Goal: Task Accomplishment & Management: Manage account settings

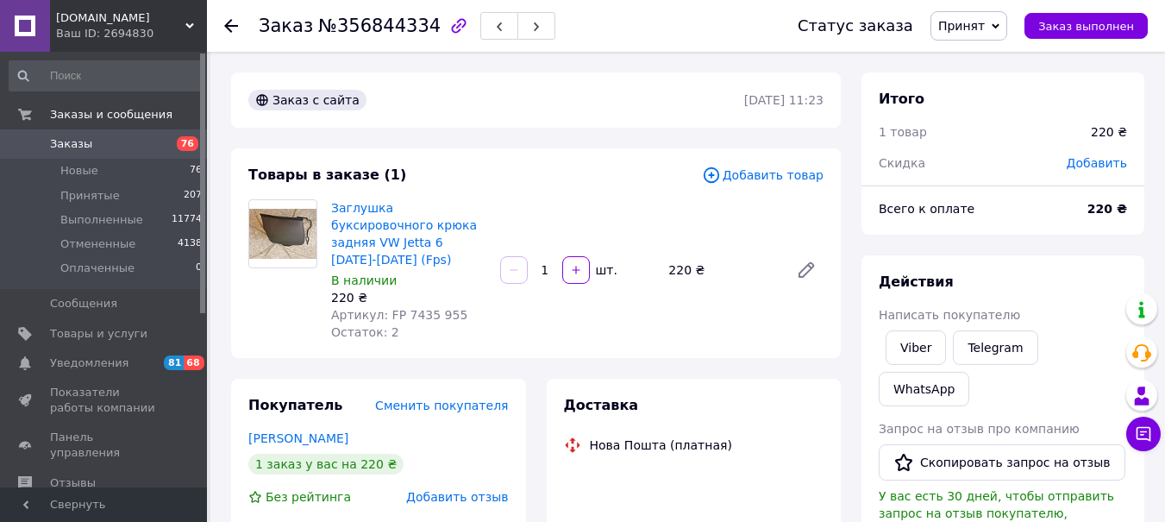
click at [232, 26] on use at bounding box center [231, 26] width 14 height 14
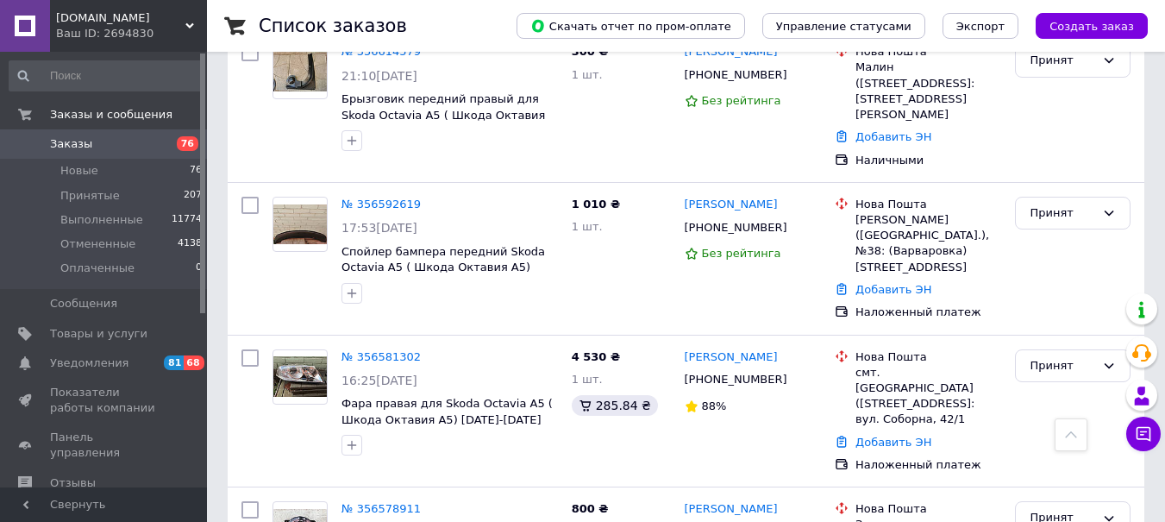
scroll to position [4915, 0]
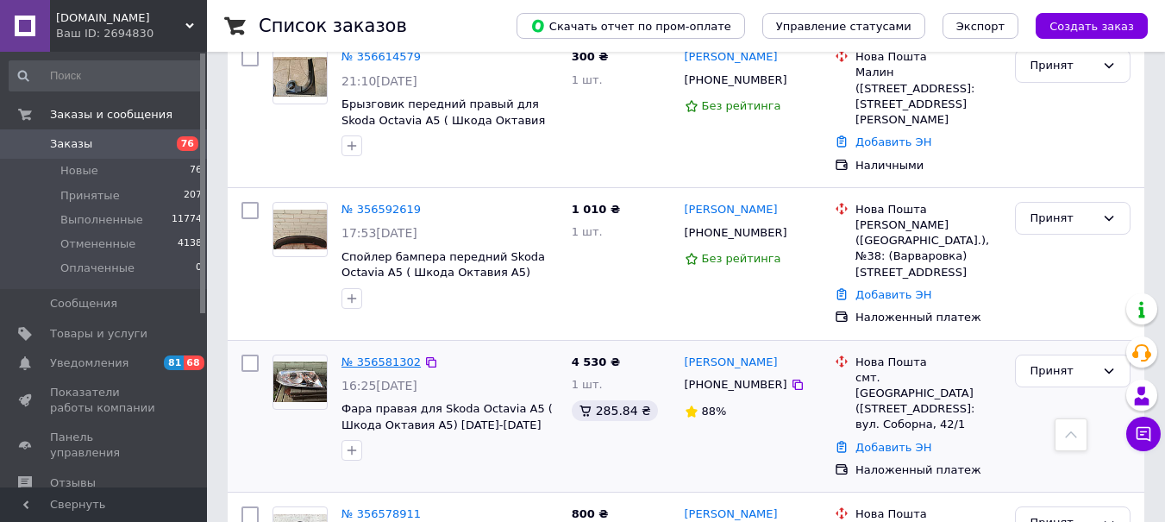
click at [368, 355] on link "№ 356581302" at bounding box center [380, 361] width 79 height 13
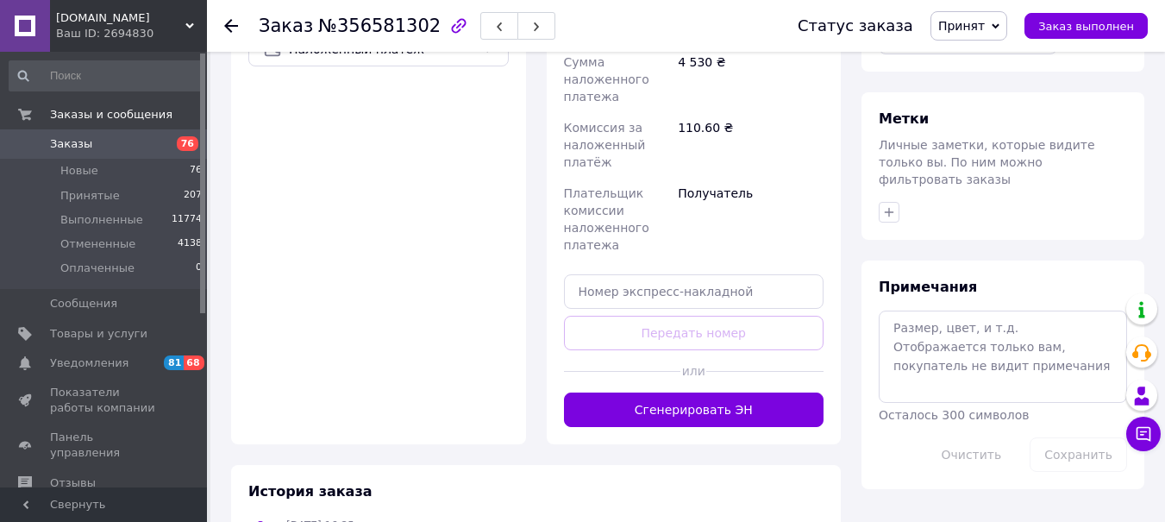
scroll to position [732, 0]
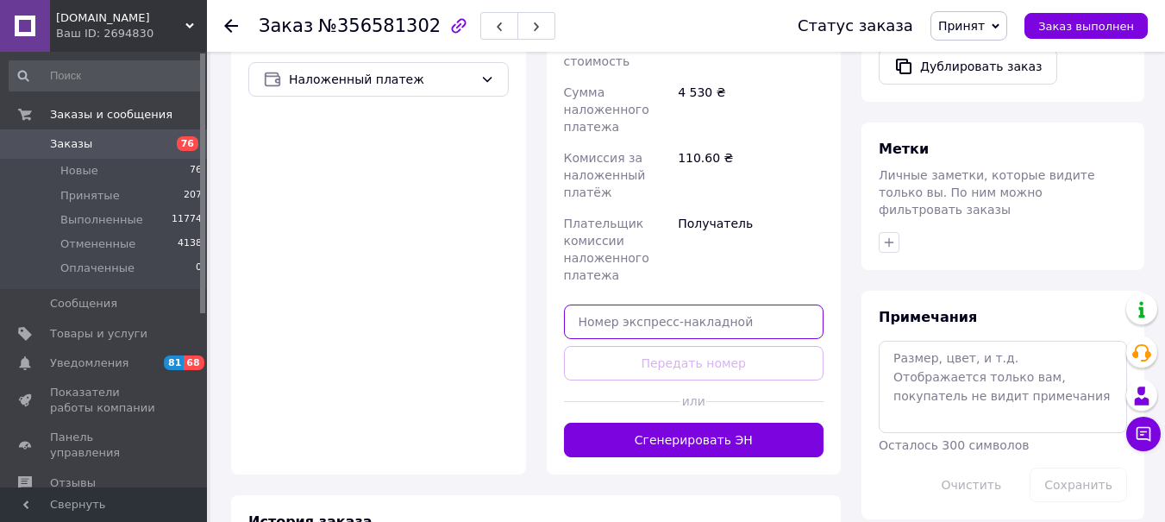
click at [574, 304] on input "text" at bounding box center [694, 321] width 260 height 34
drag, startPoint x: 649, startPoint y: 269, endPoint x: 576, endPoint y: 270, distance: 73.3
click at [576, 304] on input "5900143284" at bounding box center [694, 321] width 260 height 34
click at [668, 304] on input "5900143284" at bounding box center [694, 321] width 260 height 34
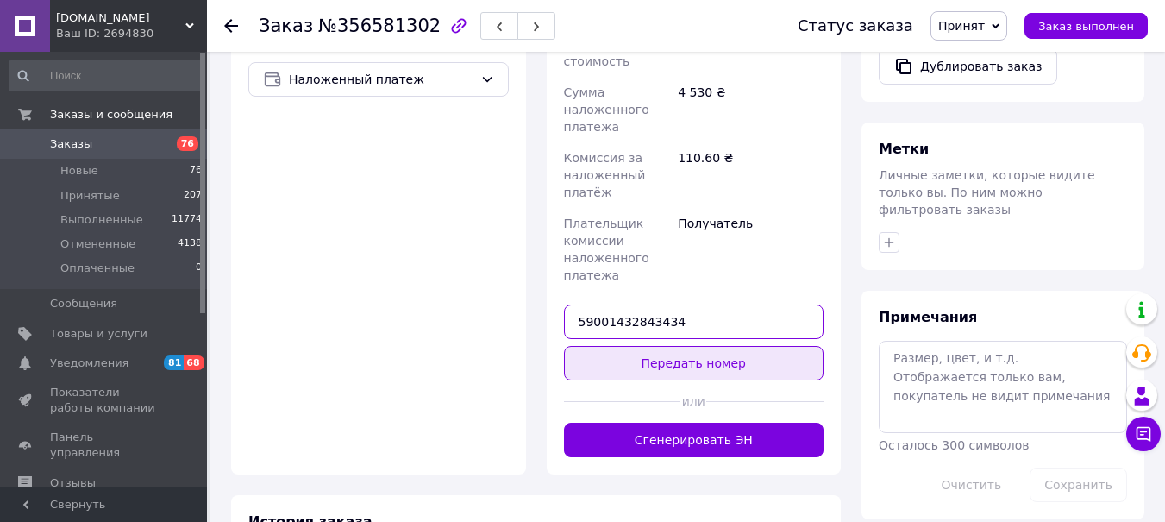
type input "59001432843434"
click at [673, 346] on button "Передать номер" at bounding box center [694, 363] width 260 height 34
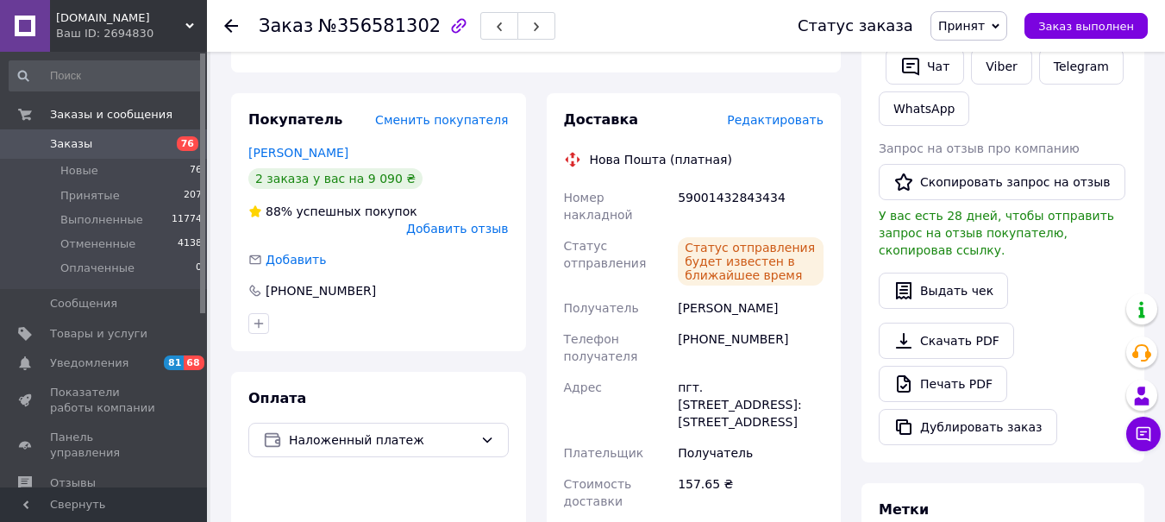
scroll to position [371, 0]
click at [961, 25] on span "Принят" at bounding box center [961, 26] width 47 height 14
click at [971, 53] on li "Выполнен" at bounding box center [976, 60] width 91 height 26
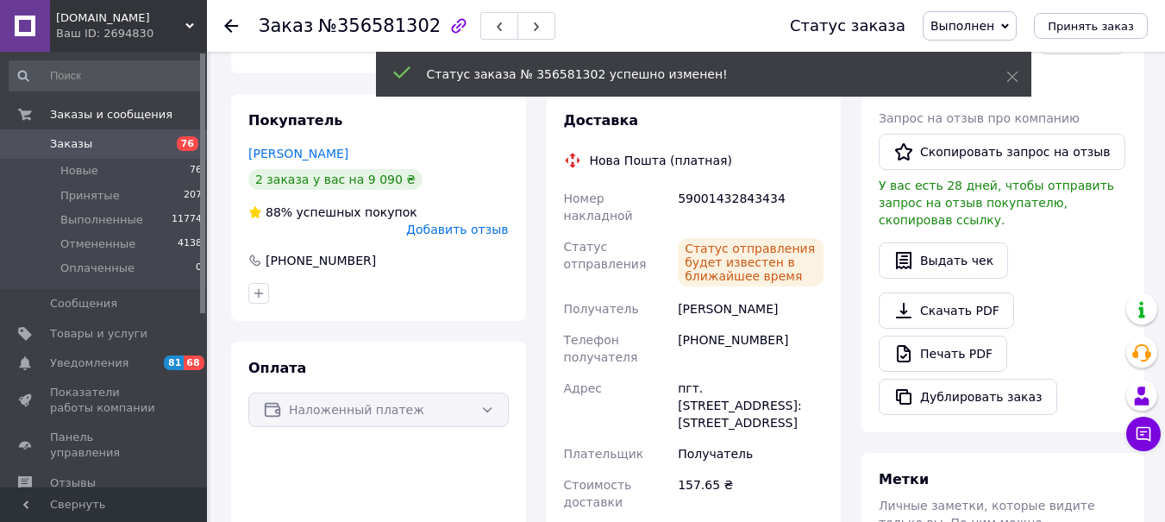
drag, startPoint x: 233, startPoint y: 27, endPoint x: 356, endPoint y: 111, distance: 149.5
click at [233, 27] on use at bounding box center [231, 26] width 14 height 14
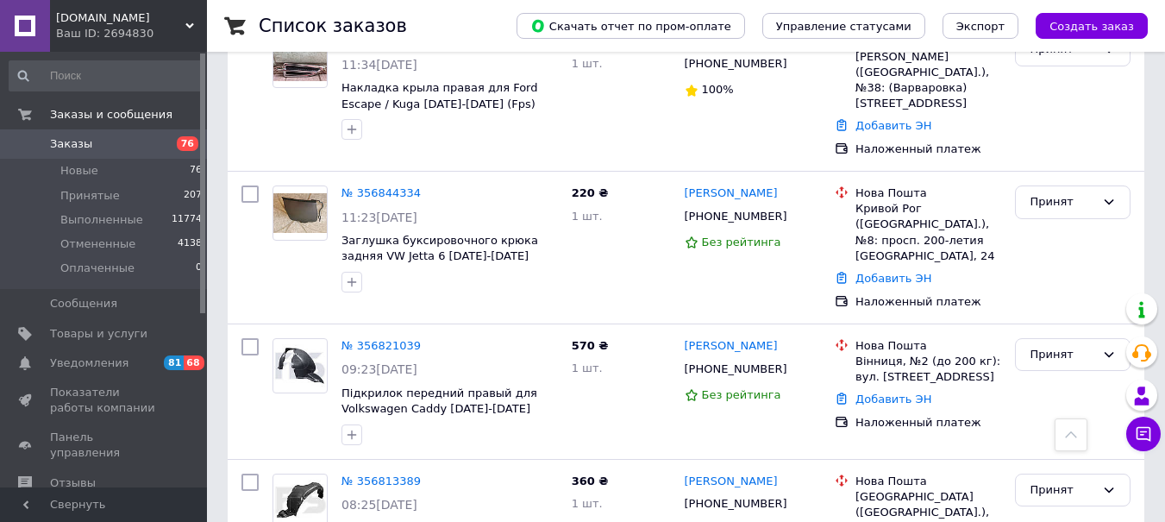
scroll to position [1035, 0]
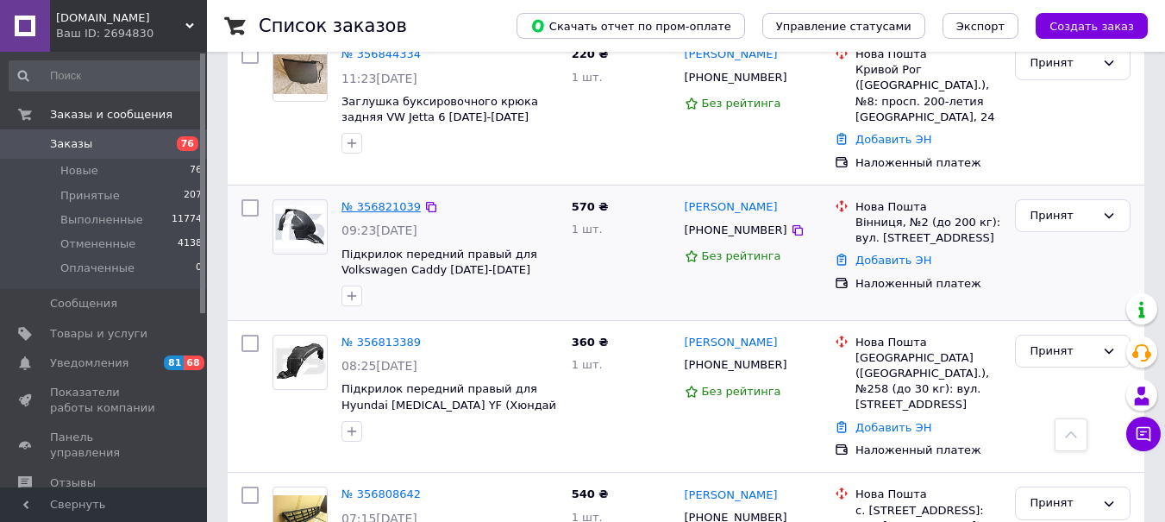
click at [372, 200] on link "№ 356821039" at bounding box center [380, 206] width 79 height 13
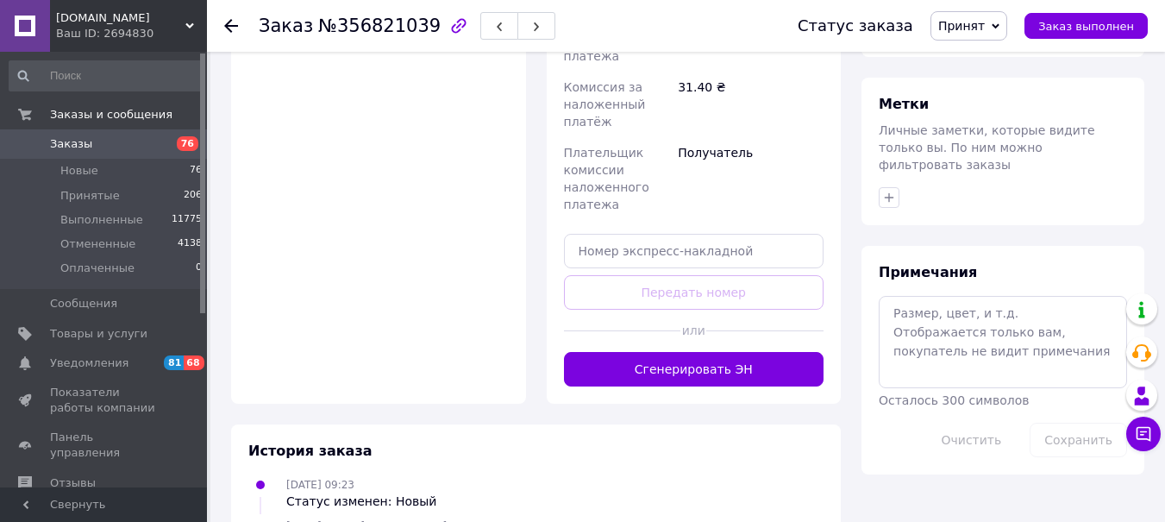
scroll to position [577, 0]
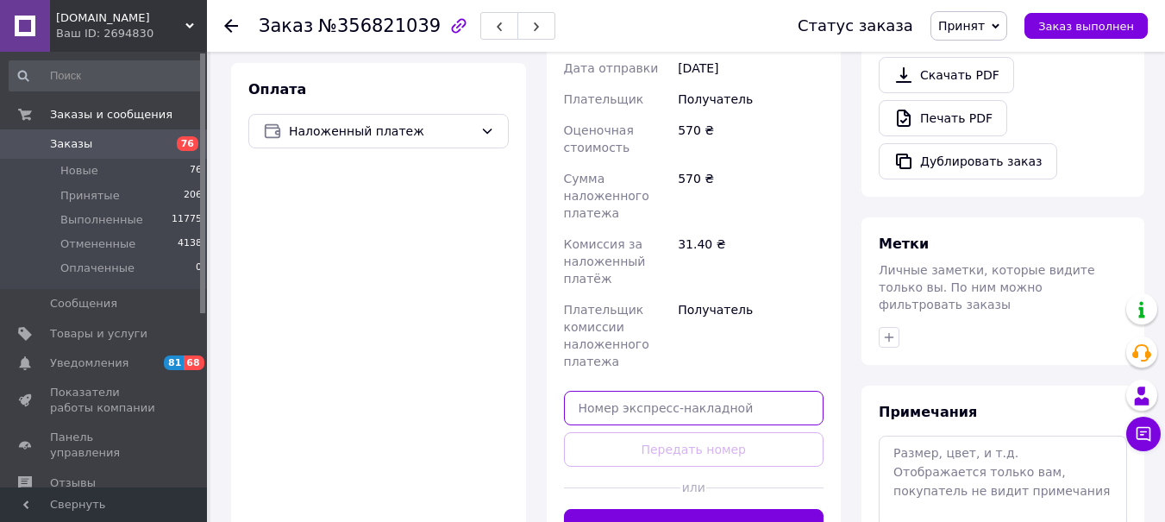
click at [597, 391] on input "text" at bounding box center [694, 408] width 260 height 34
paste input "5900143284"
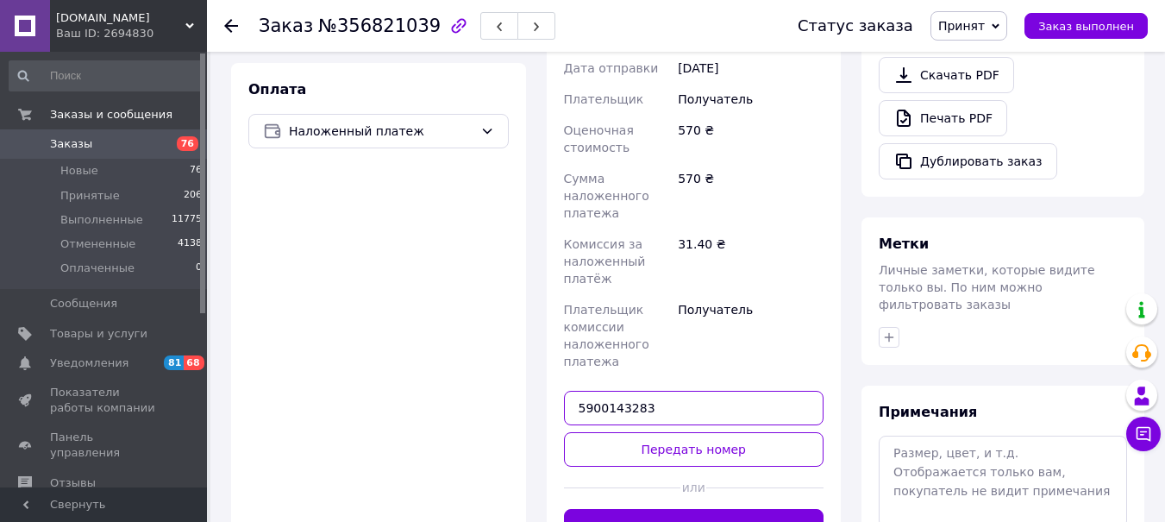
drag, startPoint x: 650, startPoint y: 357, endPoint x: 568, endPoint y: 350, distance: 82.2
click at [568, 391] on input "5900143283" at bounding box center [694, 408] width 260 height 34
click at [671, 391] on input "5900143283" at bounding box center [694, 408] width 260 height 34
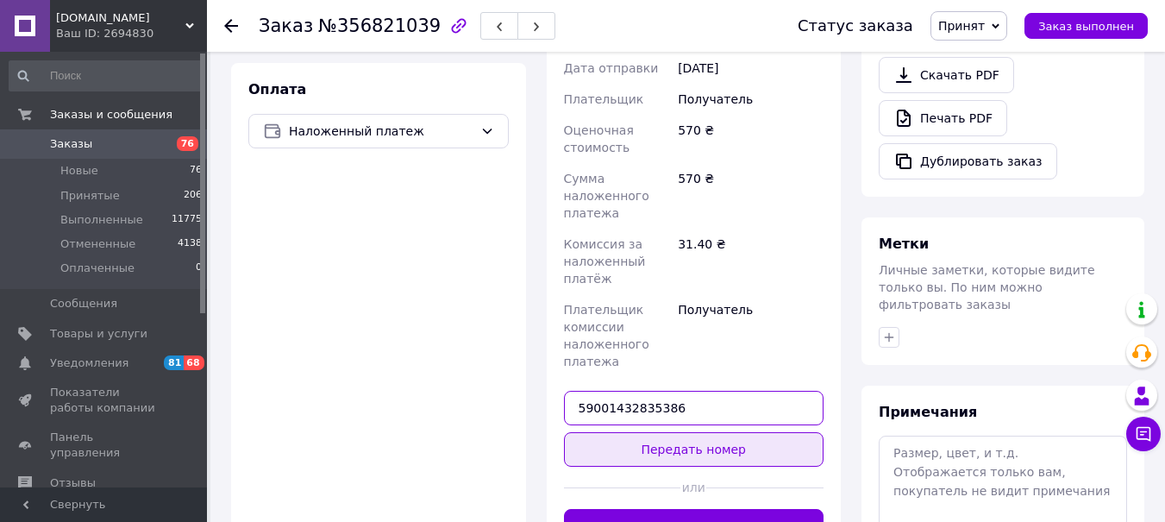
type input "59001432835386"
click at [625, 432] on button "Передать номер" at bounding box center [694, 449] width 260 height 34
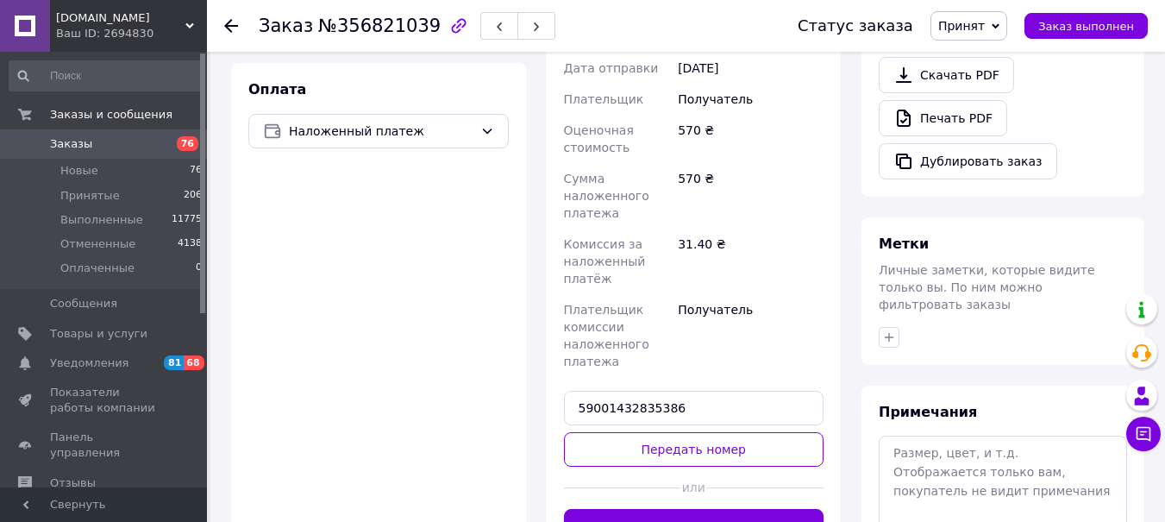
click at [625, 404] on div "Доставка Редактировать Нова Пошта (платная) Получатель [PERSON_NAME] Телефон по…" at bounding box center [694, 181] width 260 height 724
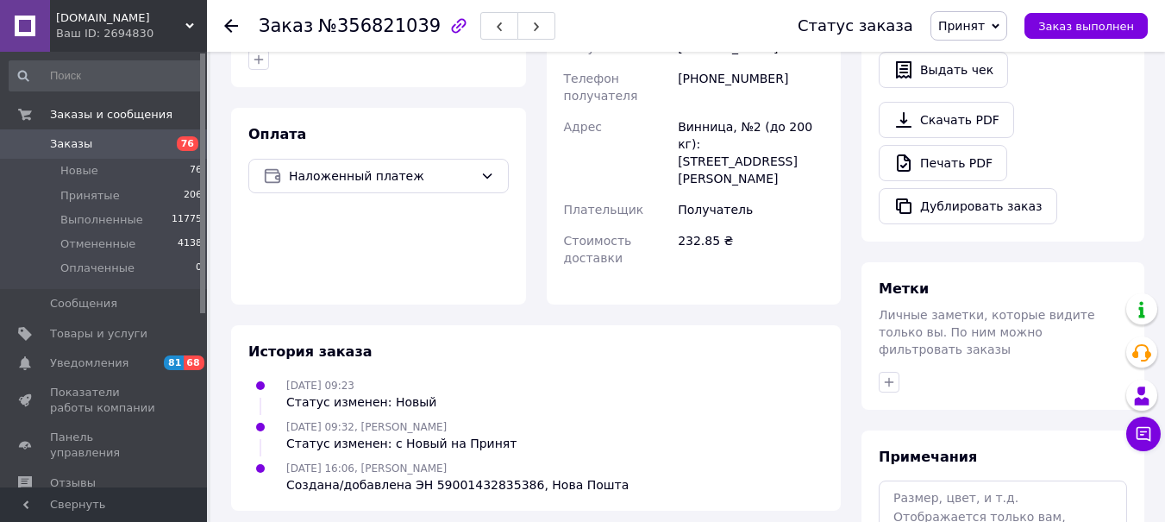
scroll to position [318, 0]
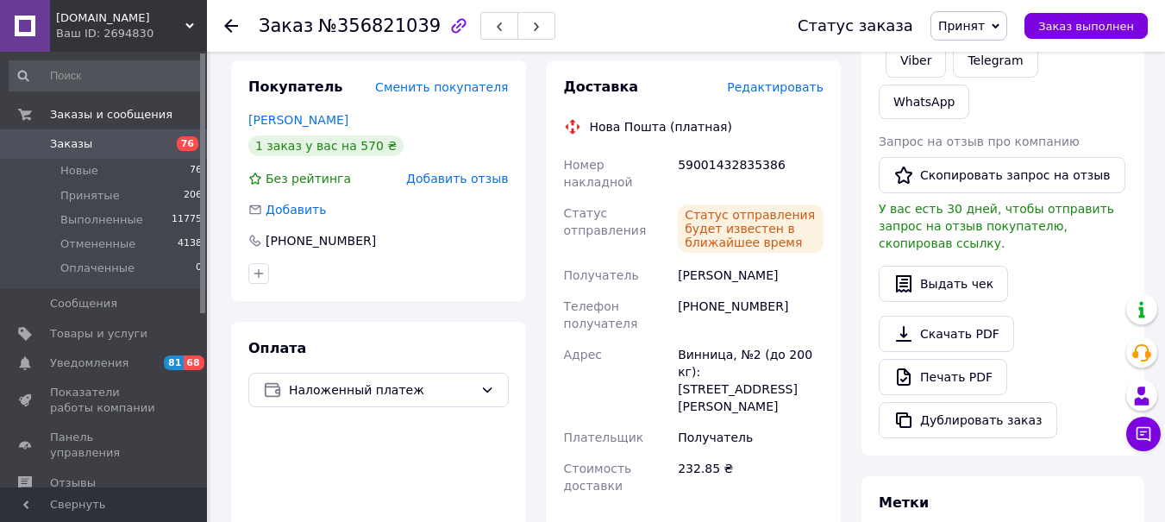
click at [964, 21] on span "Принят" at bounding box center [961, 26] width 47 height 14
click at [973, 53] on li "Выполнен" at bounding box center [976, 60] width 91 height 26
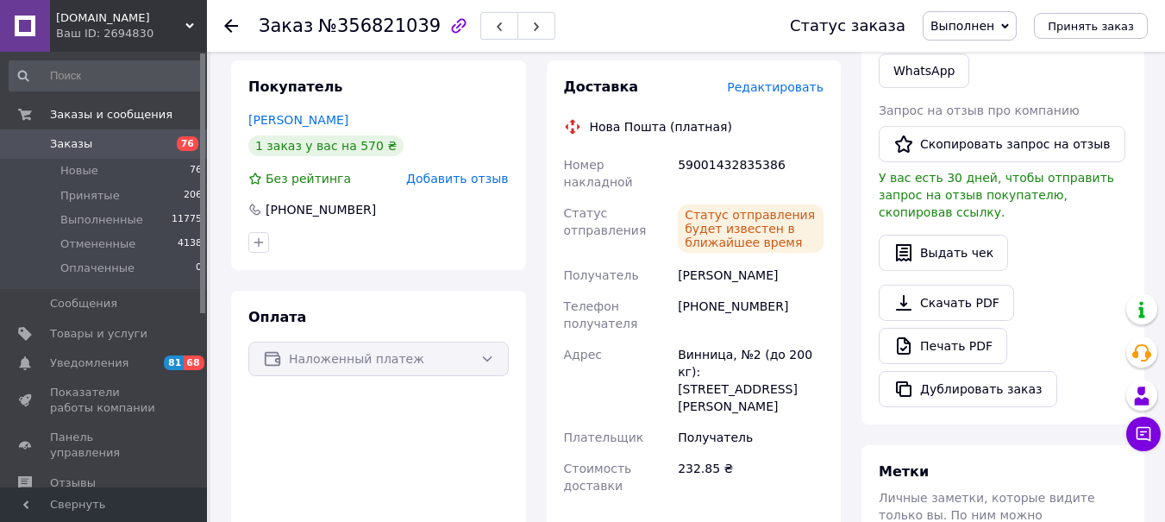
drag, startPoint x: 234, startPoint y: 25, endPoint x: 565, endPoint y: 211, distance: 379.9
click at [234, 25] on use at bounding box center [231, 26] width 14 height 14
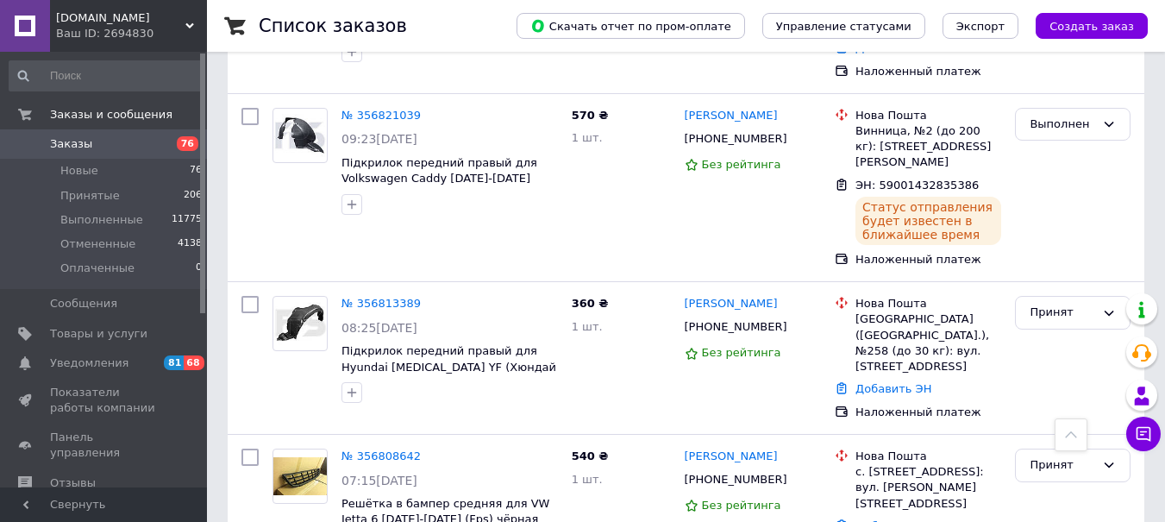
scroll to position [1173, 0]
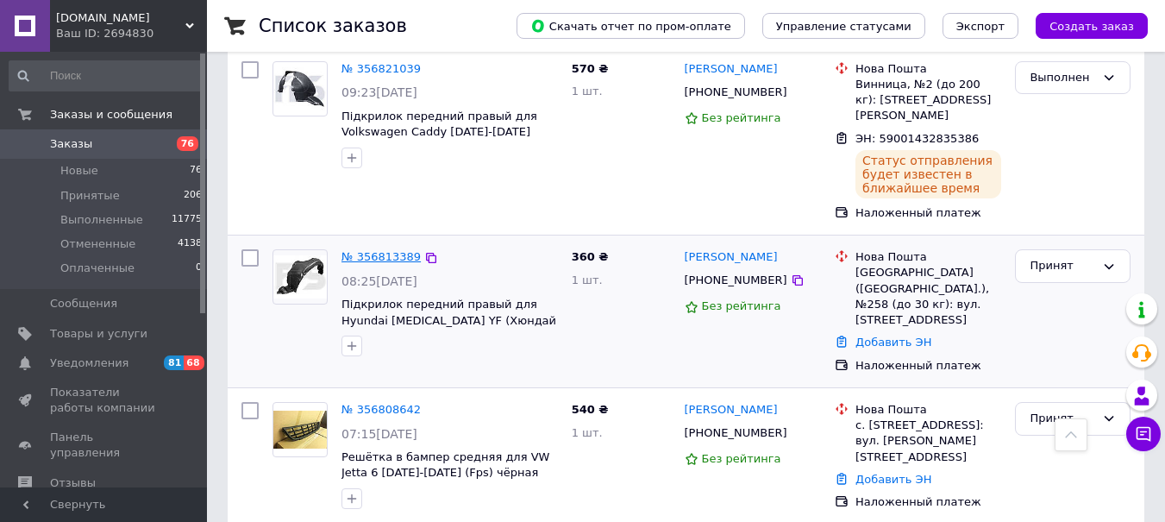
click at [371, 250] on link "№ 356813389" at bounding box center [380, 256] width 79 height 13
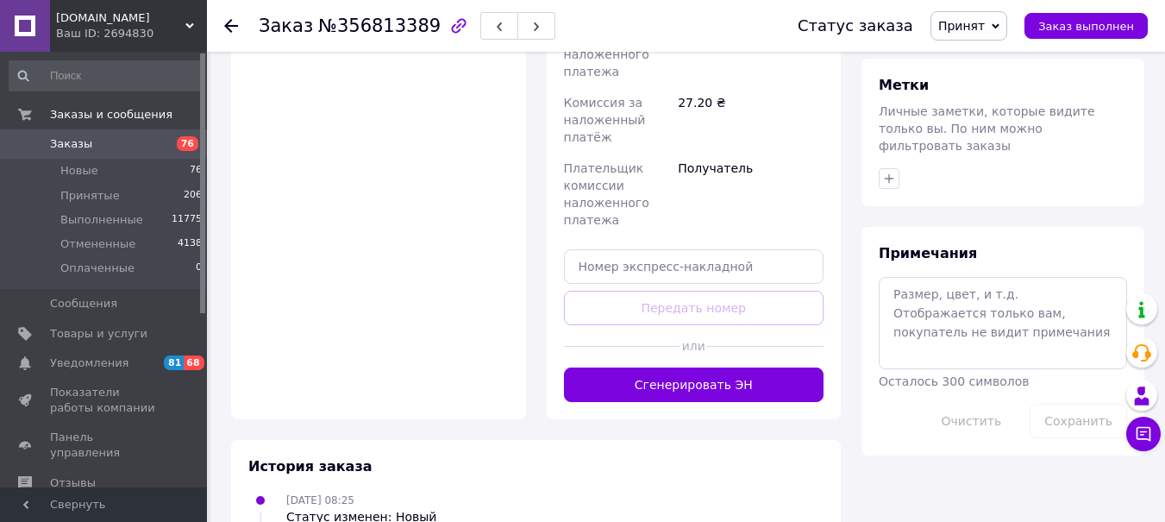
scroll to position [698, 0]
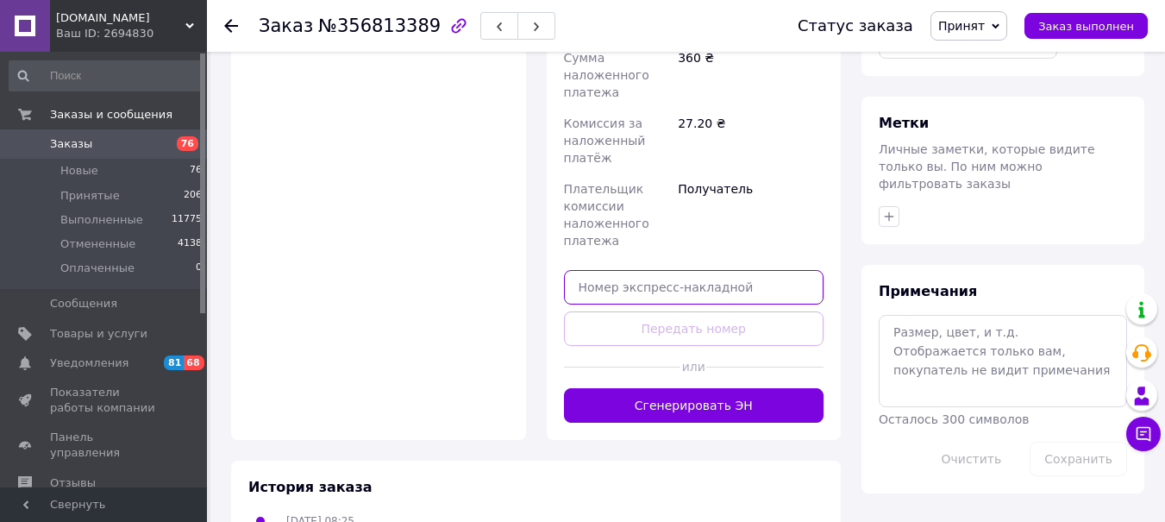
click at [587, 270] on input "text" at bounding box center [694, 287] width 260 height 34
paste input "5900143283"
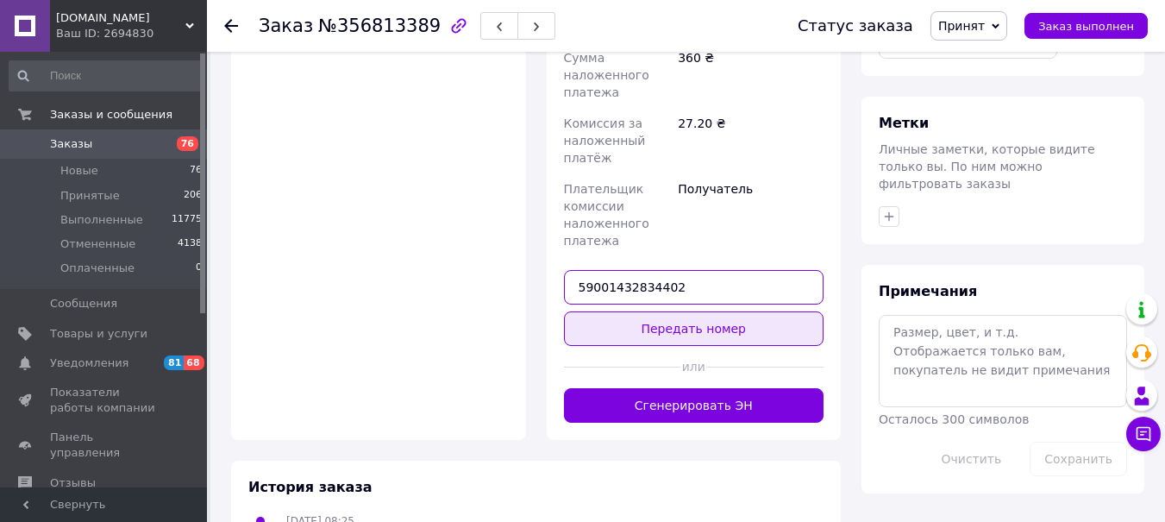
type input "59001432834402"
click at [637, 312] on button "Передать номер" at bounding box center [694, 328] width 260 height 34
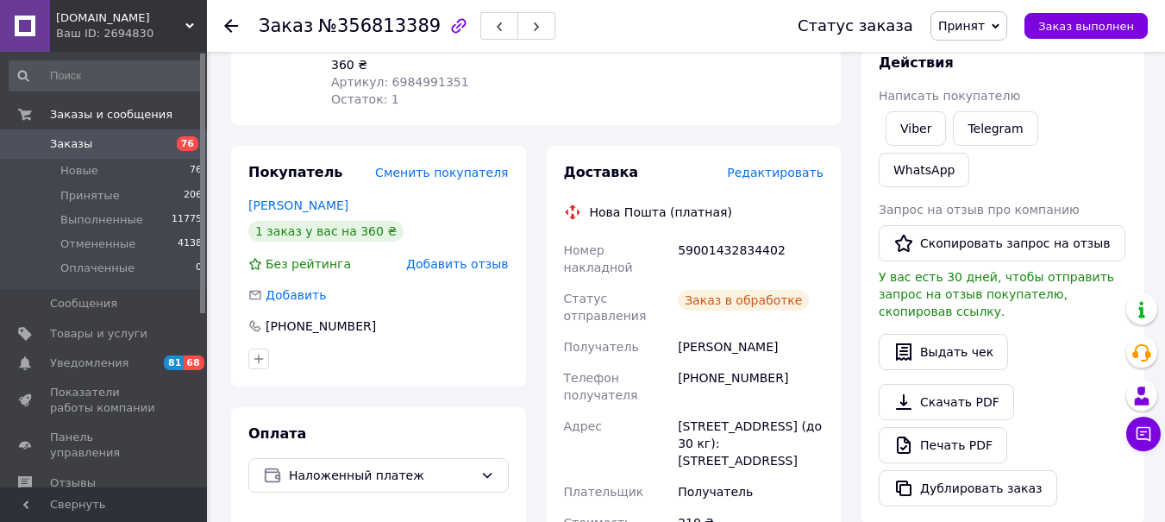
scroll to position [183, 0]
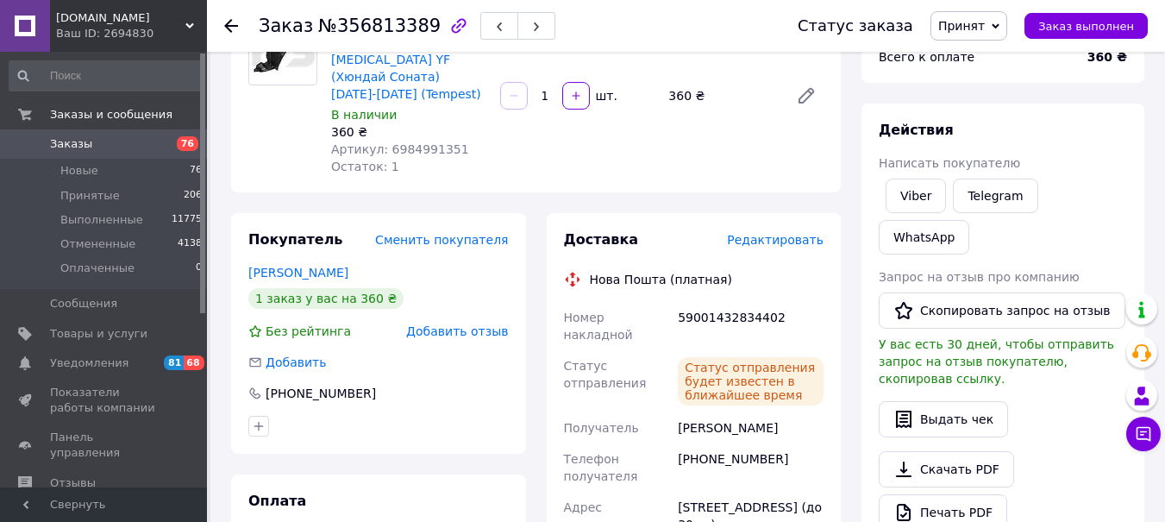
click at [969, 23] on span "Принят" at bounding box center [961, 26] width 47 height 14
click at [973, 55] on li "Выполнен" at bounding box center [976, 60] width 91 height 26
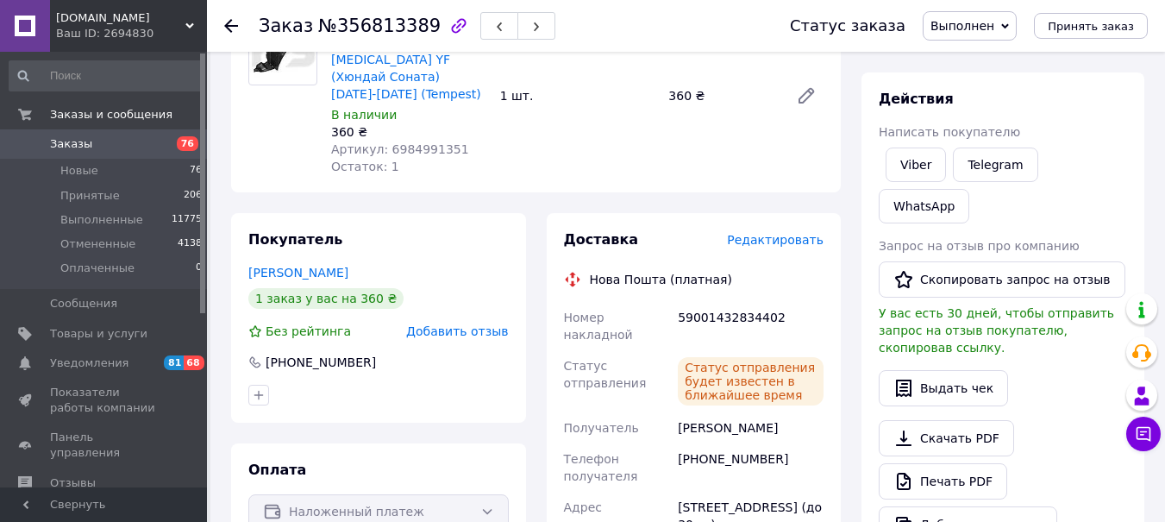
drag, startPoint x: 232, startPoint y: 23, endPoint x: 490, endPoint y: 135, distance: 281.1
click at [232, 23] on icon at bounding box center [231, 26] width 14 height 14
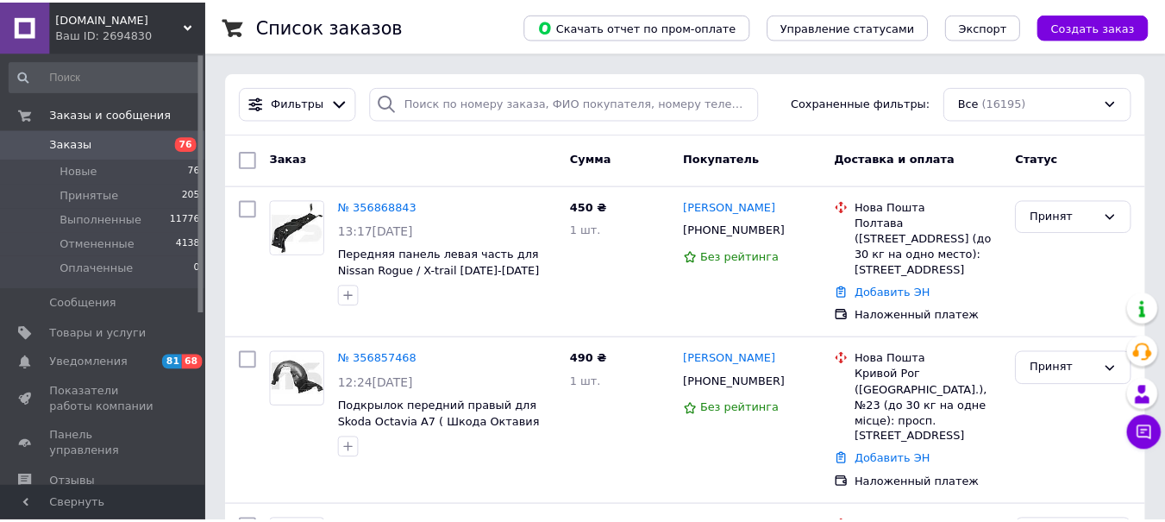
scroll to position [275, 0]
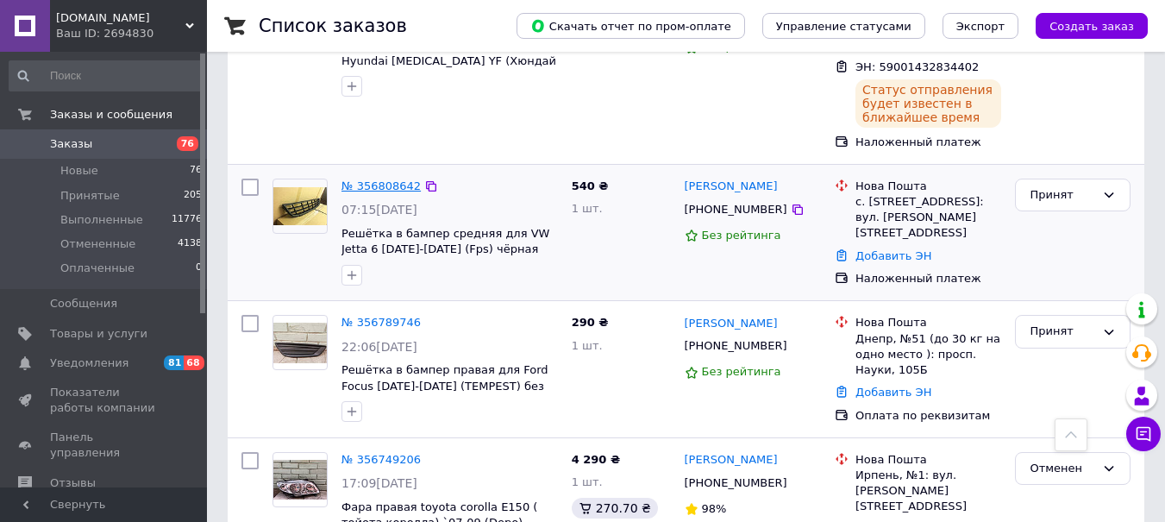
click at [365, 179] on link "№ 356808642" at bounding box center [380, 185] width 79 height 13
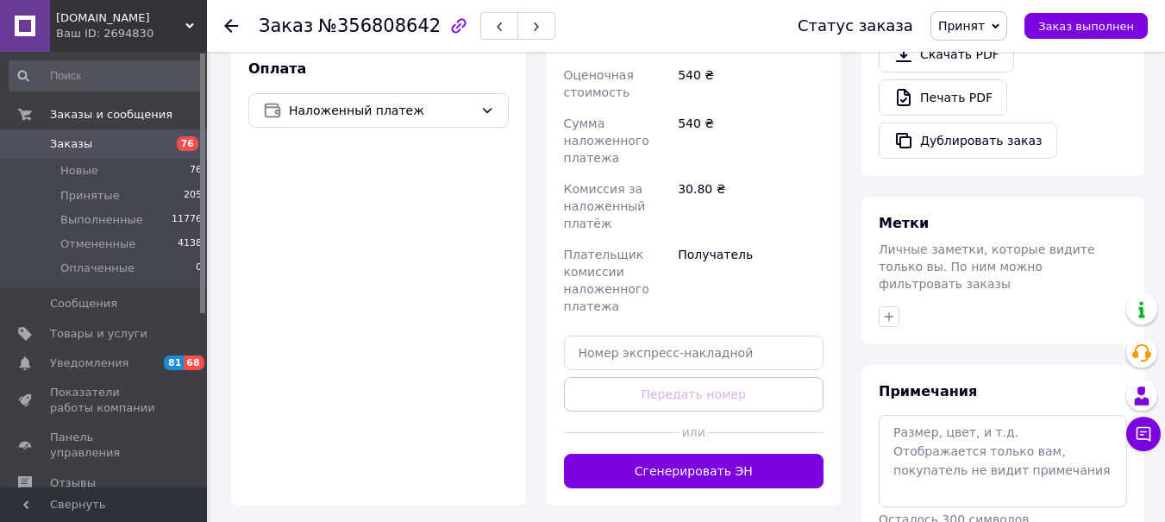
scroll to position [577, 0]
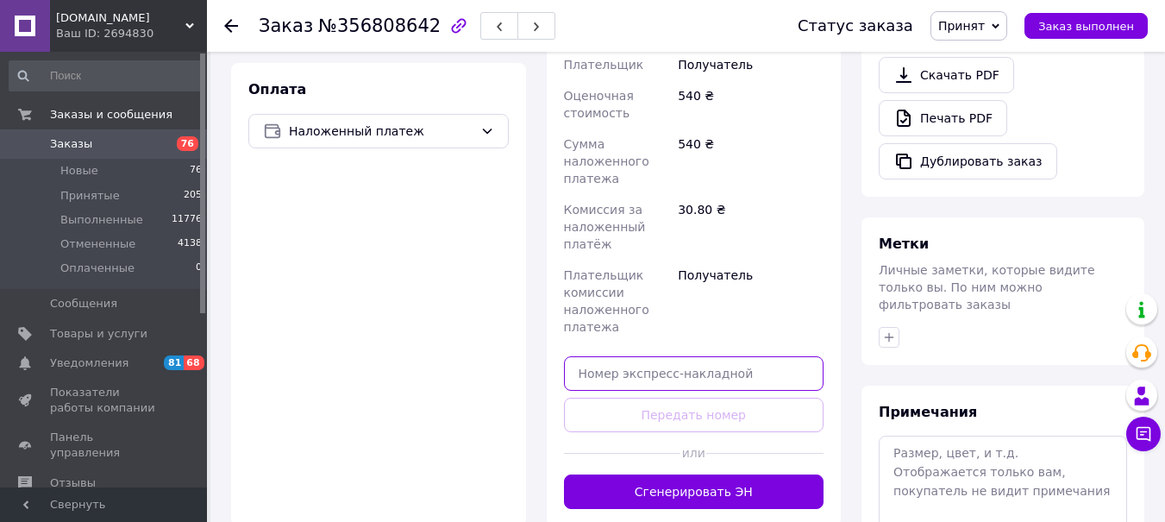
click at [581, 356] on input "text" at bounding box center [694, 373] width 260 height 34
paste input "5900143283"
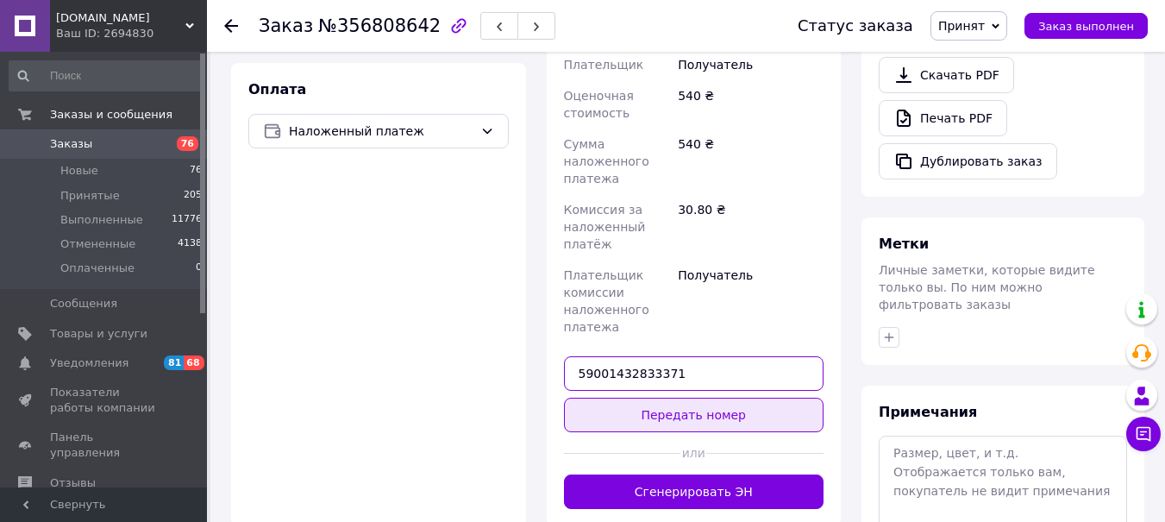
type input "59001432833371"
click at [672, 397] on button "Передать номер" at bounding box center [694, 414] width 260 height 34
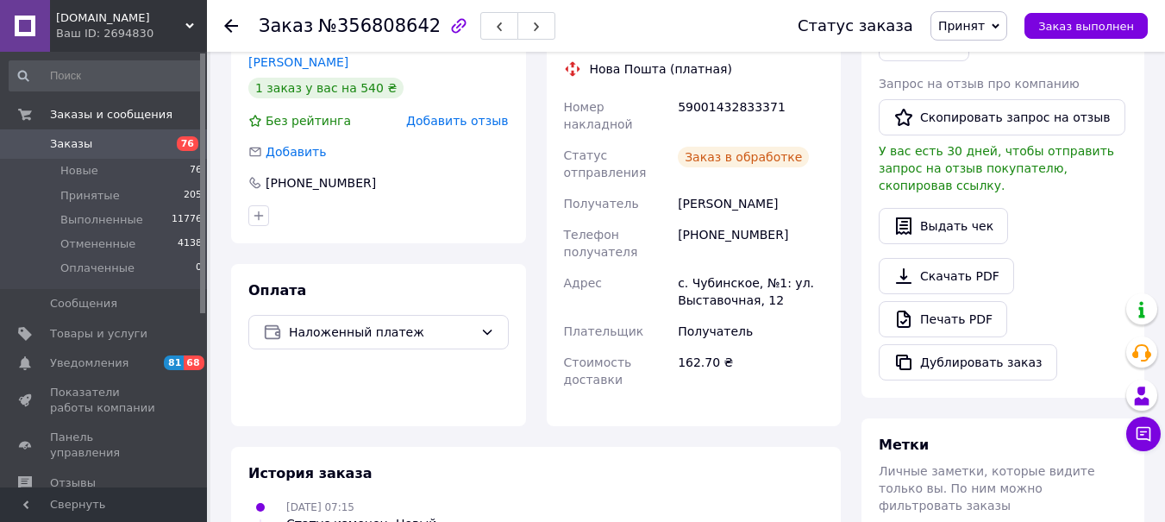
scroll to position [232, 0]
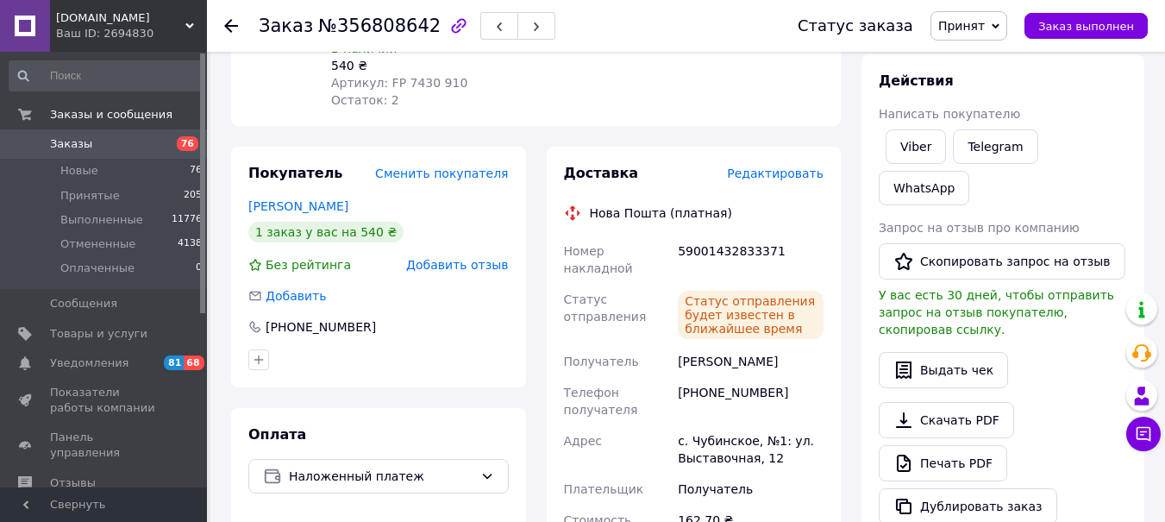
click at [969, 29] on span "Принят" at bounding box center [961, 26] width 47 height 14
click at [974, 54] on li "Выполнен" at bounding box center [976, 60] width 91 height 26
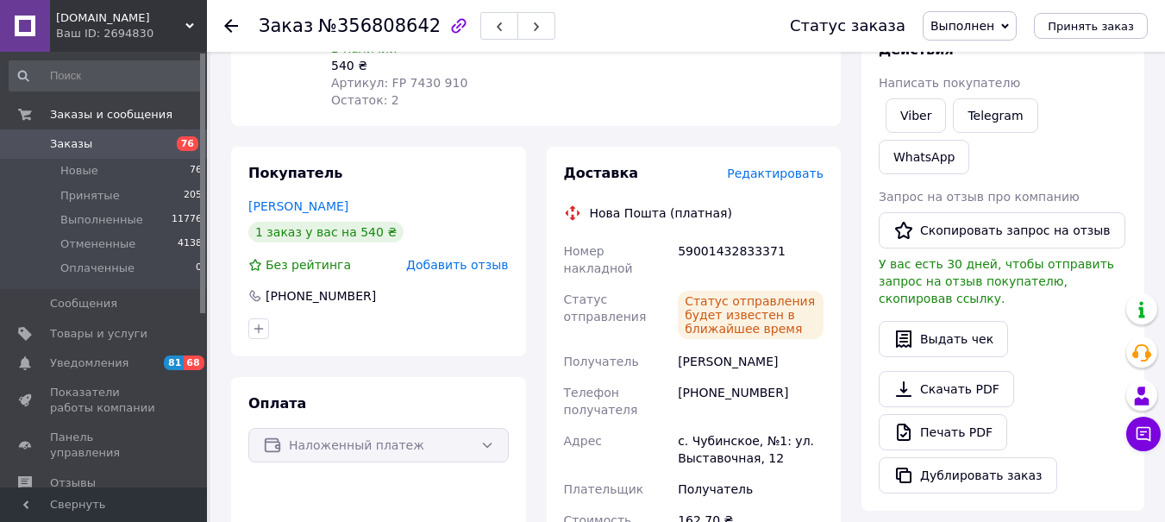
click at [235, 22] on icon at bounding box center [231, 26] width 14 height 14
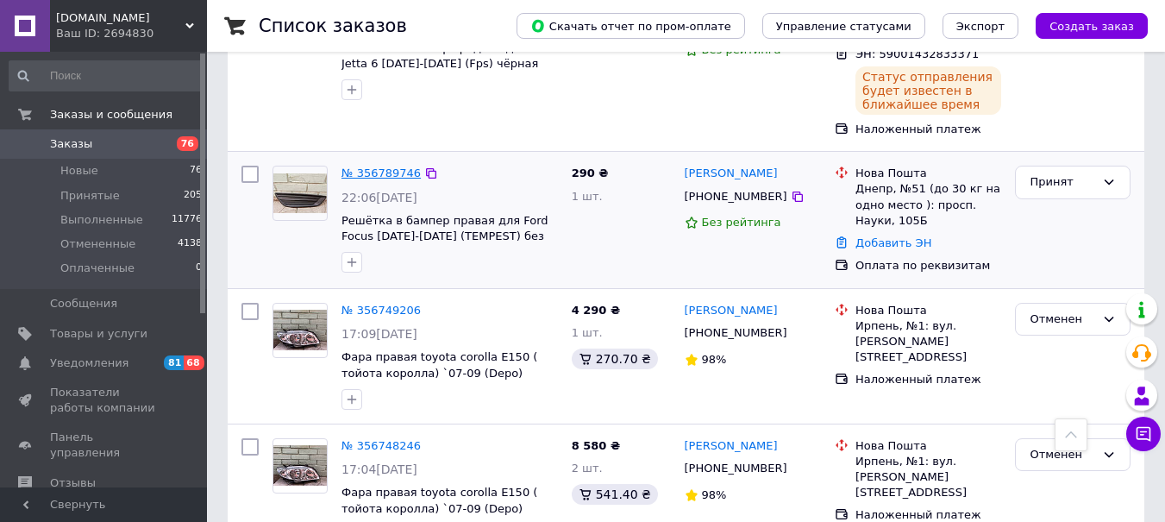
click at [373, 166] on link "№ 356789746" at bounding box center [380, 172] width 79 height 13
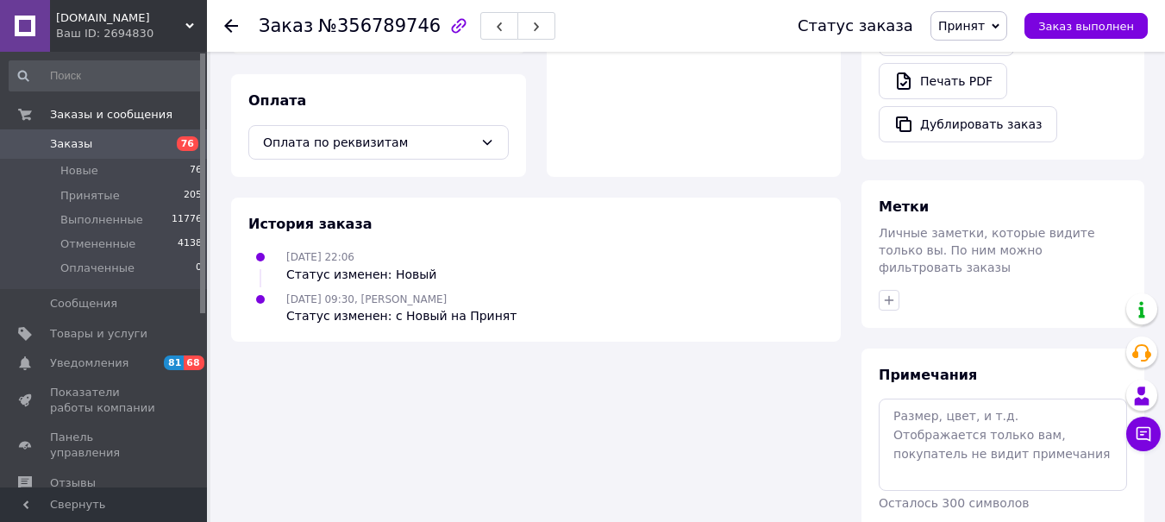
scroll to position [614, 0]
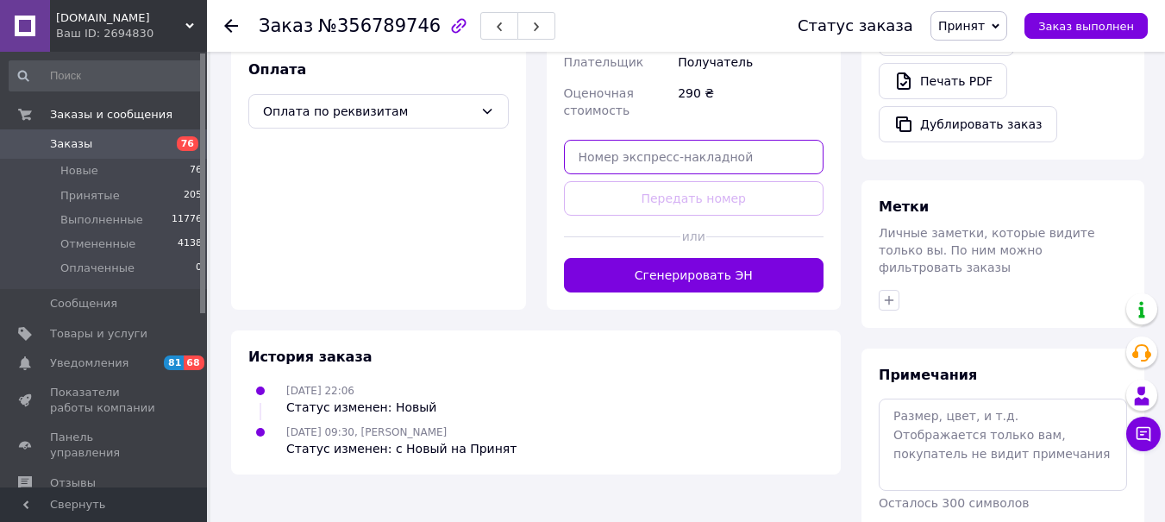
click at [592, 147] on input "text" at bounding box center [694, 157] width 260 height 34
paste input "5900143283"
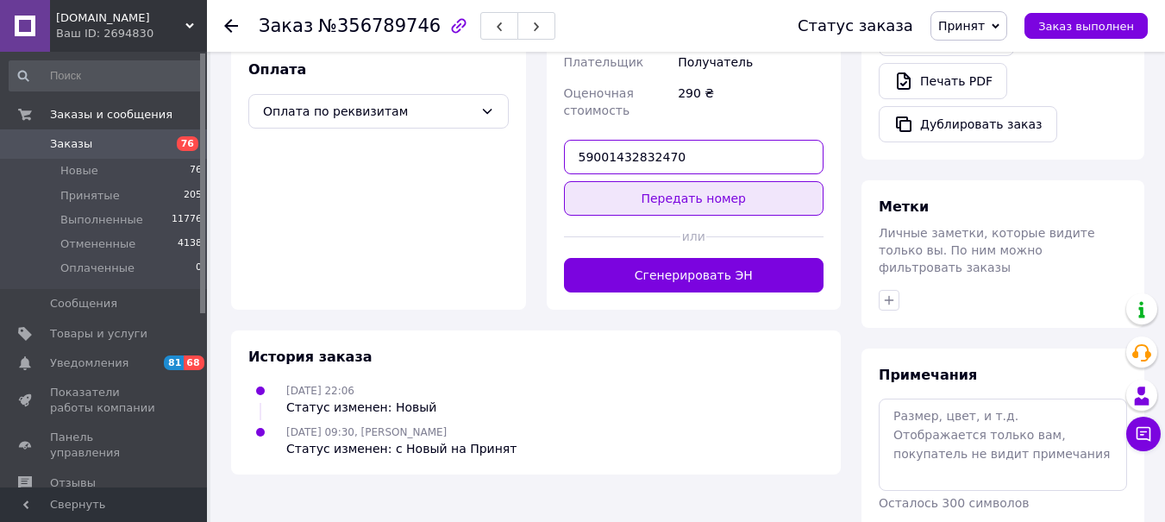
type input "59001432832470"
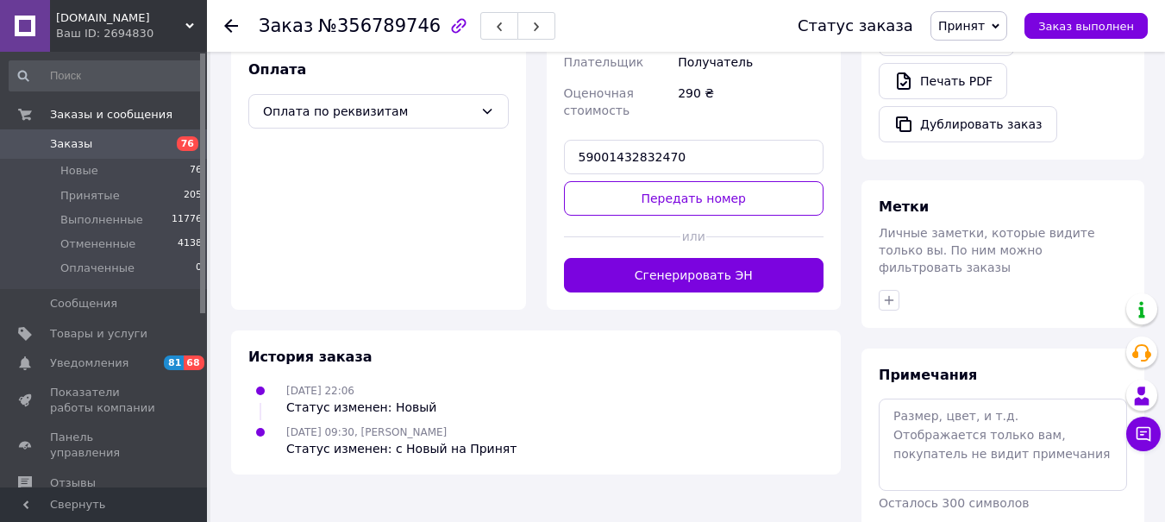
drag, startPoint x: 650, startPoint y: 180, endPoint x: 505, endPoint y: 163, distance: 145.9
click at [641, 181] on button "Передать номер" at bounding box center [694, 198] width 260 height 34
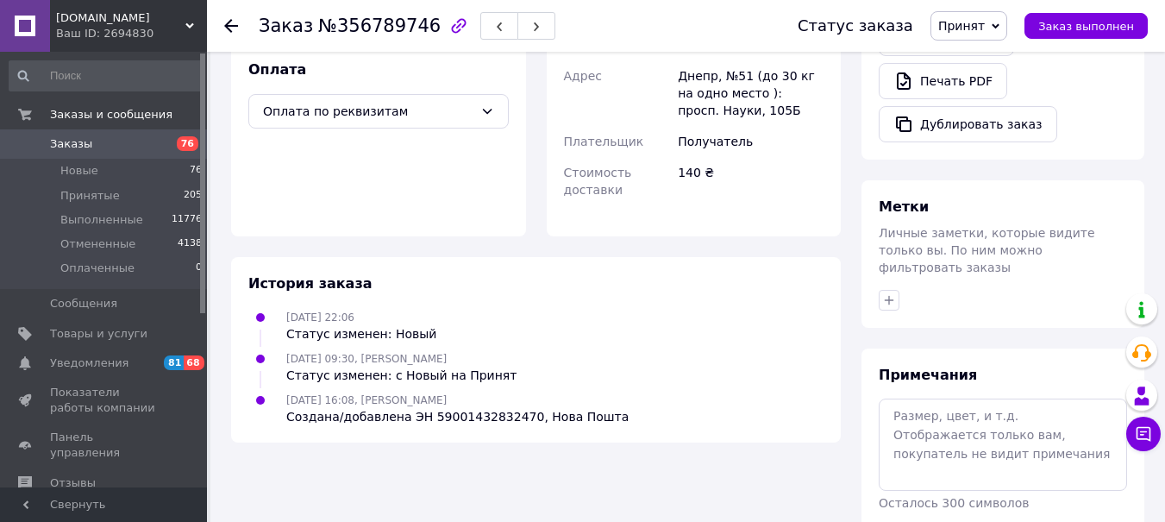
click at [985, 19] on span "Принят" at bounding box center [961, 26] width 47 height 14
click at [975, 53] on li "Выполнен" at bounding box center [976, 60] width 91 height 26
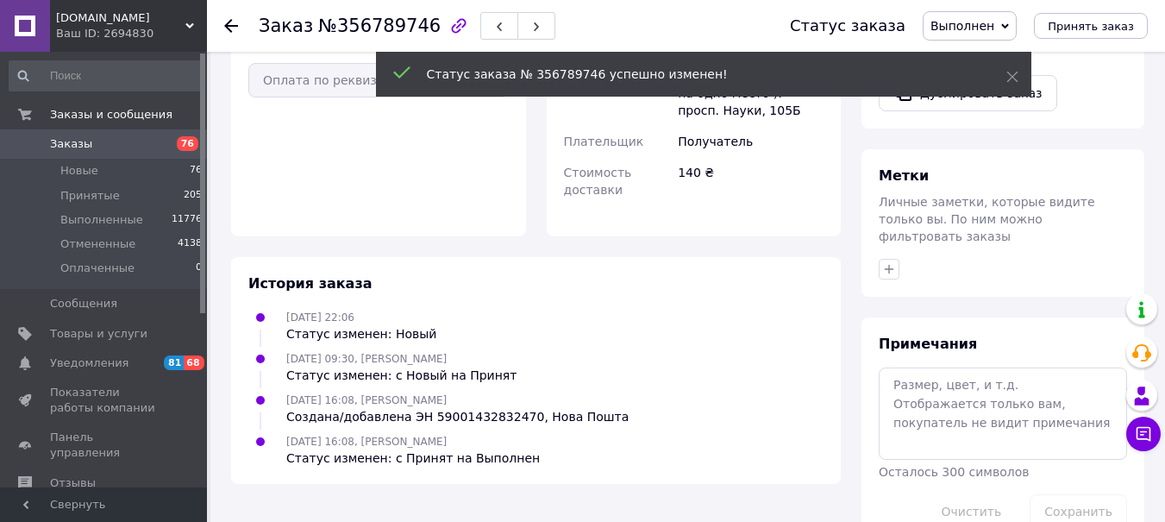
scroll to position [583, 0]
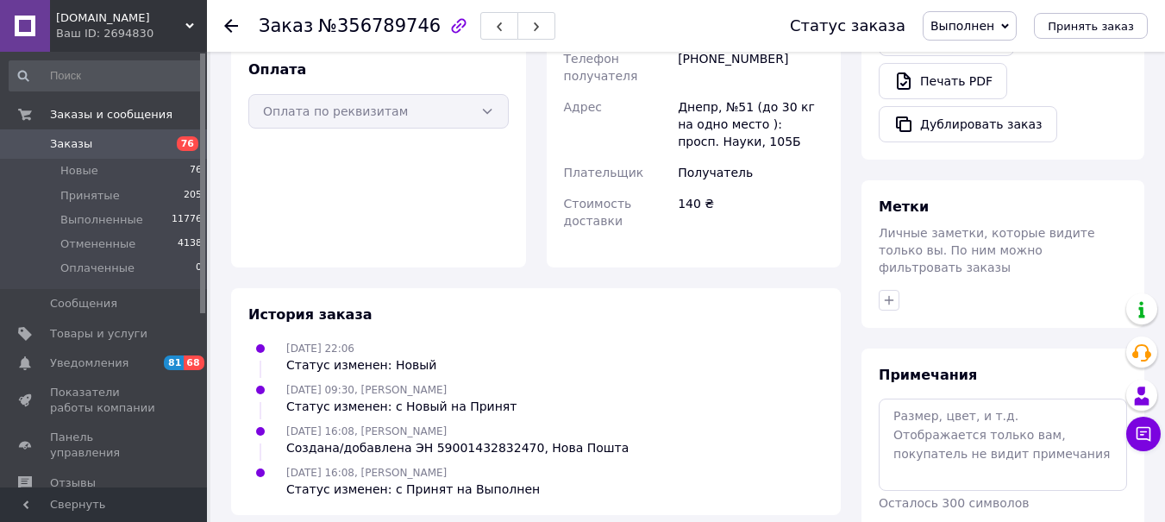
click at [230, 27] on use at bounding box center [231, 26] width 14 height 14
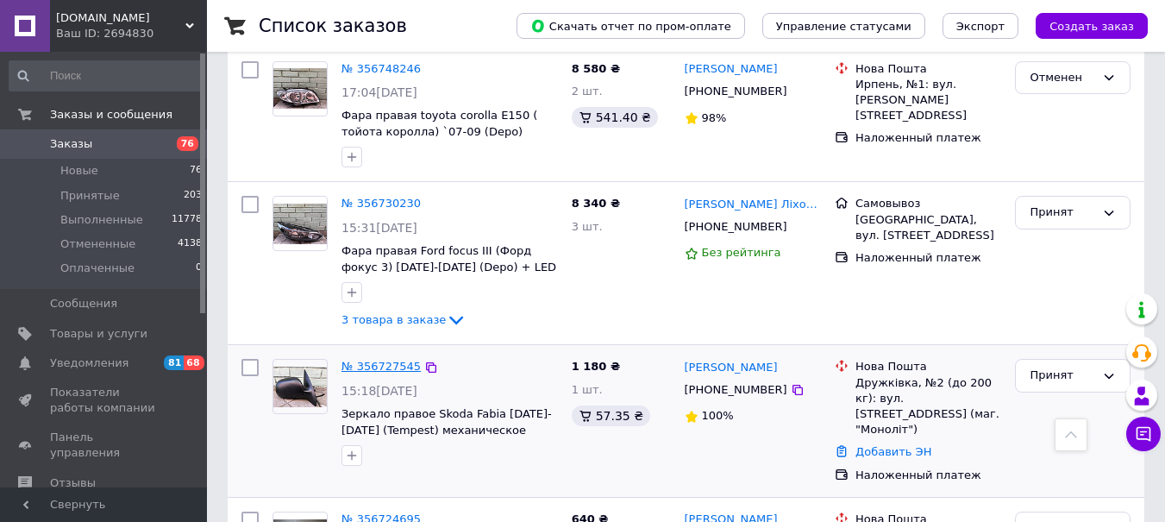
click at [367, 360] on link "№ 356727545" at bounding box center [380, 366] width 79 height 13
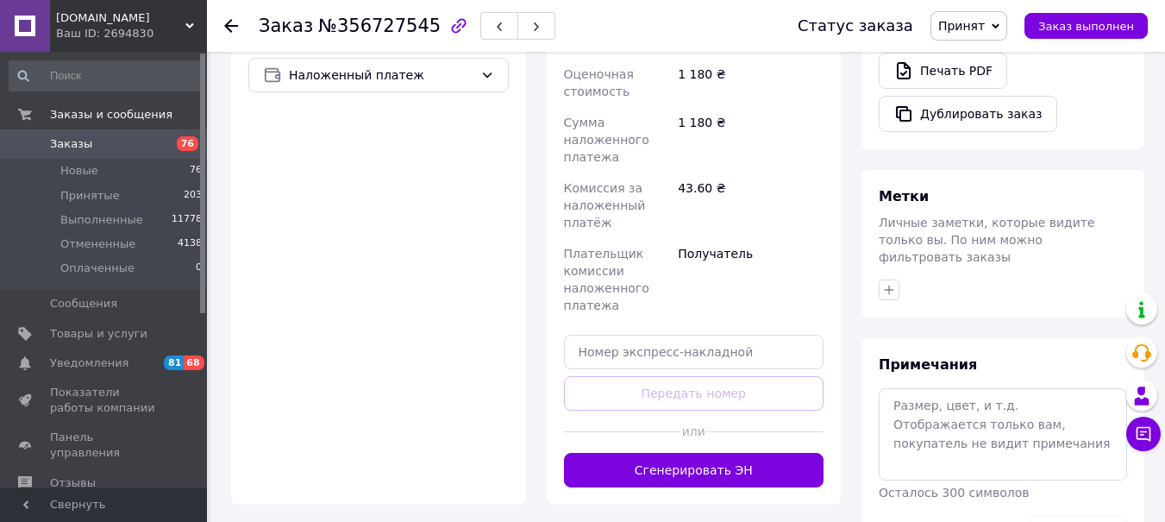
scroll to position [784, 0]
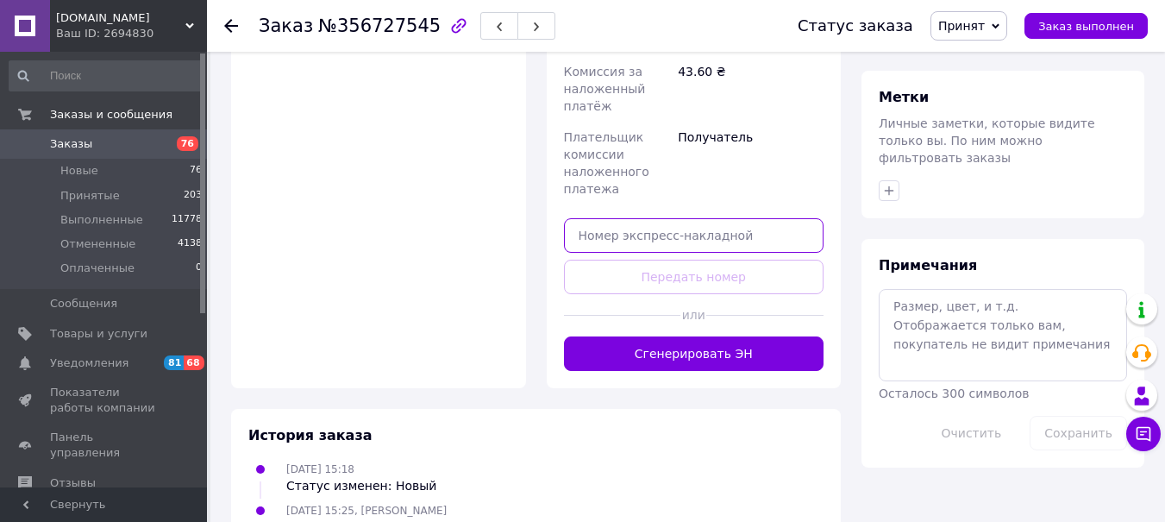
click at [588, 218] on input "text" at bounding box center [694, 235] width 260 height 34
paste input "5900143283"
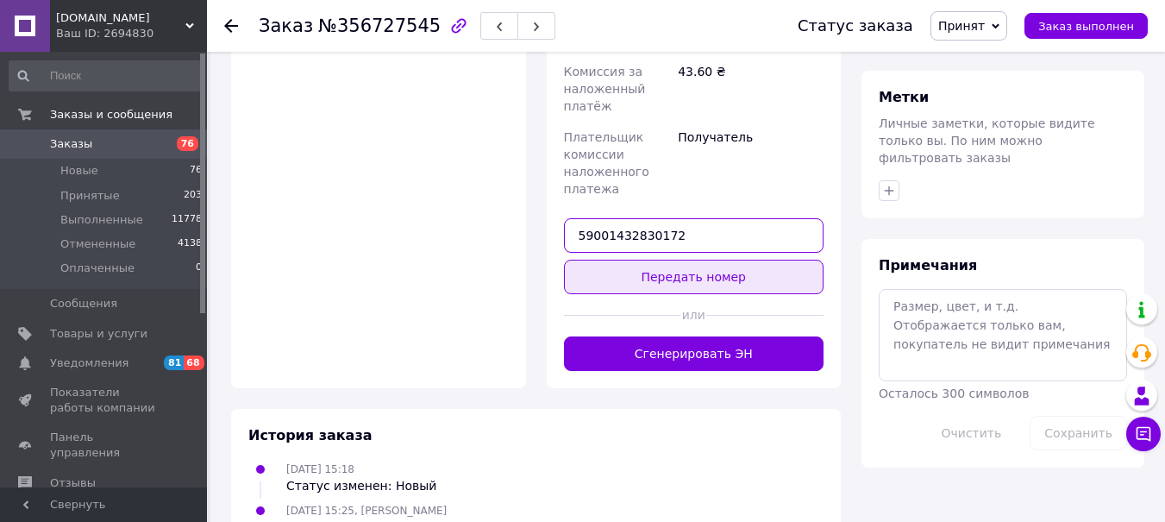
type input "59001432830172"
click at [620, 260] on button "Передать номер" at bounding box center [694, 277] width 260 height 34
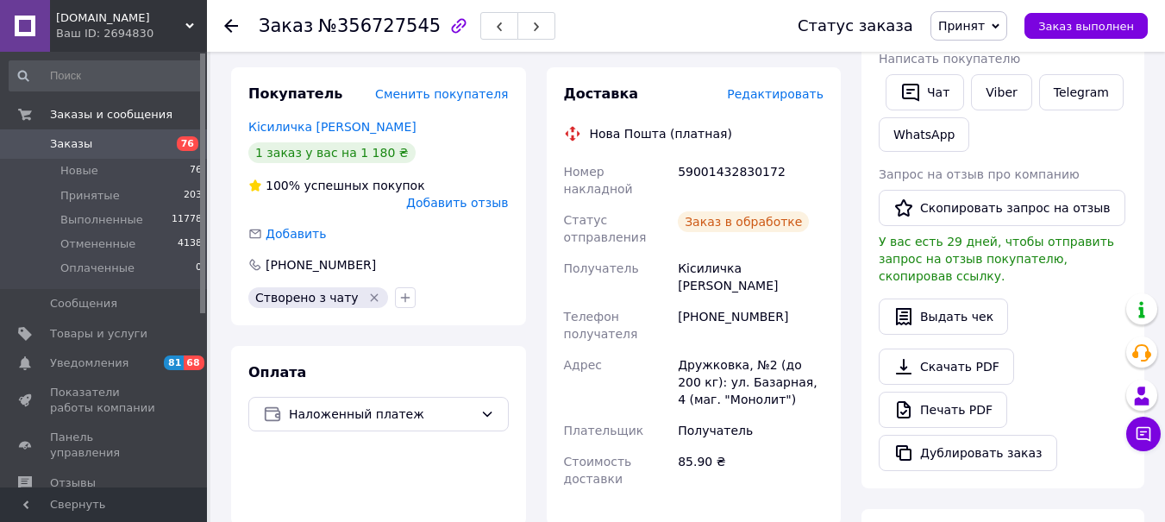
scroll to position [285, 0]
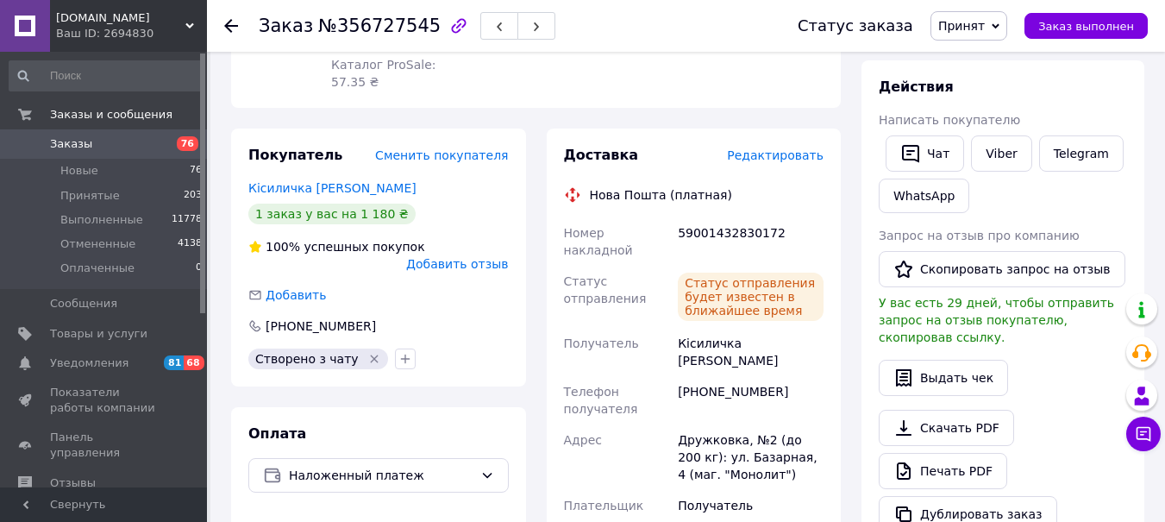
click at [975, 22] on span "Принят" at bounding box center [961, 26] width 47 height 14
click at [979, 53] on li "Выполнен" at bounding box center [976, 60] width 91 height 26
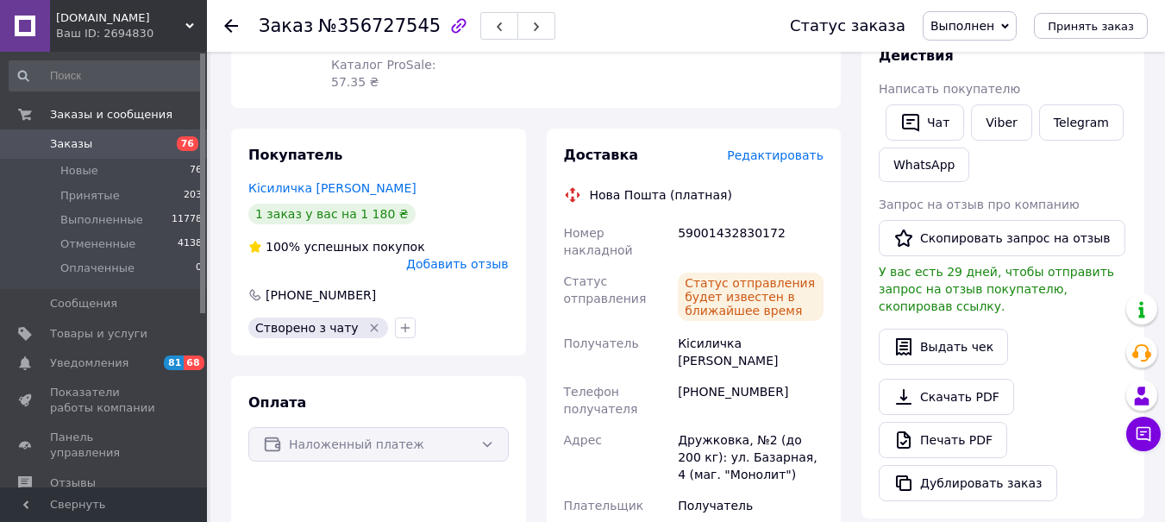
drag, startPoint x: 231, startPoint y: 27, endPoint x: 250, endPoint y: 44, distance: 25.6
click at [231, 27] on use at bounding box center [231, 26] width 14 height 14
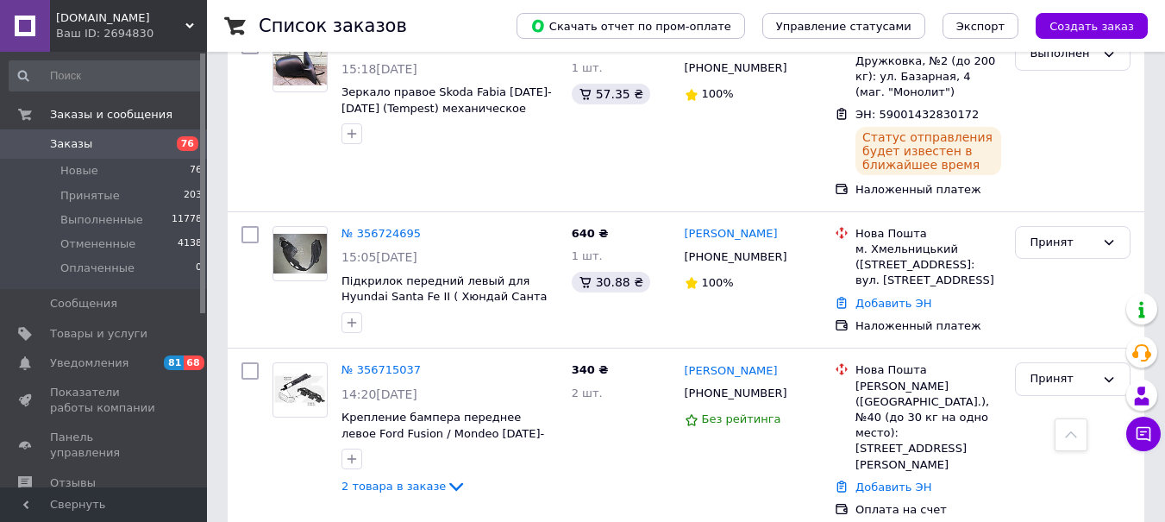
scroll to position [2293, 0]
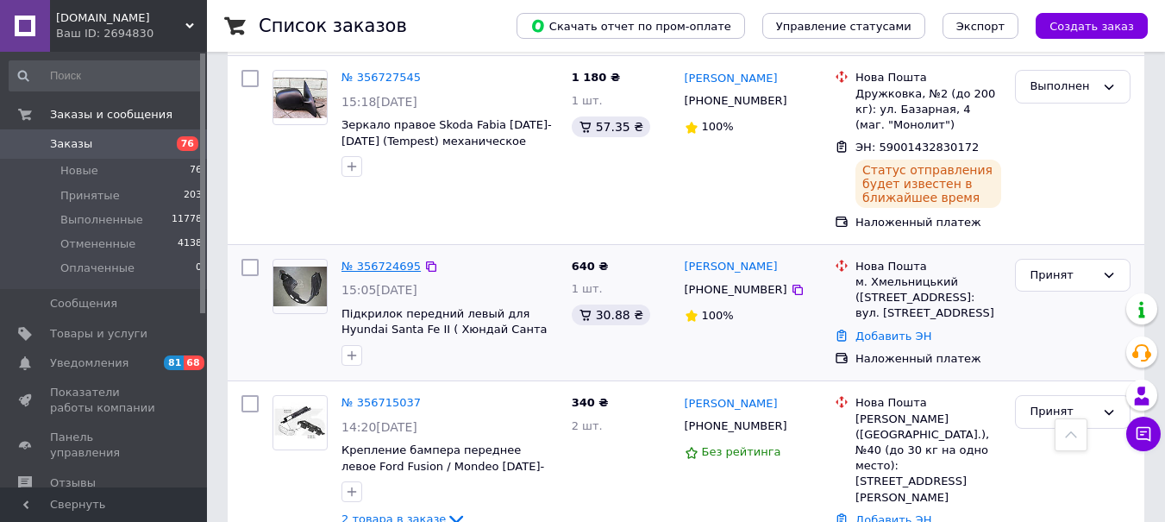
click at [367, 260] on link "№ 356724695" at bounding box center [380, 266] width 79 height 13
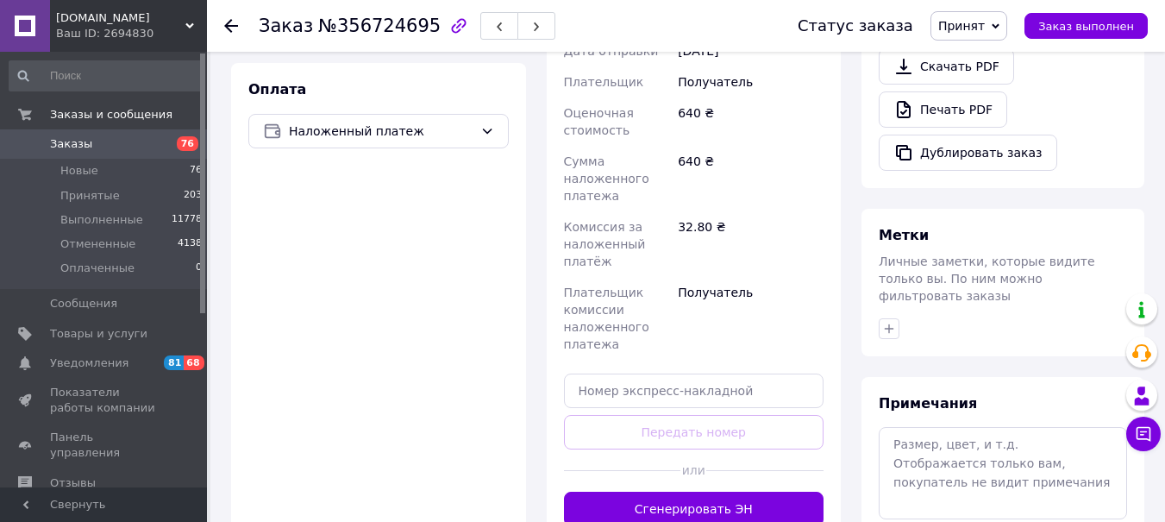
scroll to position [629, 0]
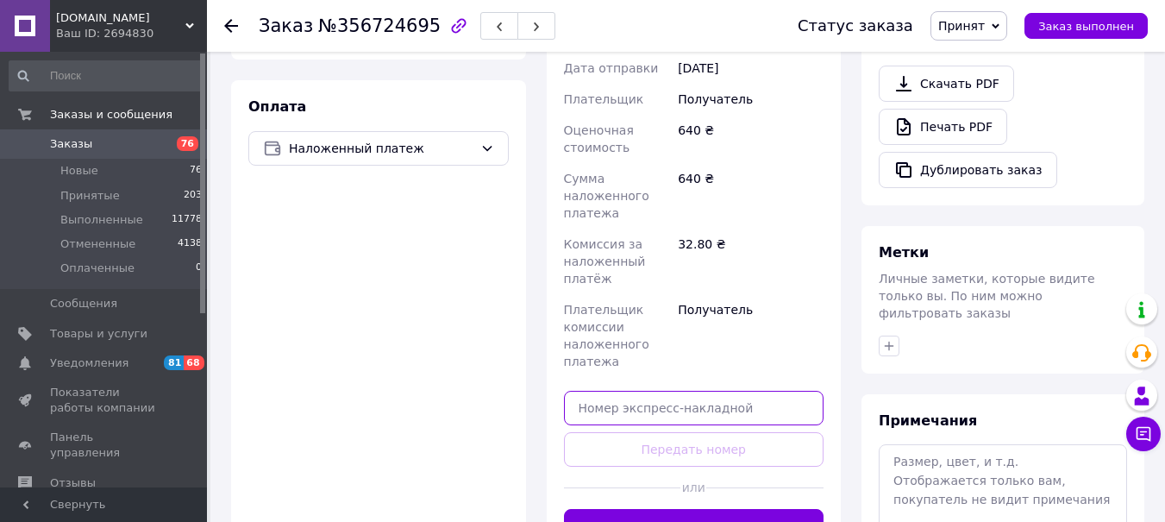
click at [576, 391] on input "text" at bounding box center [694, 408] width 260 height 34
paste input "5900143283"
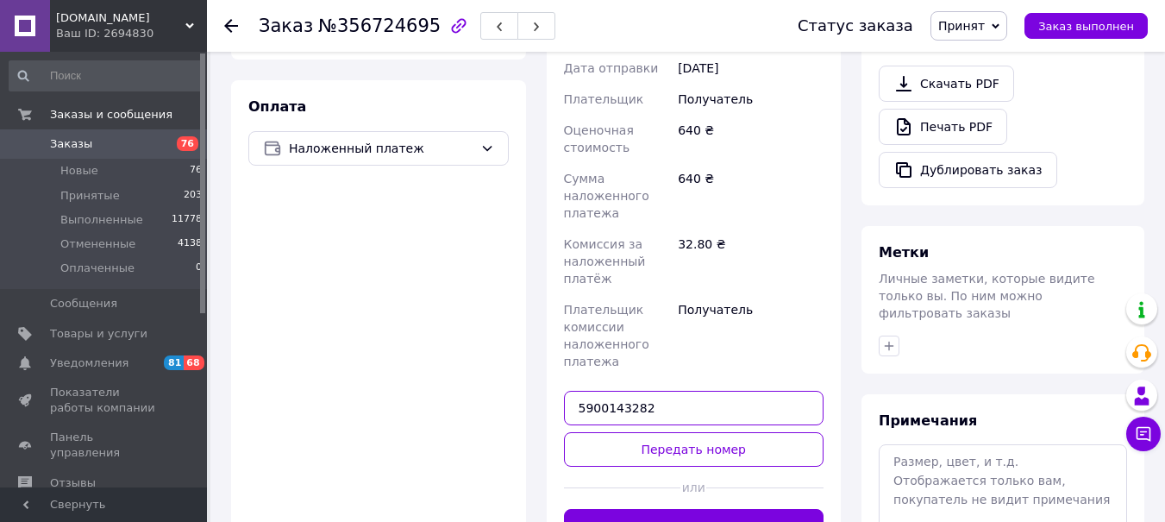
drag, startPoint x: 659, startPoint y: 353, endPoint x: 575, endPoint y: 356, distance: 83.7
click at [575, 391] on input "5900143282" at bounding box center [694, 408] width 260 height 34
click at [686, 391] on input "5900143282" at bounding box center [694, 408] width 260 height 34
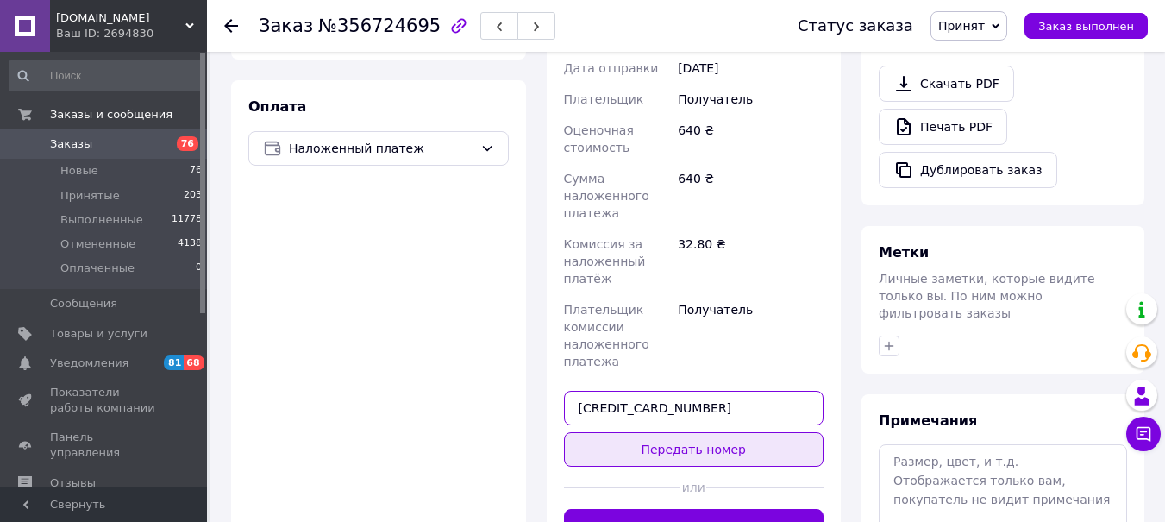
type input "[CREDIT_CARD_NUMBER]"
click at [615, 432] on button "Передать номер" at bounding box center [694, 449] width 260 height 34
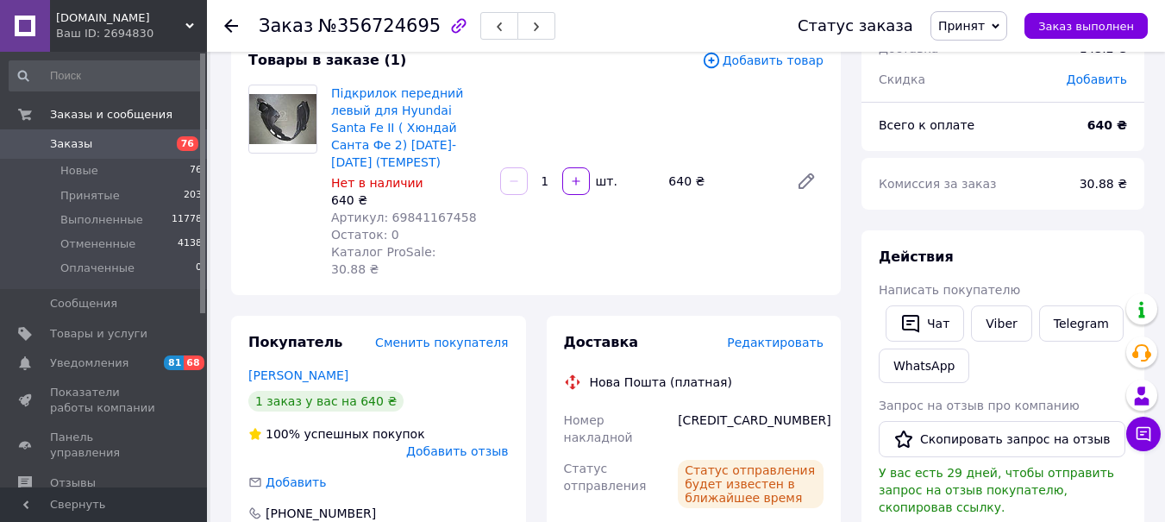
scroll to position [111, 0]
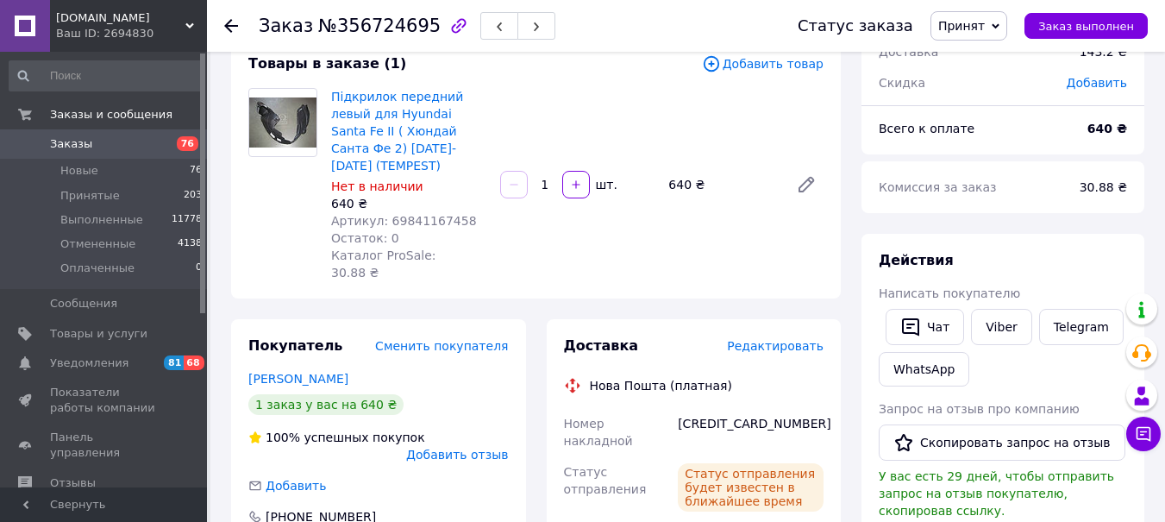
click at [985, 21] on span "Принят" at bounding box center [961, 26] width 47 height 14
click at [975, 56] on li "Выполнен" at bounding box center [976, 60] width 91 height 26
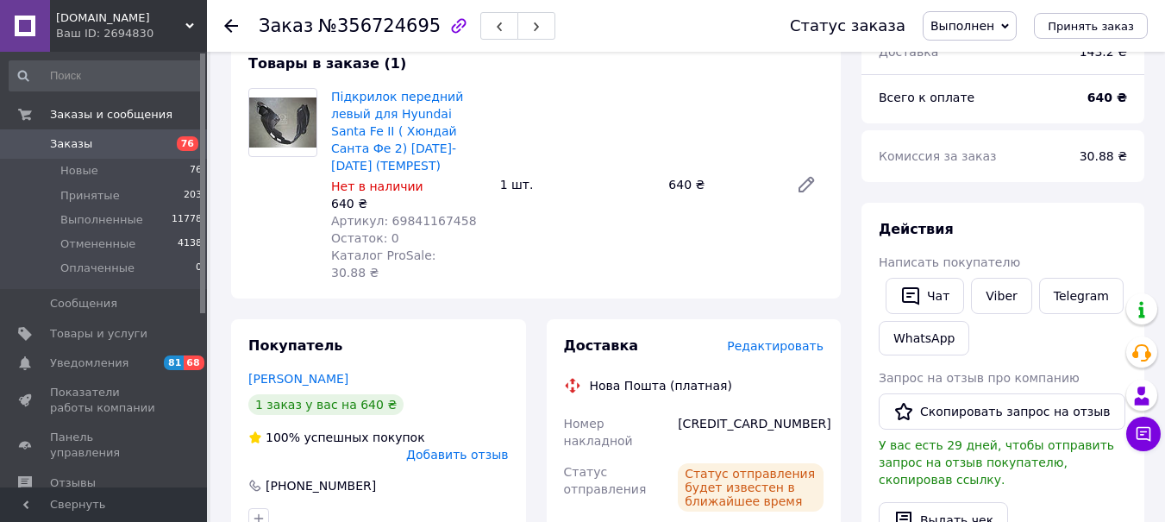
drag, startPoint x: 228, startPoint y: 27, endPoint x: 446, endPoint y: 134, distance: 242.2
click at [228, 27] on use at bounding box center [231, 26] width 14 height 14
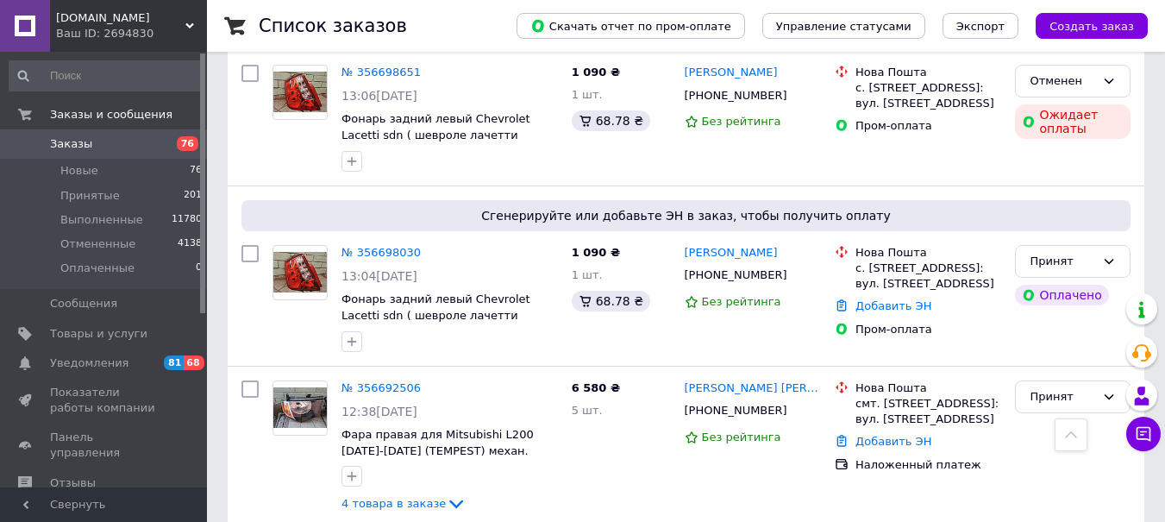
scroll to position [2380, 0]
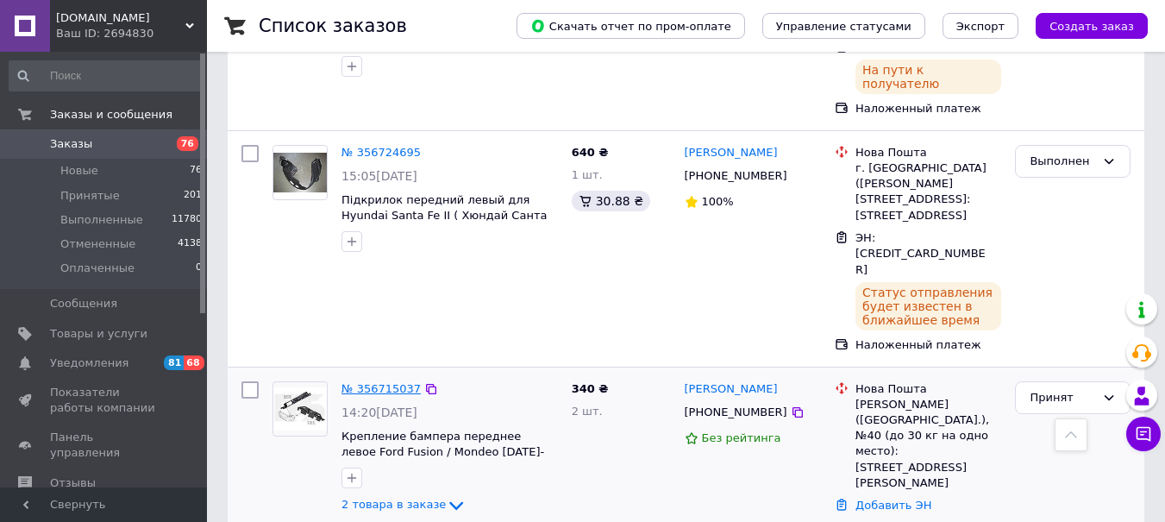
click at [369, 382] on link "№ 356715037" at bounding box center [380, 388] width 79 height 13
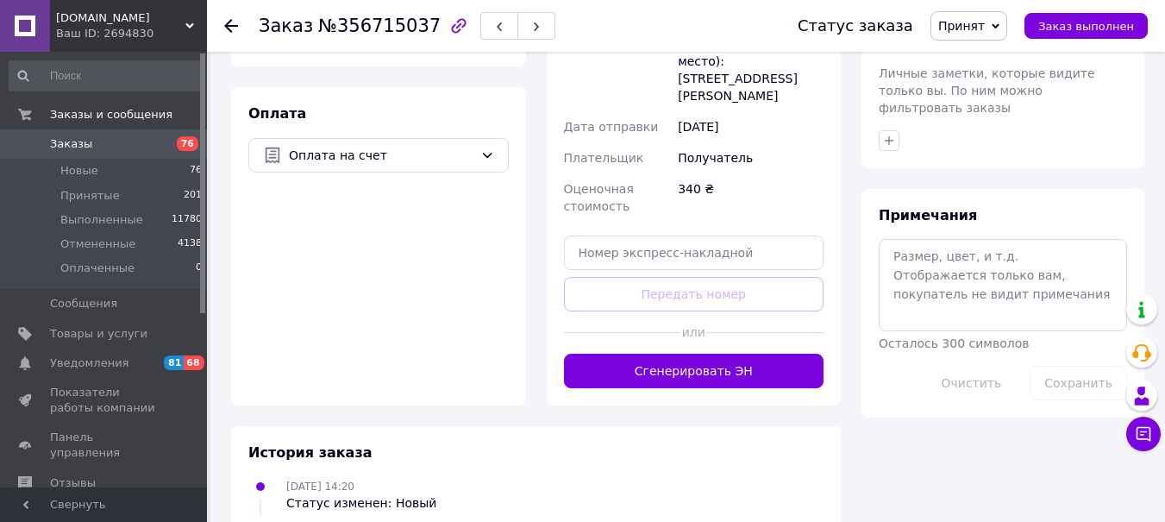
scroll to position [791, 0]
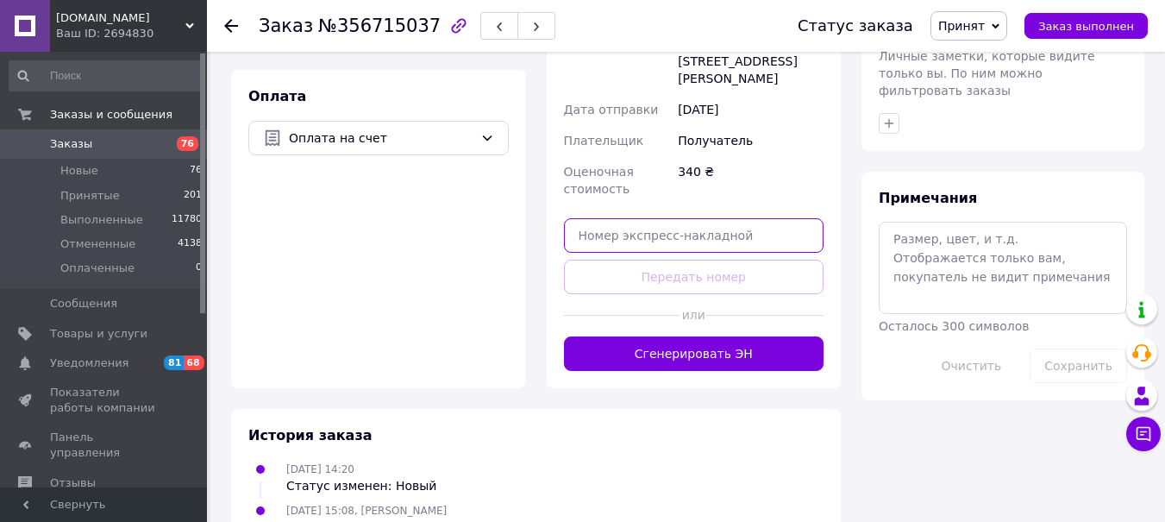
click at [596, 218] on input "text" at bounding box center [694, 235] width 260 height 34
paste input "5900143282"
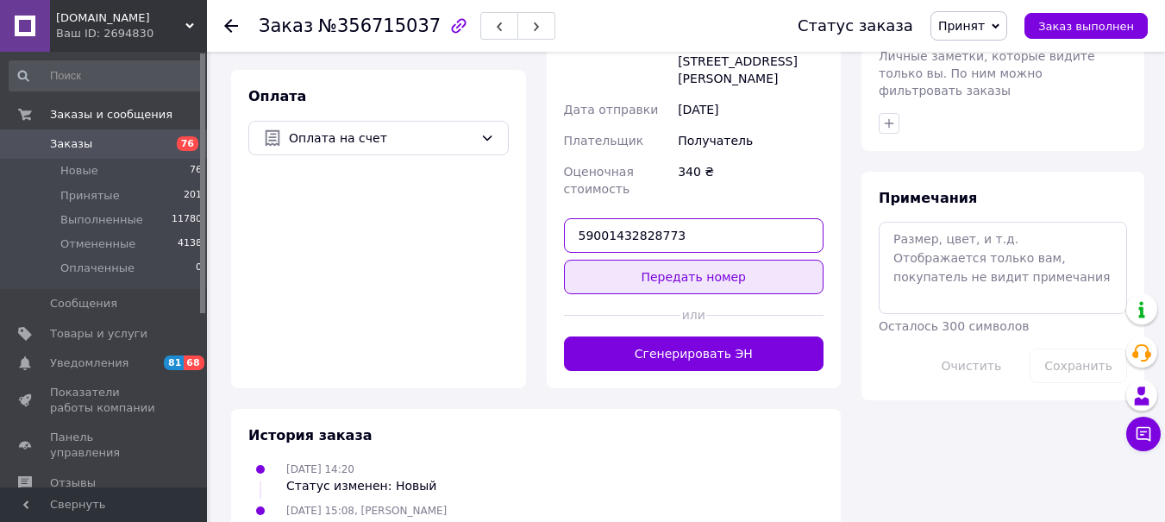
type input "59001432828773"
click at [654, 260] on button "Передать номер" at bounding box center [694, 277] width 260 height 34
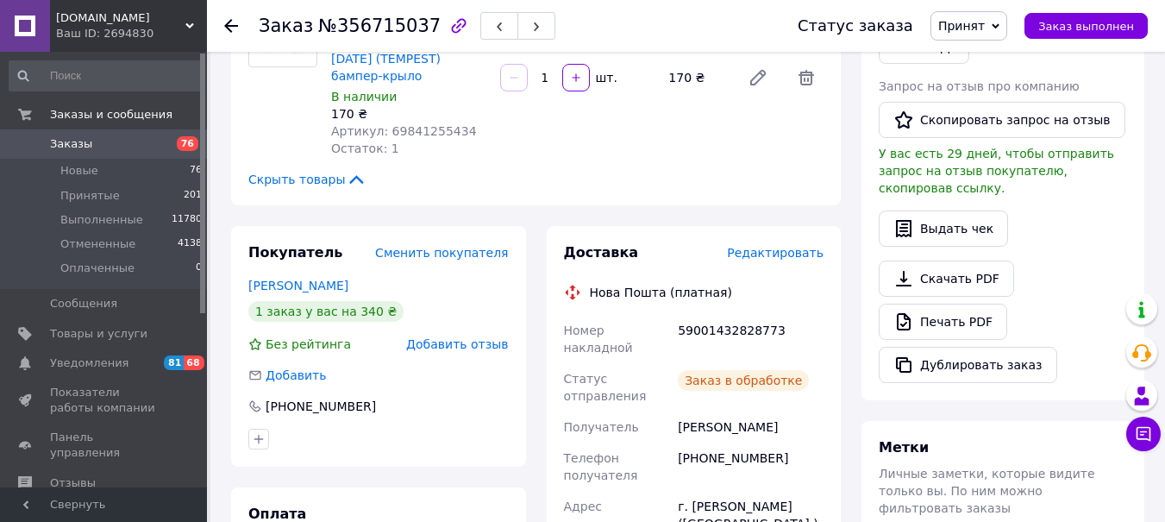
scroll to position [297, 0]
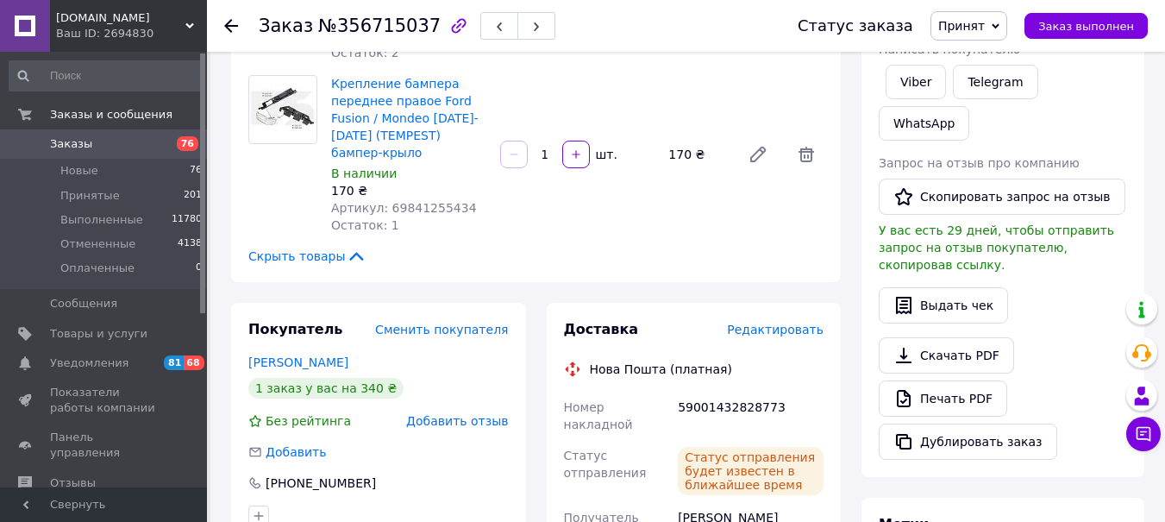
click at [972, 19] on span "Принят" at bounding box center [961, 26] width 47 height 14
click at [967, 52] on li "Выполнен" at bounding box center [976, 60] width 91 height 26
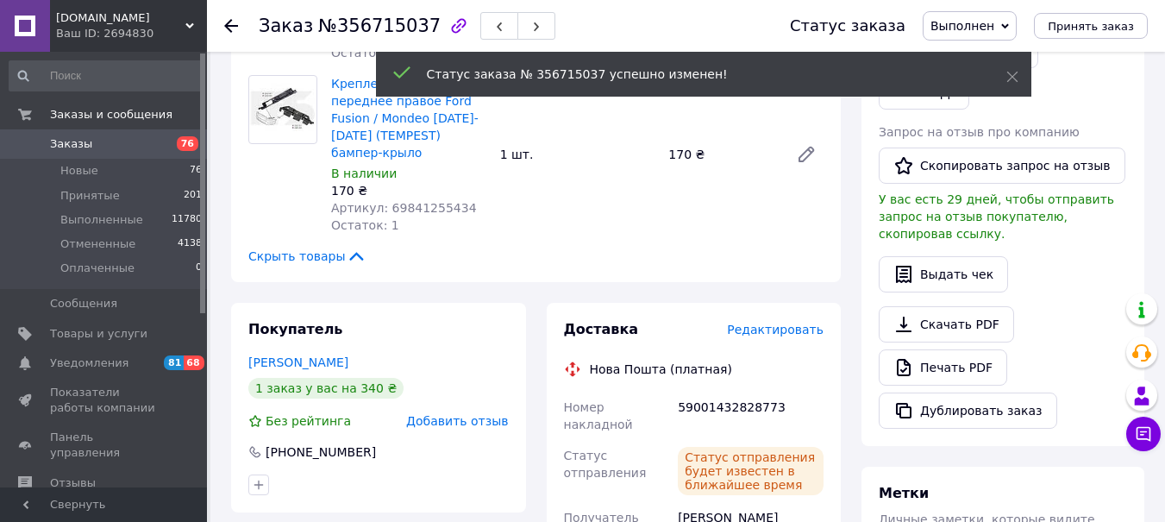
click at [237, 22] on icon at bounding box center [231, 26] width 14 height 14
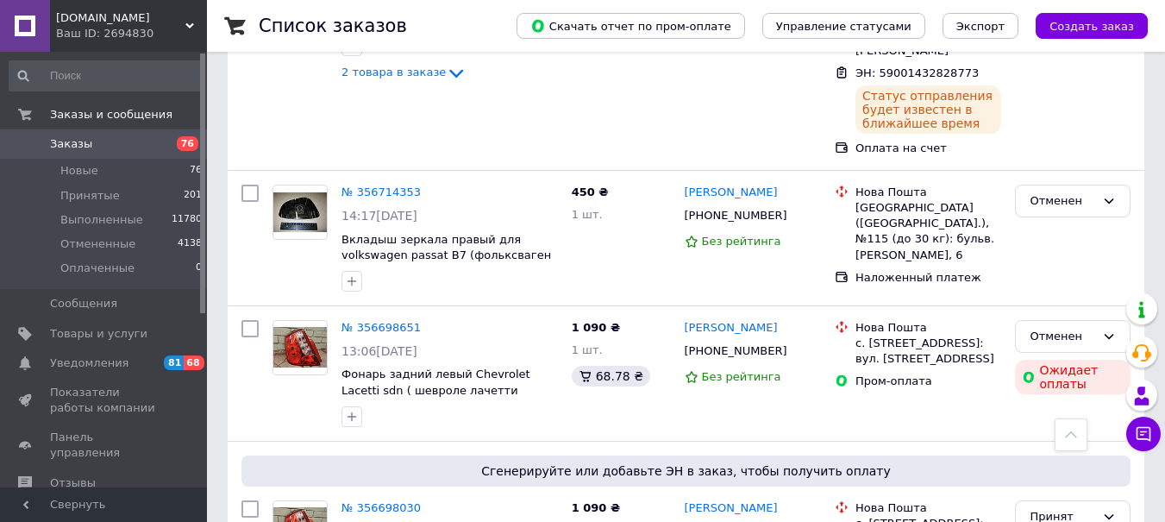
scroll to position [2984, 0]
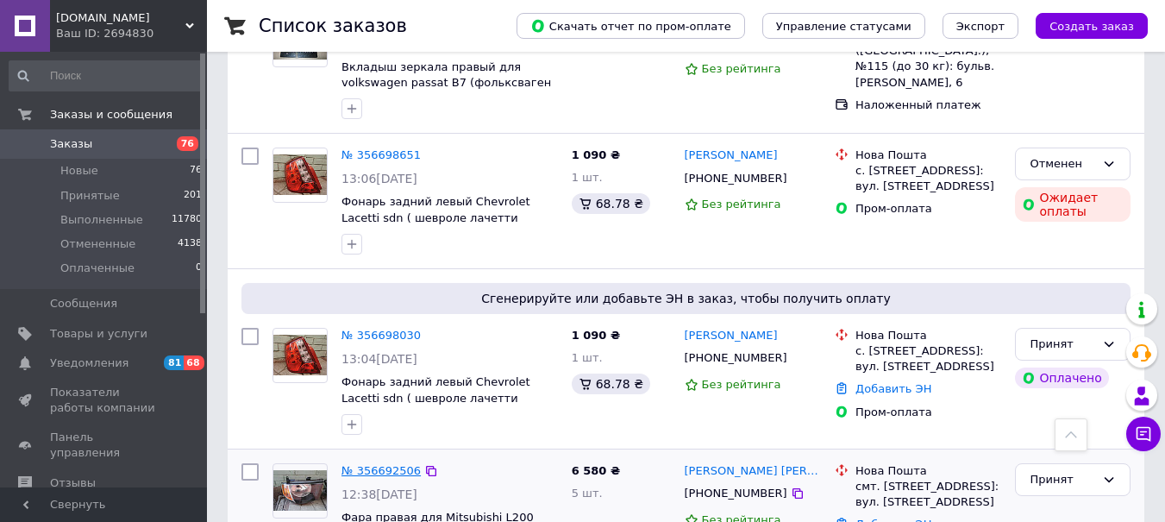
click at [354, 464] on link "№ 356692506" at bounding box center [380, 470] width 79 height 13
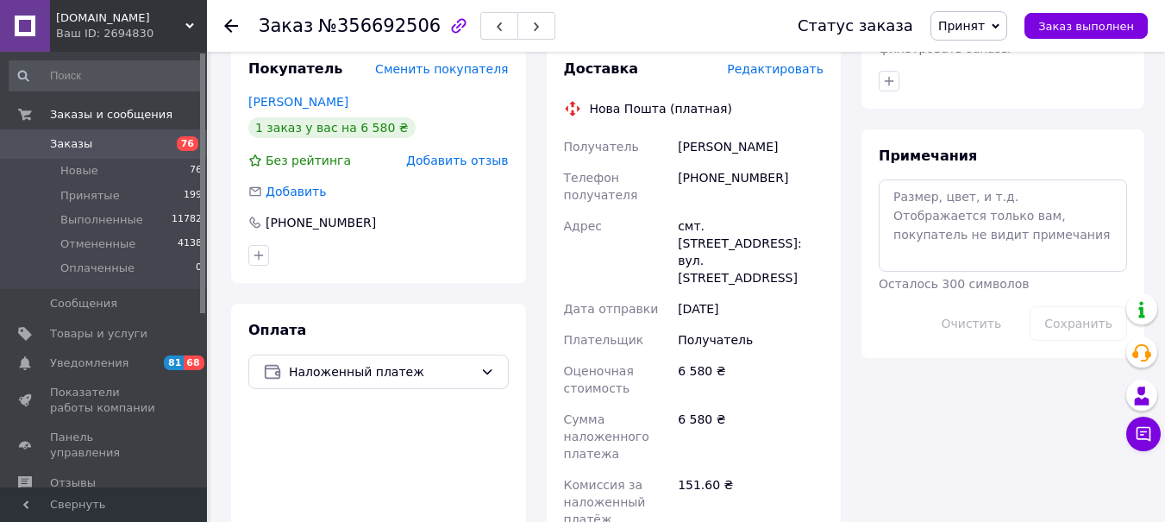
scroll to position [1194, 0]
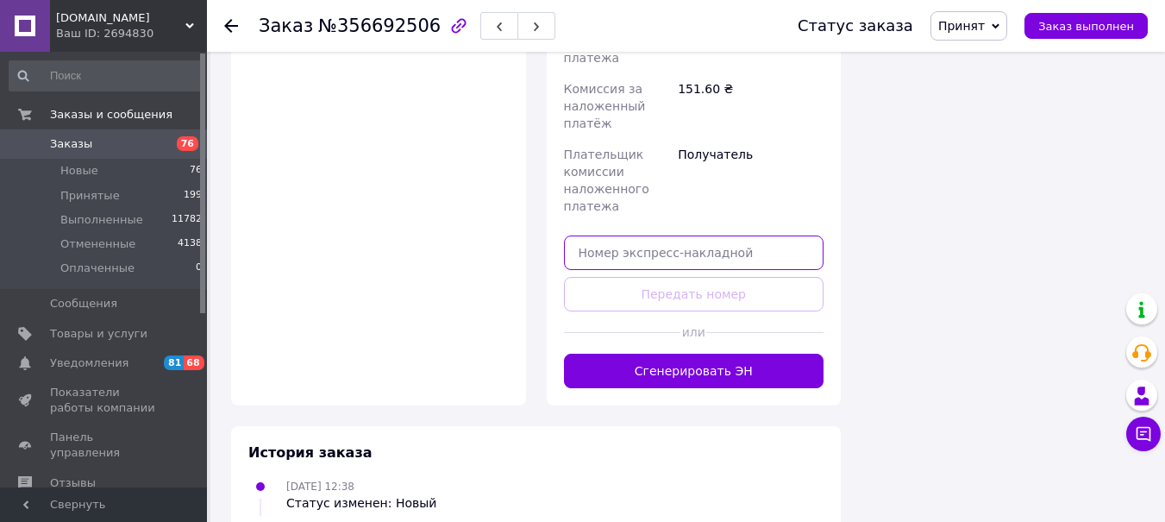
click at [590, 235] on input "text" at bounding box center [694, 252] width 260 height 34
paste input "5900143282"
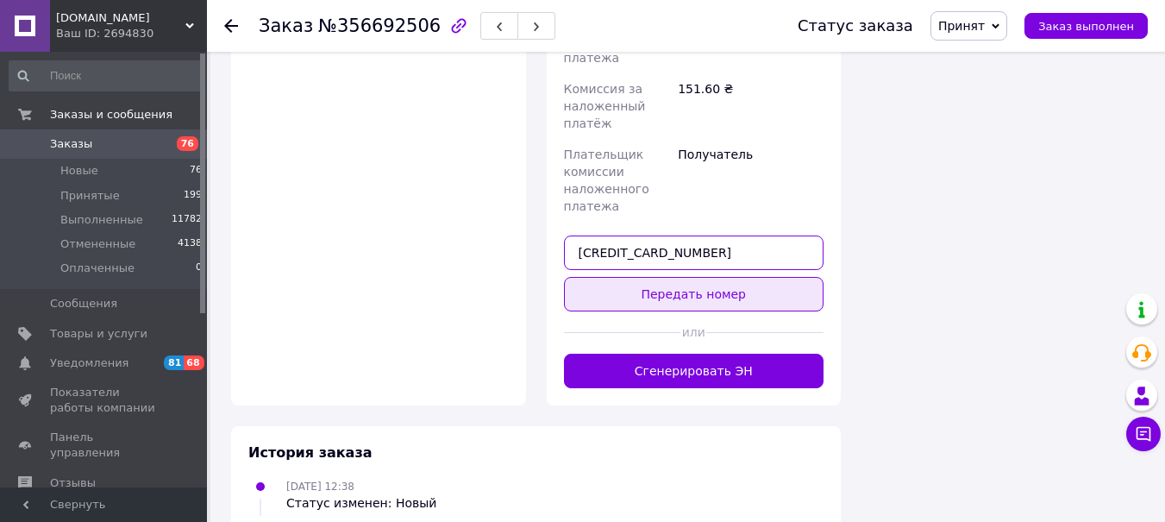
type input "[CREDIT_CARD_NUMBER]"
click at [657, 277] on button "Передать номер" at bounding box center [694, 294] width 260 height 34
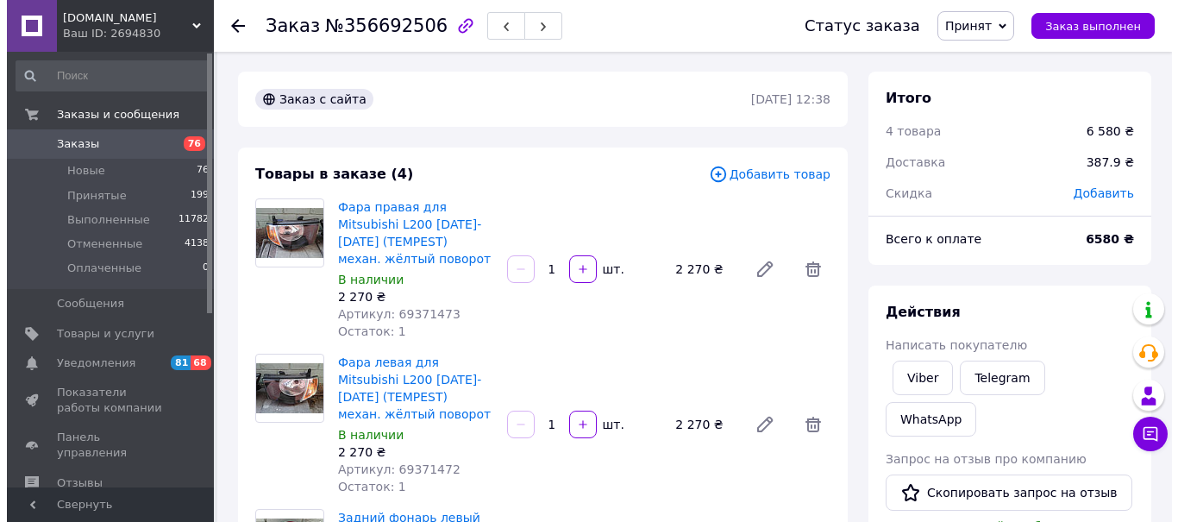
scroll to position [0, 0]
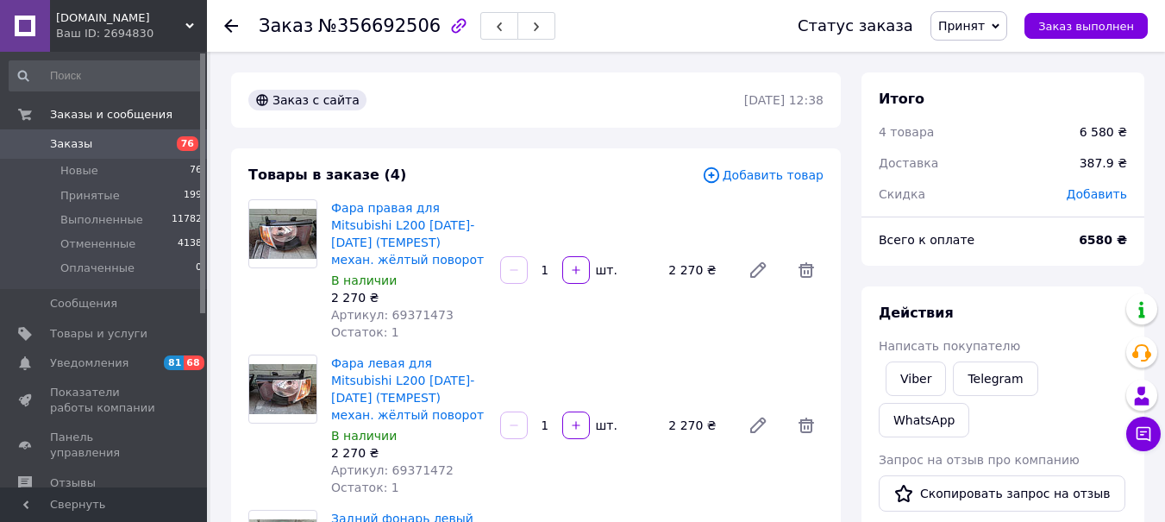
click at [971, 23] on span "Принят" at bounding box center [961, 26] width 47 height 14
click at [968, 53] on li "Выполнен" at bounding box center [976, 60] width 91 height 26
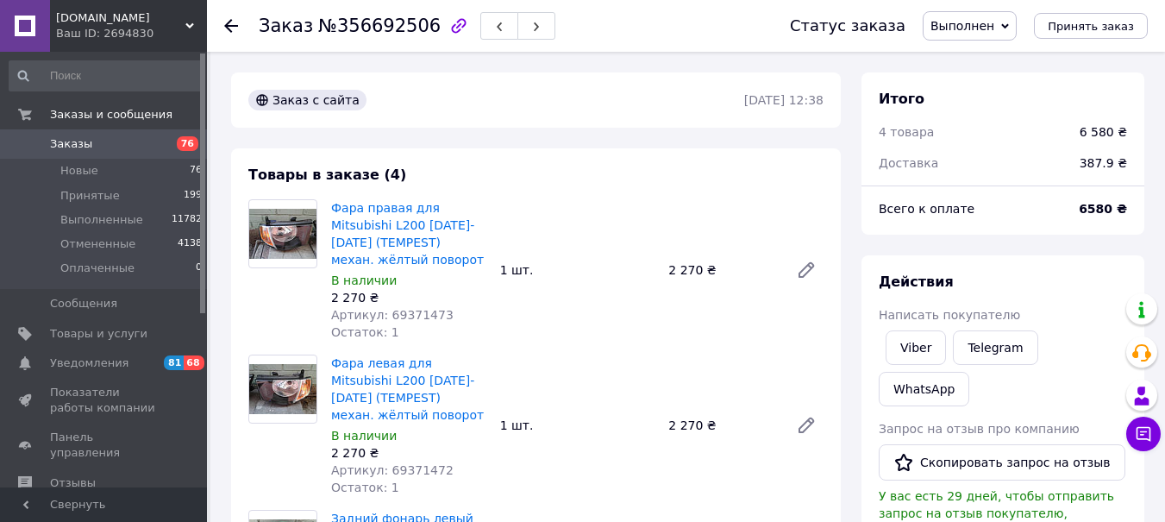
drag, startPoint x: 229, startPoint y: 23, endPoint x: 544, endPoint y: 158, distance: 342.2
click at [231, 26] on icon at bounding box center [231, 26] width 14 height 14
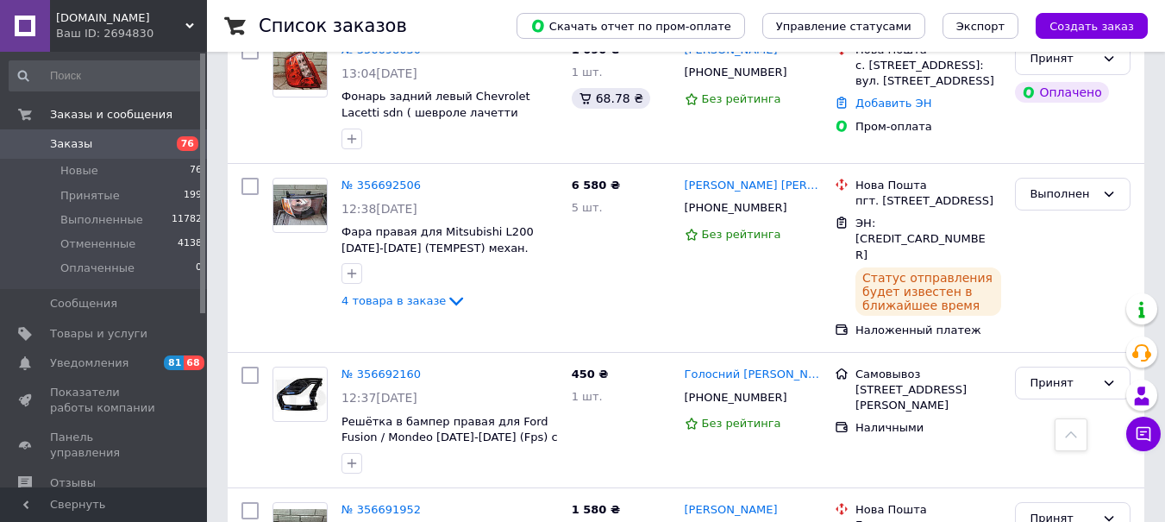
scroll to position [3242, 0]
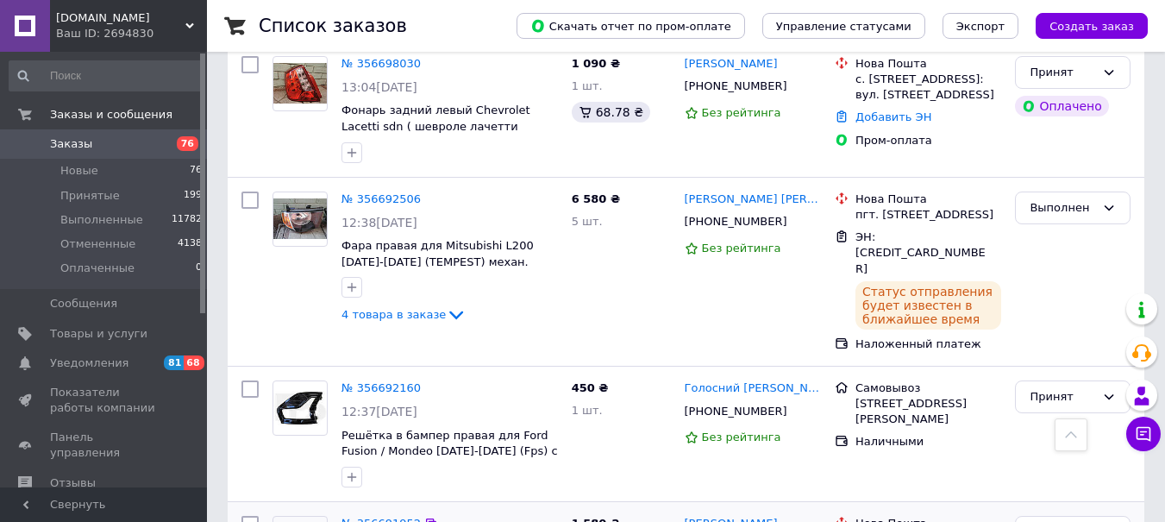
click at [366, 516] on link "№ 356691952" at bounding box center [380, 522] width 79 height 13
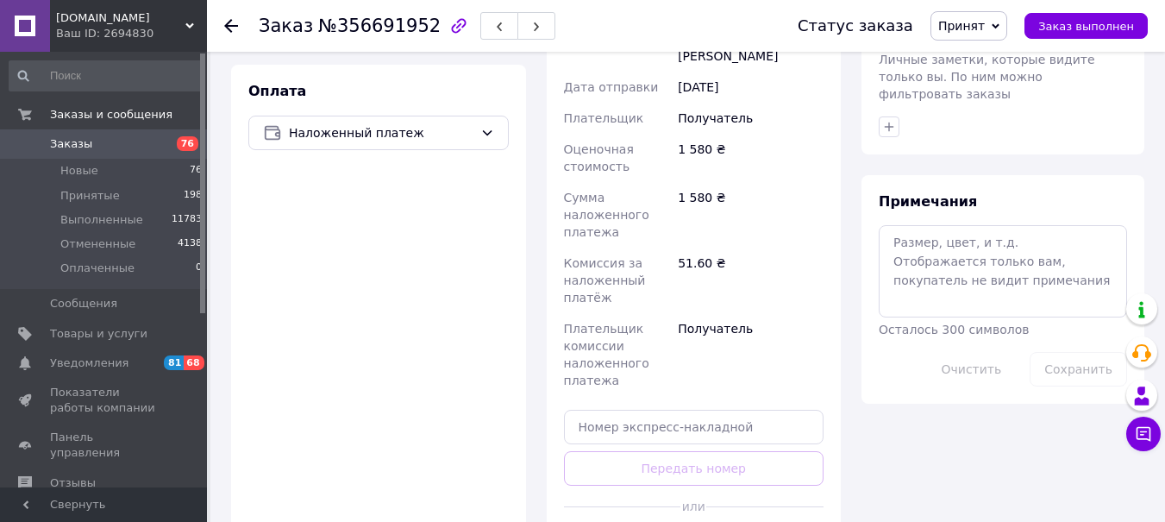
scroll to position [849, 0]
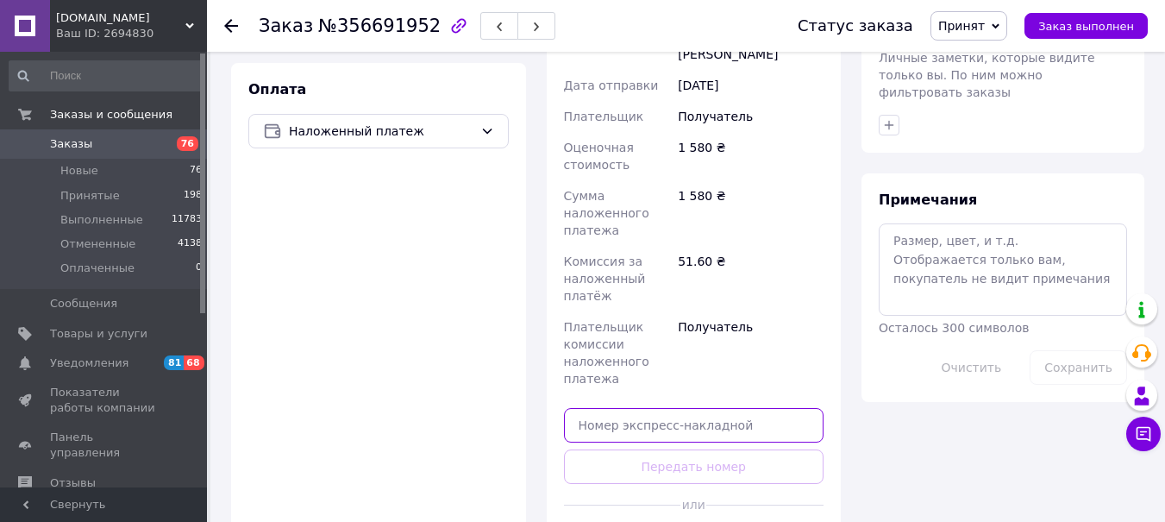
click at [580, 408] on input "text" at bounding box center [694, 425] width 260 height 34
paste input "5900143282"
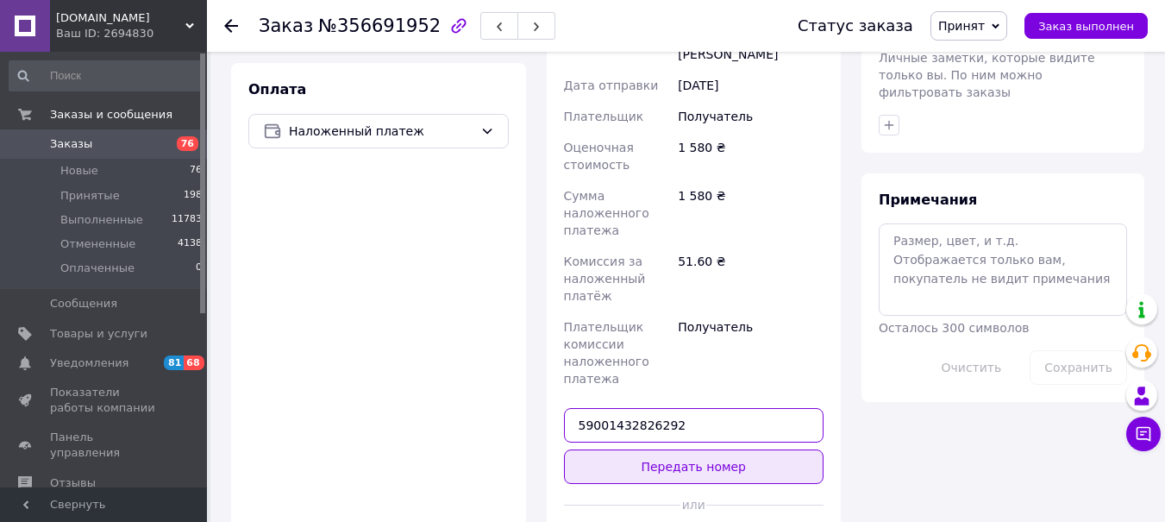
type input "59001432826292"
click at [624, 449] on button "Передать номер" at bounding box center [694, 466] width 260 height 34
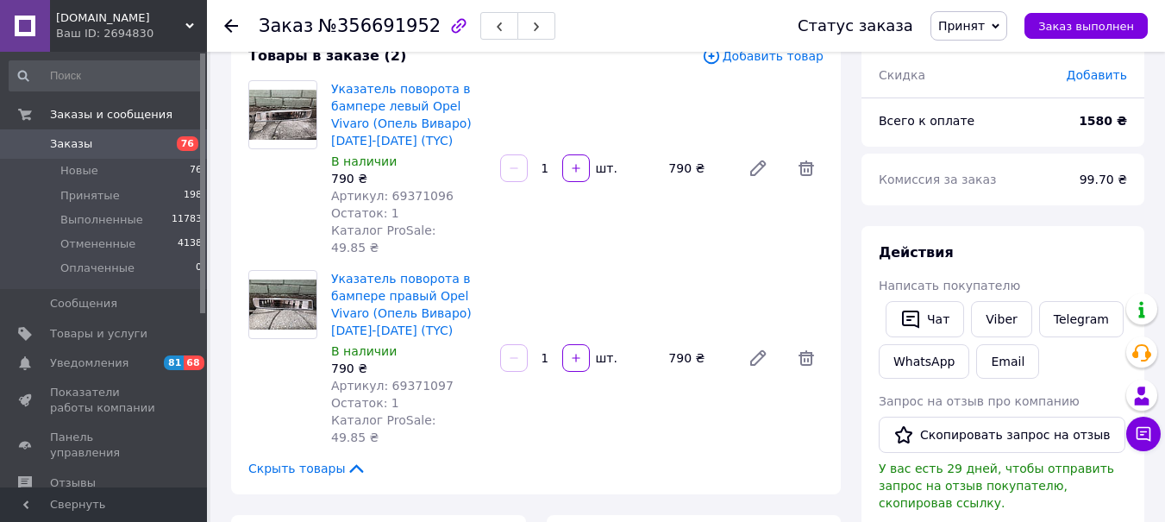
scroll to position [0, 0]
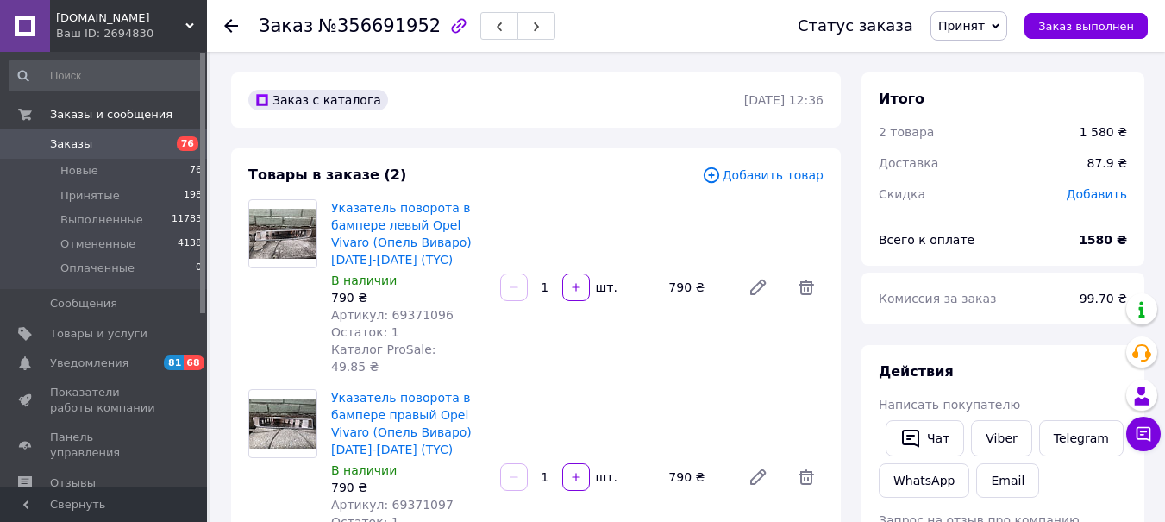
click at [968, 24] on span "Принят" at bounding box center [961, 26] width 47 height 14
click at [978, 58] on li "Выполнен" at bounding box center [976, 60] width 91 height 26
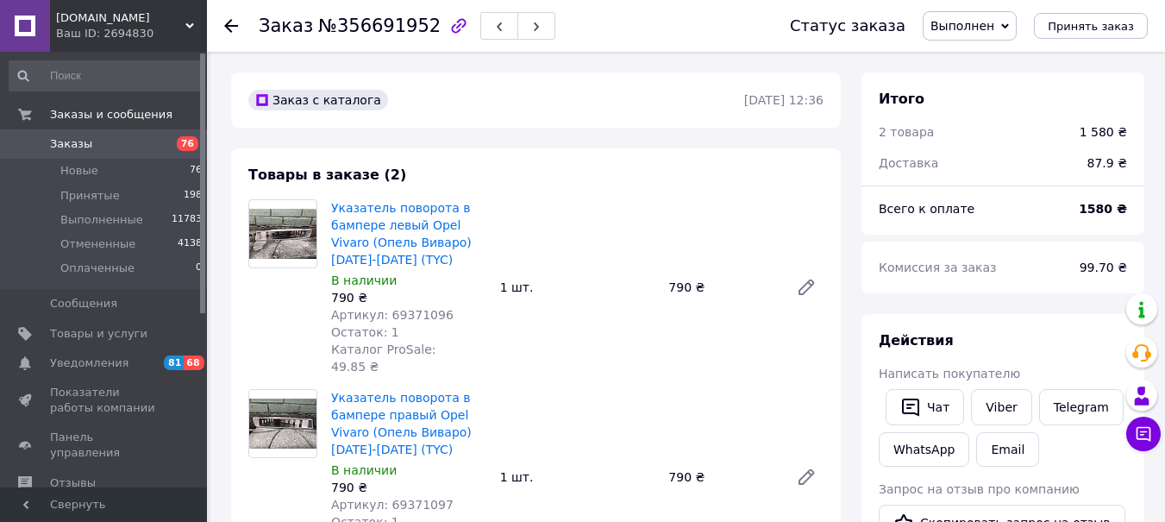
click at [236, 22] on icon at bounding box center [231, 26] width 14 height 14
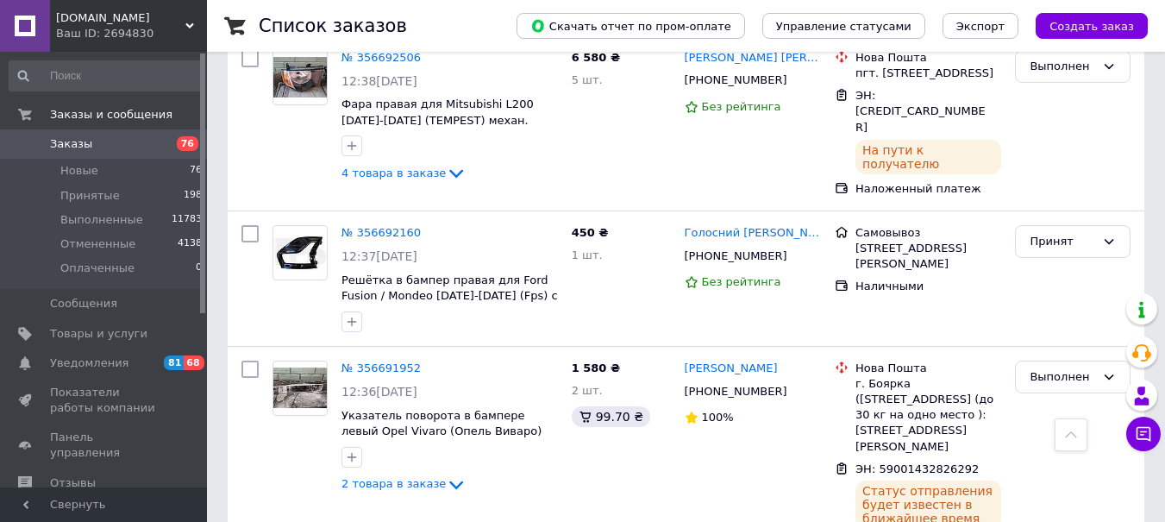
scroll to position [3535, 0]
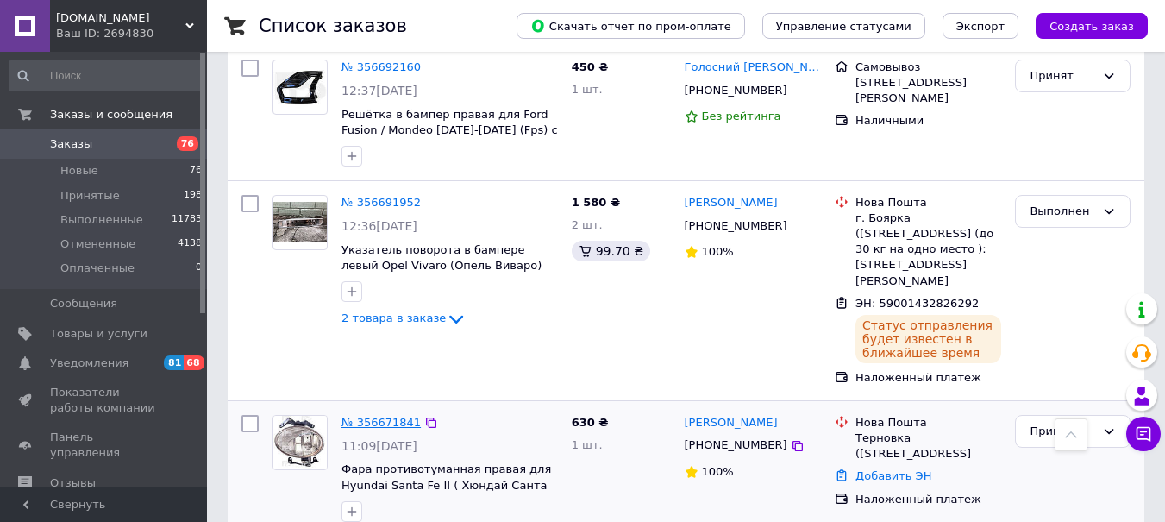
click at [372, 416] on link "№ 356671841" at bounding box center [380, 422] width 79 height 13
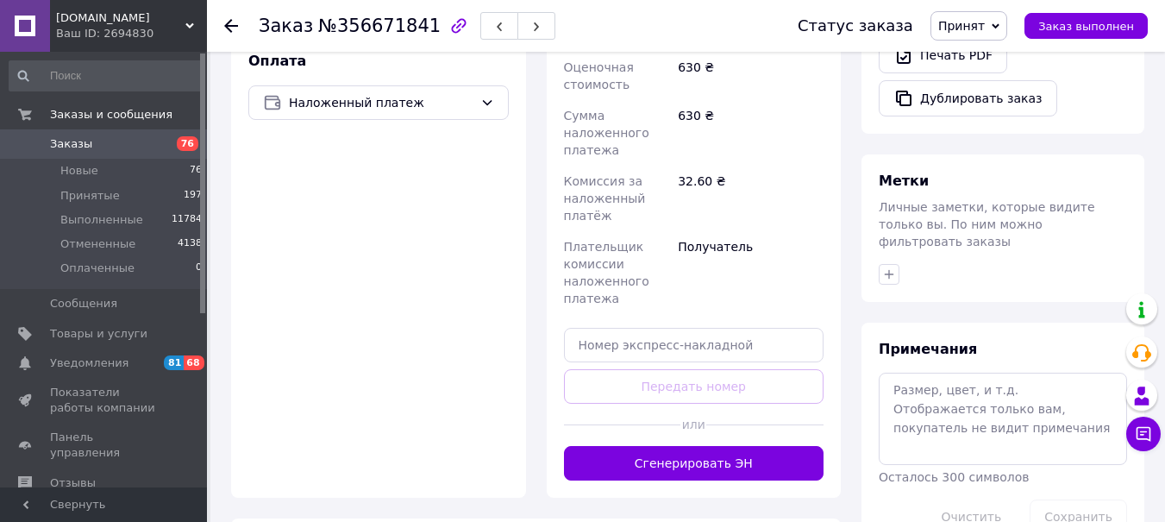
scroll to position [629, 0]
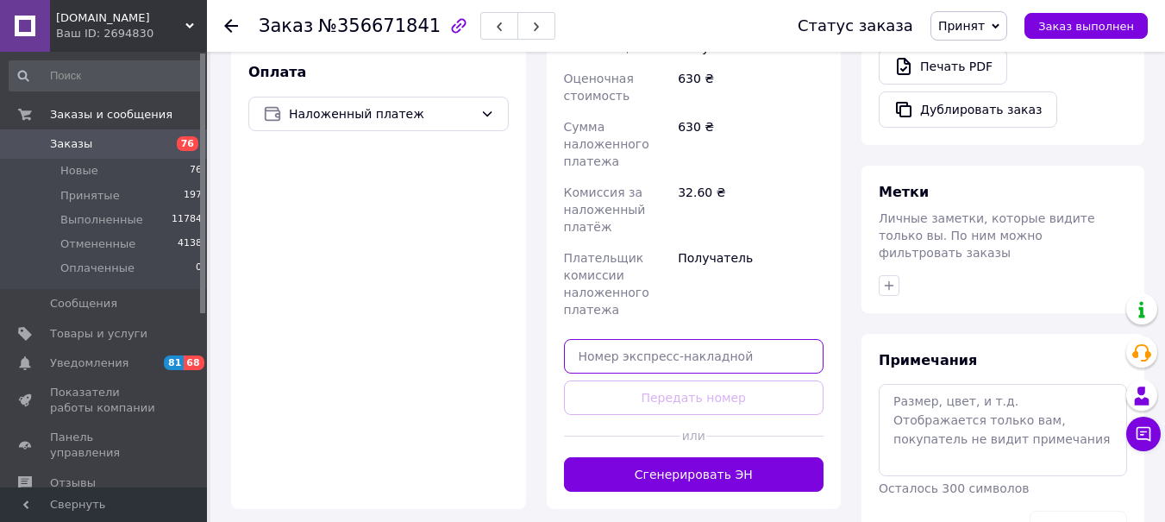
click at [589, 351] on input "text" at bounding box center [694, 356] width 260 height 34
paste input "5900143282"
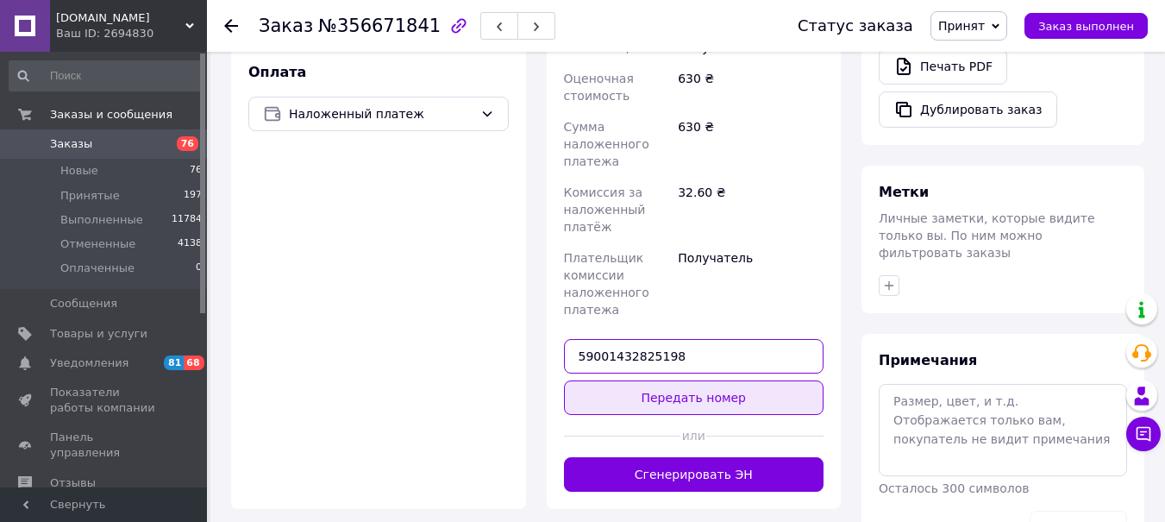
type input "59001432825198"
click at [628, 397] on button "Передать номер" at bounding box center [694, 397] width 260 height 34
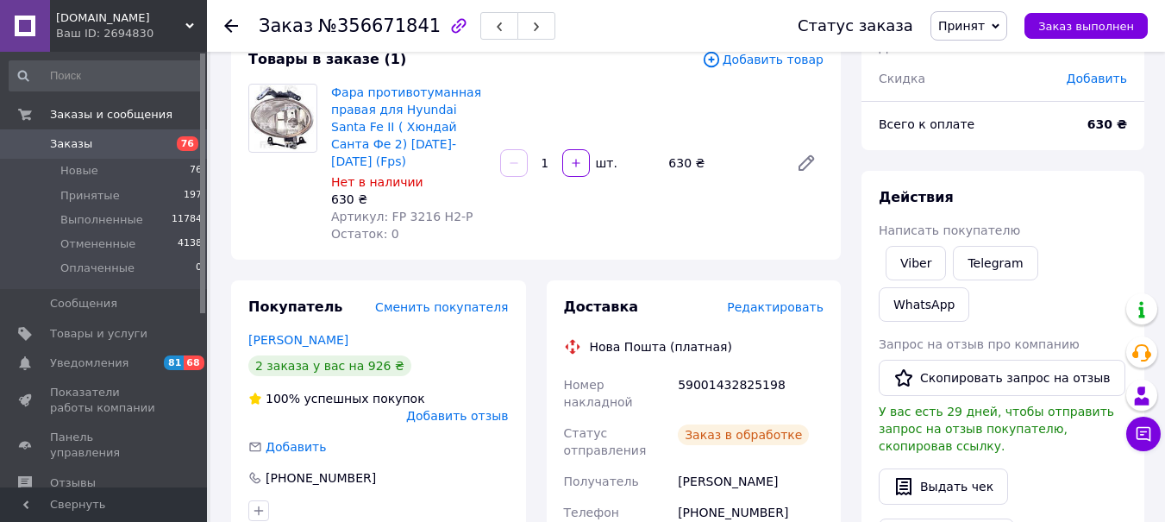
scroll to position [97, 0]
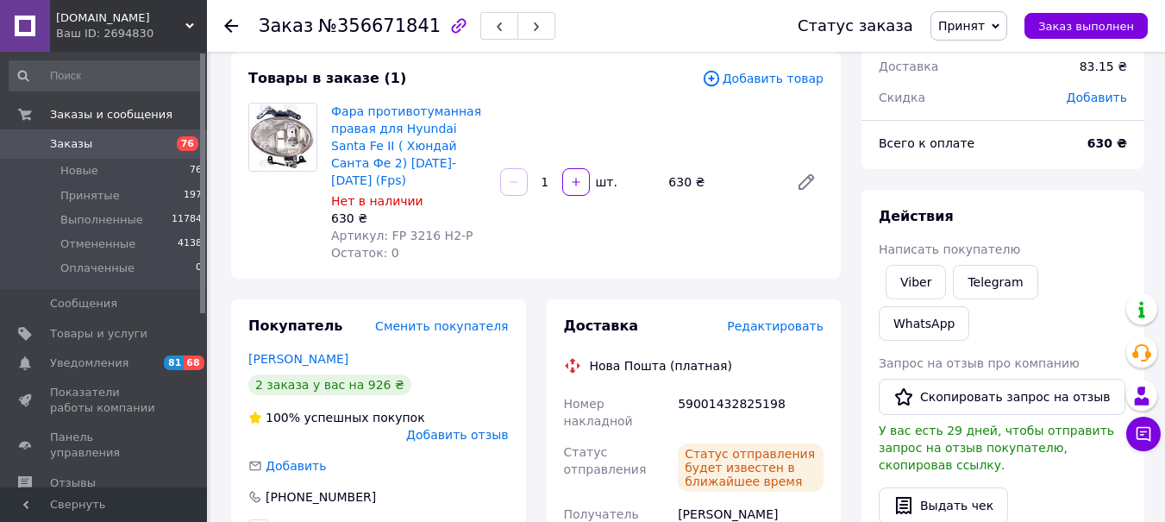
click at [975, 21] on span "Принят" at bounding box center [961, 26] width 47 height 14
click at [982, 61] on li "Выполнен" at bounding box center [976, 60] width 91 height 26
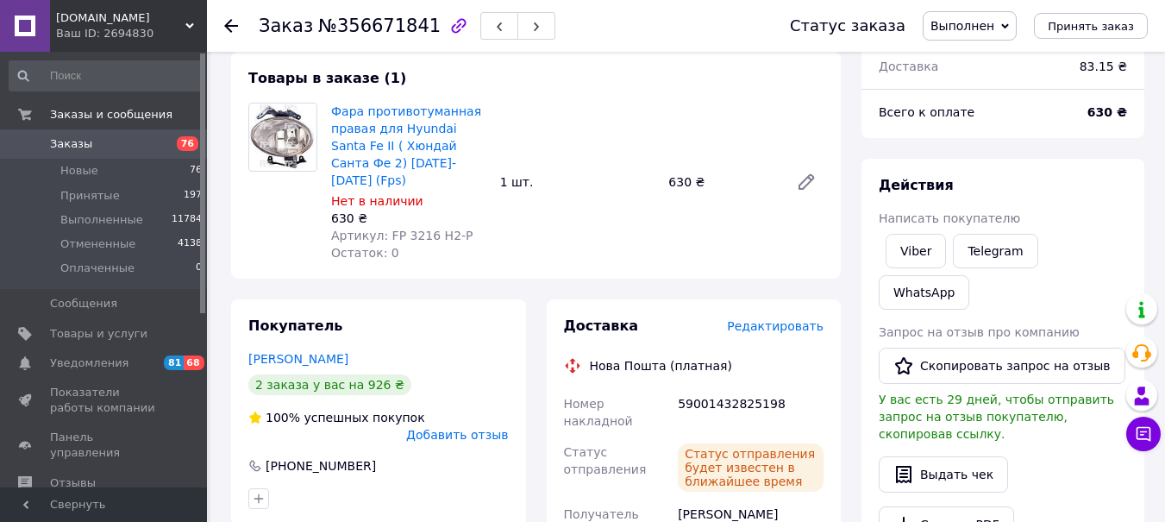
click at [229, 22] on use at bounding box center [231, 26] width 14 height 14
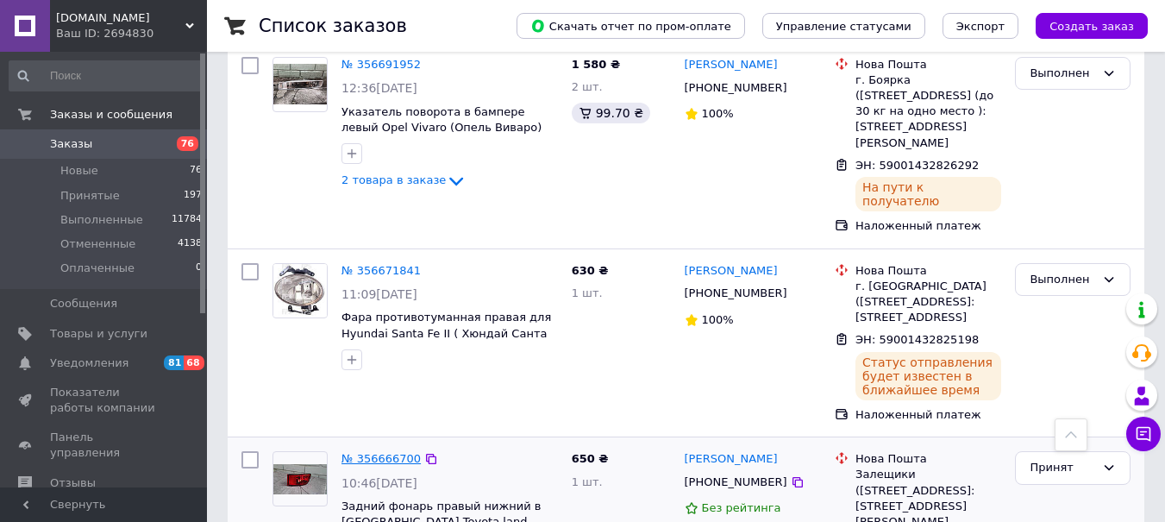
click at [360, 452] on link "№ 356666700" at bounding box center [380, 458] width 79 height 13
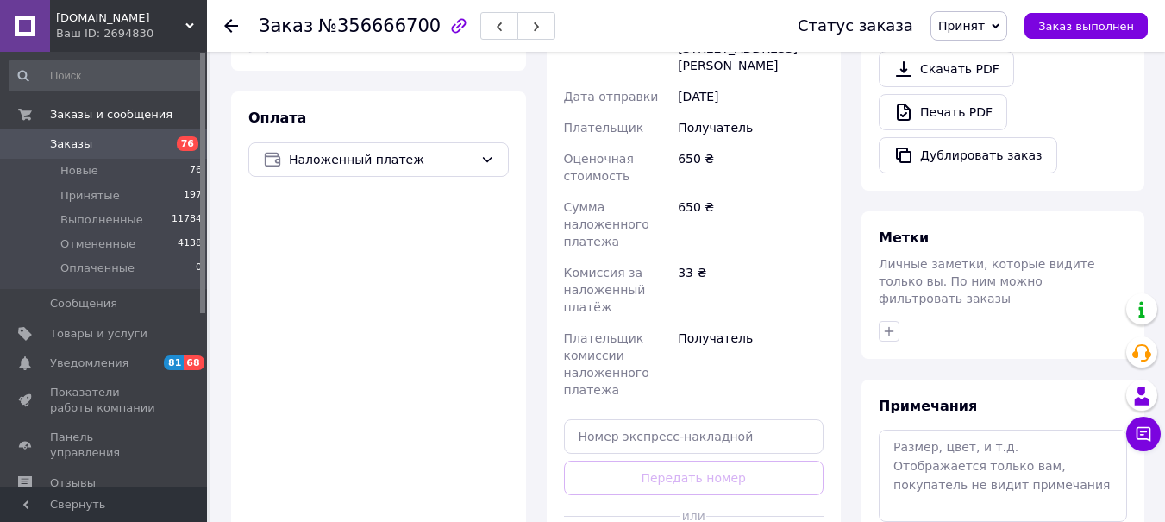
scroll to position [801, 0]
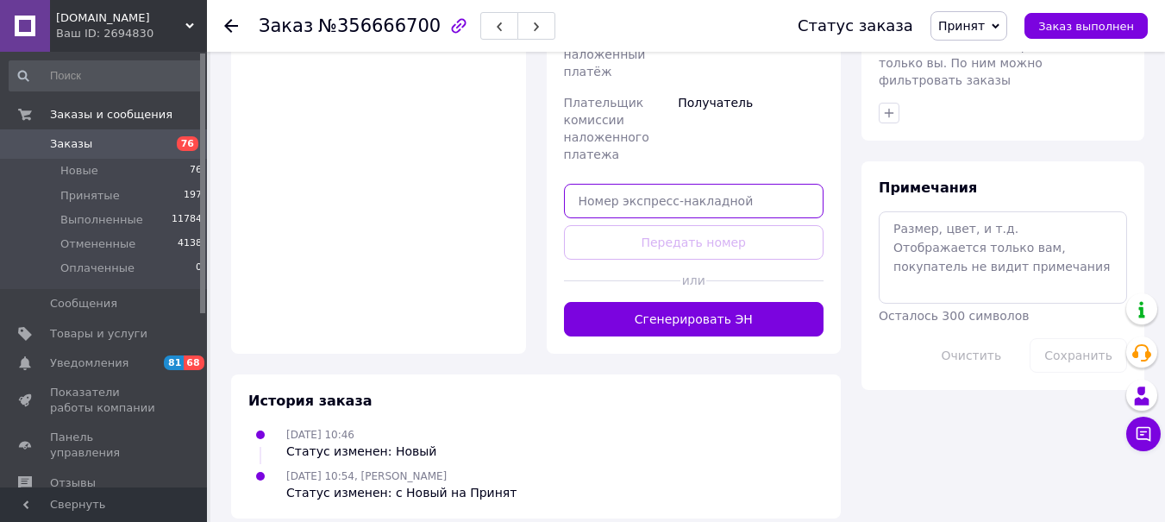
click at [588, 184] on input "text" at bounding box center [694, 201] width 260 height 34
paste input "5900143282"
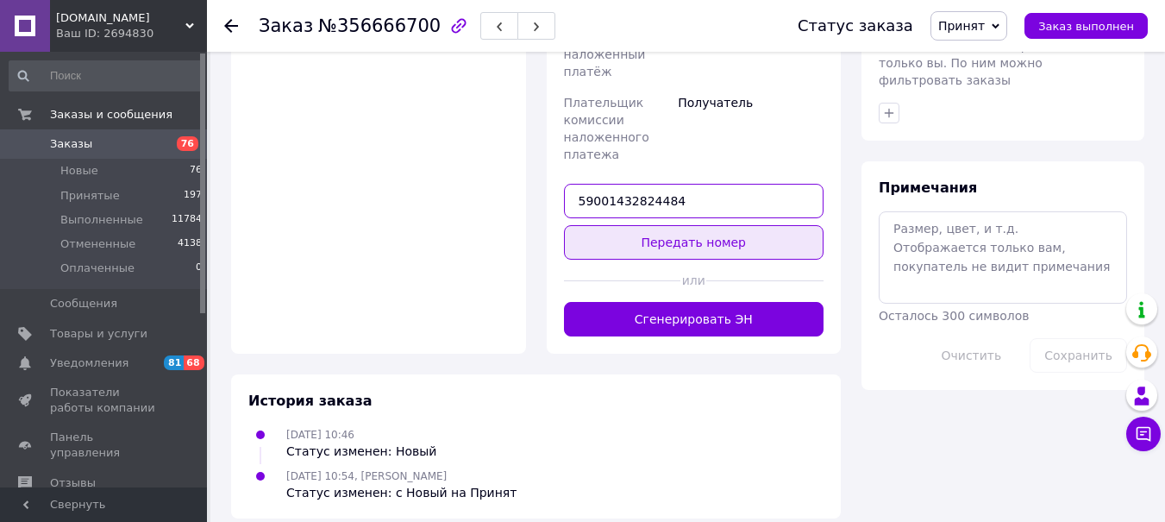
type input "59001432824484"
click at [589, 225] on button "Передать номер" at bounding box center [694, 242] width 260 height 34
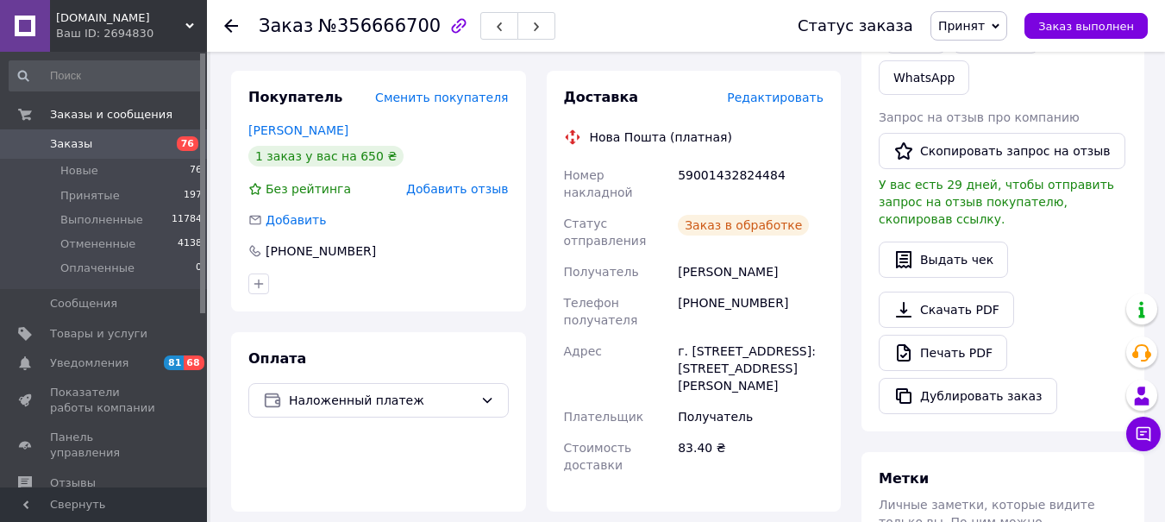
scroll to position [183, 0]
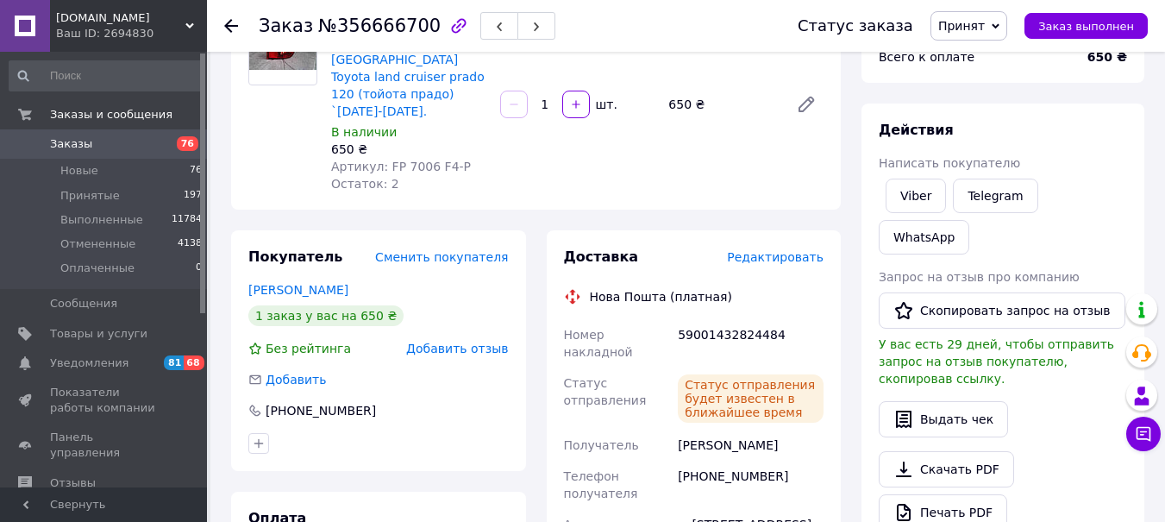
click at [971, 23] on span "Принят" at bounding box center [961, 26] width 47 height 14
click at [973, 58] on li "Выполнен" at bounding box center [976, 60] width 91 height 26
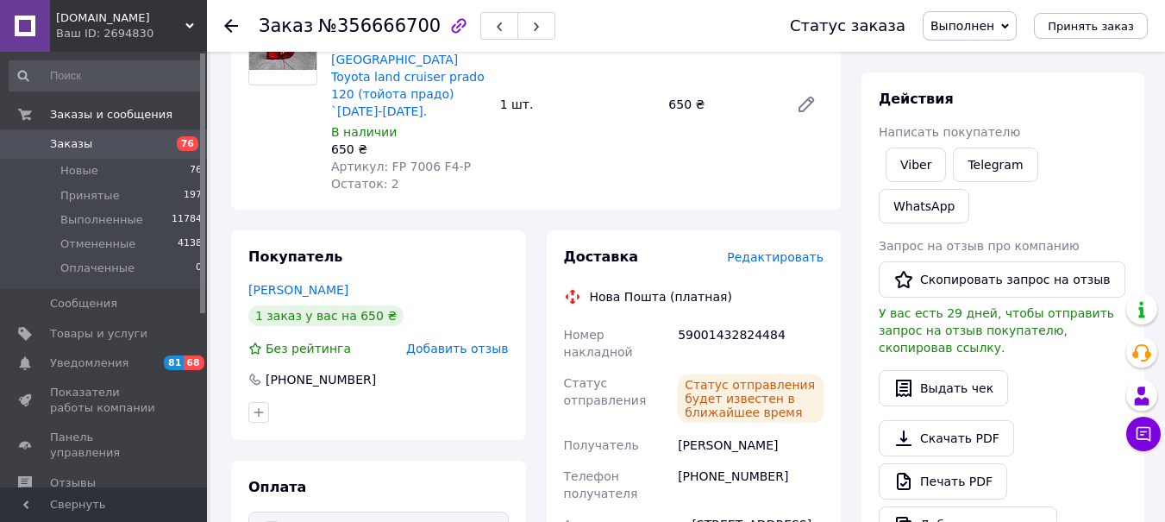
drag, startPoint x: 233, startPoint y: 24, endPoint x: 594, endPoint y: 222, distance: 411.7
click at [233, 27] on icon at bounding box center [231, 26] width 14 height 14
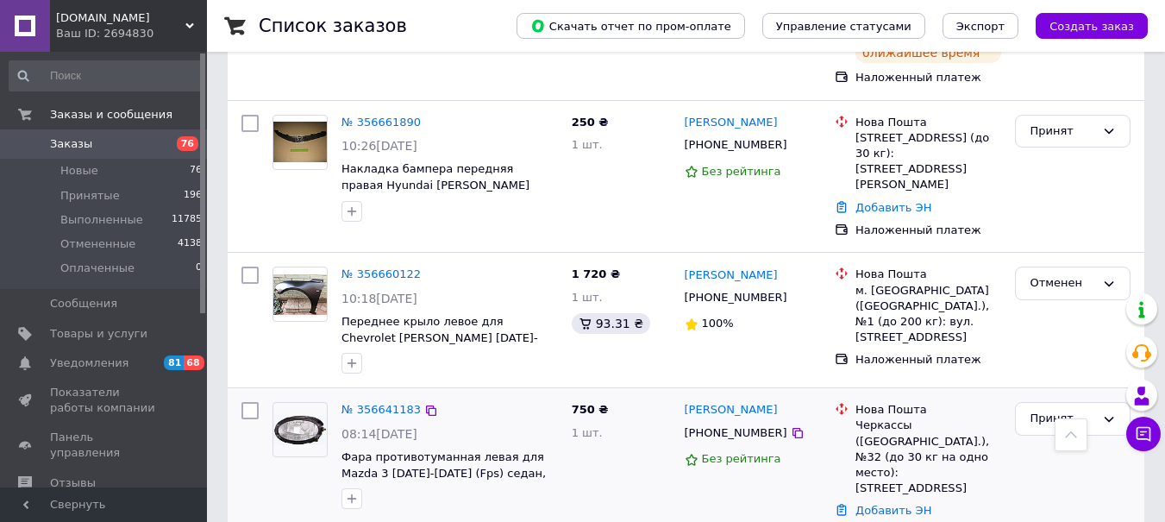
scroll to position [4191, 0]
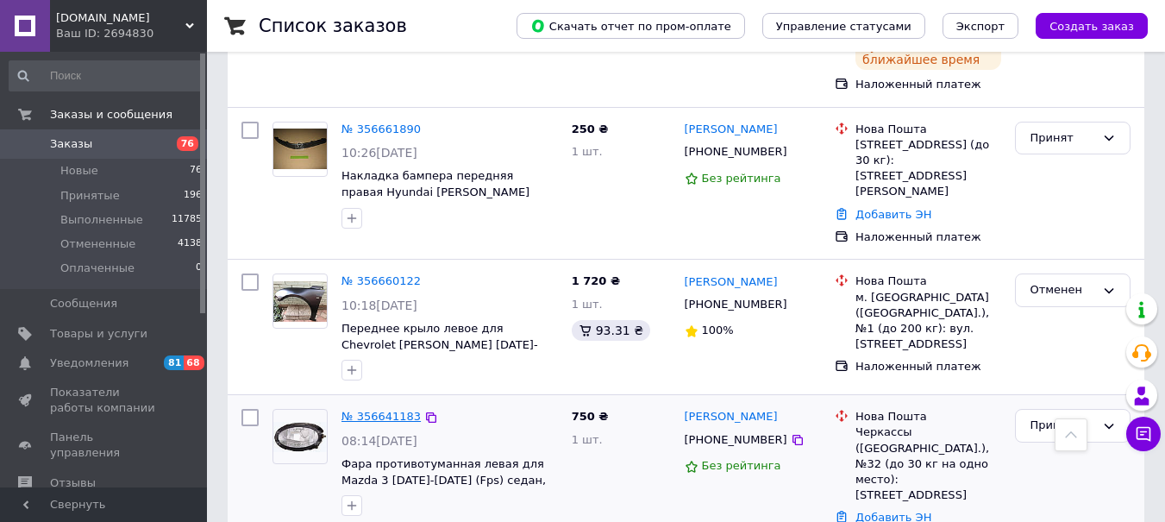
click at [358, 410] on link "№ 356641183" at bounding box center [380, 416] width 79 height 13
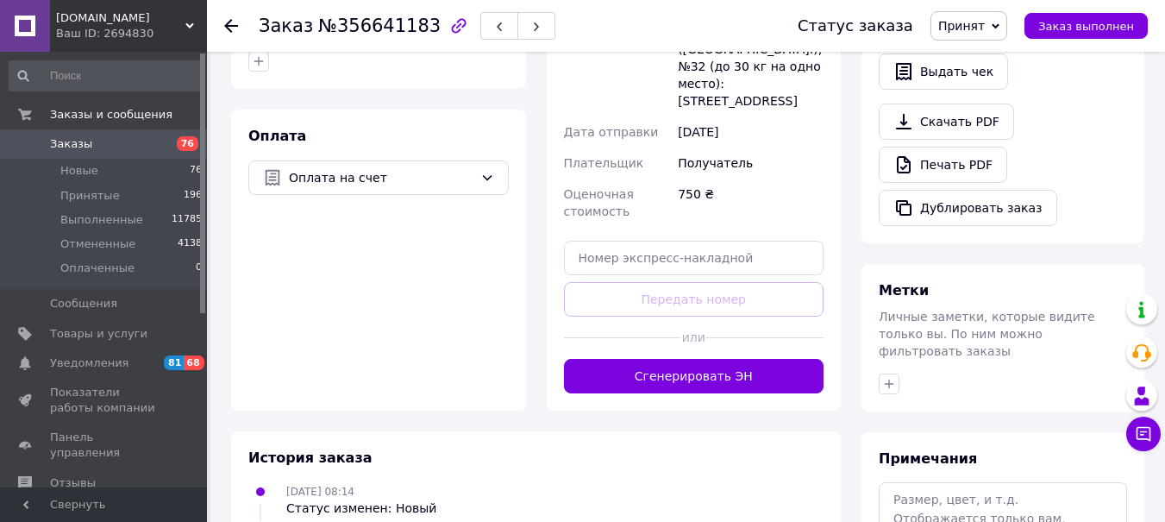
scroll to position [528, 0]
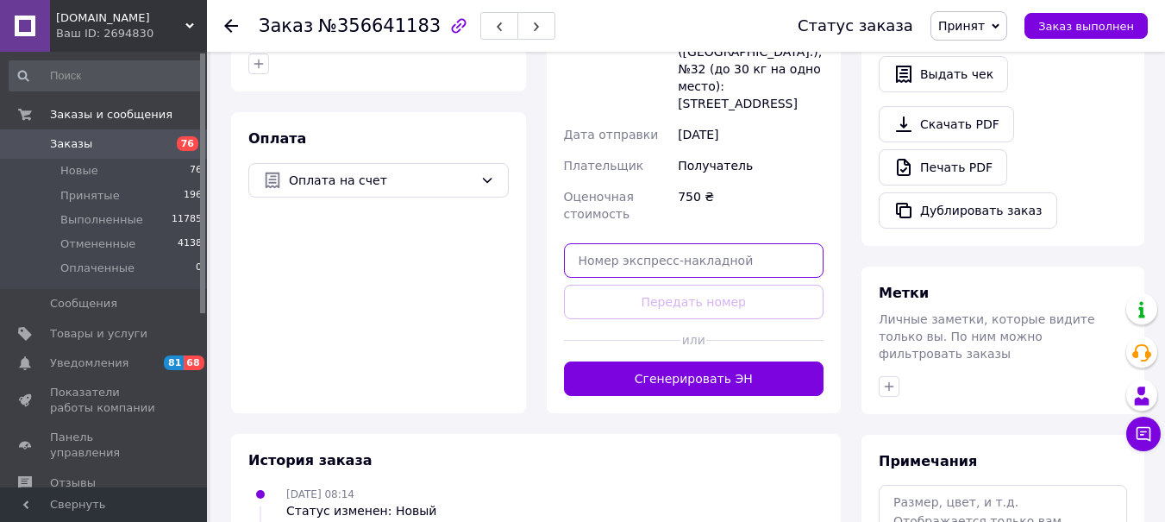
click at [596, 243] on input "text" at bounding box center [694, 260] width 260 height 34
paste input "5900143282"
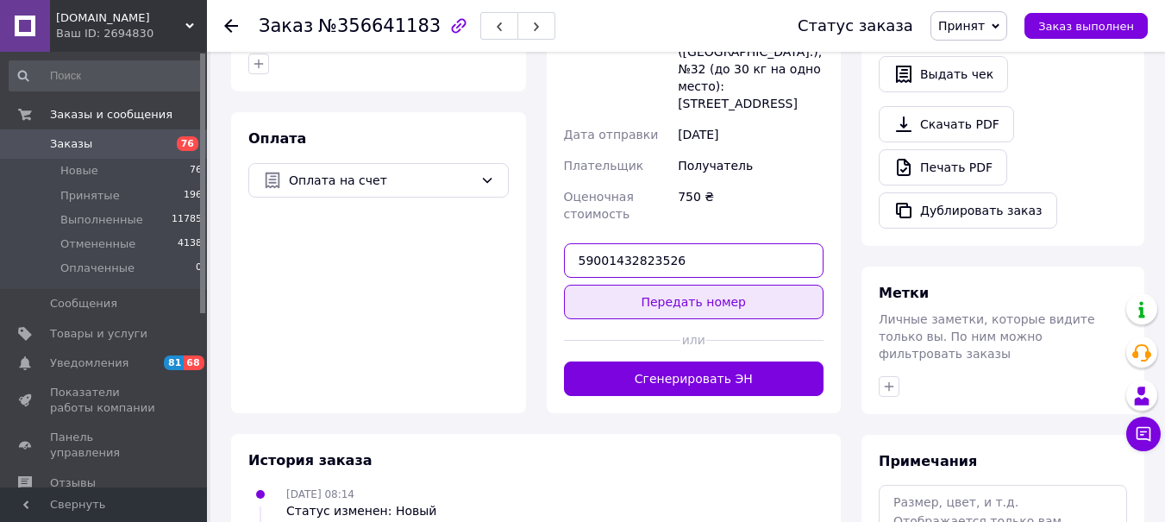
type input "59001432823526"
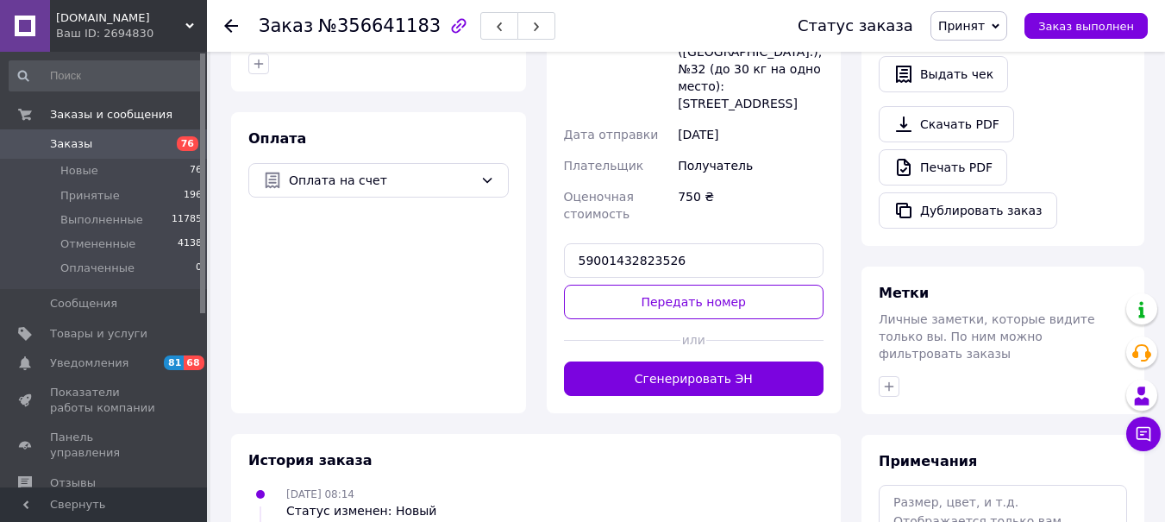
drag, startPoint x: 678, startPoint y: 285, endPoint x: 515, endPoint y: 255, distance: 165.7
click at [678, 285] on button "Передать номер" at bounding box center [694, 302] width 260 height 34
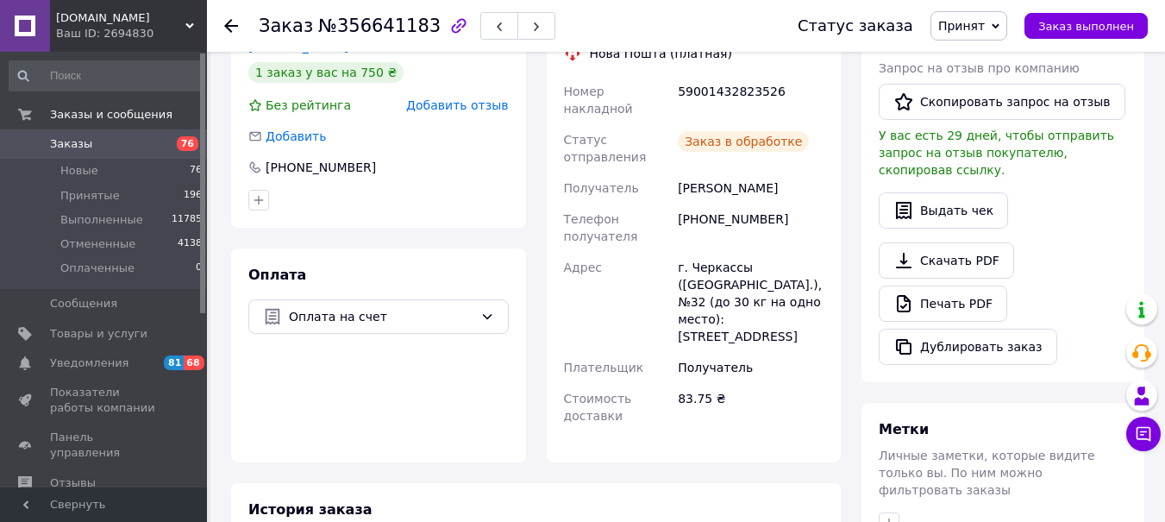
scroll to position [97, 0]
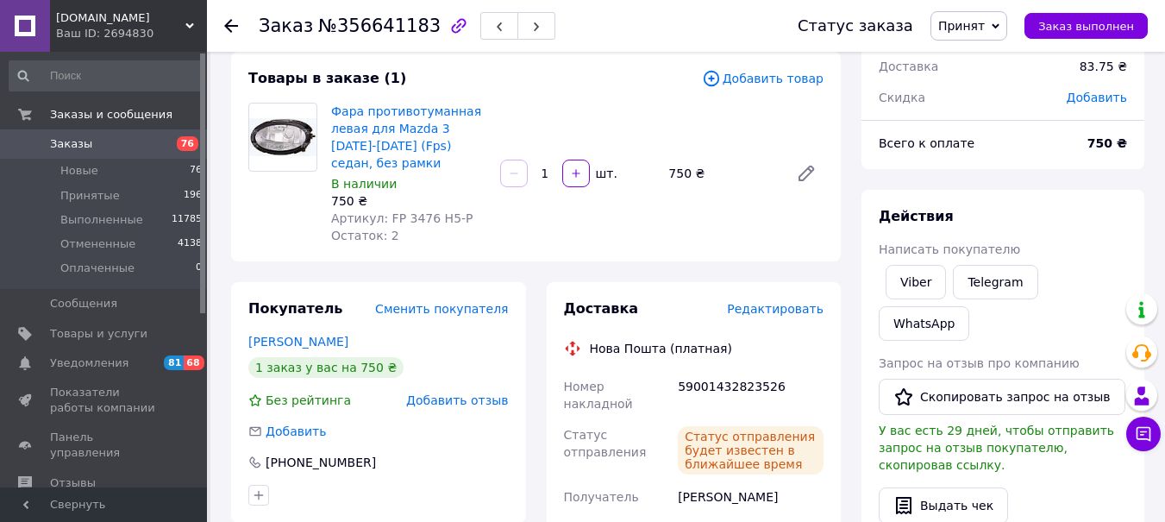
click at [969, 27] on span "Принят" at bounding box center [961, 26] width 47 height 14
click at [971, 60] on li "Выполнен" at bounding box center [976, 60] width 91 height 26
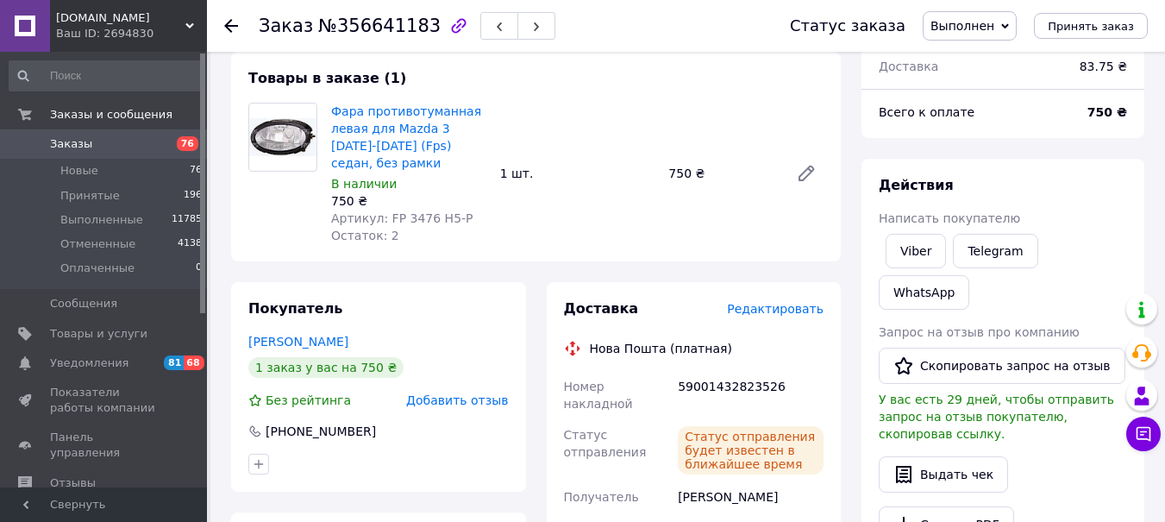
drag, startPoint x: 228, startPoint y: 19, endPoint x: 424, endPoint y: 161, distance: 242.0
click at [236, 31] on icon at bounding box center [231, 26] width 14 height 14
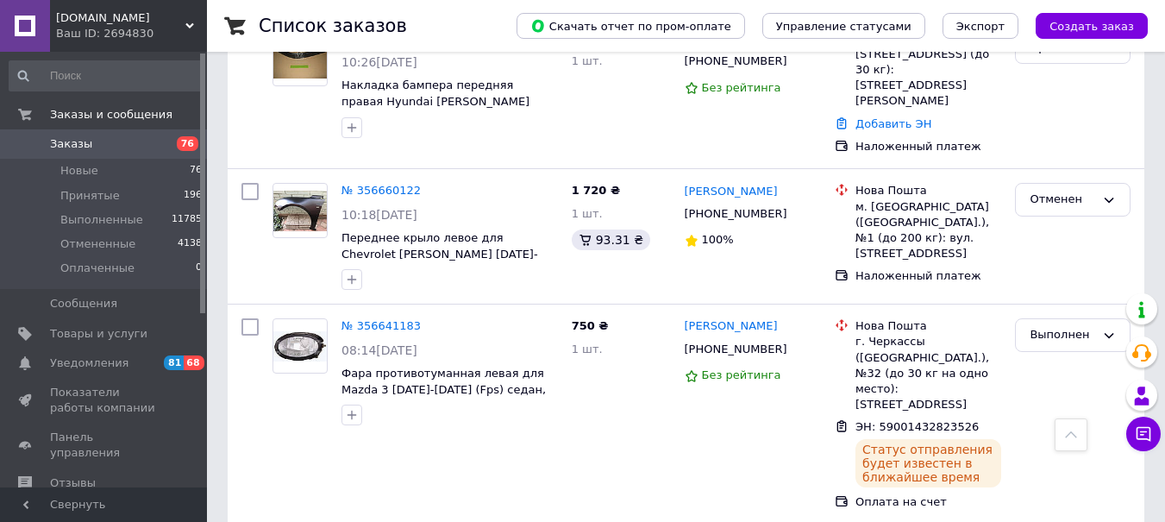
scroll to position [4277, 0]
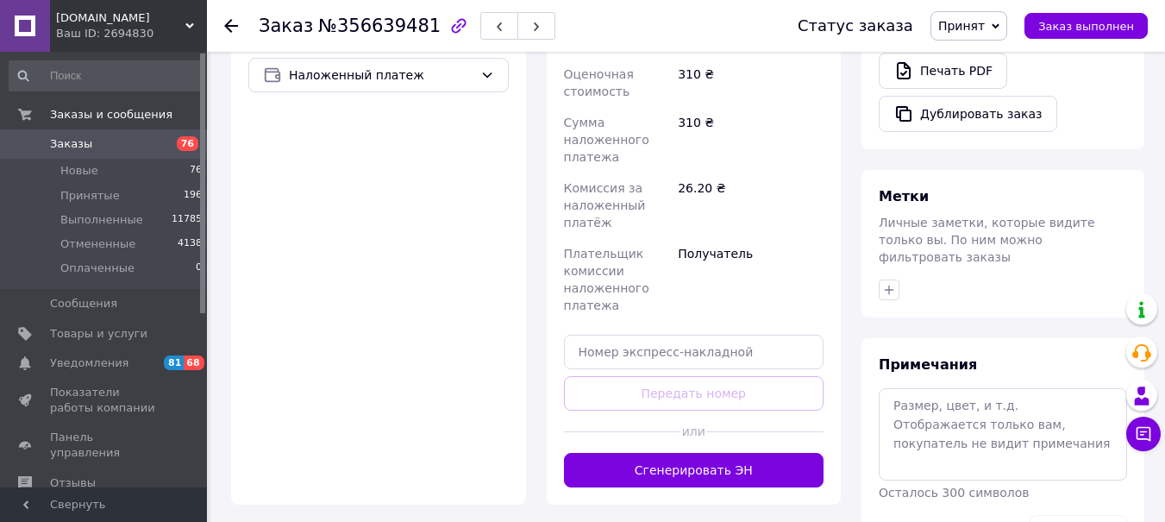
scroll to position [818, 0]
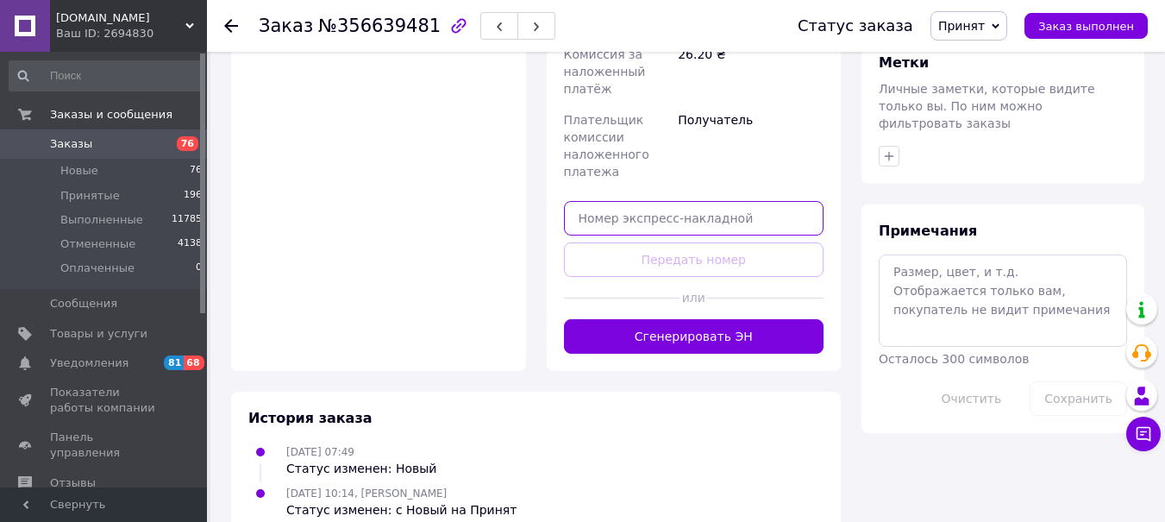
click at [603, 201] on input "text" at bounding box center [694, 218] width 260 height 34
paste input "5900143282"
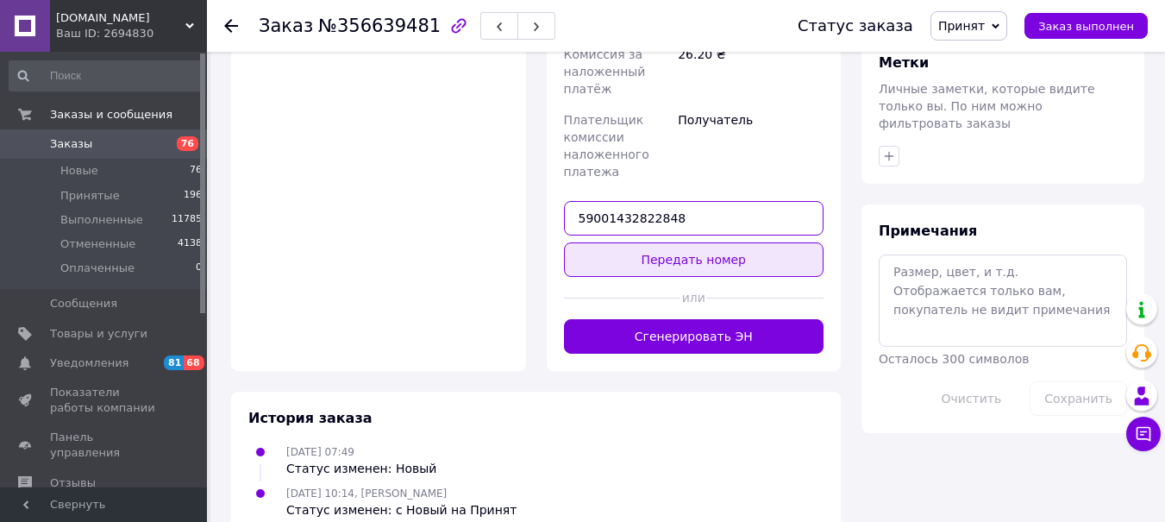
type input "59001432822848"
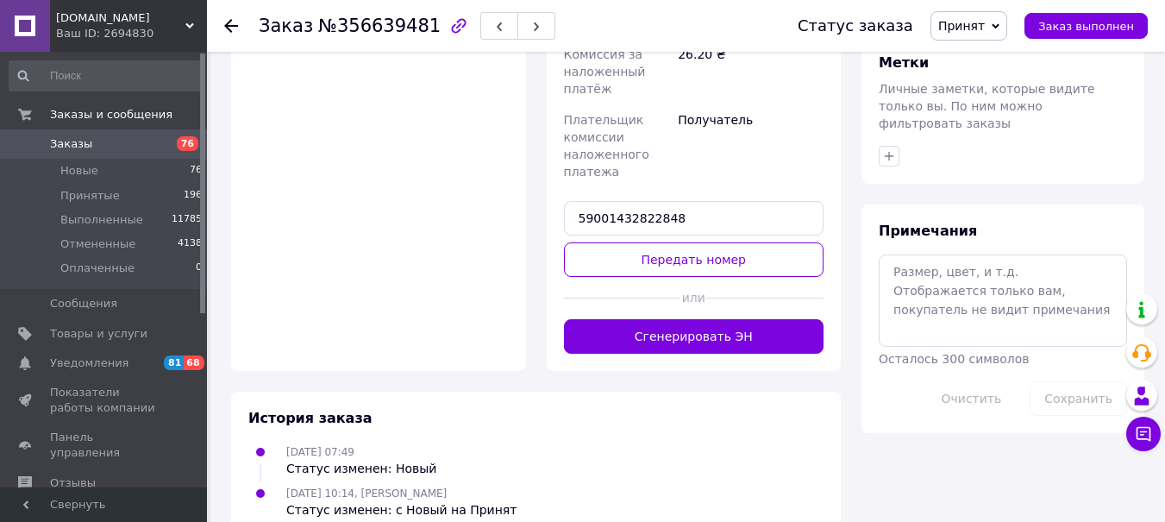
drag, startPoint x: 654, startPoint y: 228, endPoint x: 640, endPoint y: 223, distance: 14.5
click at [654, 242] on button "Передать номер" at bounding box center [694, 259] width 260 height 34
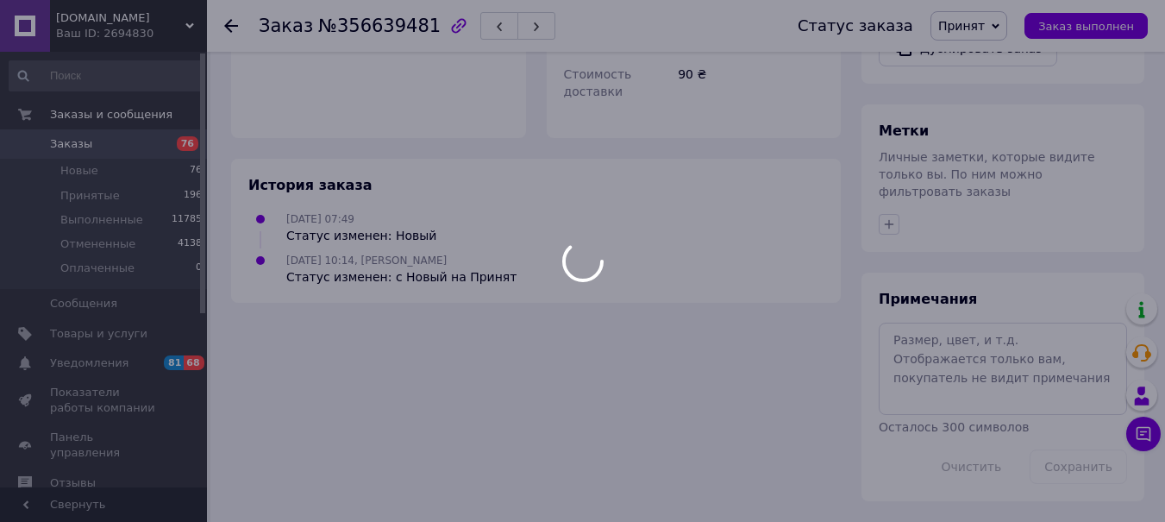
scroll to position [716, 0]
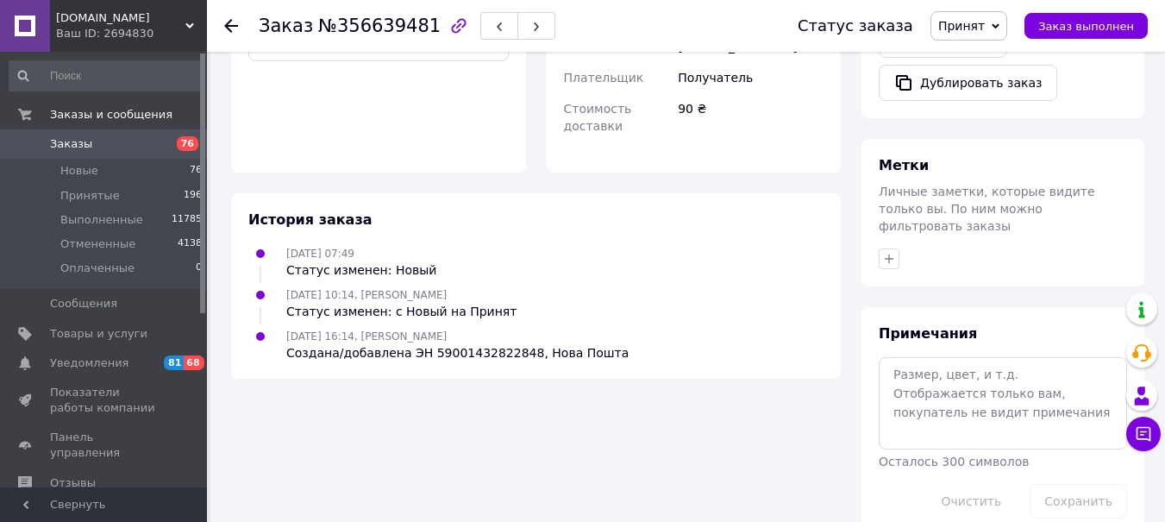
click at [973, 16] on span "Принят" at bounding box center [968, 25] width 77 height 29
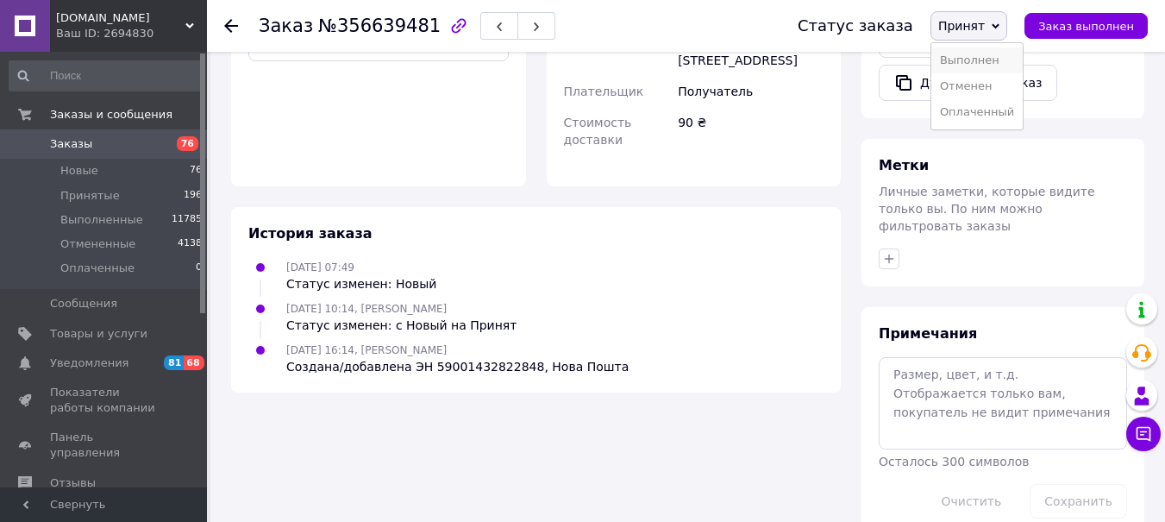
click at [989, 53] on li "Выполнен" at bounding box center [976, 60] width 91 height 26
click at [989, 65] on button "Дублировать заказ" at bounding box center [968, 83] width 178 height 36
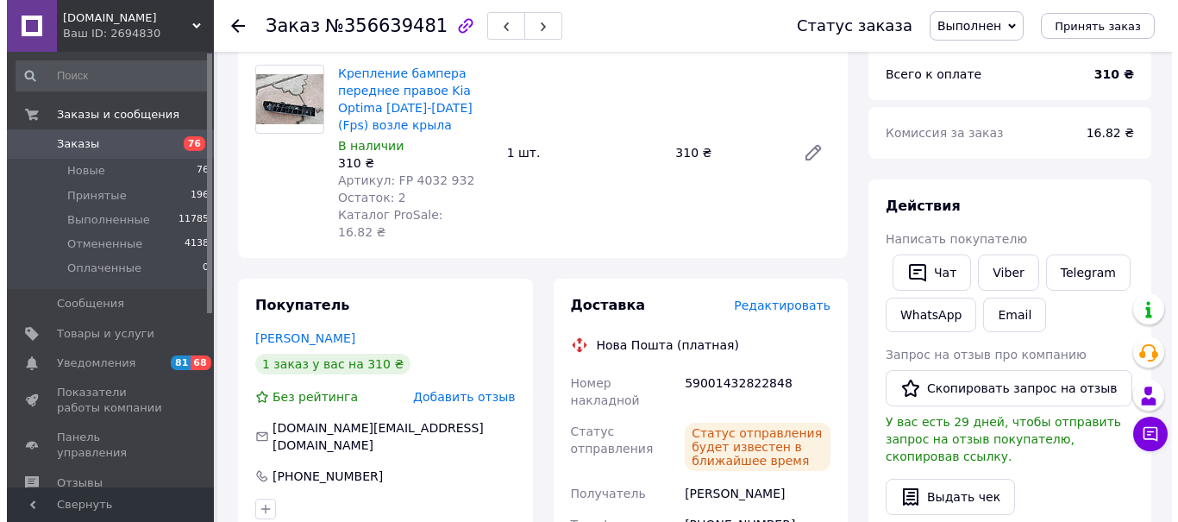
scroll to position [0, 0]
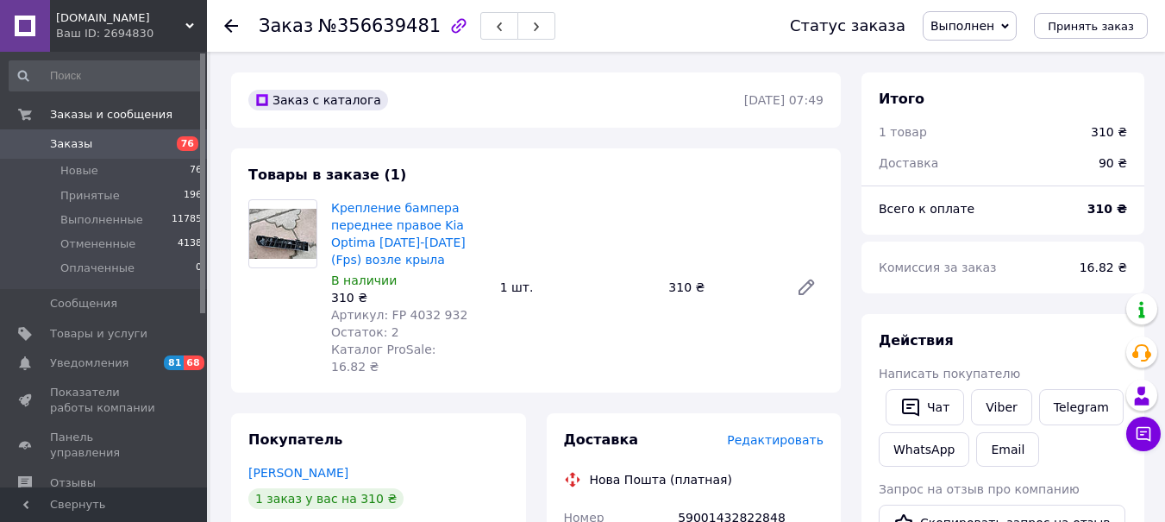
drag, startPoint x: 233, startPoint y: 22, endPoint x: 363, endPoint y: 84, distance: 144.2
click at [233, 22] on icon at bounding box center [231, 26] width 14 height 14
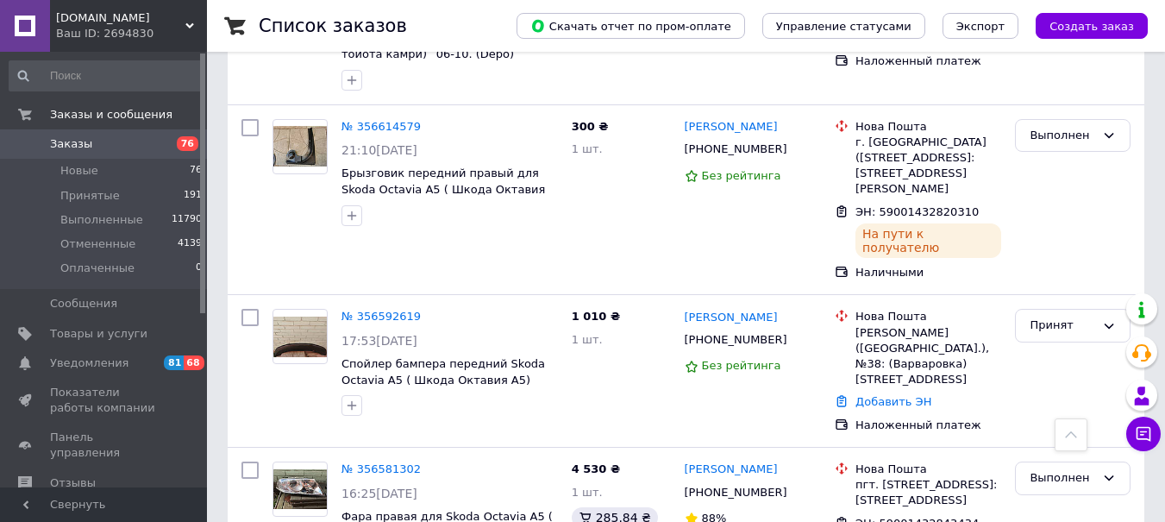
scroll to position [5485, 0]
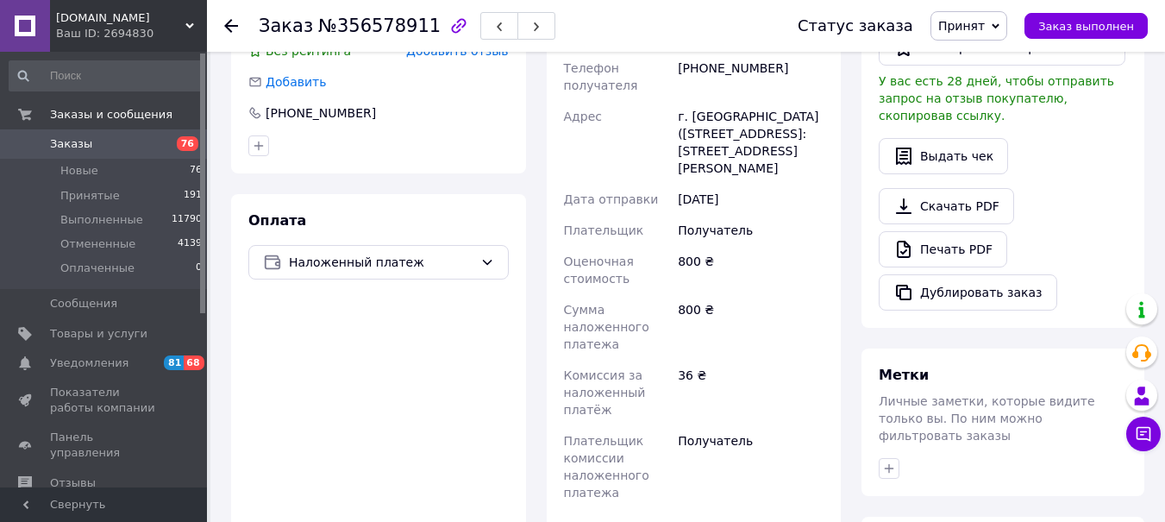
scroll to position [517, 0]
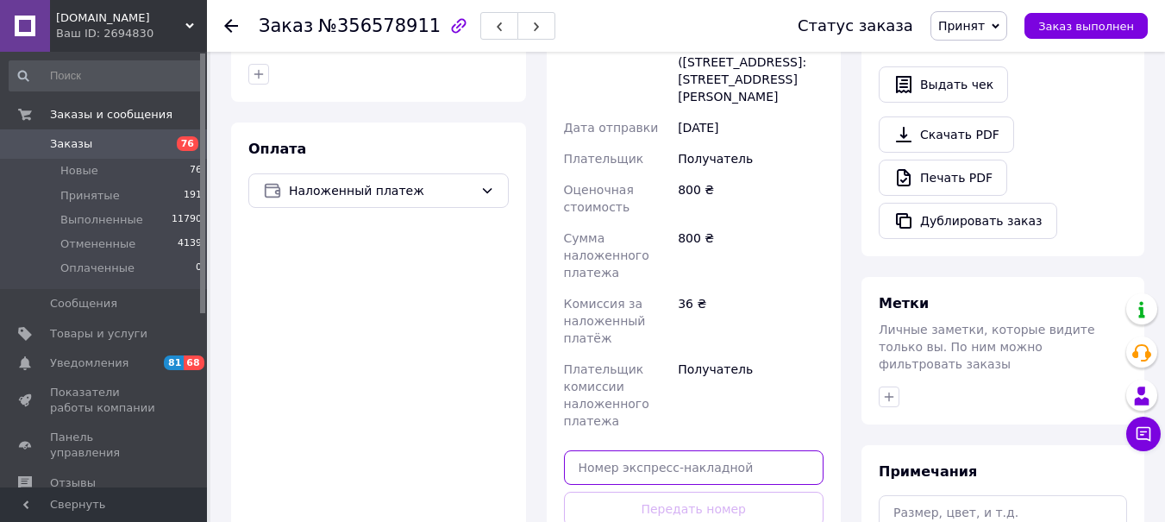
click at [596, 455] on input "text" at bounding box center [694, 467] width 260 height 34
paste input "5900143282"
drag, startPoint x: 660, startPoint y: 447, endPoint x: 578, endPoint y: 447, distance: 81.9
click at [575, 450] on input "5900143281" at bounding box center [694, 467] width 260 height 34
click at [675, 450] on input "5900143281" at bounding box center [694, 467] width 260 height 34
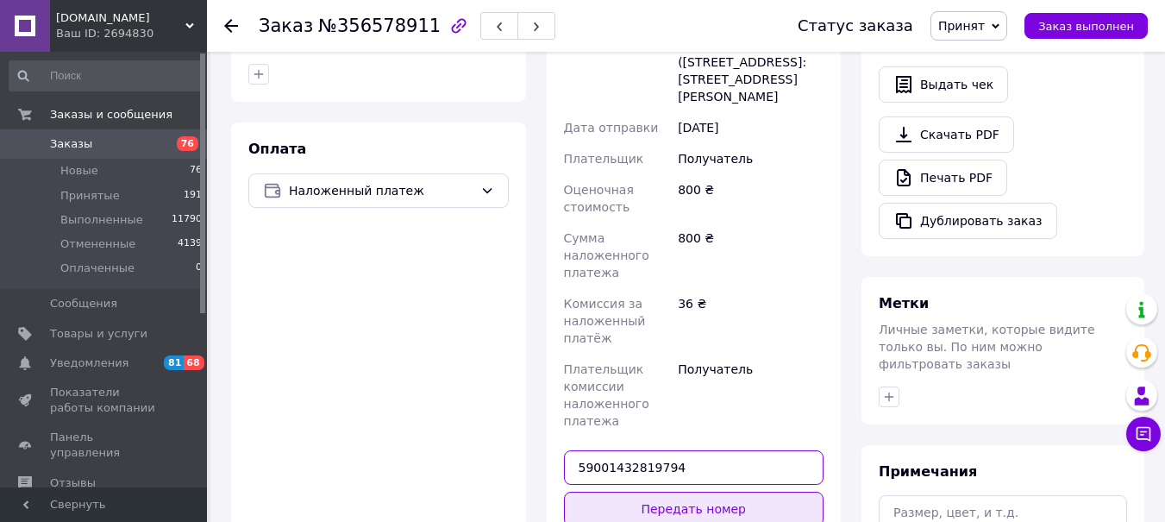
type input "59001432819794"
click at [686, 491] on button "Передать номер" at bounding box center [694, 508] width 260 height 34
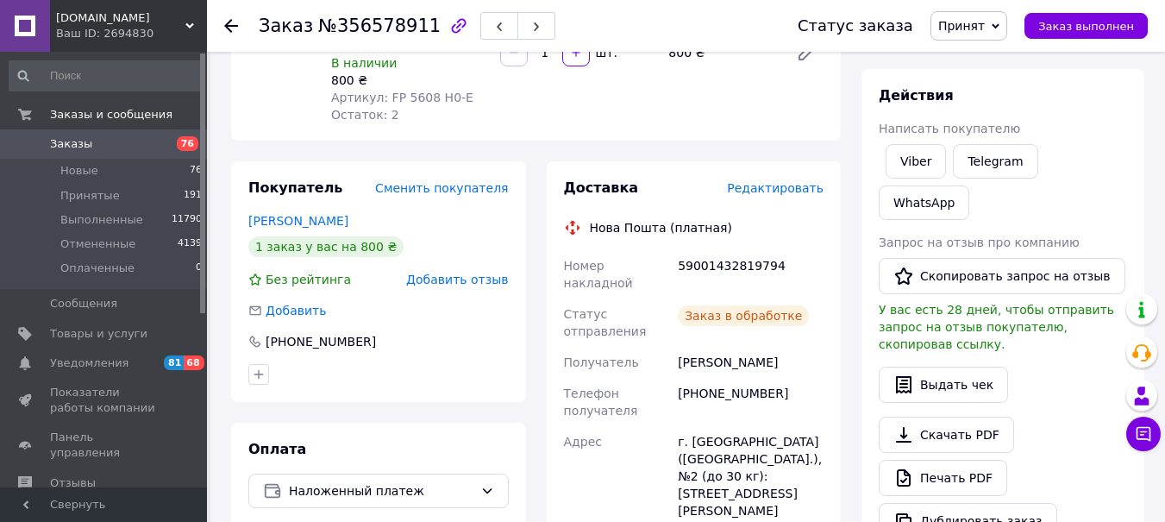
scroll to position [172, 0]
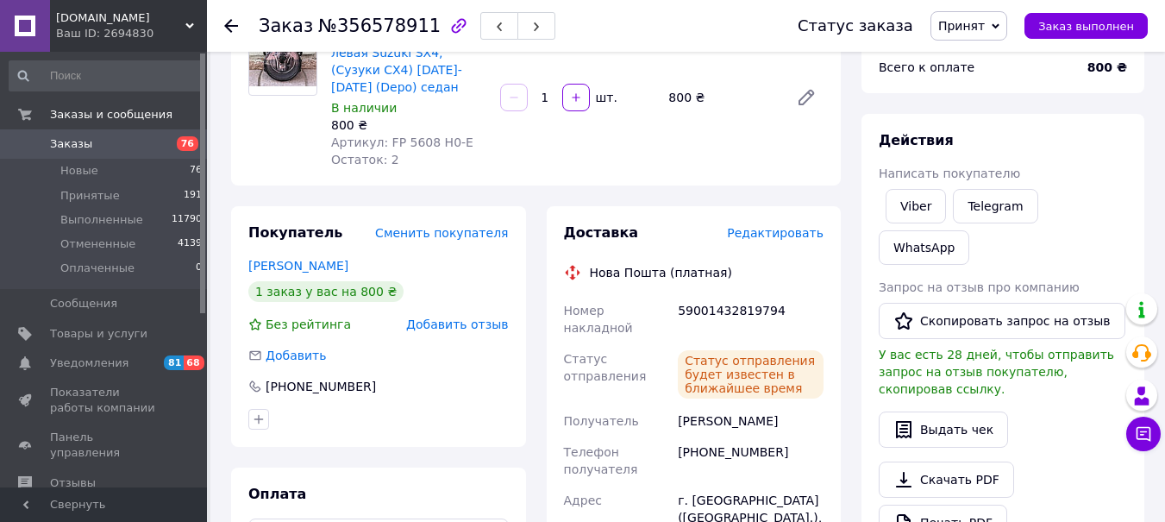
click at [970, 22] on span "Принят" at bounding box center [961, 26] width 47 height 14
click at [982, 22] on span "Принят" at bounding box center [961, 26] width 47 height 14
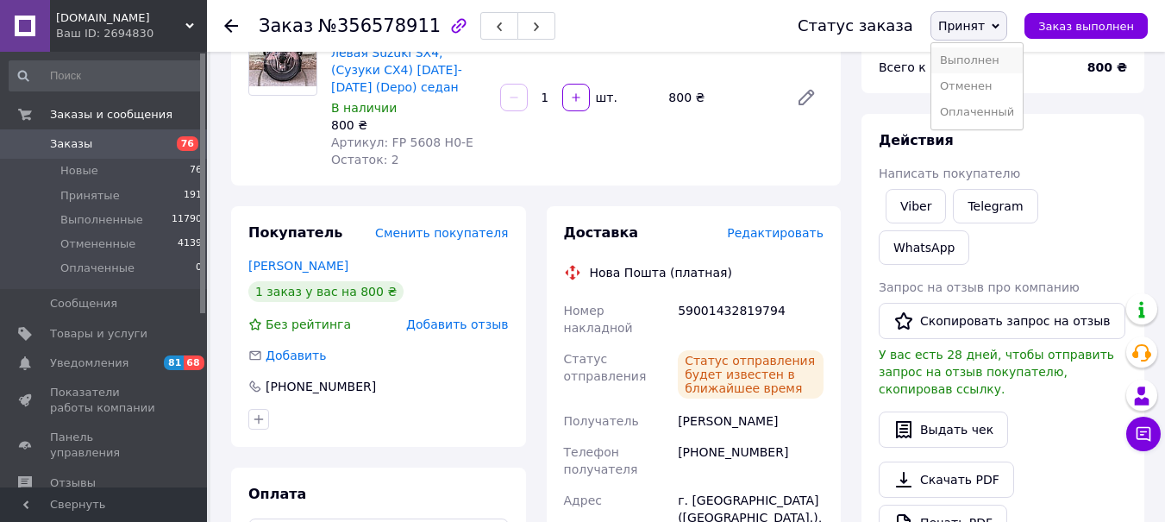
click at [986, 55] on li "Выполнен" at bounding box center [976, 60] width 91 height 26
drag, startPoint x: 986, startPoint y: 55, endPoint x: 1011, endPoint y: 63, distance: 26.2
click at [986, 55] on div "Всего к оплате" at bounding box center [972, 67] width 209 height 38
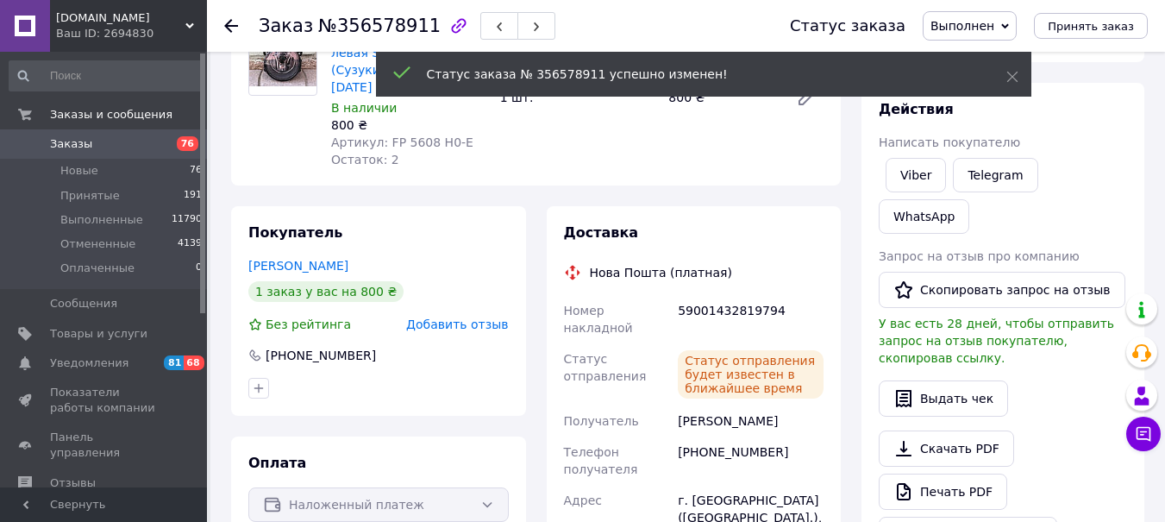
click at [235, 25] on use at bounding box center [231, 26] width 14 height 14
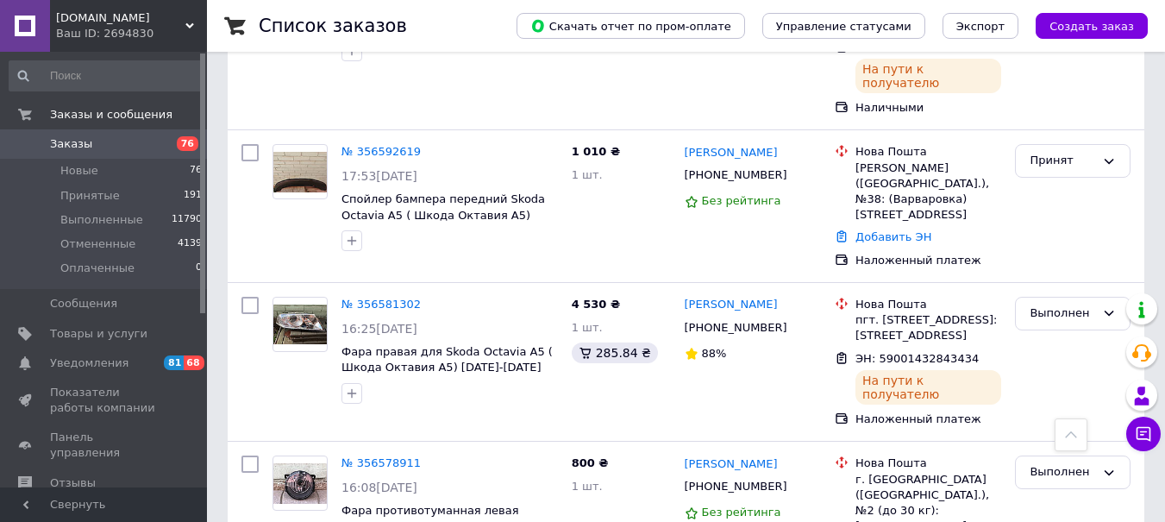
scroll to position [5742, 0]
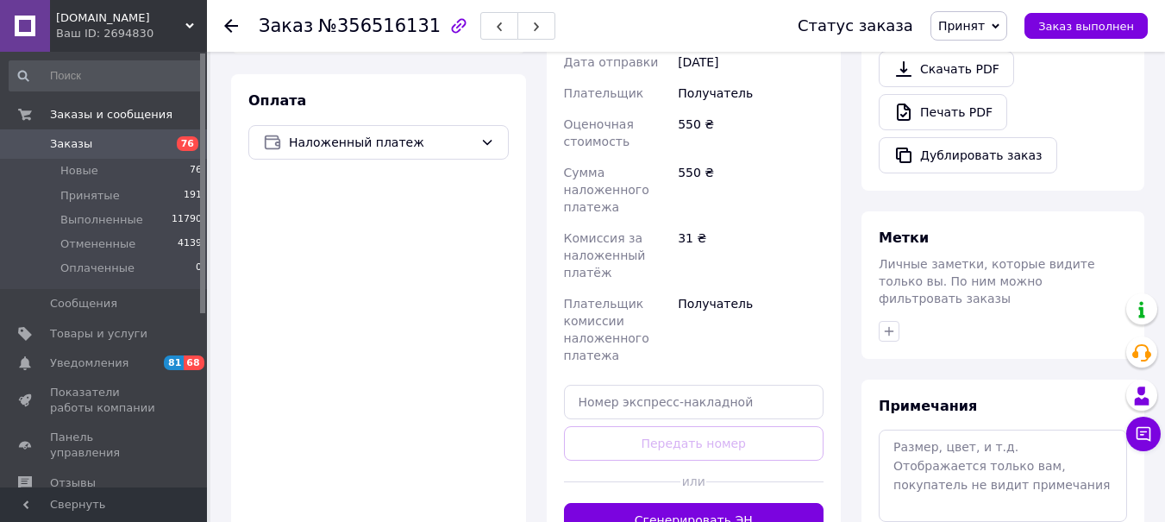
scroll to position [749, 0]
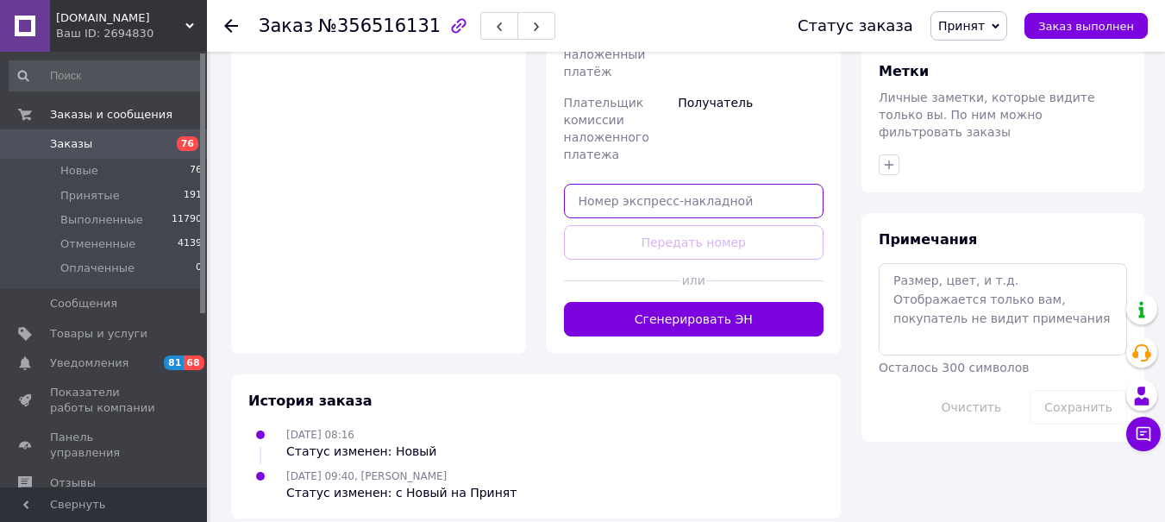
click at [585, 196] on input "text" at bounding box center [694, 201] width 260 height 34
paste input "5900143281"
type input "5900143281"
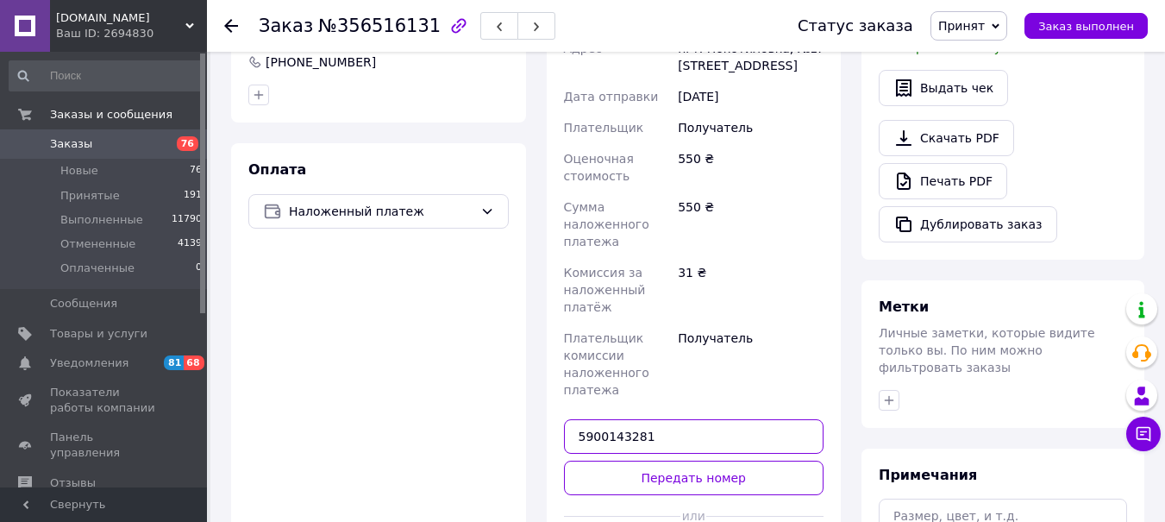
scroll to position [491, 0]
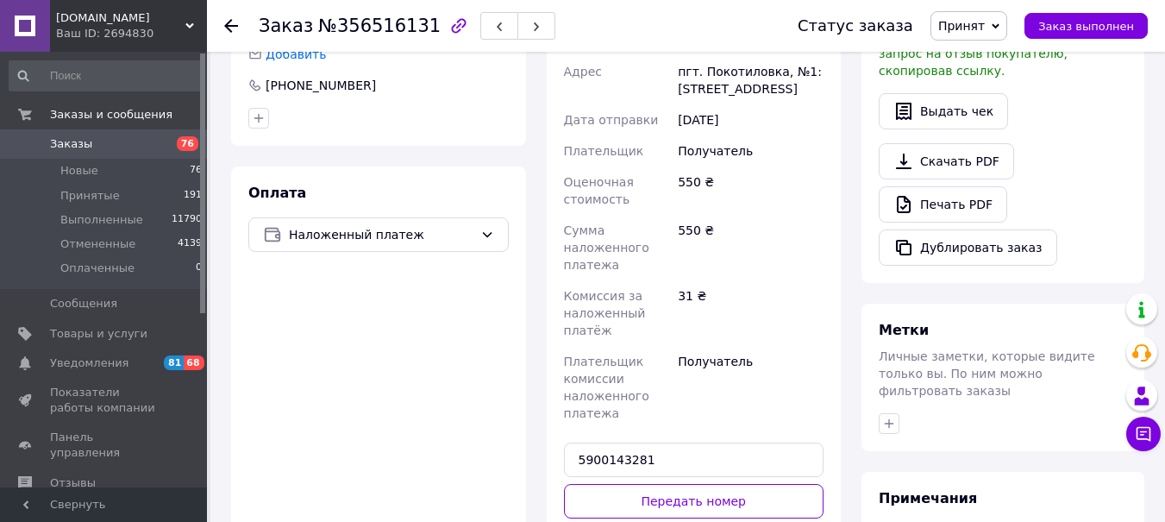
drag, startPoint x: 230, startPoint y: 24, endPoint x: 307, endPoint y: 125, distance: 126.7
click at [229, 24] on icon at bounding box center [231, 26] width 14 height 14
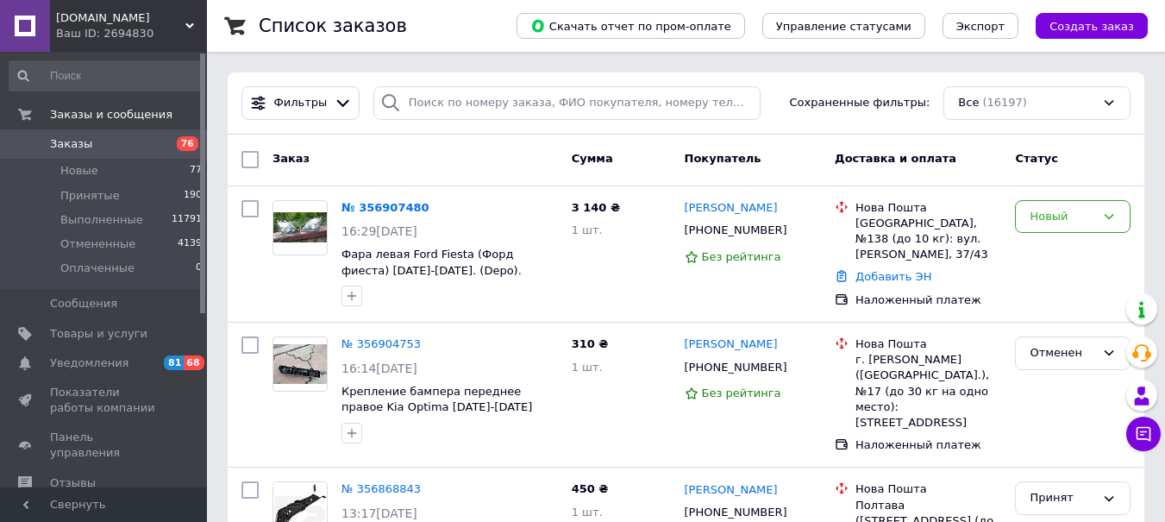
click at [390, 135] on div "Фильтры Сохраненные фильтры: Все (16197)" at bounding box center [686, 103] width 917 height 62
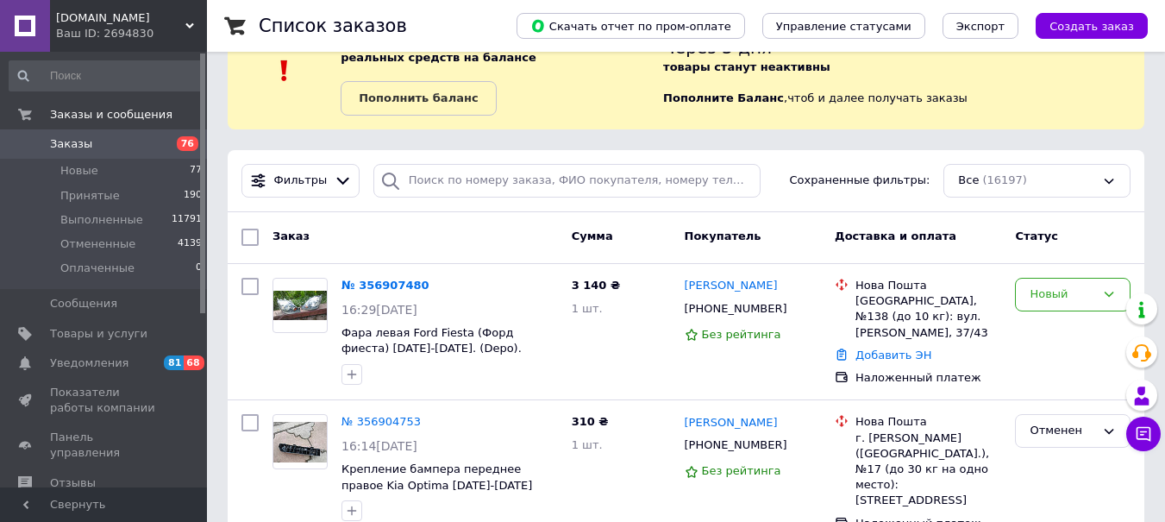
scroll to position [86, 0]
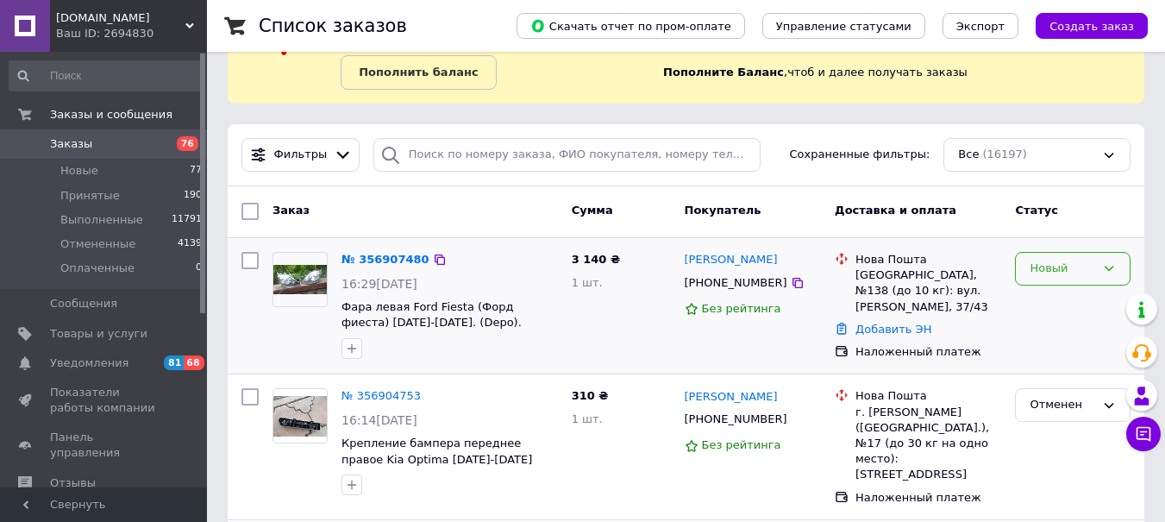
click at [1059, 271] on div "Новый" at bounding box center [1062, 269] width 66 height 18
click at [1044, 297] on li "Принят" at bounding box center [1073, 305] width 114 height 32
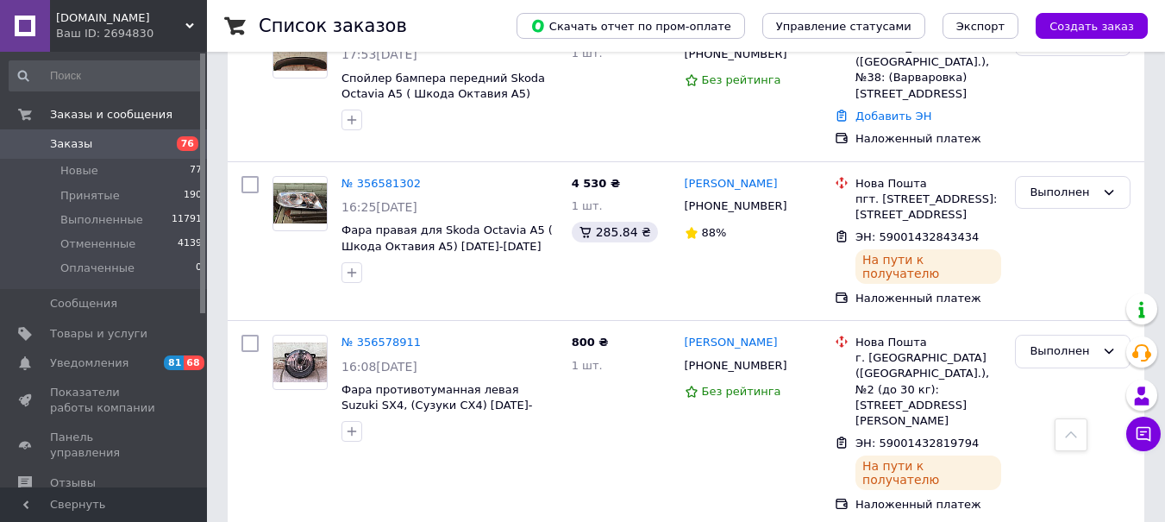
scroll to position [5949, 0]
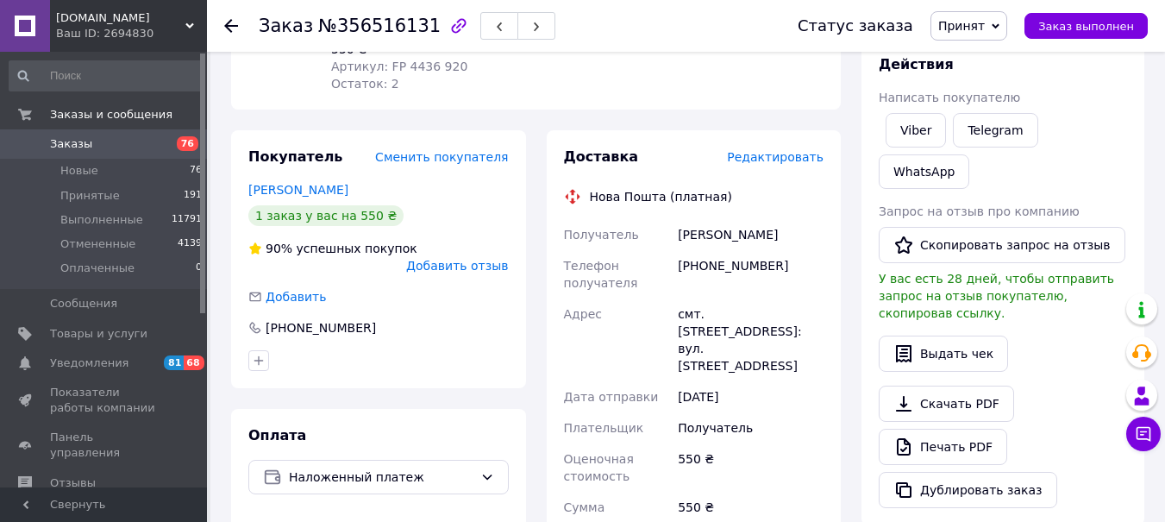
scroll to position [749, 0]
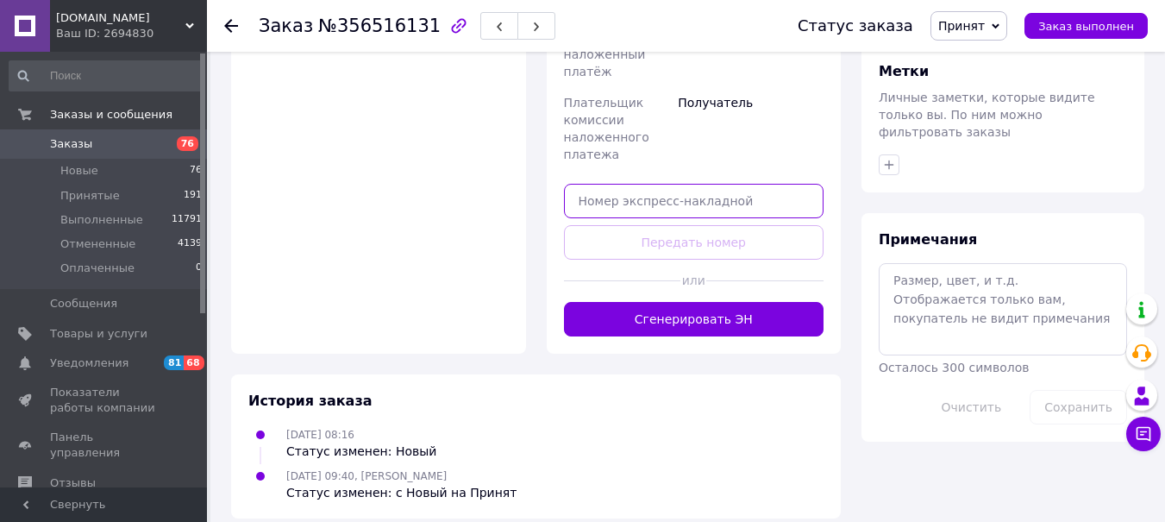
click at [591, 191] on input "text" at bounding box center [694, 201] width 260 height 34
paste input "FP1718910"
type input "F"
drag, startPoint x: 653, startPoint y: 185, endPoint x: 573, endPoint y: 193, distance: 80.6
click at [573, 193] on input "5900143281" at bounding box center [694, 201] width 260 height 34
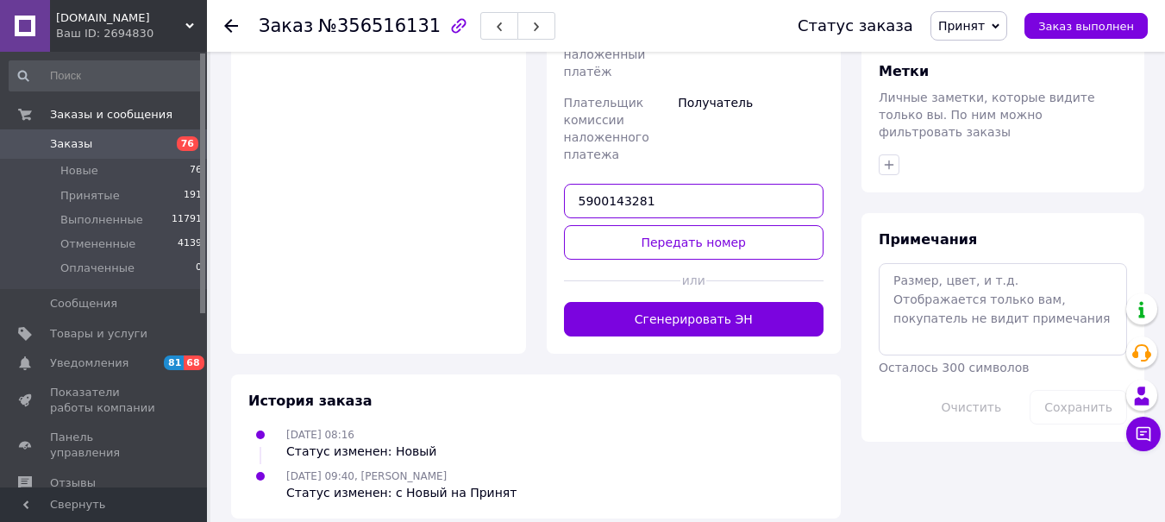
click at [691, 185] on input "5900143281" at bounding box center [694, 201] width 260 height 34
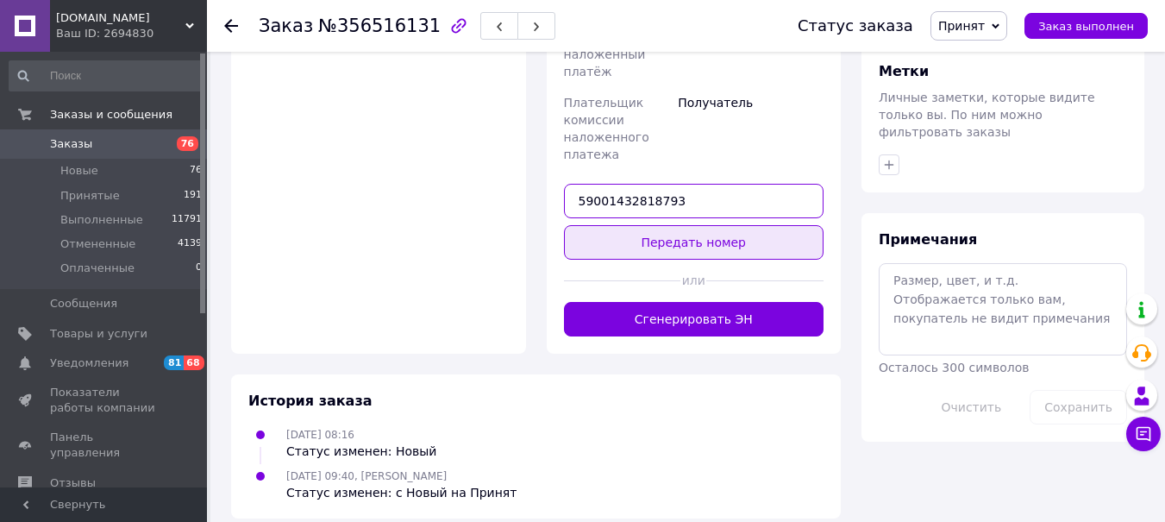
type input "59001432818793"
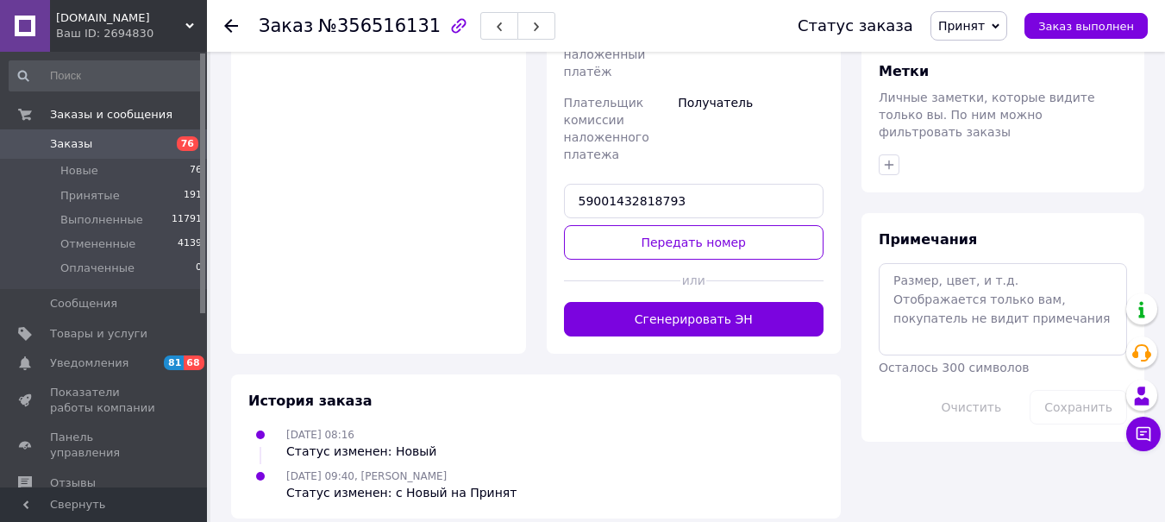
drag, startPoint x: 658, startPoint y: 224, endPoint x: 541, endPoint y: 213, distance: 117.8
click at [656, 225] on button "Передать номер" at bounding box center [694, 242] width 260 height 34
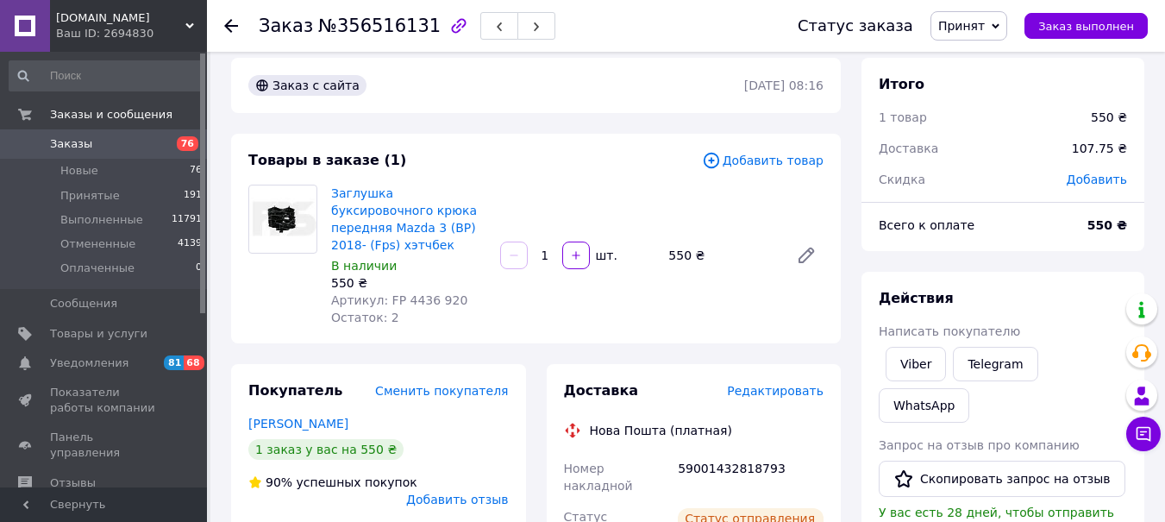
scroll to position [10, 0]
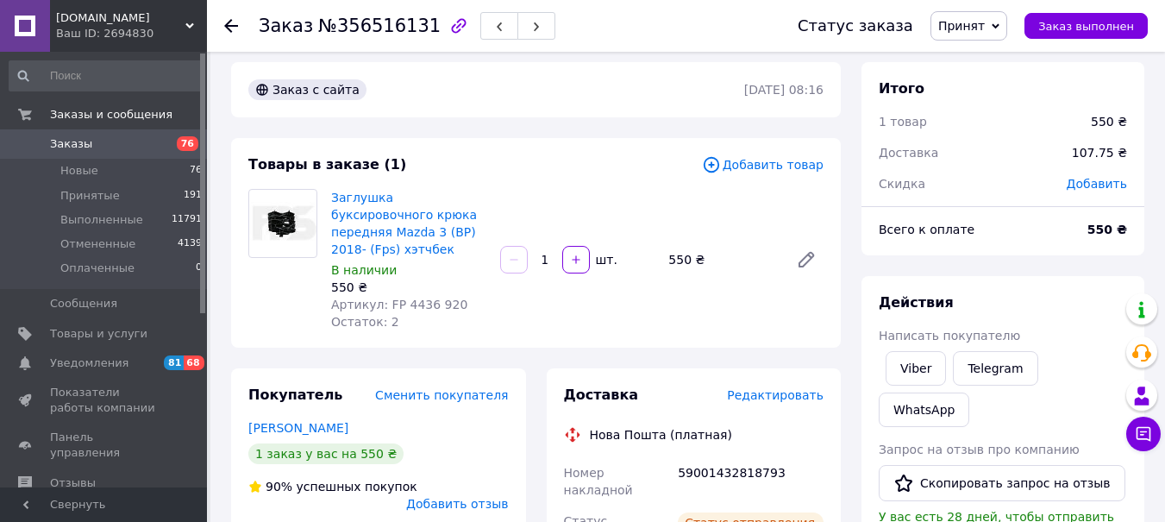
click at [978, 22] on span "Принят" at bounding box center [961, 26] width 47 height 14
drag, startPoint x: 973, startPoint y: 64, endPoint x: 908, endPoint y: 125, distance: 89.7
click at [969, 69] on li "Выполнен" at bounding box center [976, 60] width 91 height 26
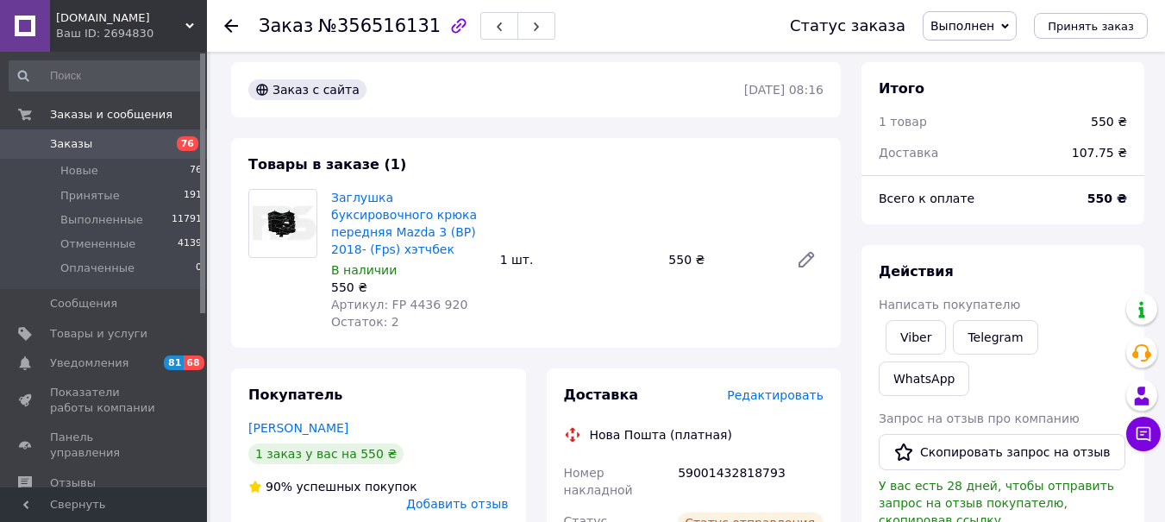
click at [235, 22] on icon at bounding box center [231, 26] width 14 height 14
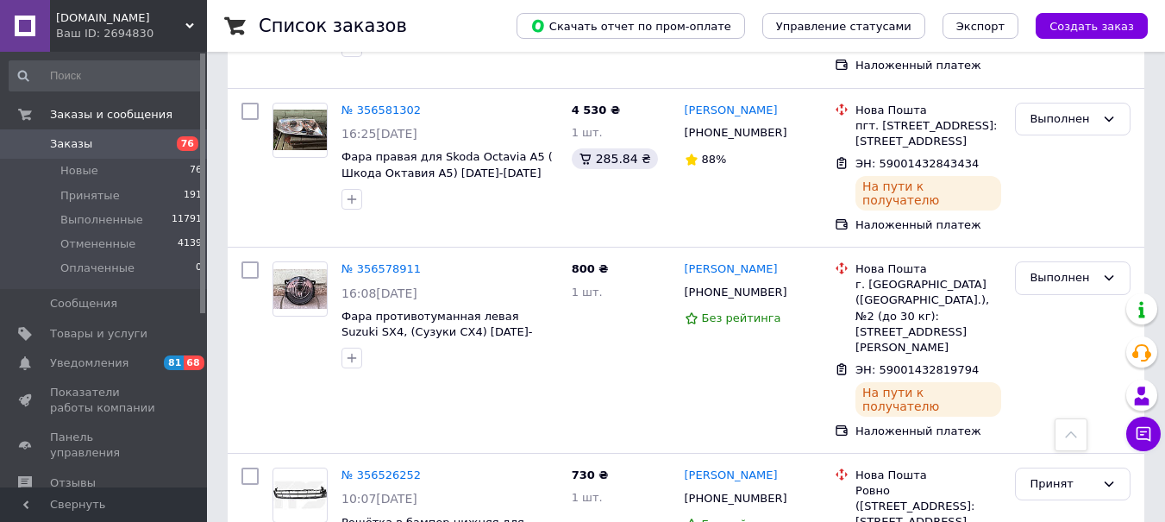
scroll to position [6088, 0]
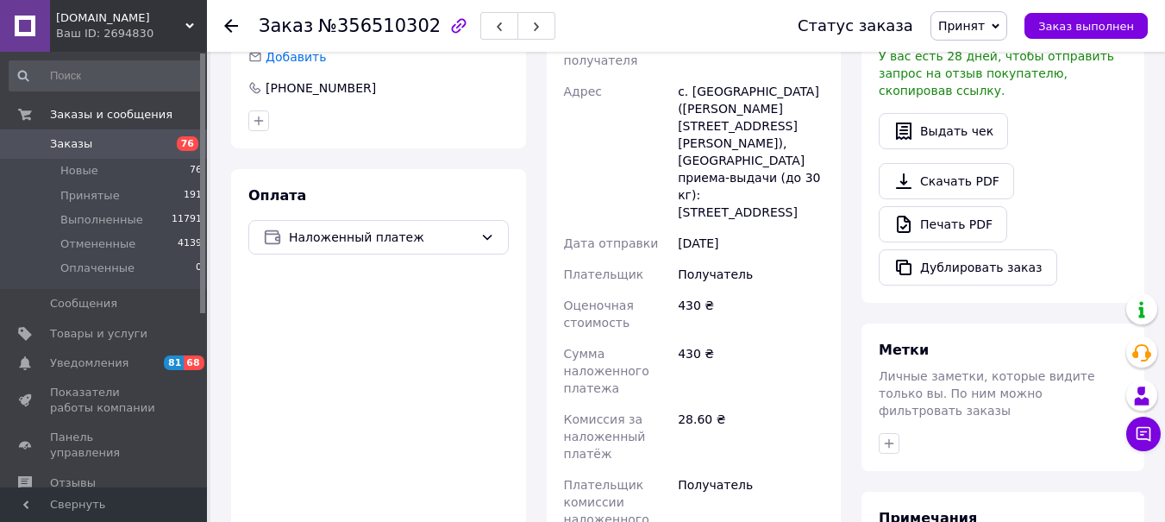
scroll to position [755, 0]
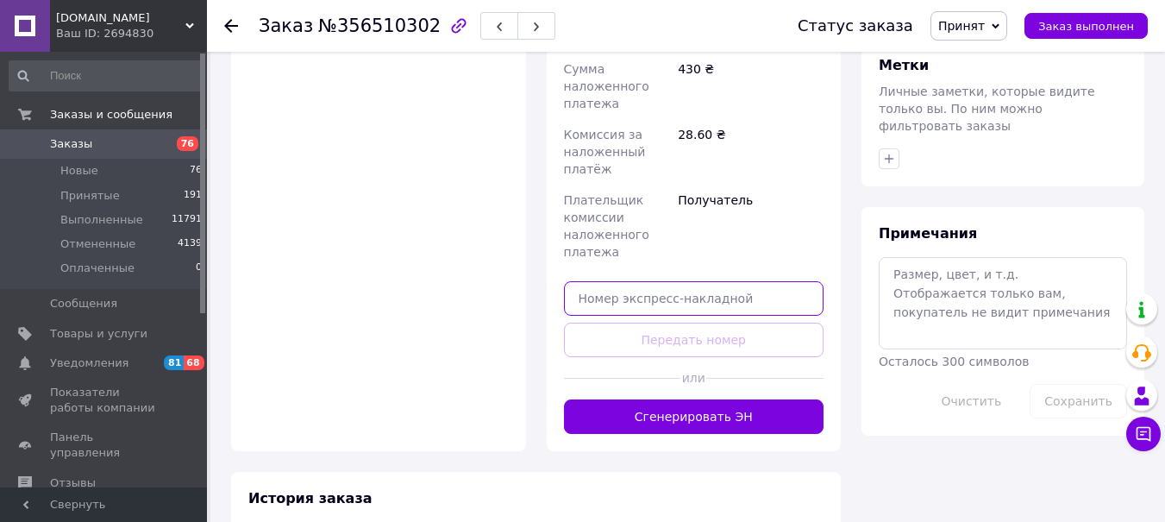
click at [585, 281] on input "text" at bounding box center [694, 298] width 260 height 34
paste input "5900143281"
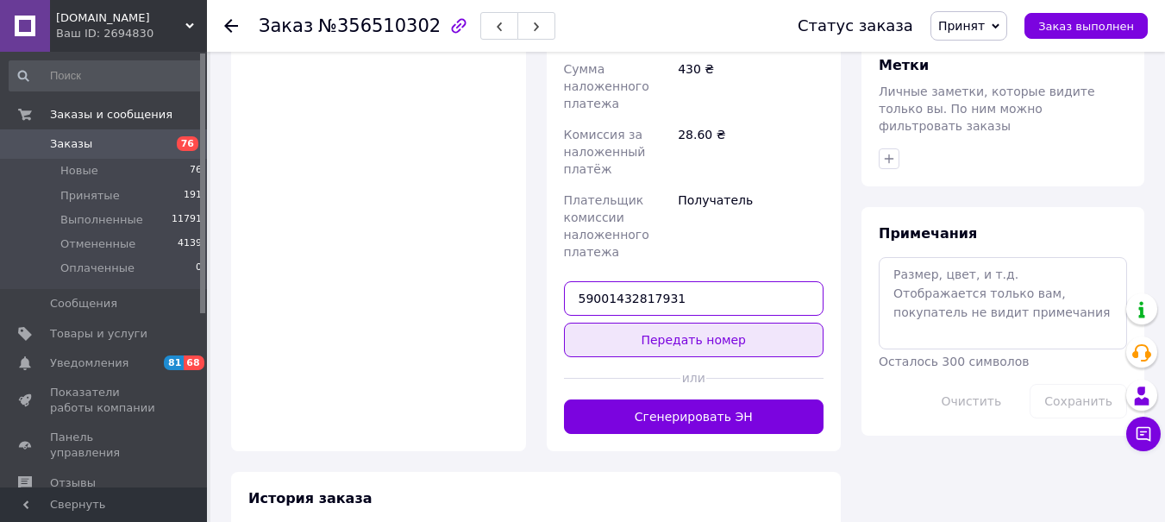
type input "59001432817931"
click at [685, 322] on button "Передать номер" at bounding box center [694, 339] width 260 height 34
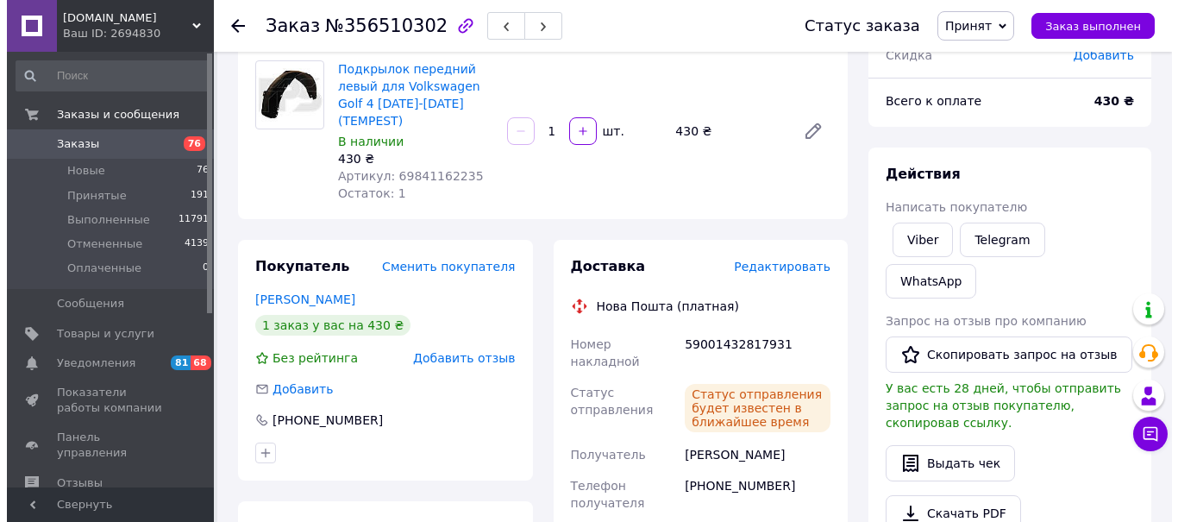
scroll to position [0, 0]
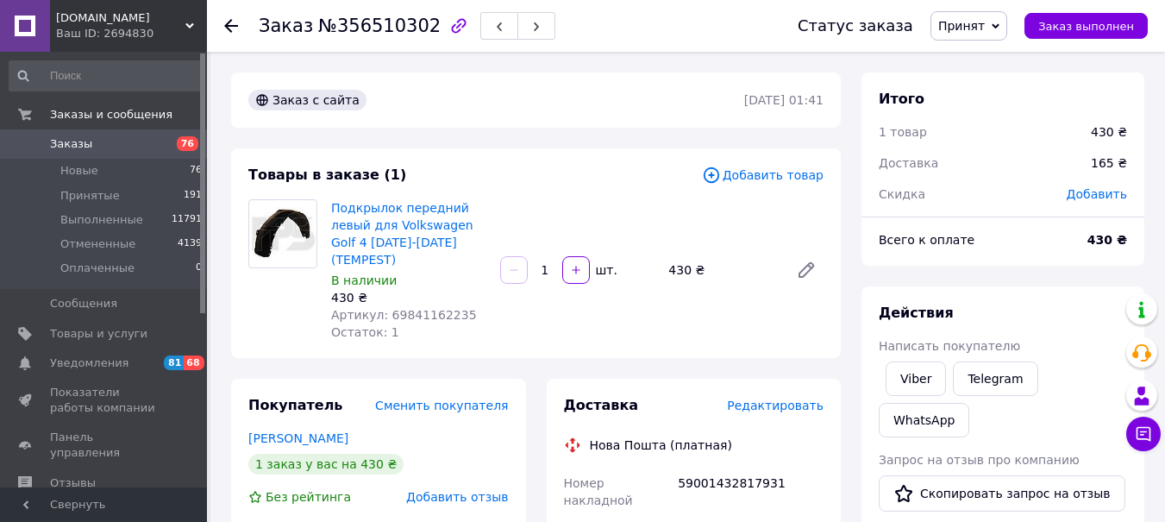
click at [973, 19] on span "Принят" at bounding box center [961, 26] width 47 height 14
click at [979, 57] on li "Выполнен" at bounding box center [976, 60] width 91 height 26
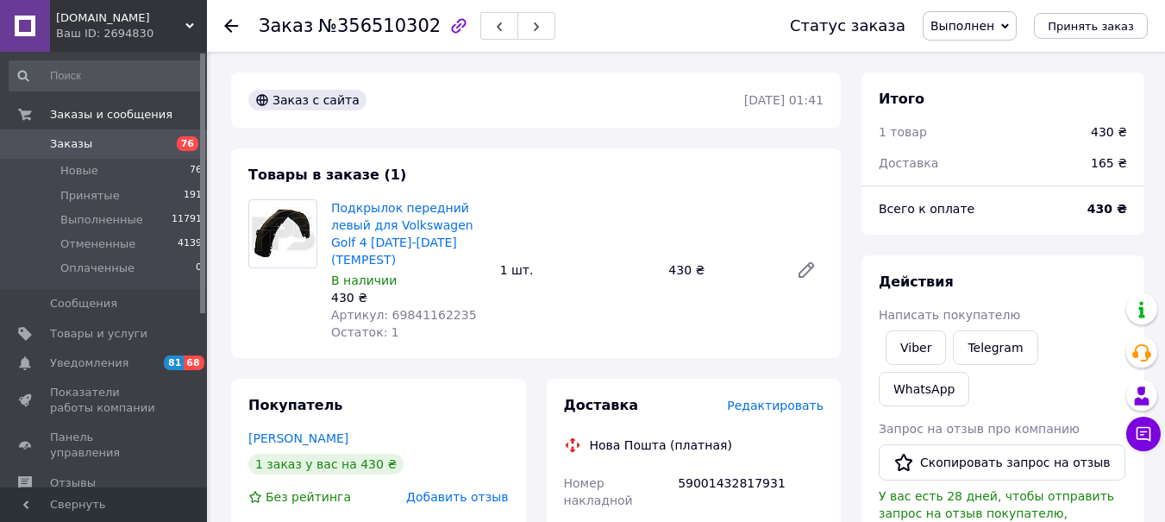
click at [233, 27] on icon at bounding box center [231, 26] width 14 height 14
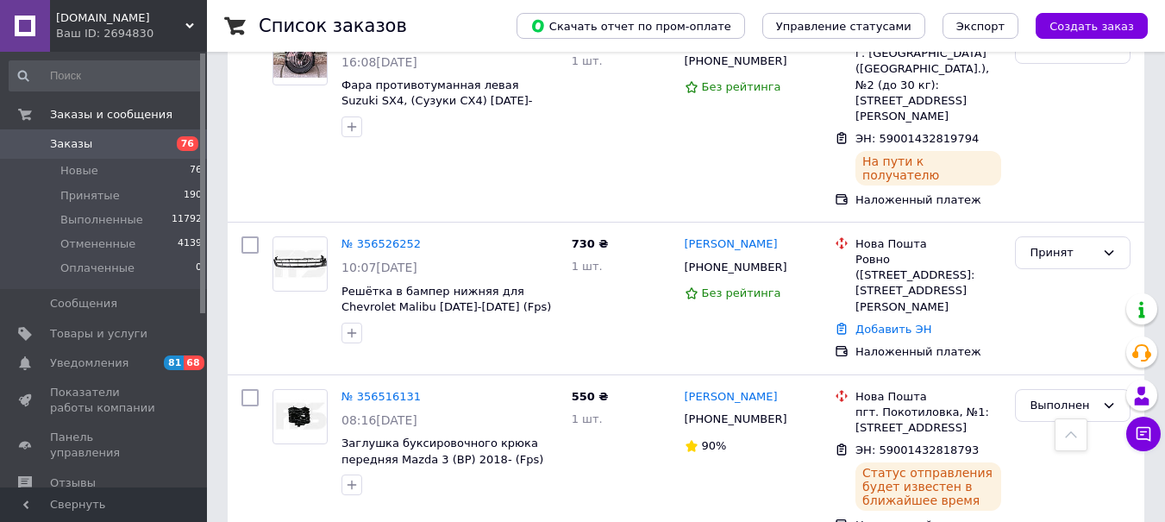
scroll to position [6432, 0]
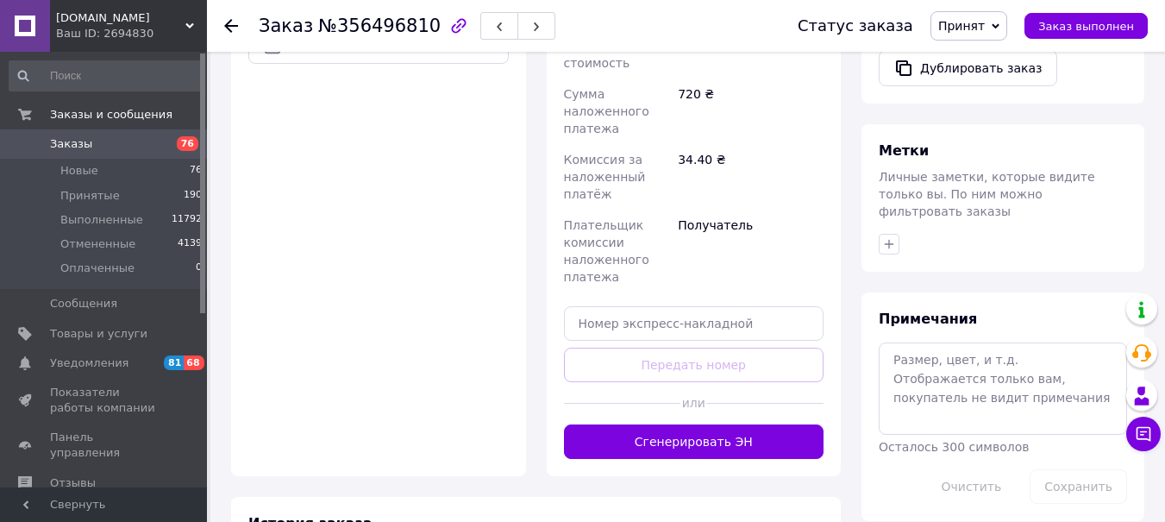
scroll to position [663, 0]
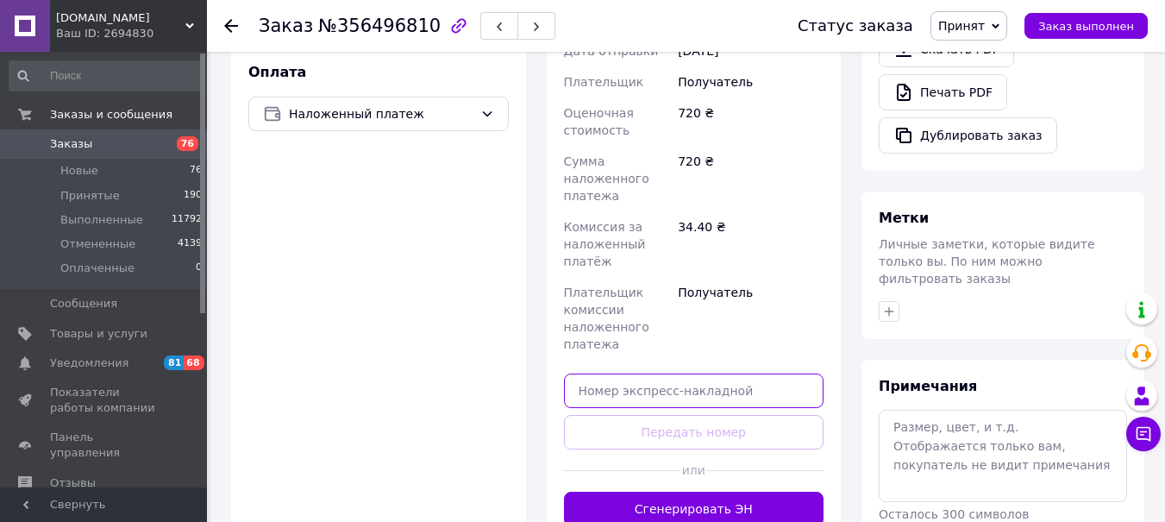
click at [586, 373] on input "text" at bounding box center [694, 390] width 260 height 34
paste input "5900143281"
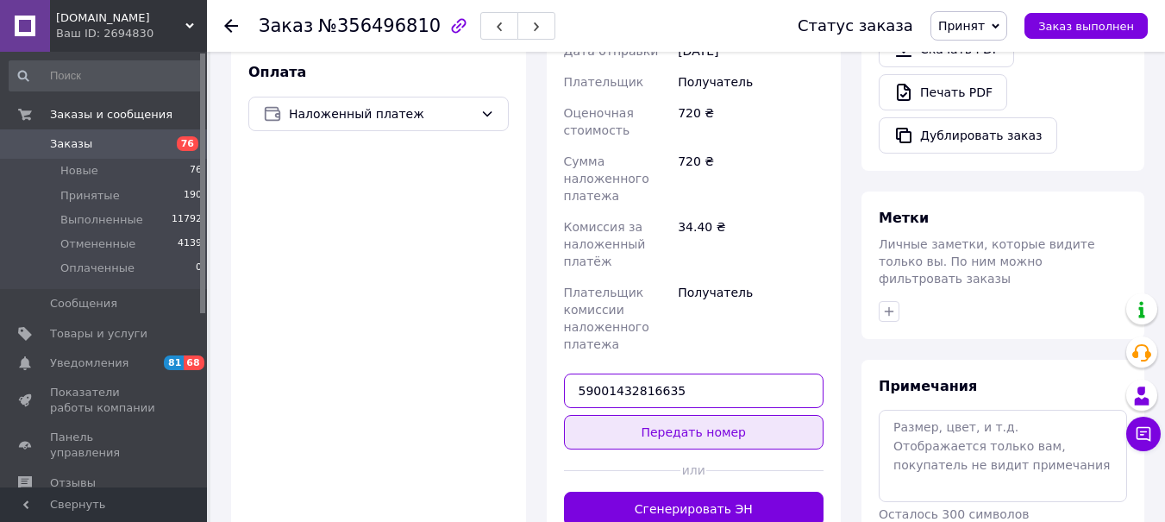
type input "59001432816635"
click at [638, 415] on button "Передать номер" at bounding box center [694, 432] width 260 height 34
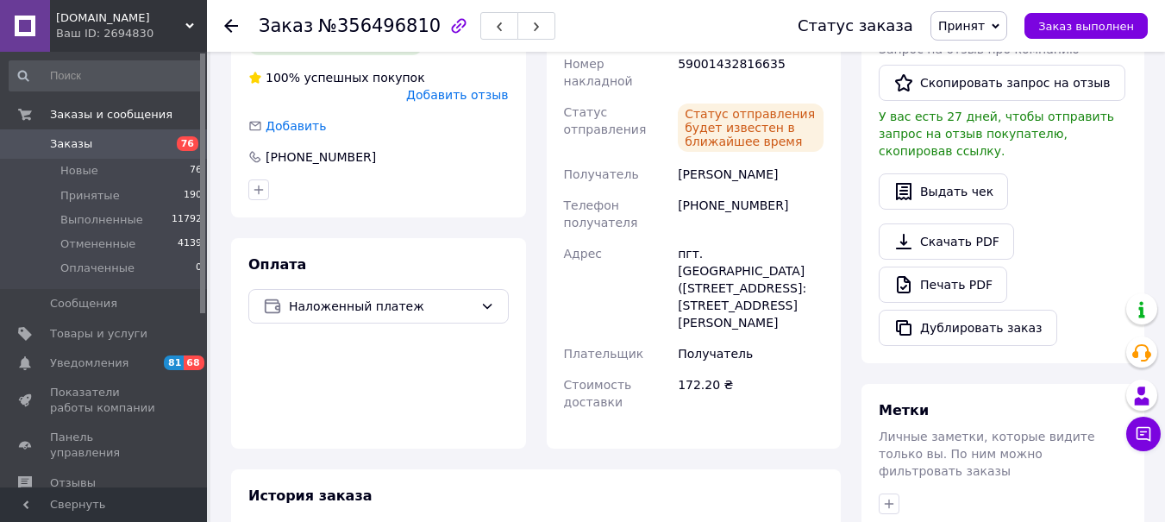
scroll to position [232, 0]
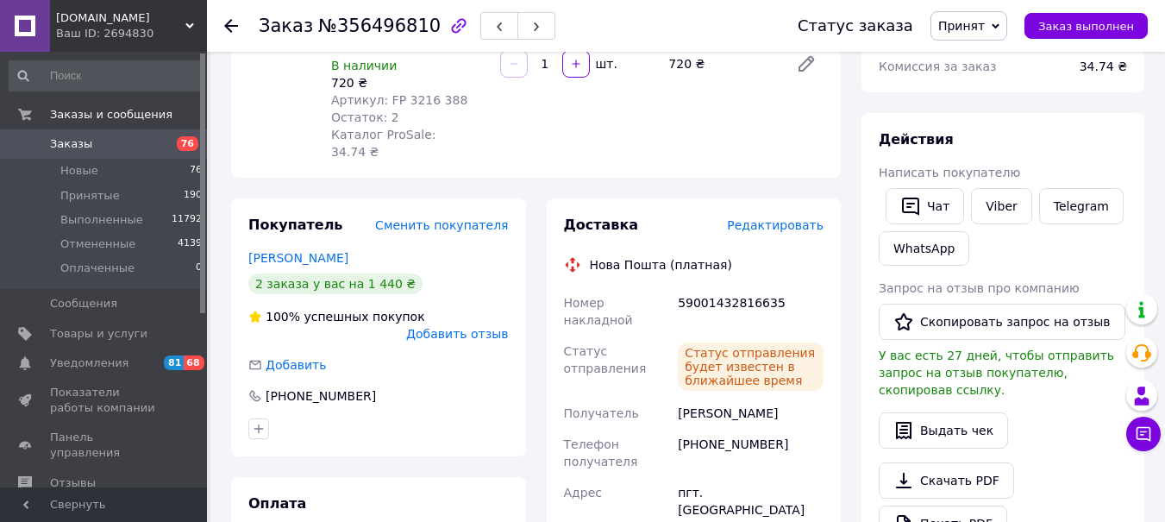
click at [972, 26] on span "Принят" at bounding box center [961, 26] width 47 height 14
drag, startPoint x: 984, startPoint y: 53, endPoint x: 853, endPoint y: 71, distance: 132.3
click at [984, 53] on li "Выполнен" at bounding box center [976, 60] width 91 height 26
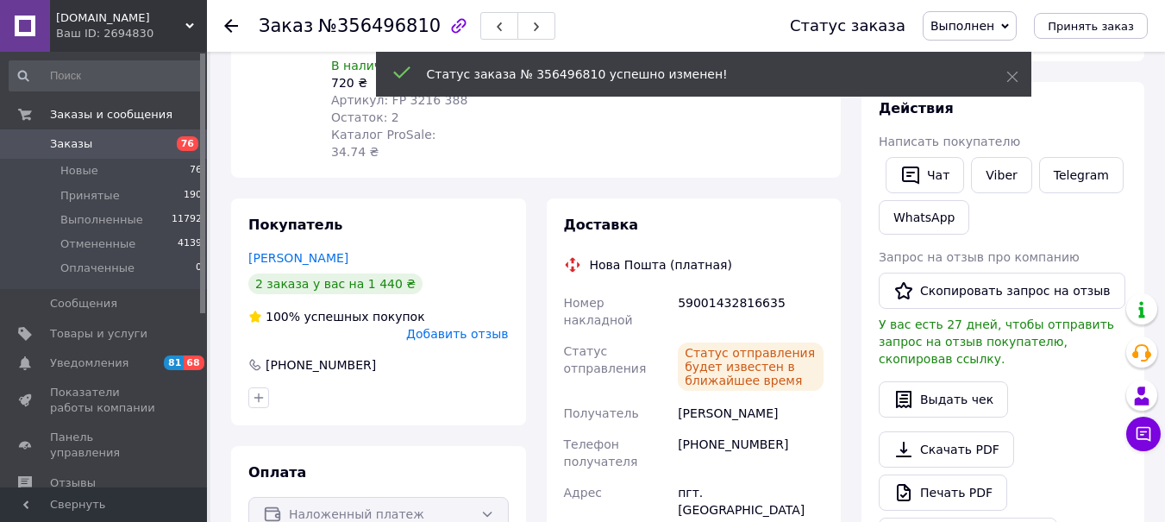
click at [230, 23] on icon at bounding box center [231, 26] width 14 height 14
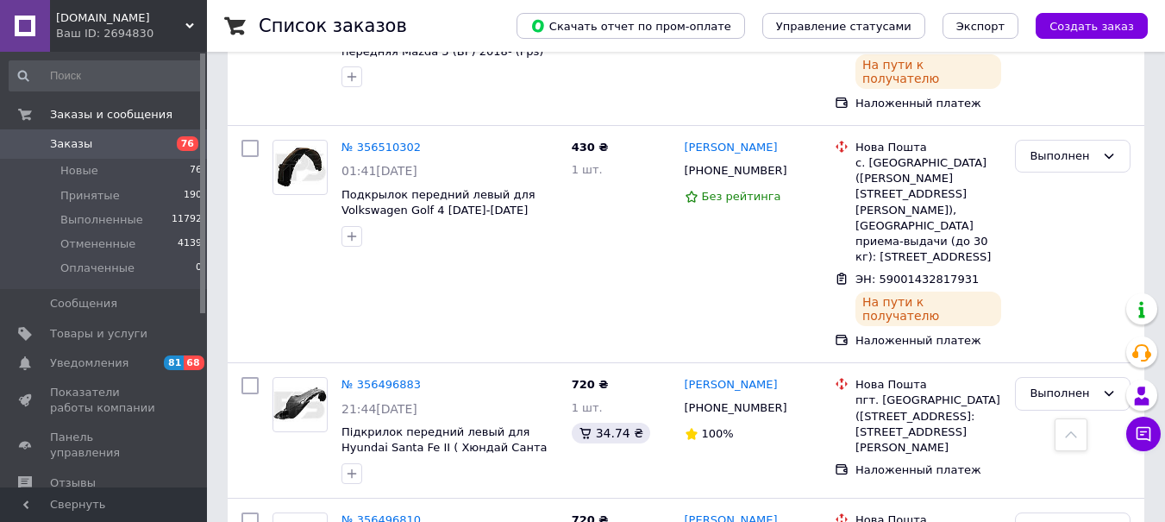
scroll to position [6691, 0]
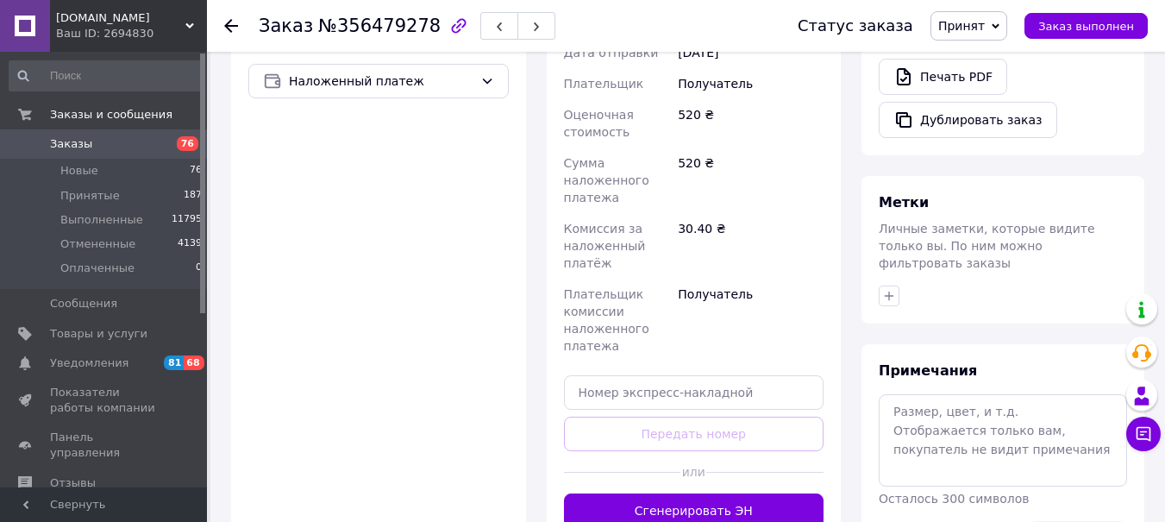
scroll to position [685, 0]
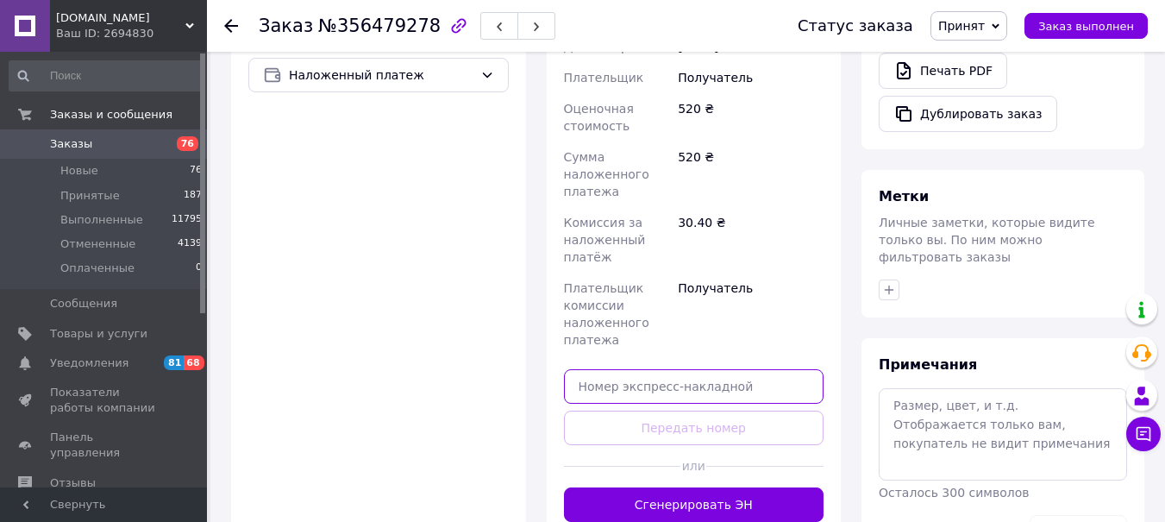
click at [604, 369] on input "text" at bounding box center [694, 386] width 260 height 34
paste input "5900143281"
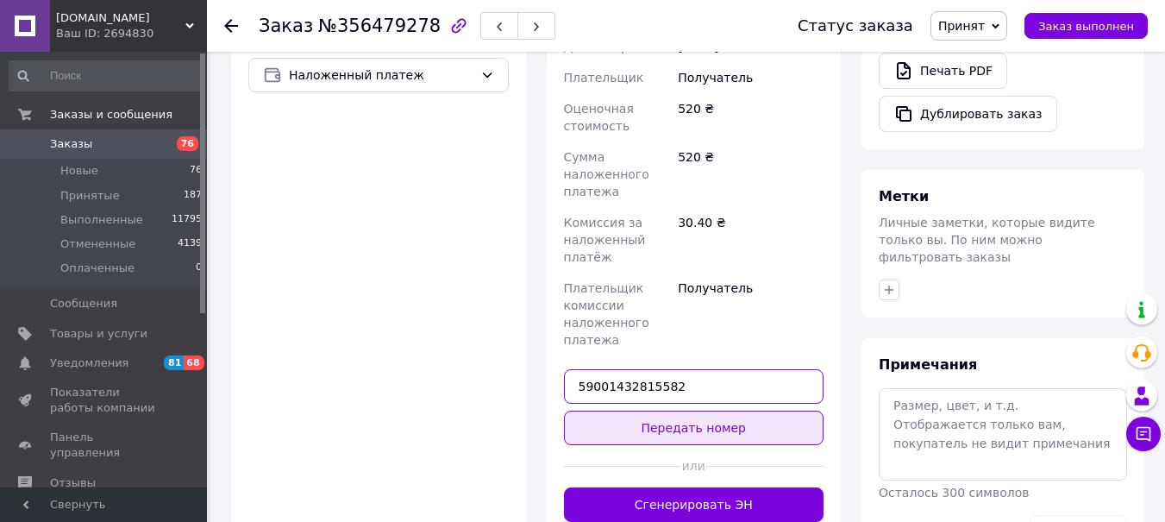
type input "59001432815582"
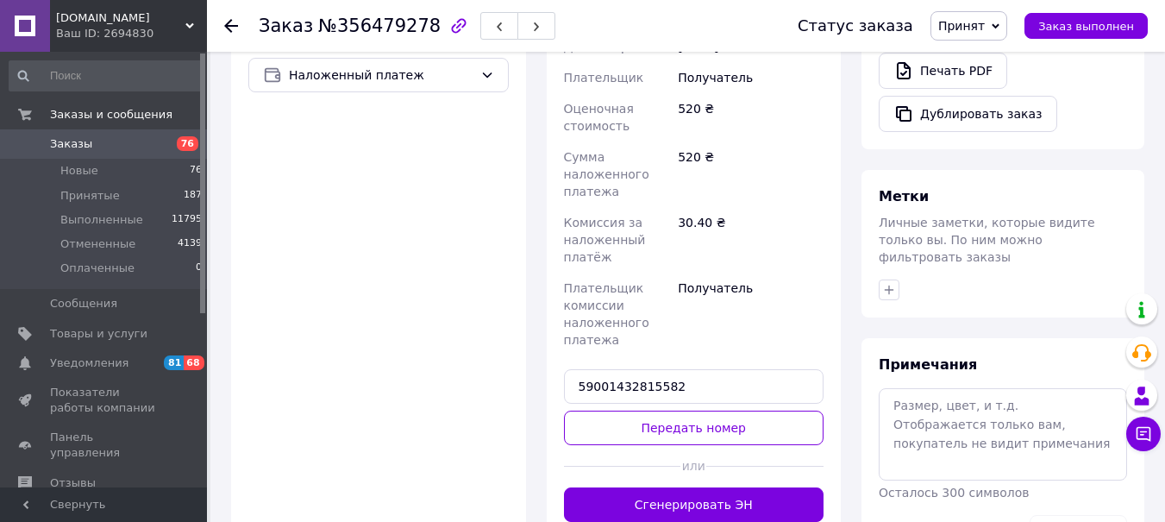
drag, startPoint x: 656, startPoint y: 321, endPoint x: 591, endPoint y: 322, distance: 65.5
click at [654, 410] on button "Передать номер" at bounding box center [694, 427] width 260 height 34
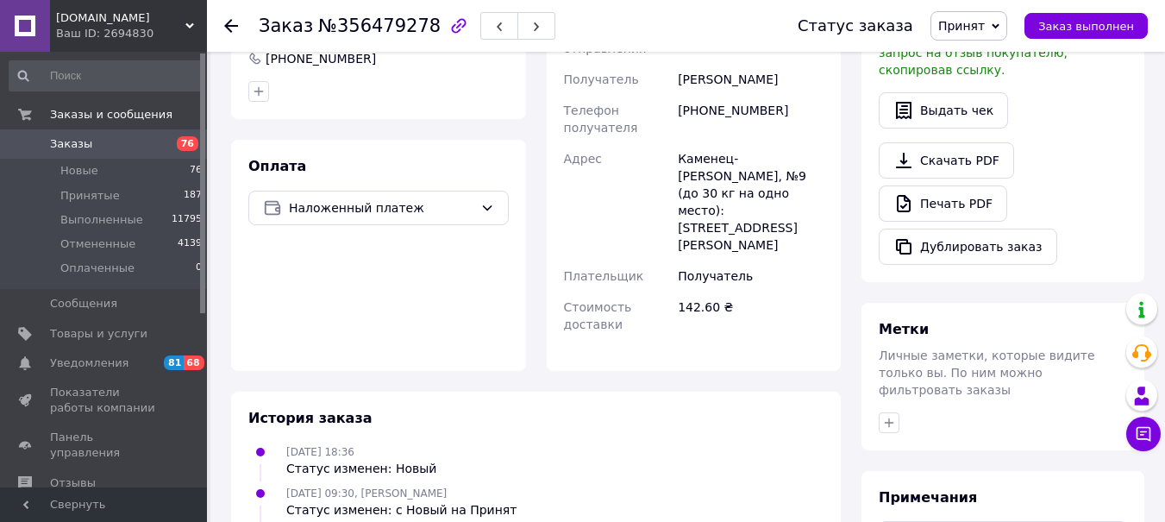
scroll to position [340, 0]
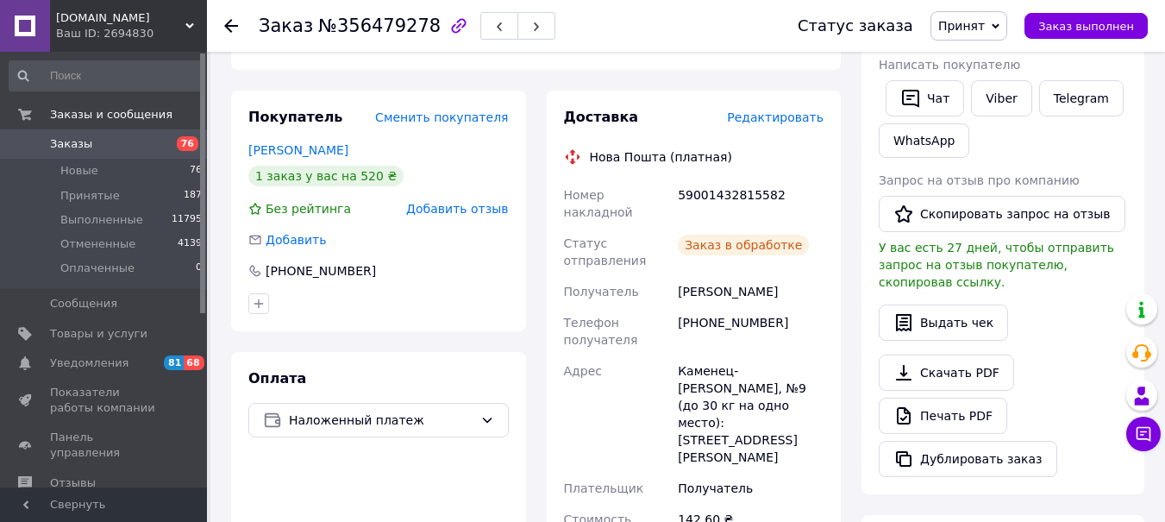
click at [973, 26] on span "Принят" at bounding box center [961, 26] width 47 height 14
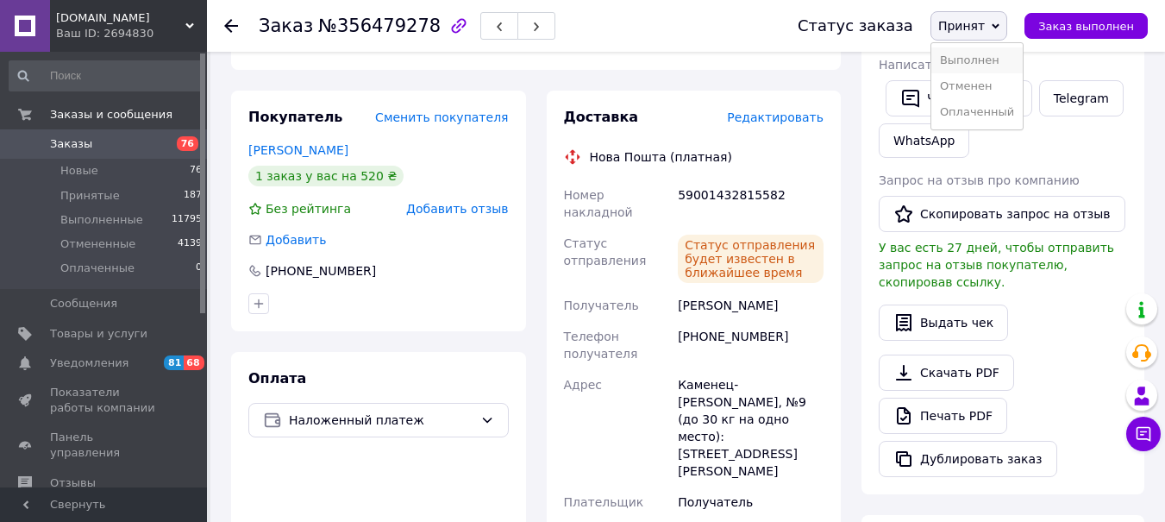
click at [973, 56] on li "Выполнен" at bounding box center [976, 60] width 91 height 26
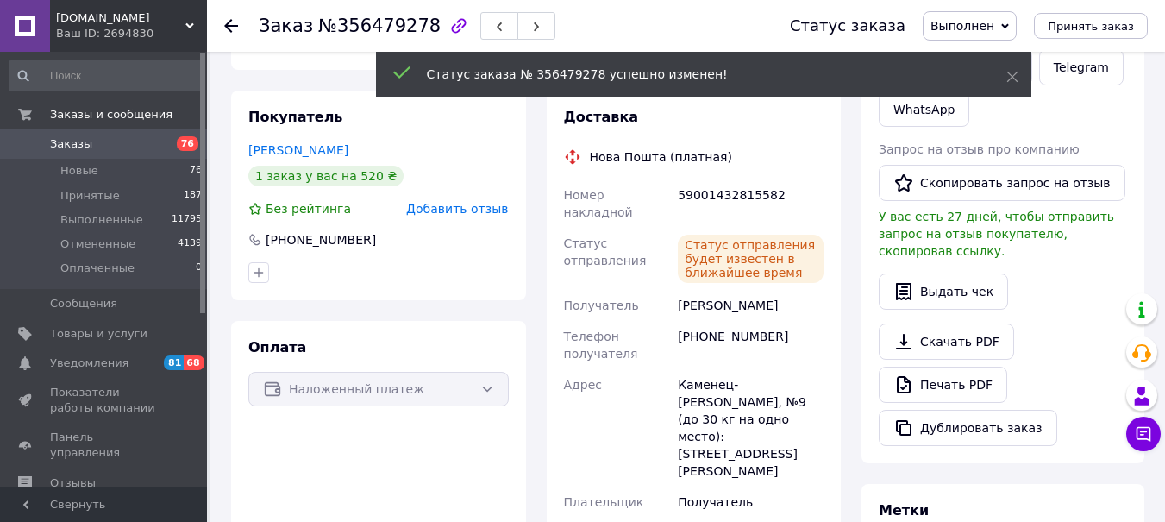
click at [228, 27] on use at bounding box center [231, 26] width 14 height 14
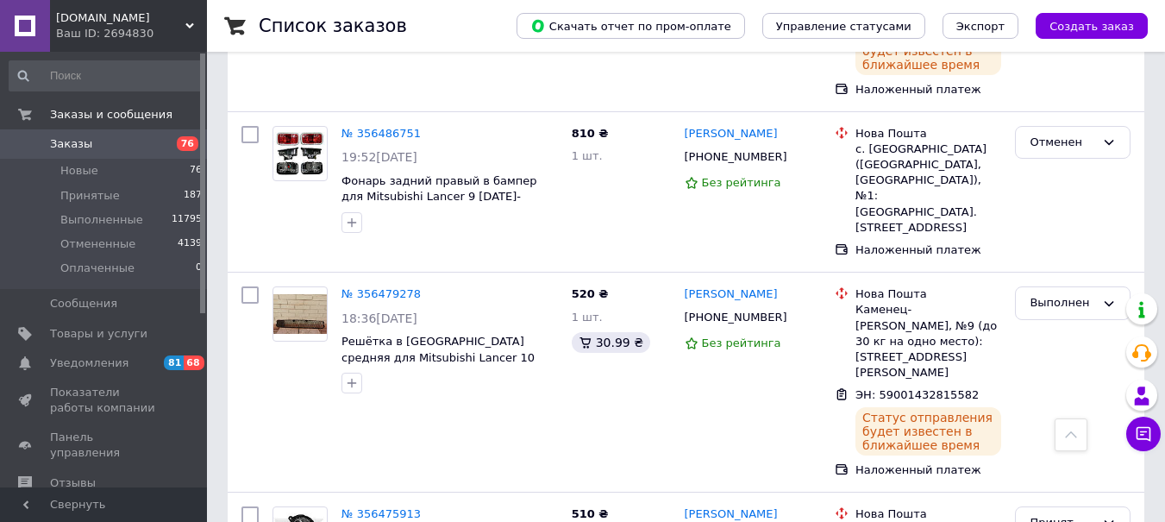
scroll to position [6864, 0]
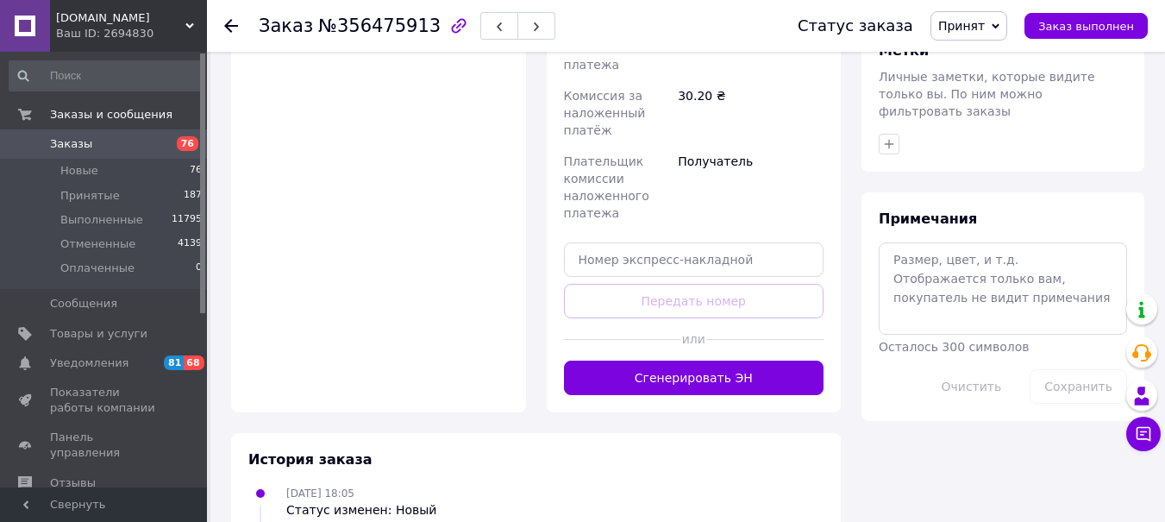
scroll to position [776, 0]
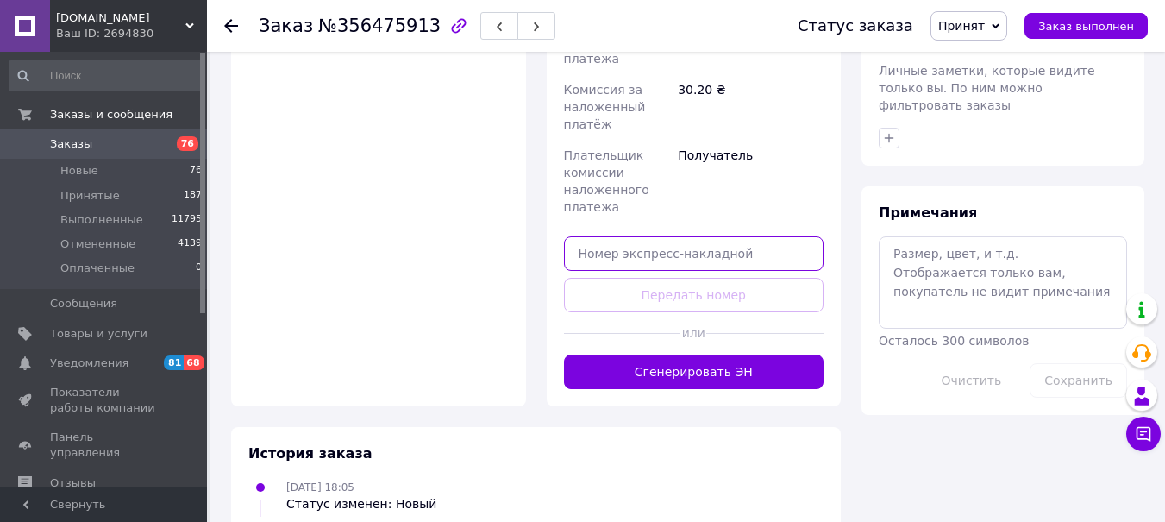
click at [579, 236] on input "text" at bounding box center [694, 253] width 260 height 34
paste input "5900143281"
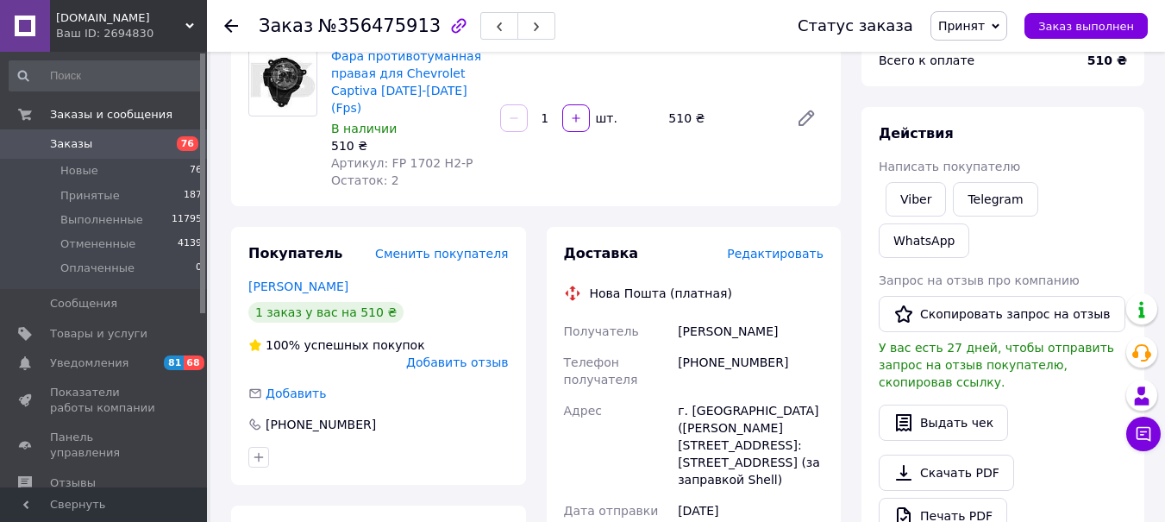
scroll to position [604, 0]
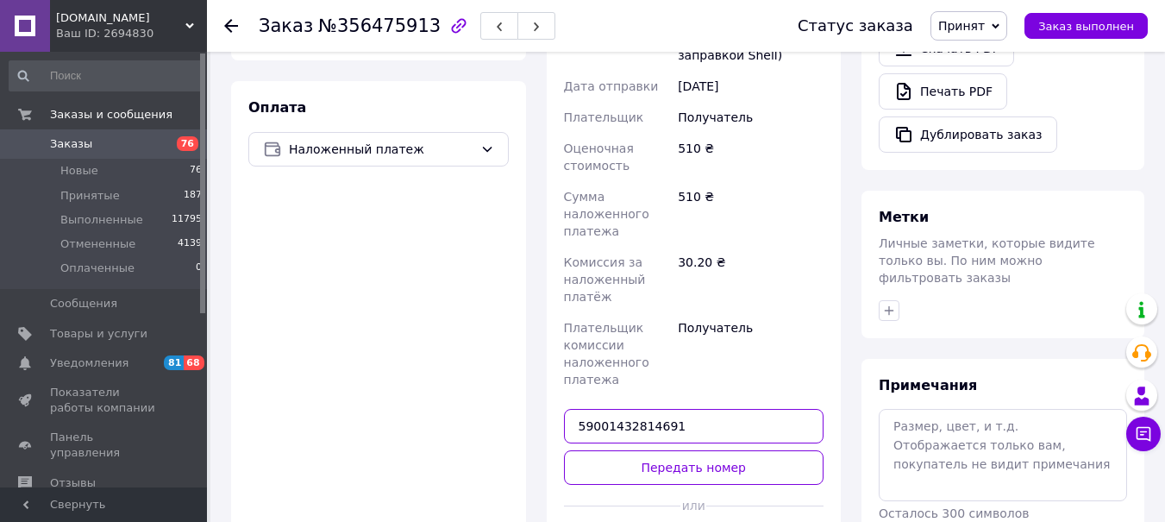
type input "59001432814691"
click at [629, 450] on button "Передать номер" at bounding box center [694, 467] width 260 height 34
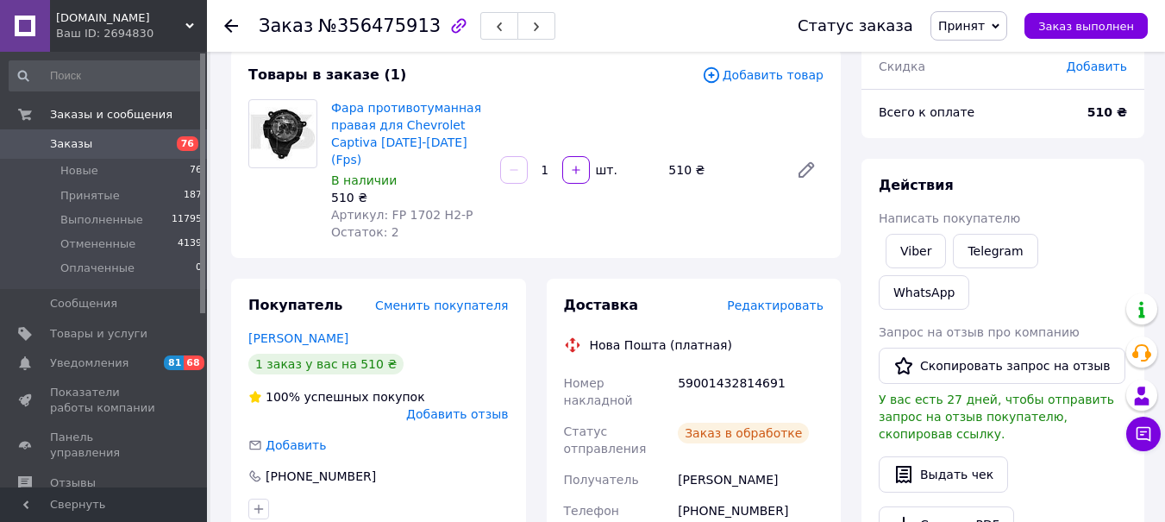
scroll to position [86, 0]
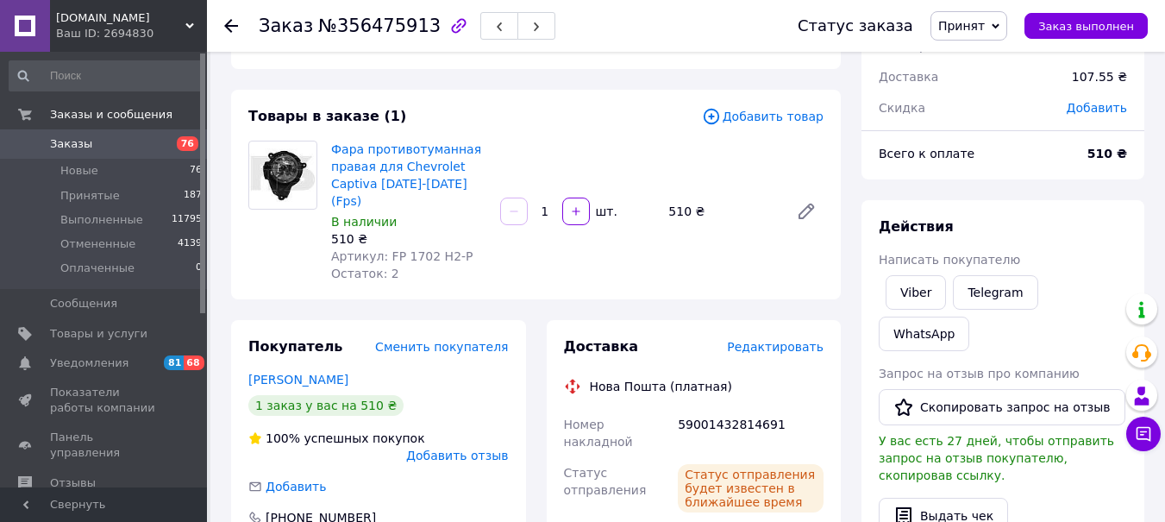
click at [966, 25] on span "Принят" at bounding box center [961, 26] width 47 height 14
click at [973, 64] on li "Выполнен" at bounding box center [976, 60] width 91 height 26
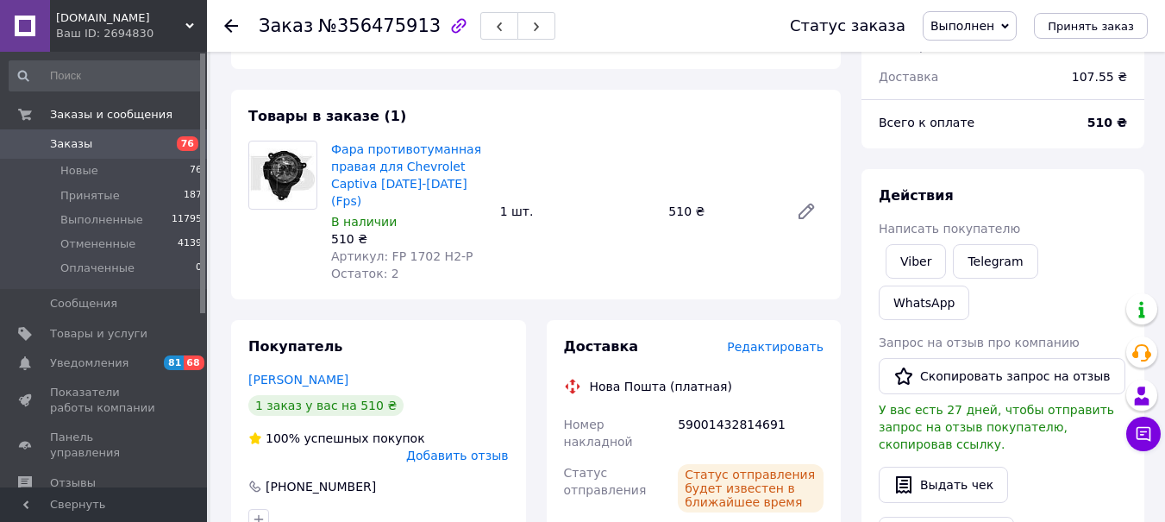
click at [232, 22] on icon at bounding box center [231, 26] width 14 height 14
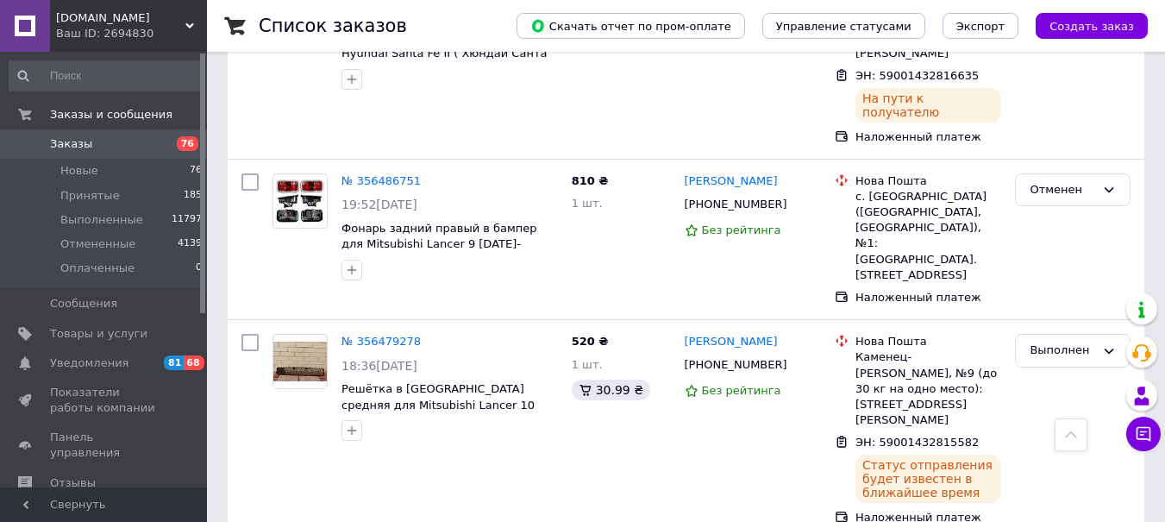
scroll to position [7036, 0]
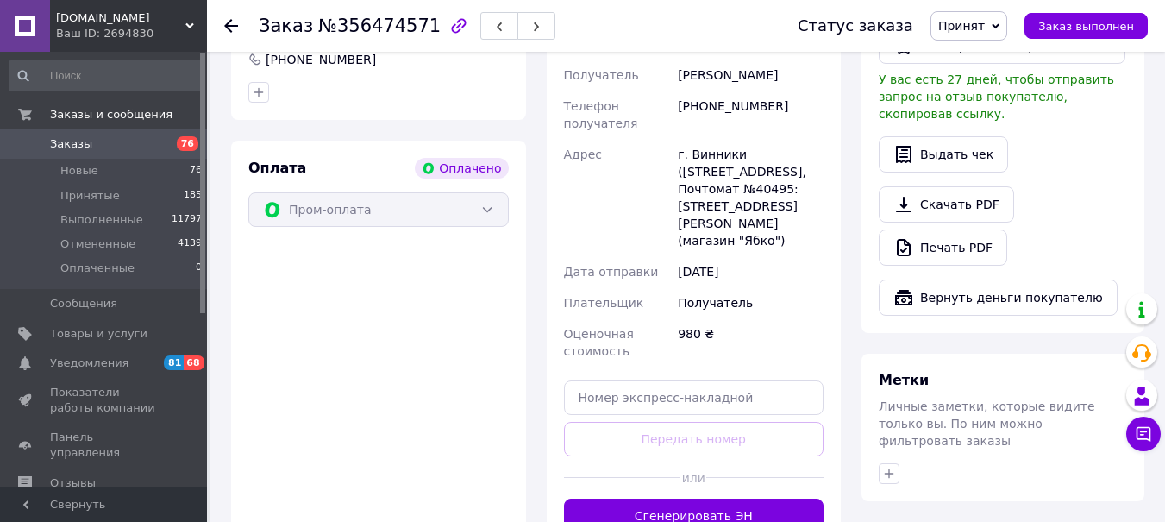
scroll to position [1121, 0]
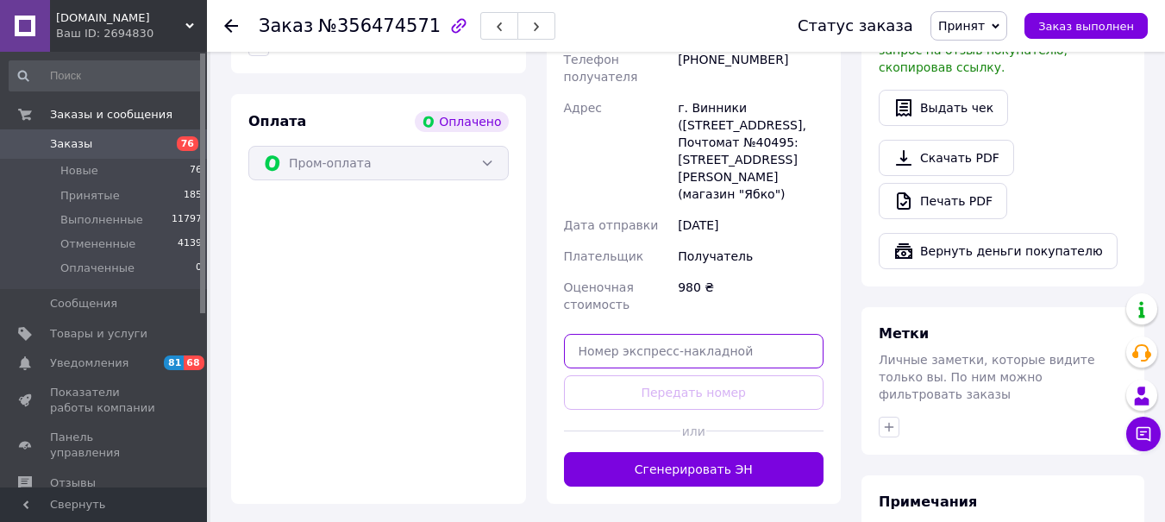
click at [585, 334] on input "text" at bounding box center [694, 351] width 260 height 34
paste input "5900143281"
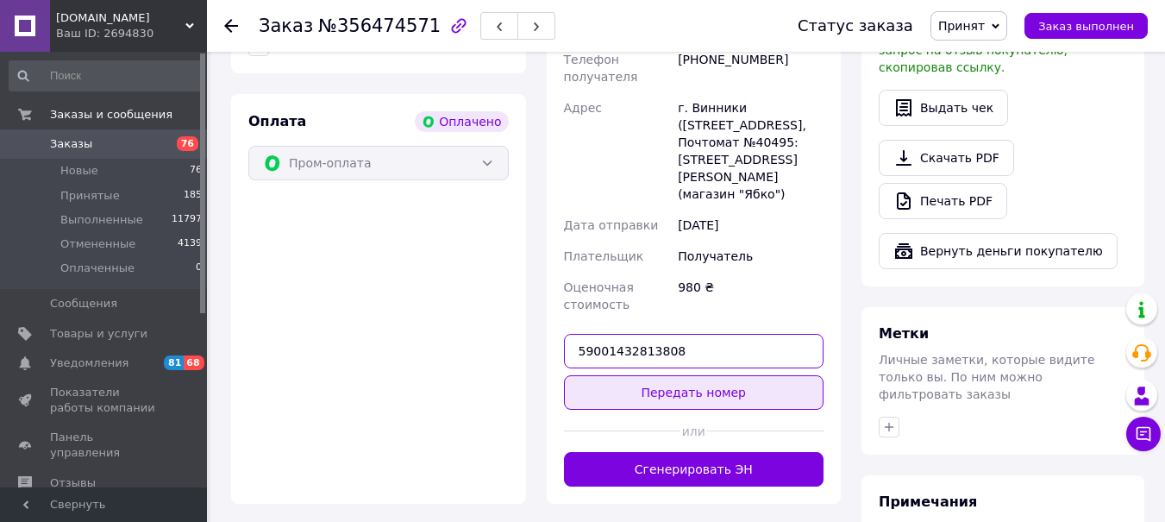
type input "59001432813808"
click at [635, 375] on button "Передать номер" at bounding box center [694, 392] width 260 height 34
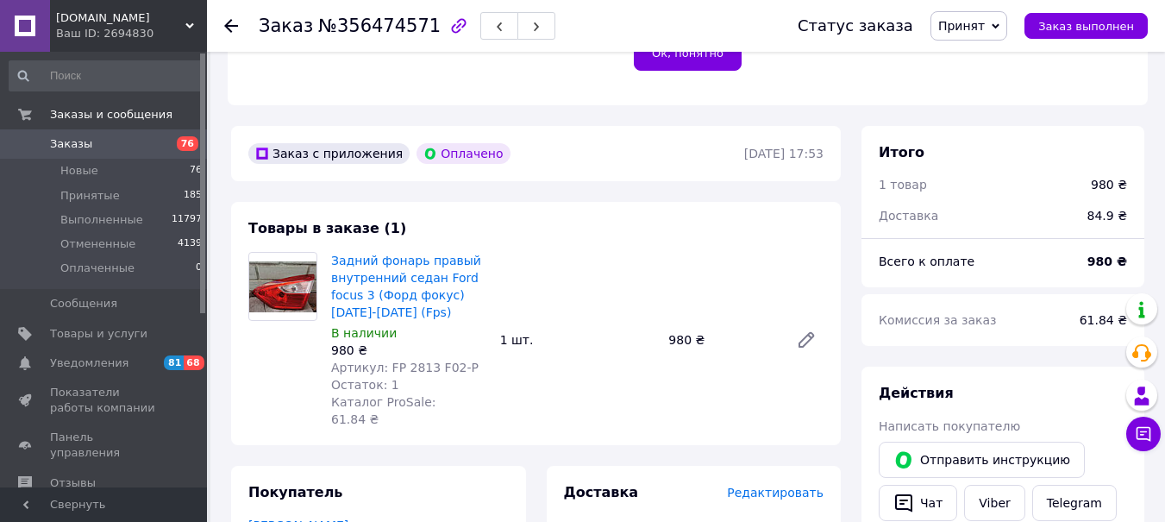
scroll to position [431, 0]
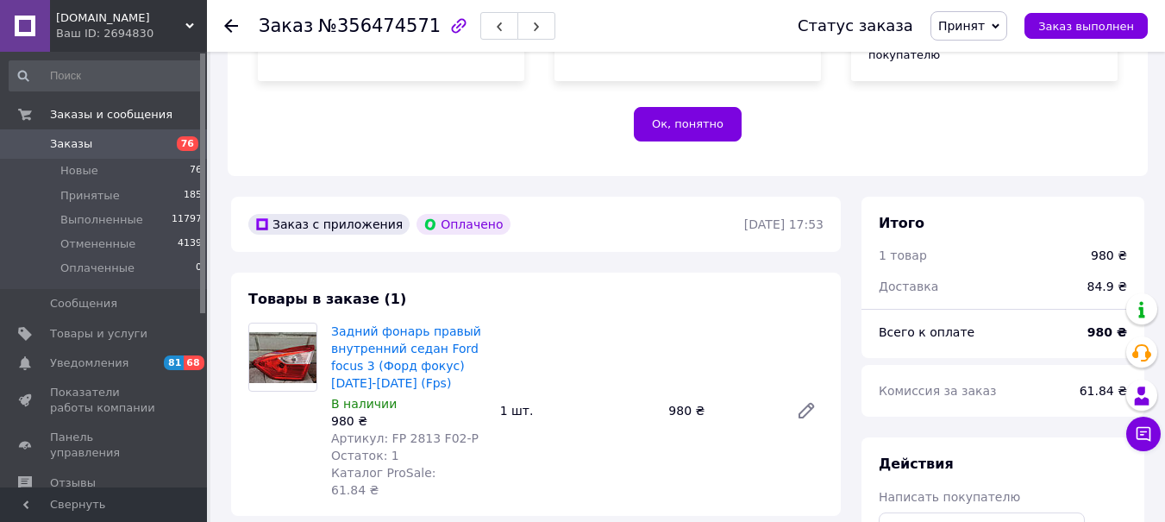
click at [975, 25] on span "Принят" at bounding box center [961, 26] width 47 height 14
click at [985, 57] on li "Выполнен" at bounding box center [976, 60] width 91 height 26
click at [225, 28] on icon at bounding box center [231, 26] width 14 height 14
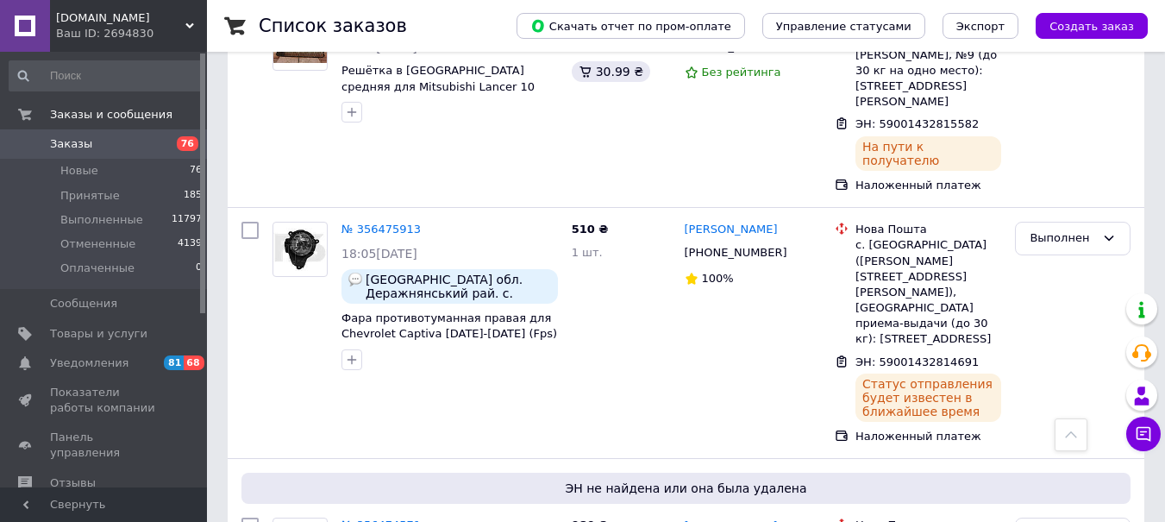
scroll to position [7468, 0]
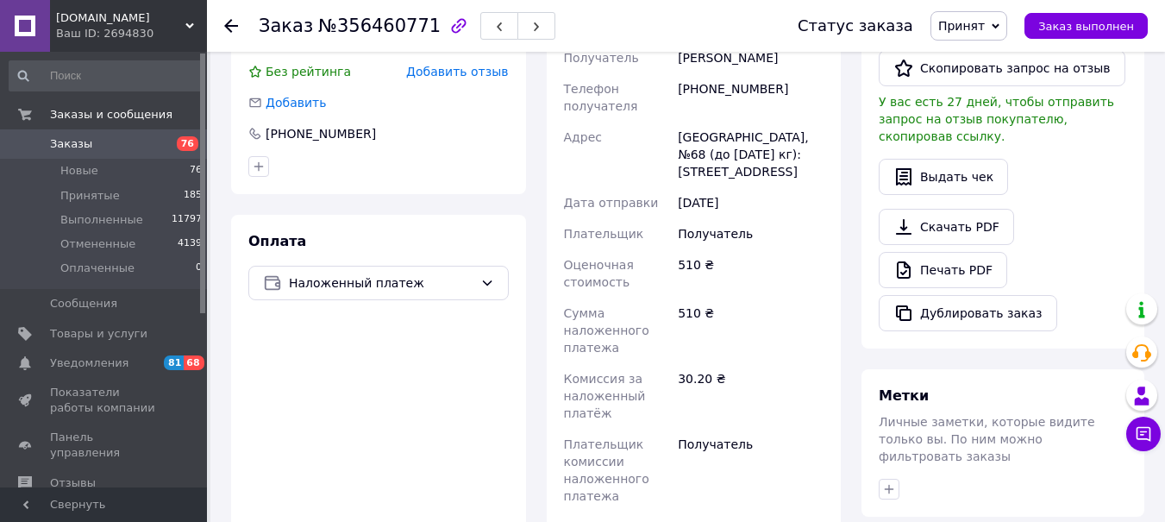
scroll to position [583, 0]
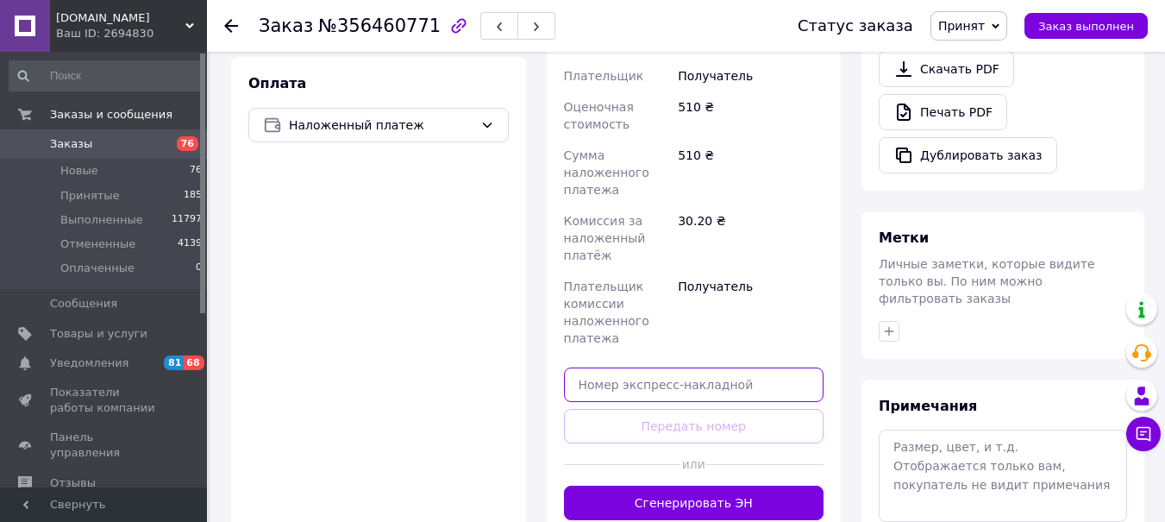
click at [611, 367] on input "text" at bounding box center [694, 384] width 260 height 34
paste input "5900143281"
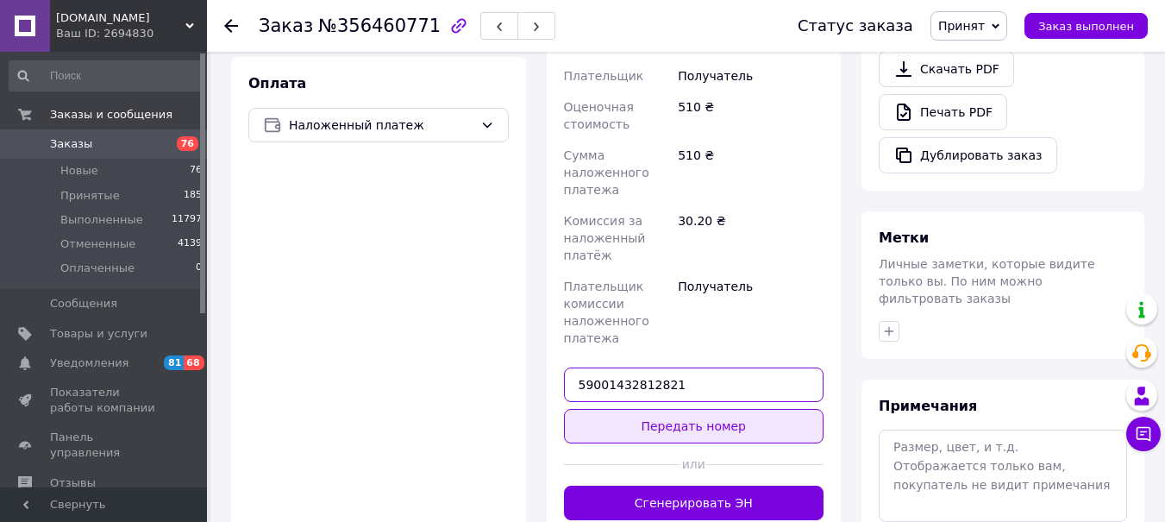
type input "59001432812821"
click at [656, 409] on button "Передать номер" at bounding box center [694, 426] width 260 height 34
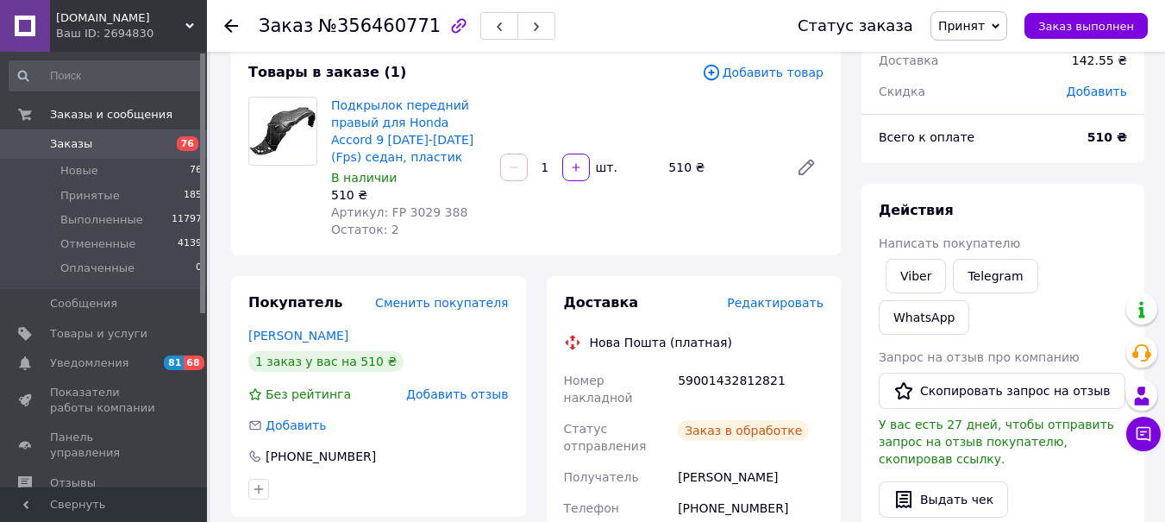
scroll to position [66, 0]
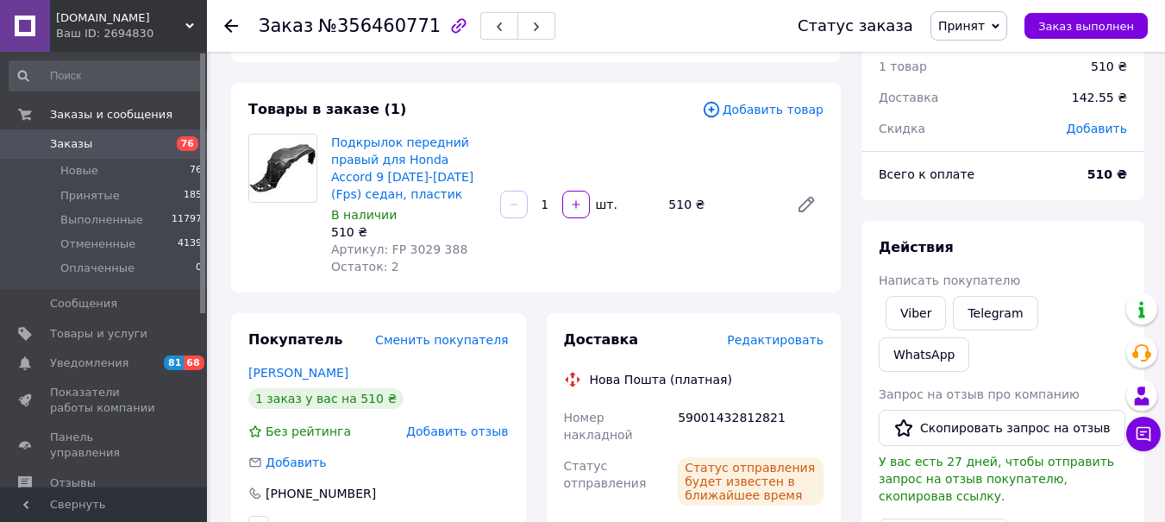
click at [965, 25] on span "Принят" at bounding box center [961, 26] width 47 height 14
click at [979, 55] on li "Выполнен" at bounding box center [976, 60] width 91 height 26
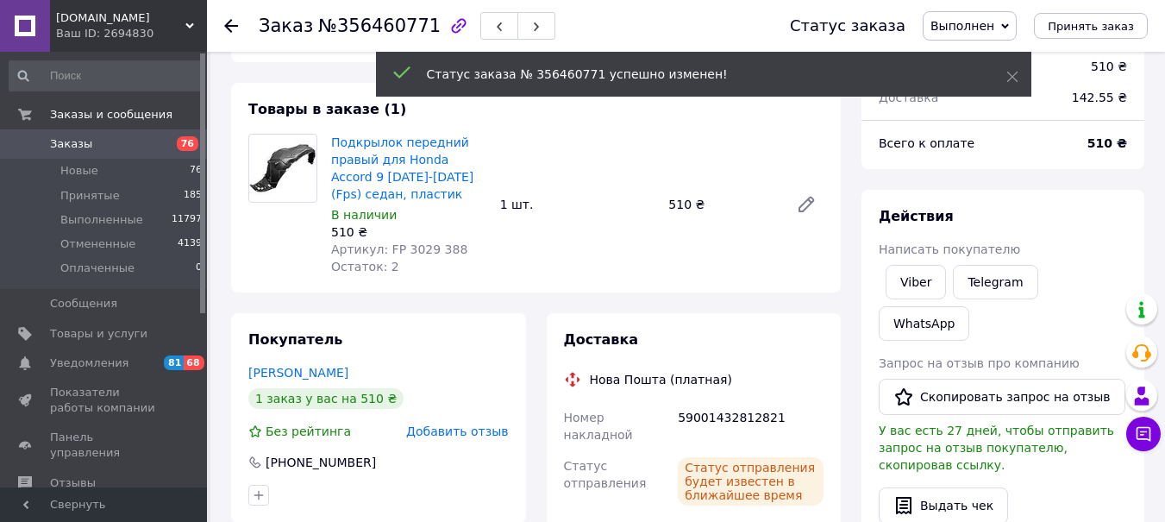
click at [228, 30] on icon at bounding box center [231, 26] width 14 height 14
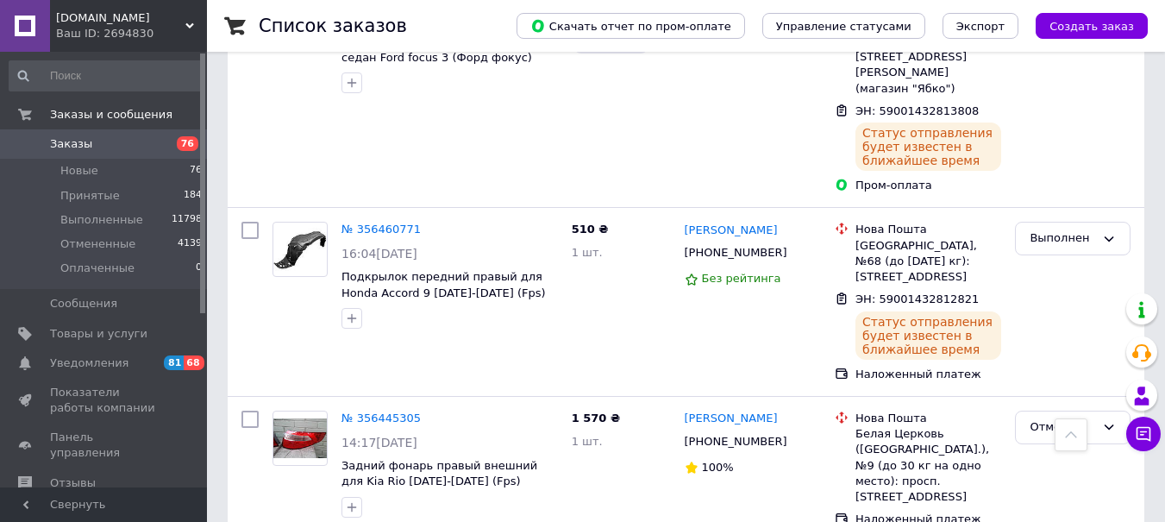
scroll to position [7725, 0]
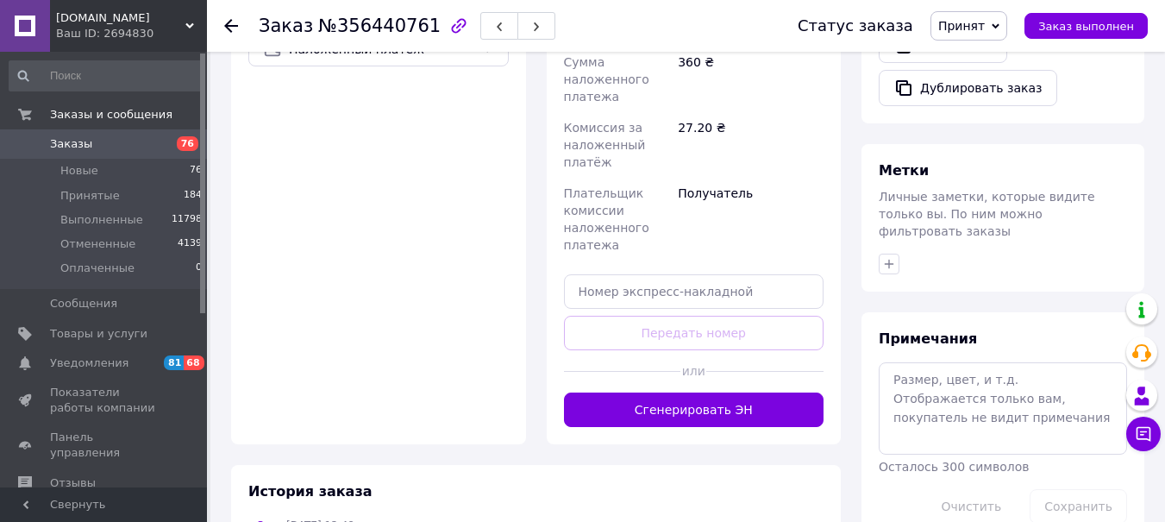
scroll to position [611, 0]
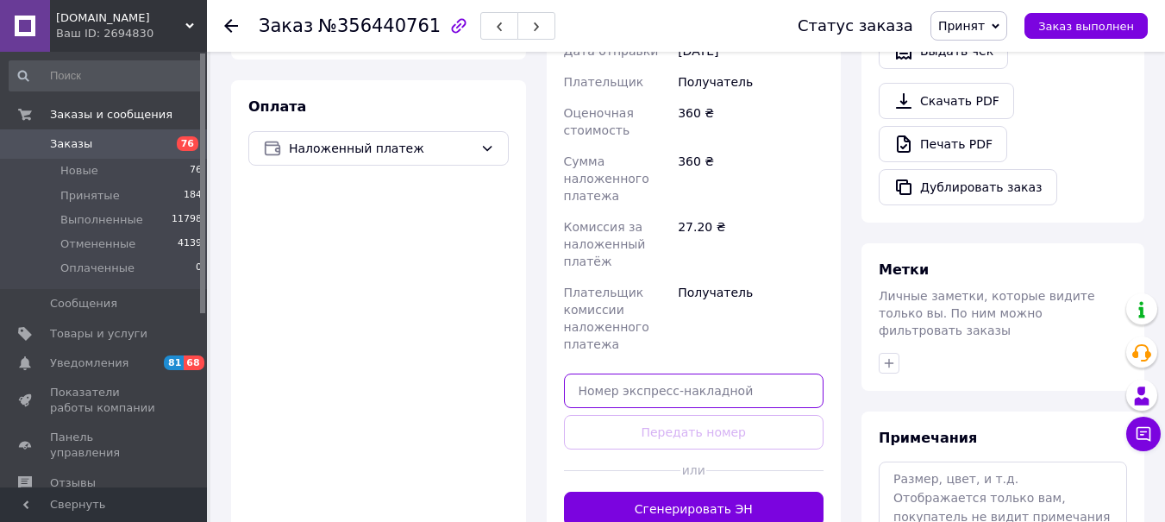
click at [603, 373] on input "text" at bounding box center [694, 390] width 260 height 34
paste input "5900143281"
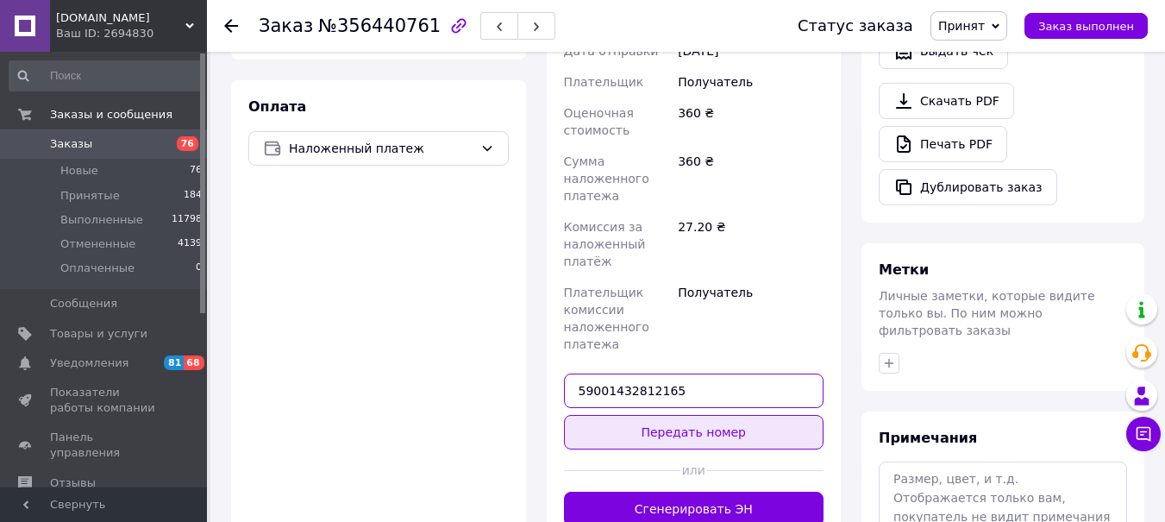
type input "59001432812165"
click at [616, 415] on button "Передать номер" at bounding box center [694, 432] width 260 height 34
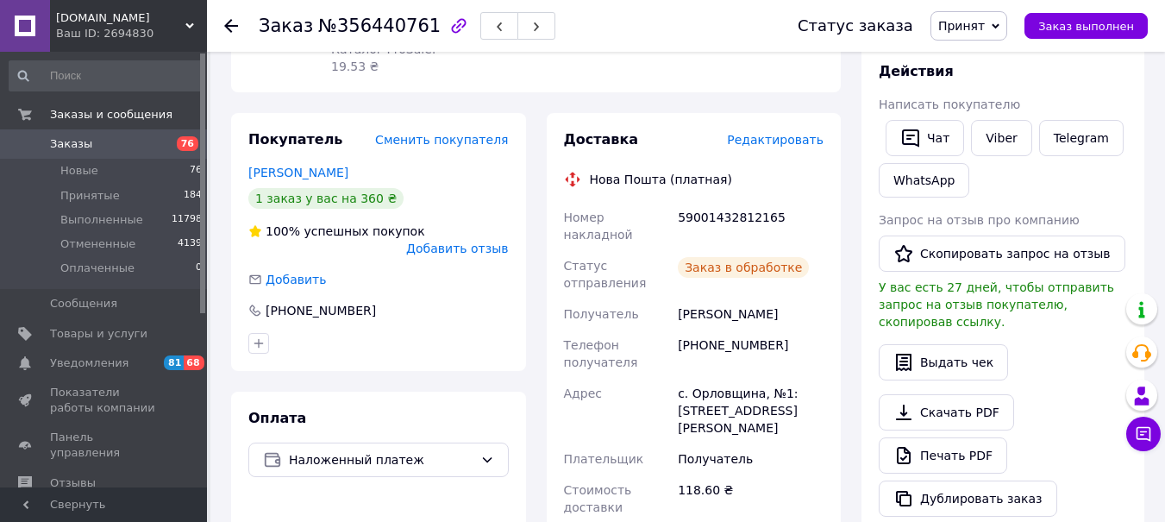
scroll to position [266, 0]
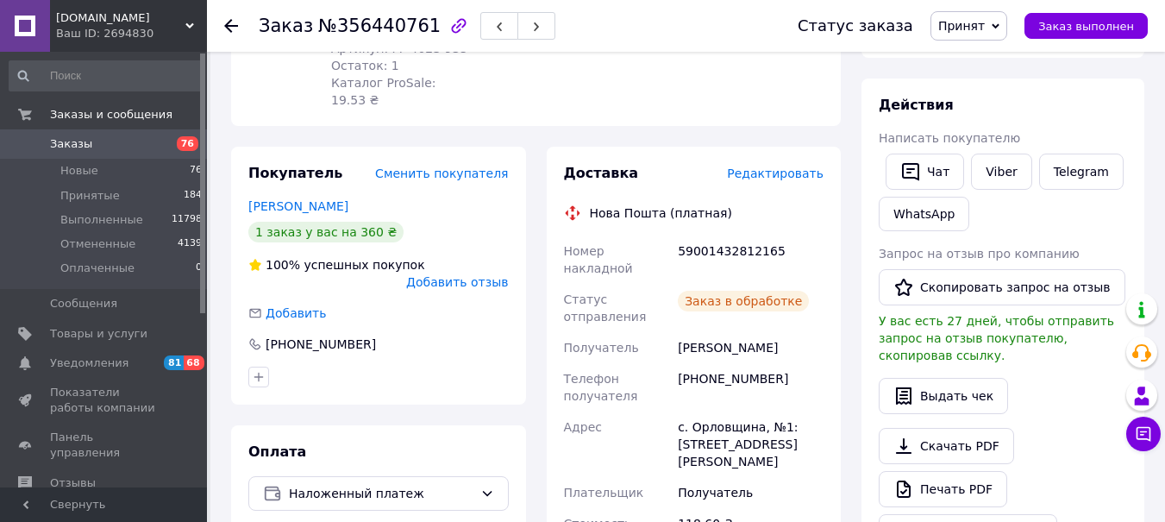
click at [978, 28] on span "Принят" at bounding box center [961, 26] width 47 height 14
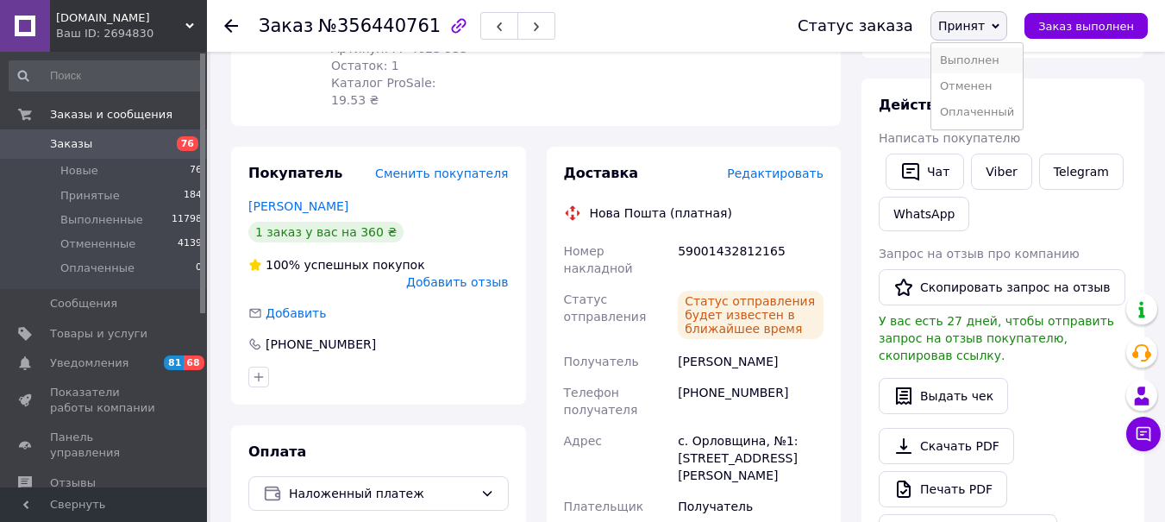
click at [978, 49] on li "Выполнен" at bounding box center [976, 60] width 91 height 26
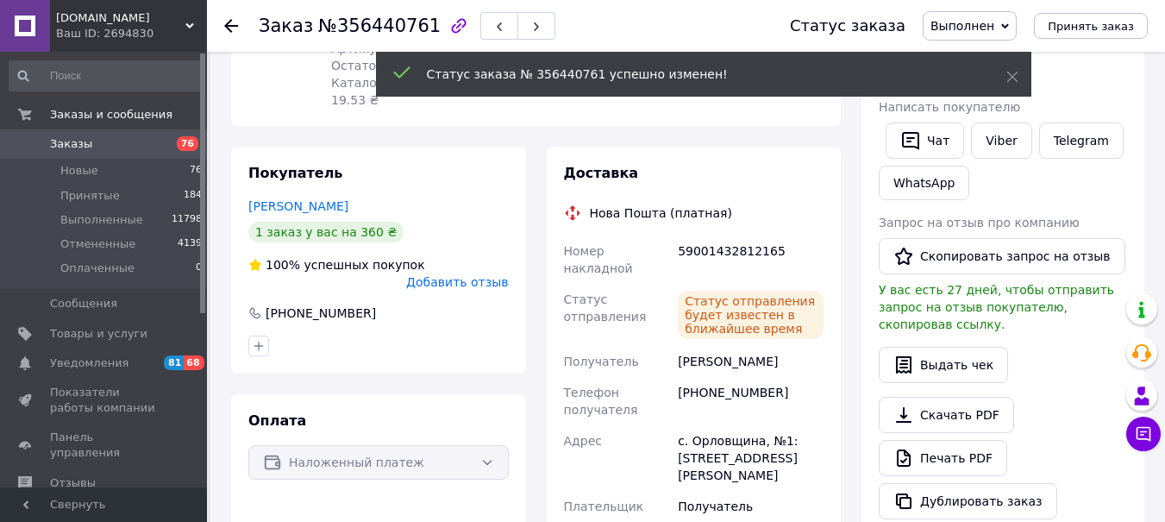
drag, startPoint x: 231, startPoint y: 23, endPoint x: 479, endPoint y: 191, distance: 299.2
click at [231, 23] on icon at bounding box center [231, 26] width 14 height 14
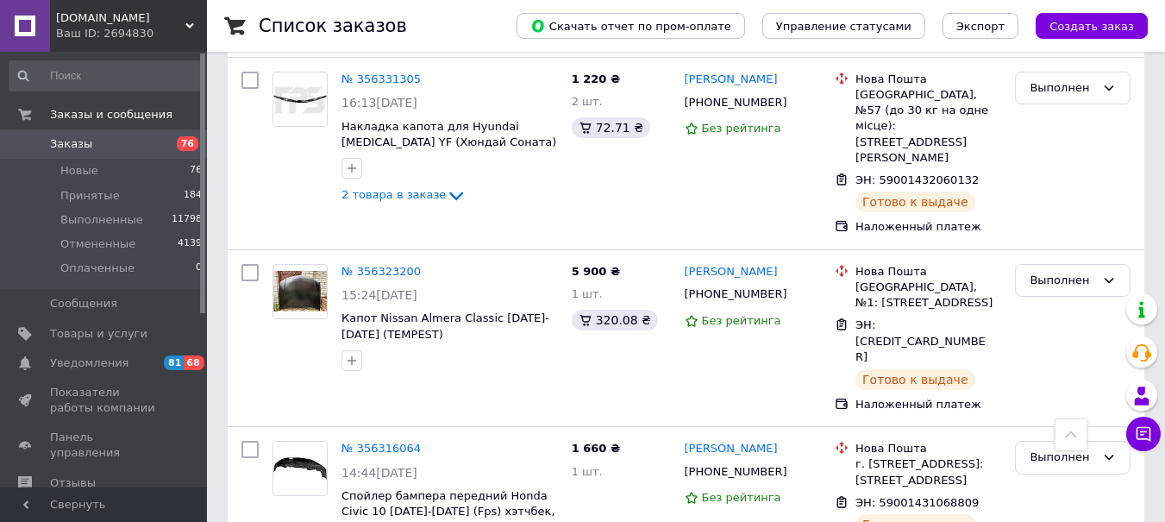
scroll to position [11175, 0]
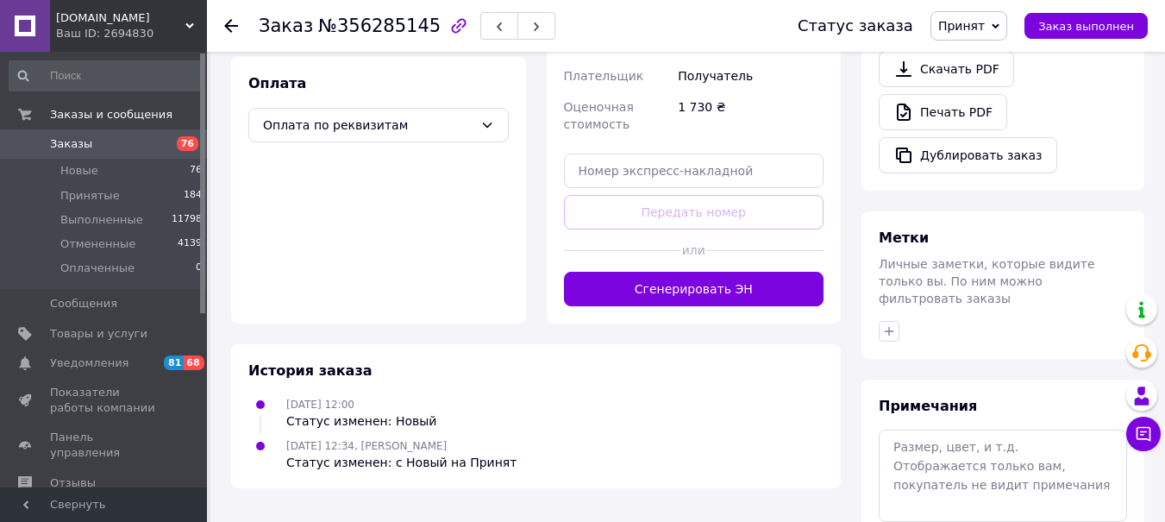
scroll to position [614, 0]
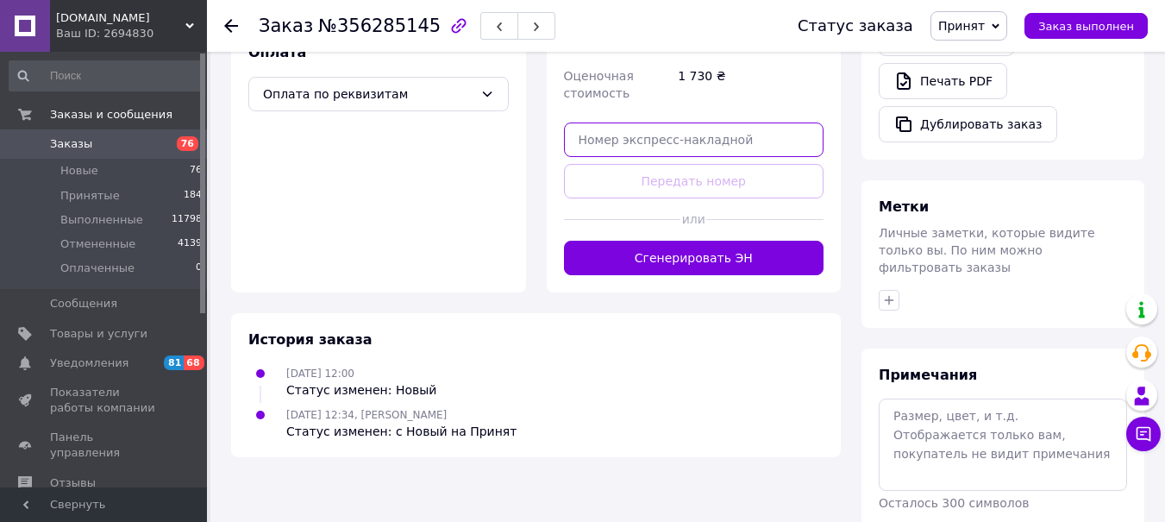
click at [607, 148] on input "text" at bounding box center [694, 139] width 260 height 34
paste input "5900143281"
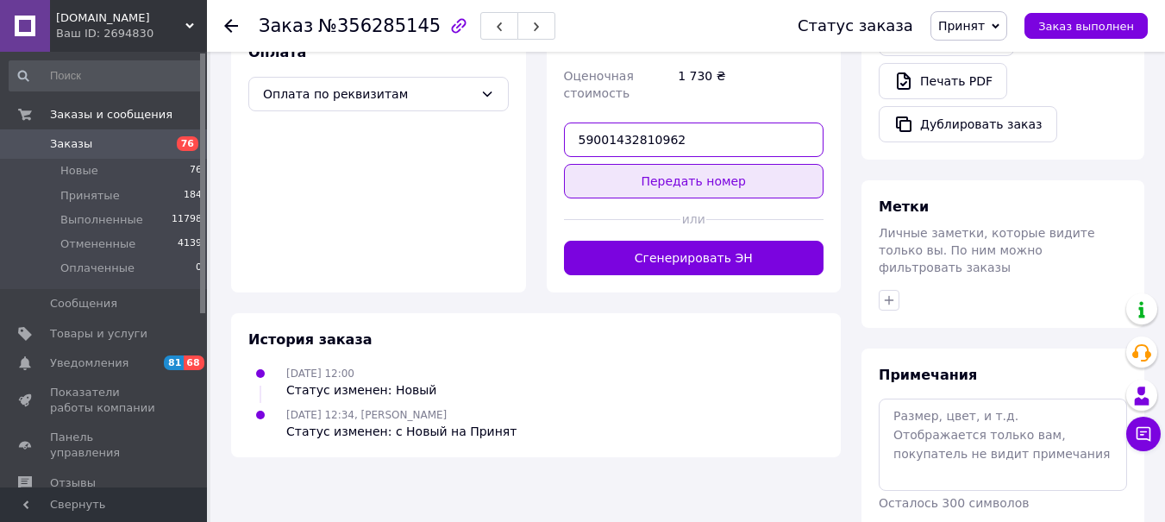
type input "59001432810962"
click at [670, 190] on button "Передать номер" at bounding box center [694, 181] width 260 height 34
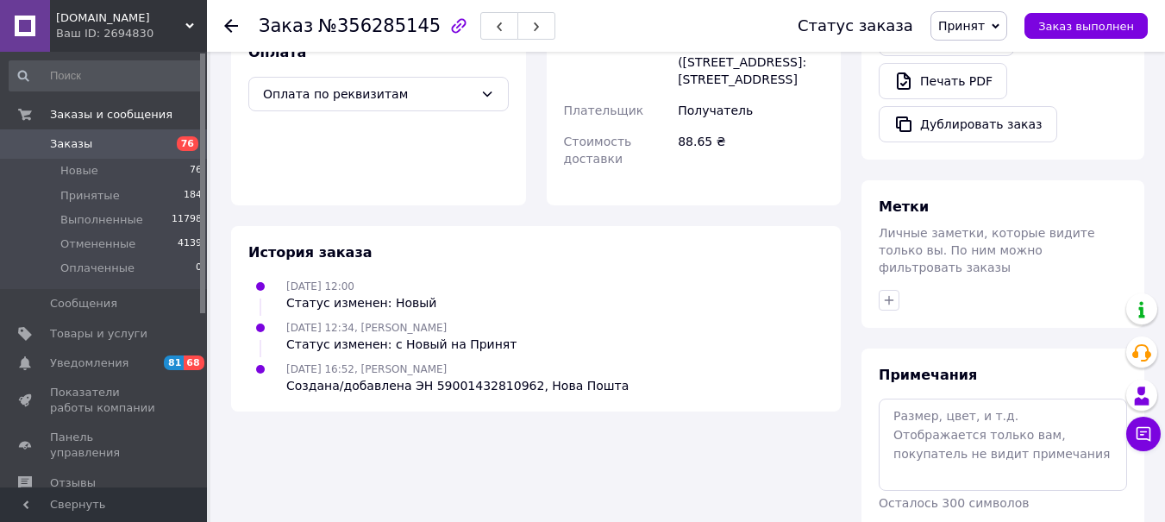
scroll to position [183, 0]
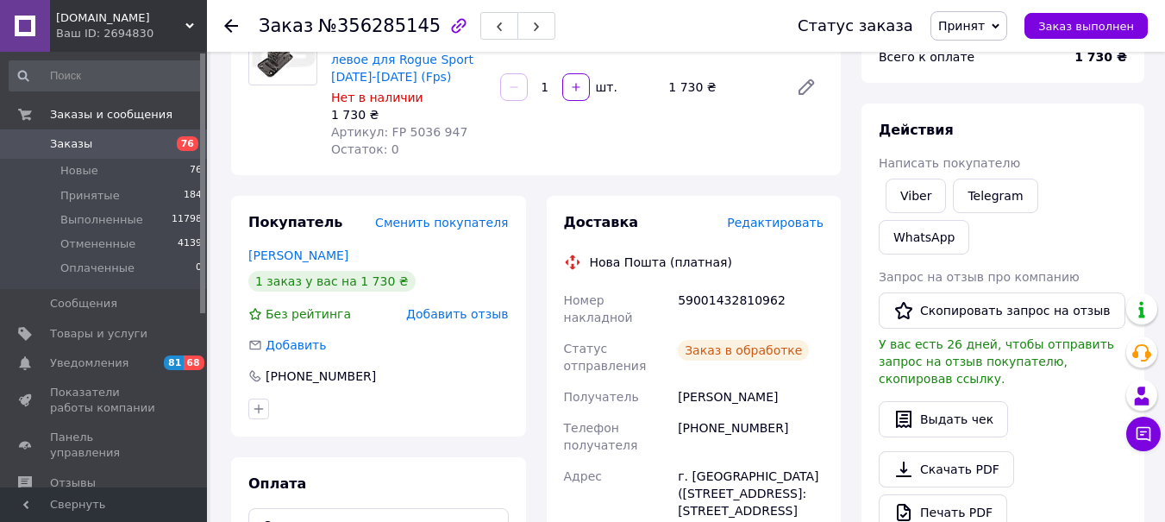
click at [967, 28] on span "Принят" at bounding box center [961, 26] width 47 height 14
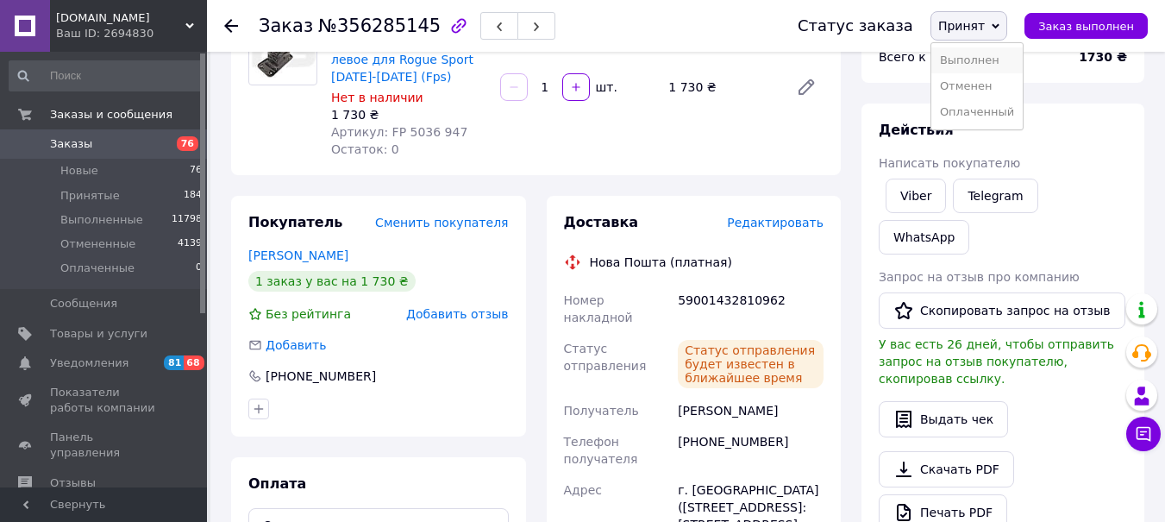
click at [974, 52] on li "Выполнен" at bounding box center [976, 60] width 91 height 26
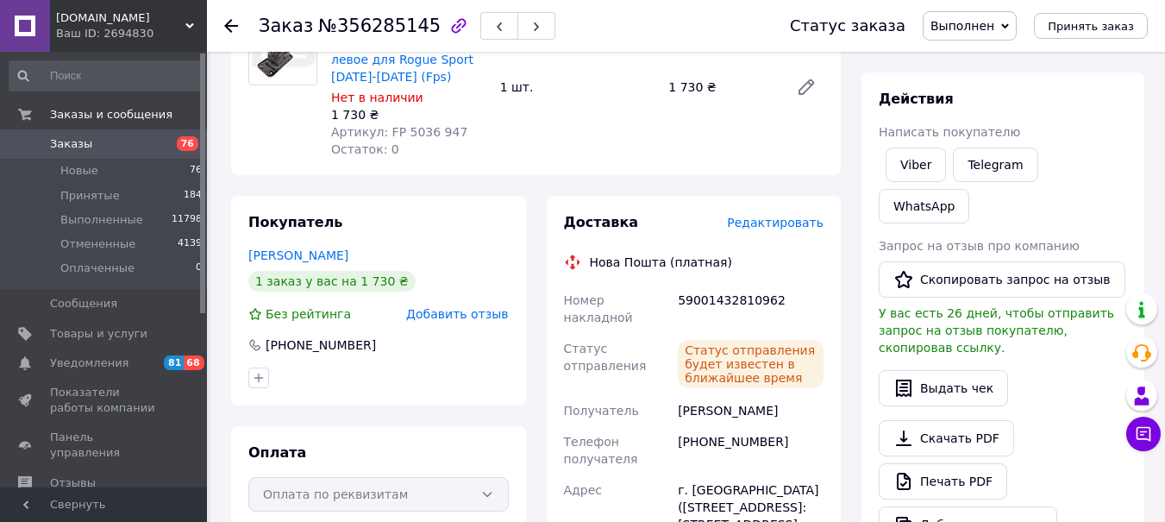
click at [232, 25] on use at bounding box center [231, 26] width 14 height 14
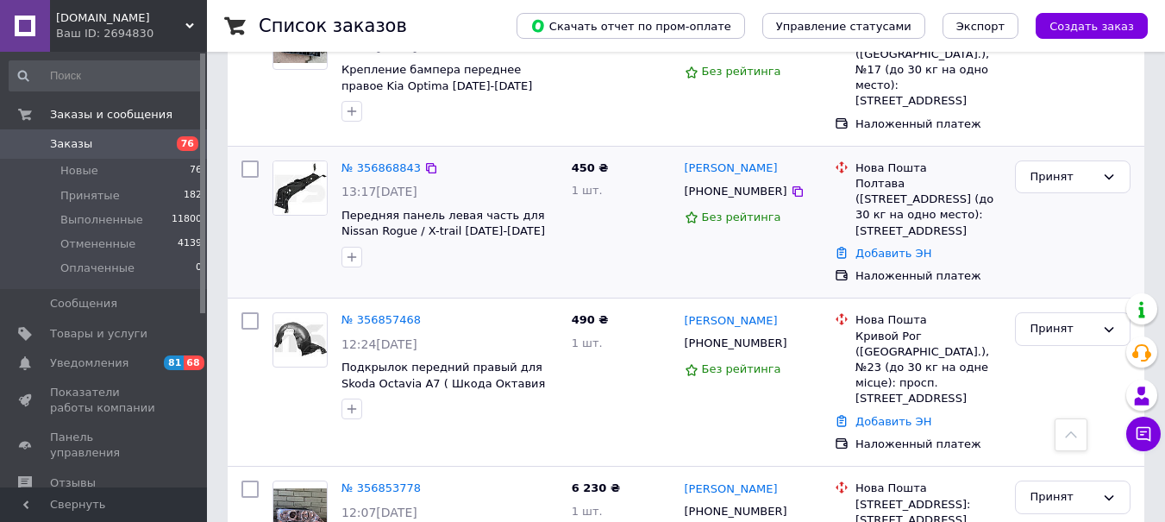
scroll to position [517, 0]
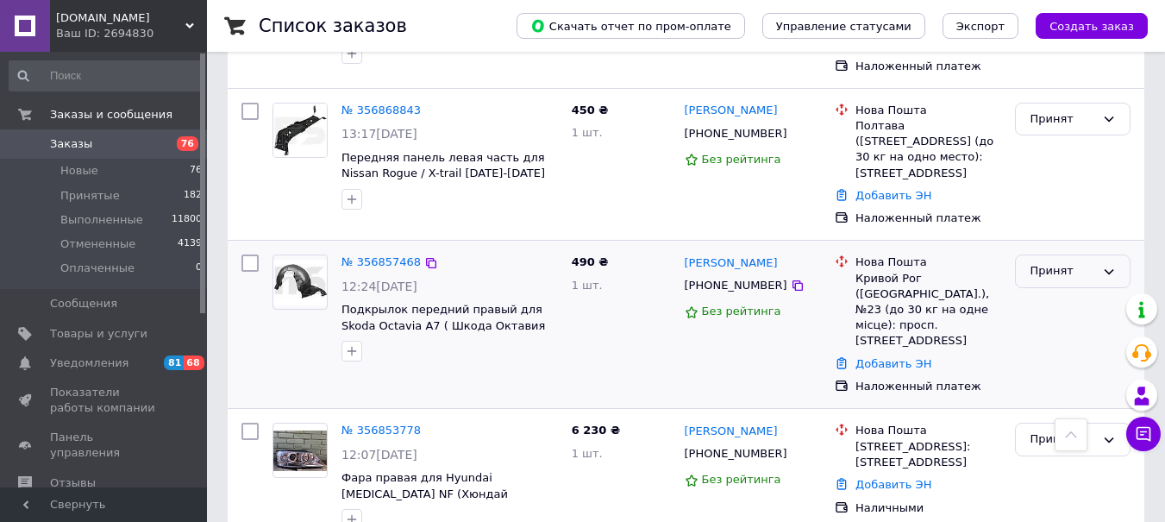
click at [1054, 262] on div "Принят" at bounding box center [1062, 271] width 66 height 18
click at [1048, 323] on li "Отменен" at bounding box center [1073, 339] width 114 height 32
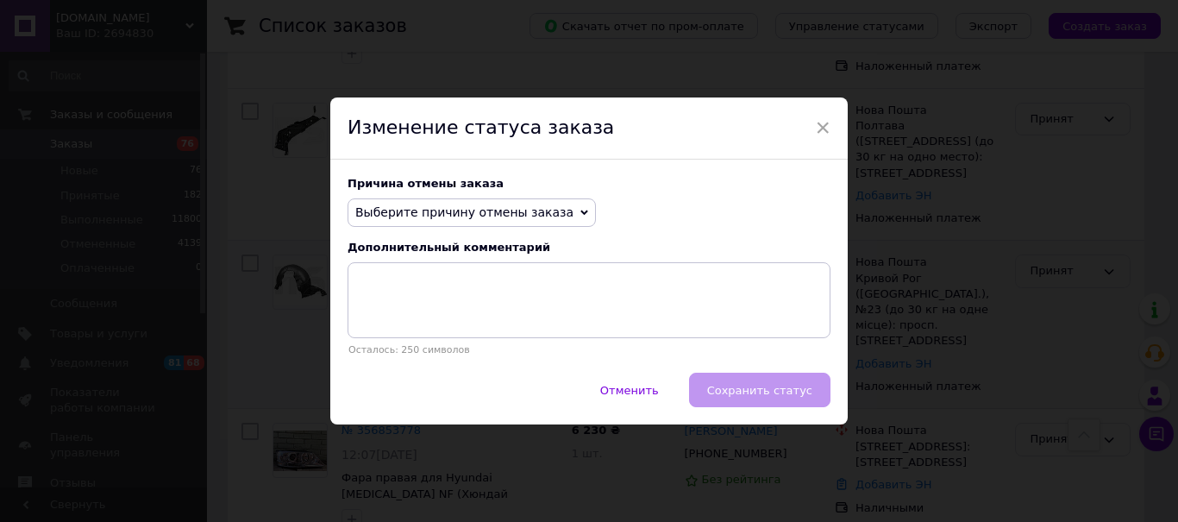
click at [432, 210] on span "Выберите причину отмены заказа" at bounding box center [464, 212] width 218 height 14
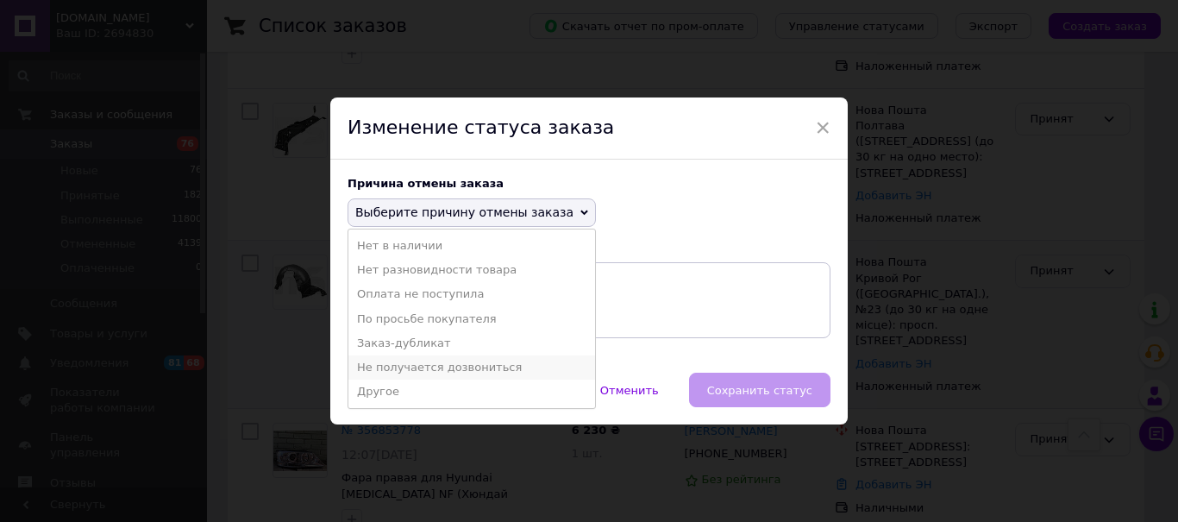
click at [393, 369] on li "Не получается дозвониться" at bounding box center [471, 367] width 247 height 24
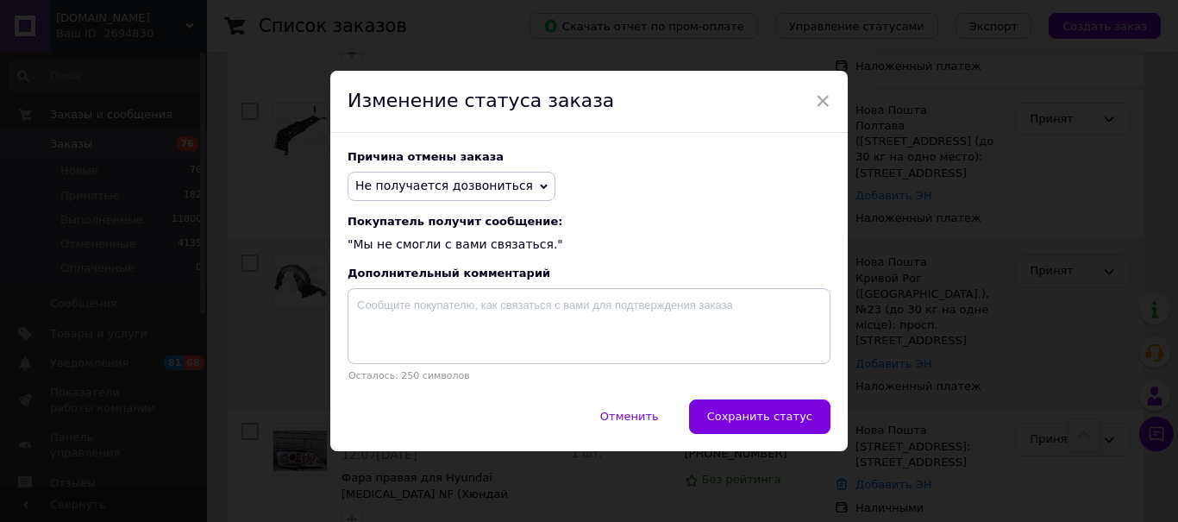
drag, startPoint x: 759, startPoint y: 415, endPoint x: 953, endPoint y: 280, distance: 236.1
click at [762, 413] on span "Сохранить статус" at bounding box center [759, 416] width 105 height 13
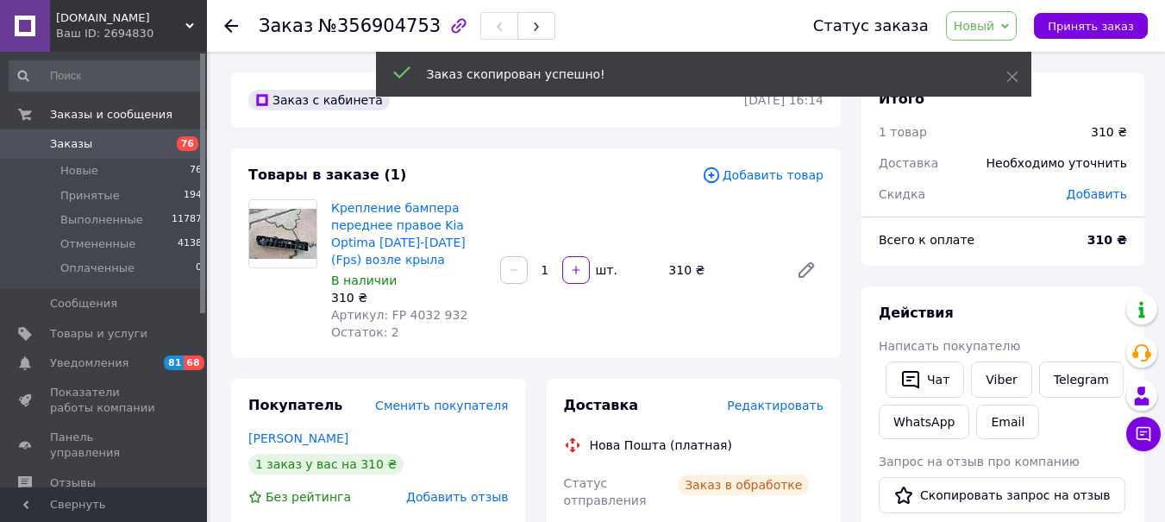
click at [995, 25] on span "Новый" at bounding box center [974, 26] width 41 height 14
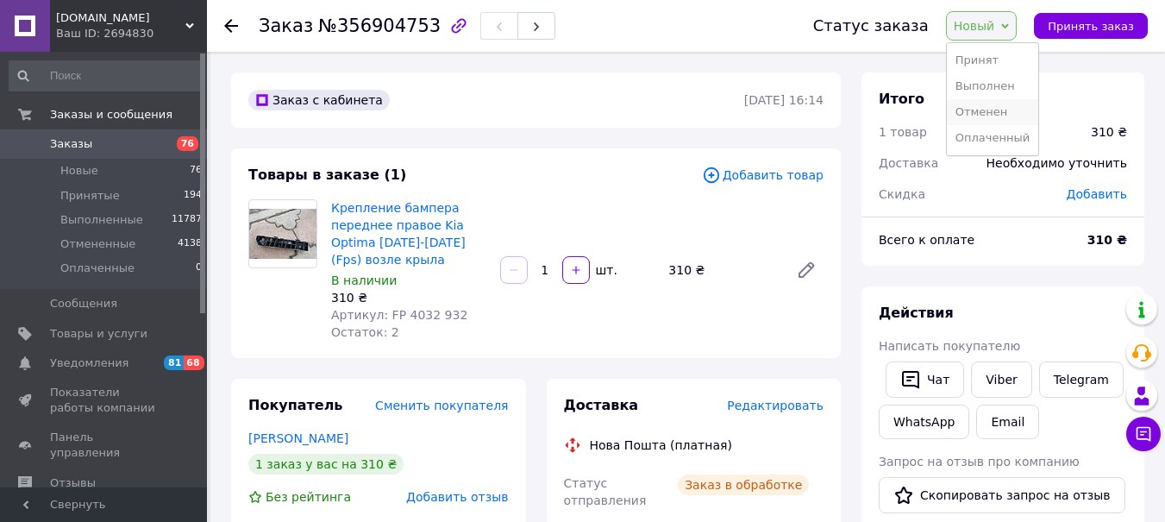
click at [991, 113] on li "Отменен" at bounding box center [992, 112] width 91 height 26
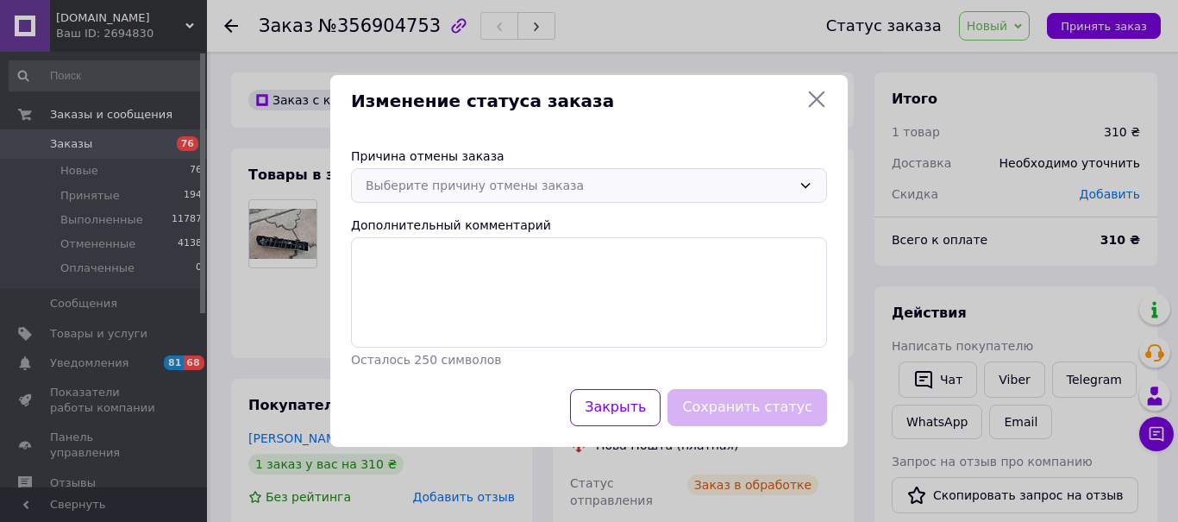
click at [462, 181] on div "Выберите причину отмены заказа" at bounding box center [579, 185] width 426 height 19
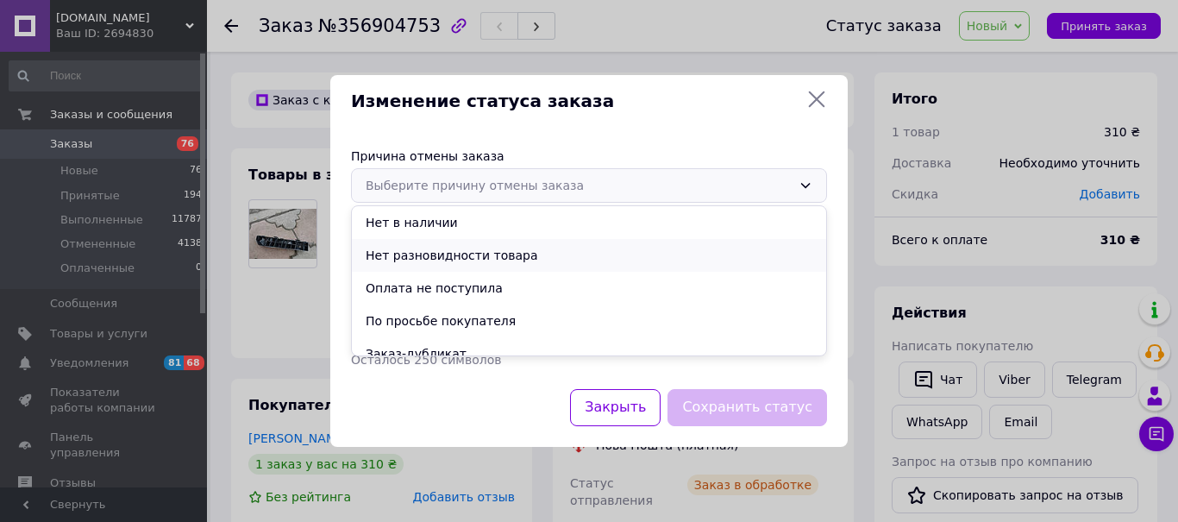
scroll to position [80, 0]
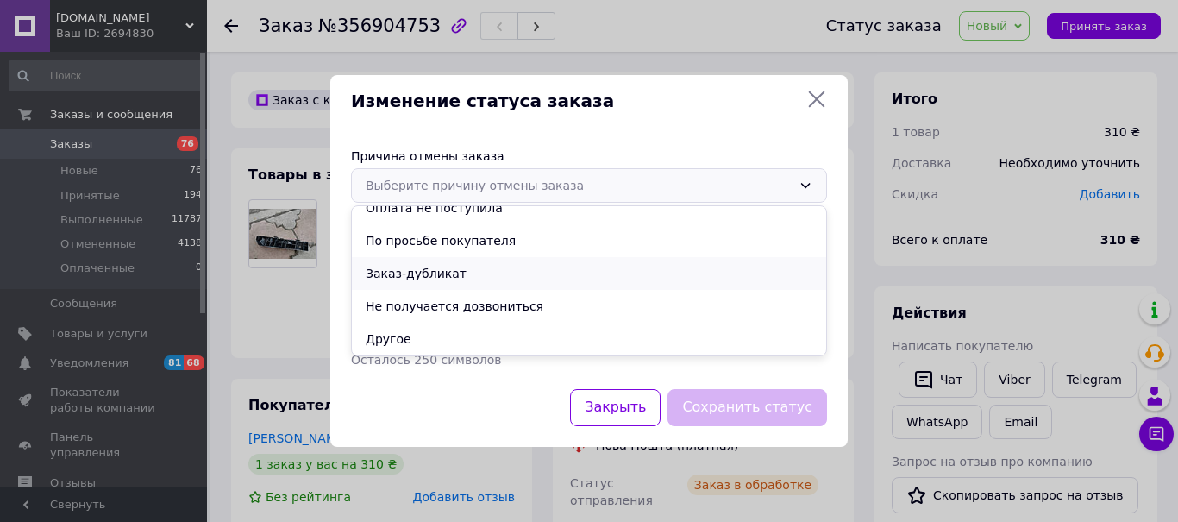
click at [419, 275] on li "Заказ-дубликат" at bounding box center [589, 273] width 474 height 33
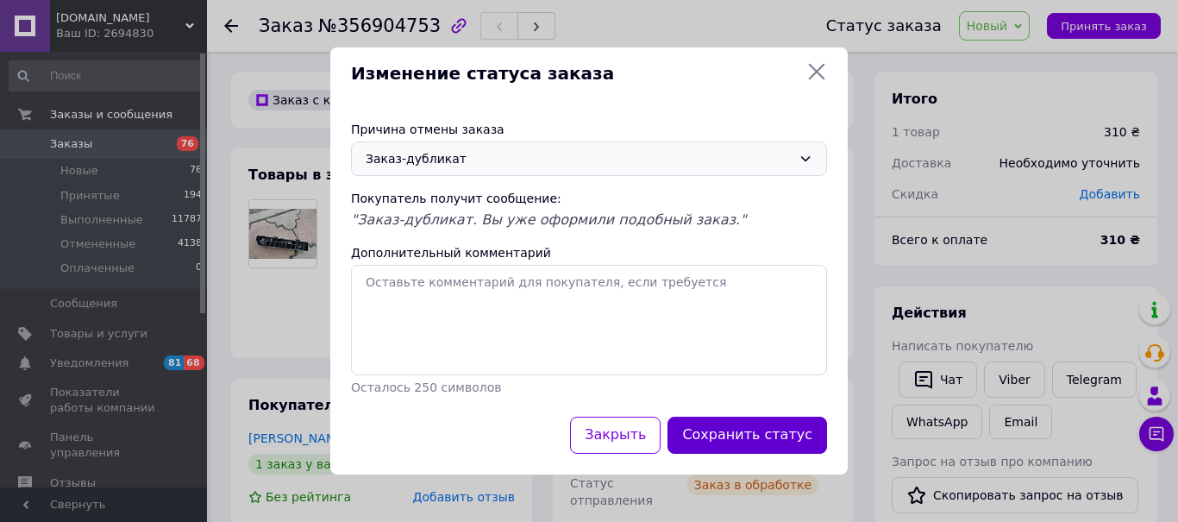
click at [750, 429] on button "Сохранить статус" at bounding box center [747, 434] width 160 height 37
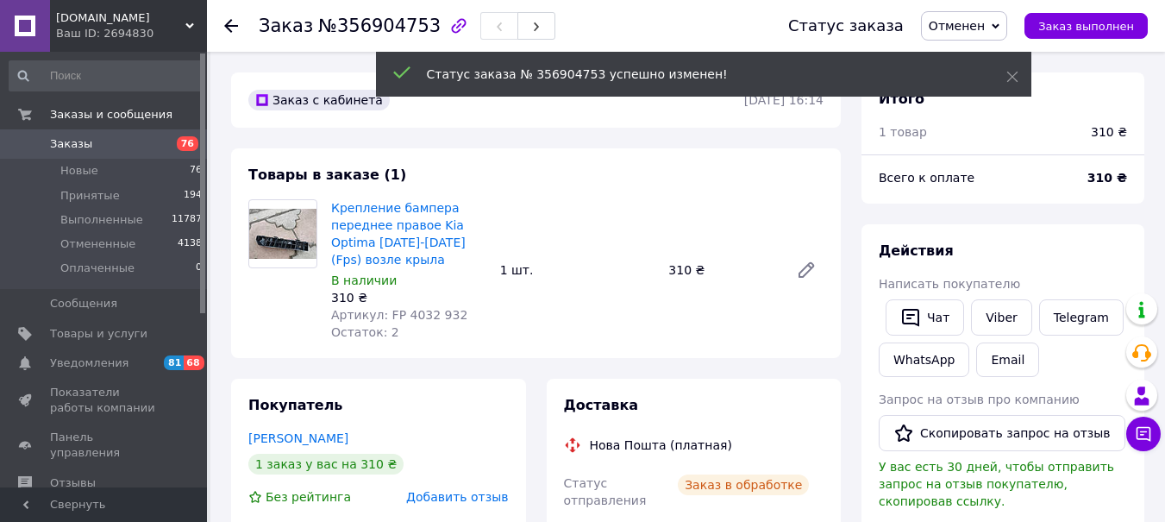
click at [234, 26] on use at bounding box center [231, 26] width 14 height 14
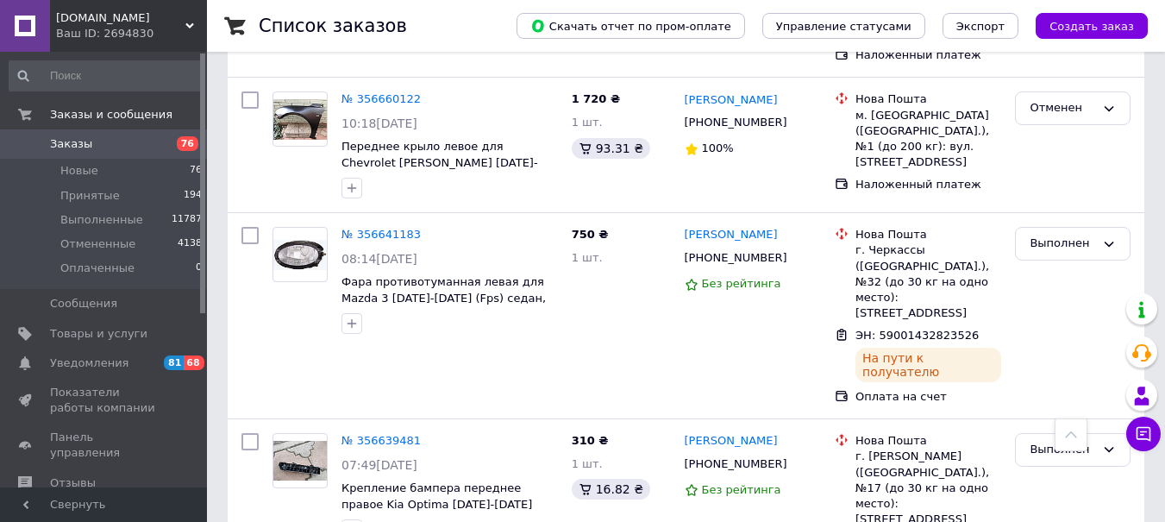
scroll to position [4397, 0]
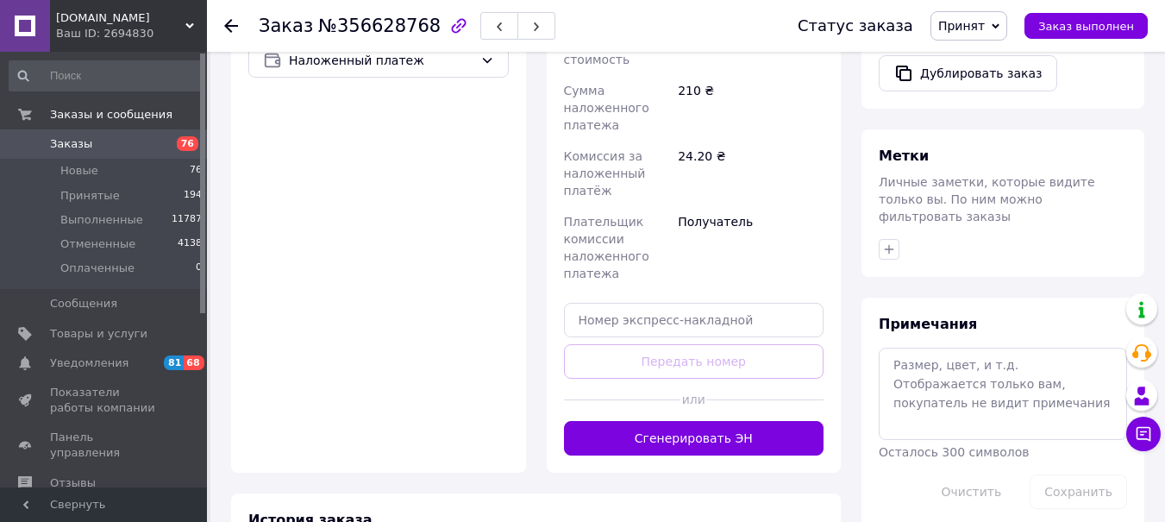
scroll to position [669, 0]
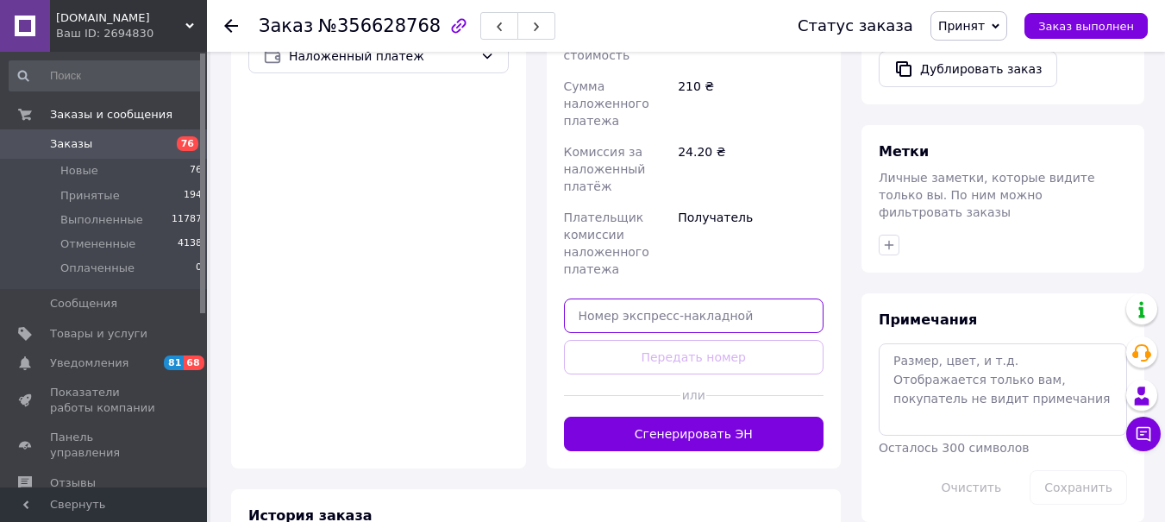
click at [590, 298] on input "text" at bounding box center [694, 315] width 260 height 34
paste input "5900143282"
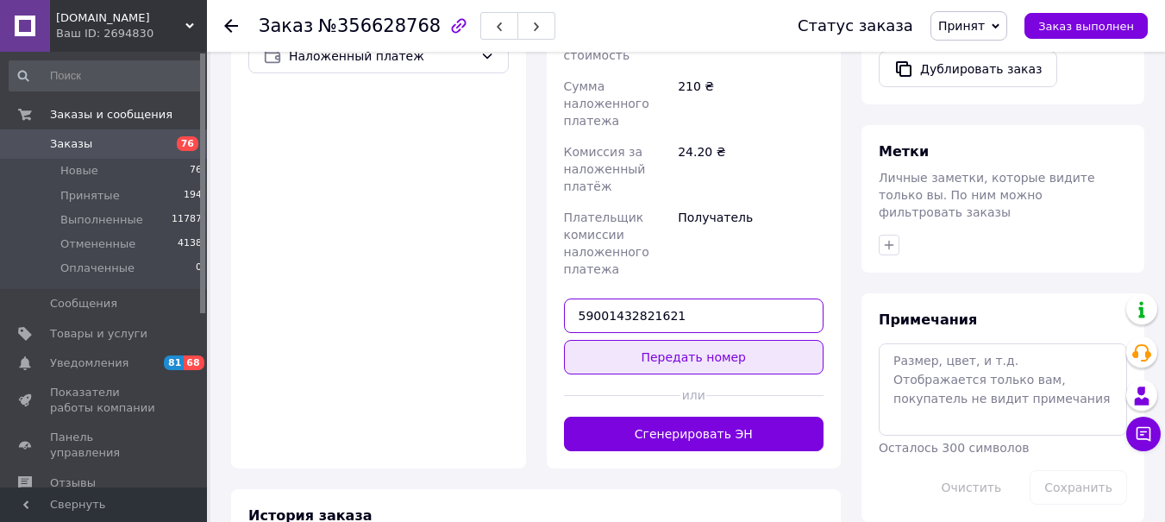
type input "59001432821621"
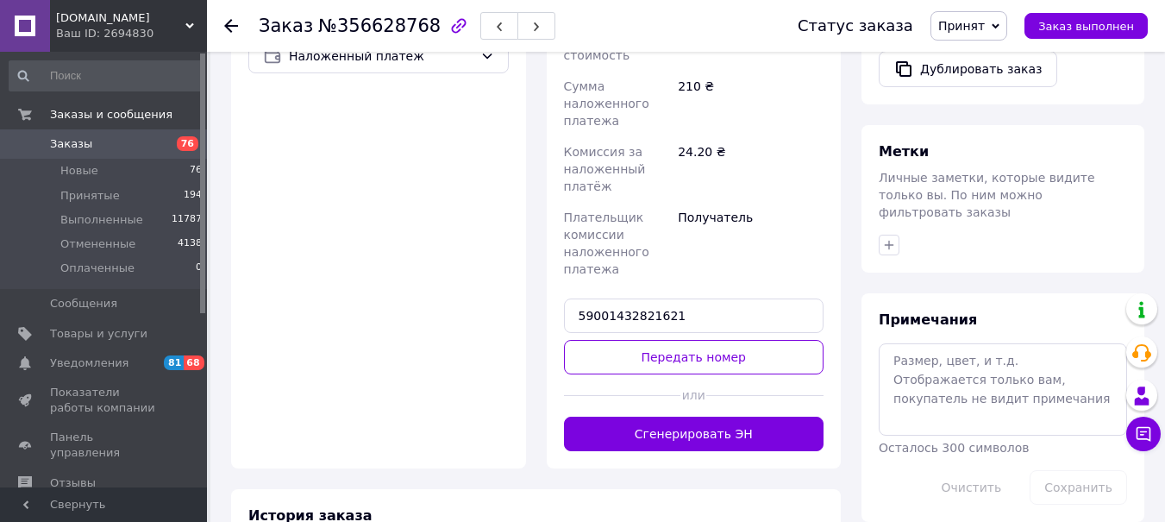
drag, startPoint x: 596, startPoint y: 329, endPoint x: 555, endPoint y: 321, distance: 41.3
click at [595, 340] on button "Передать номер" at bounding box center [694, 357] width 260 height 34
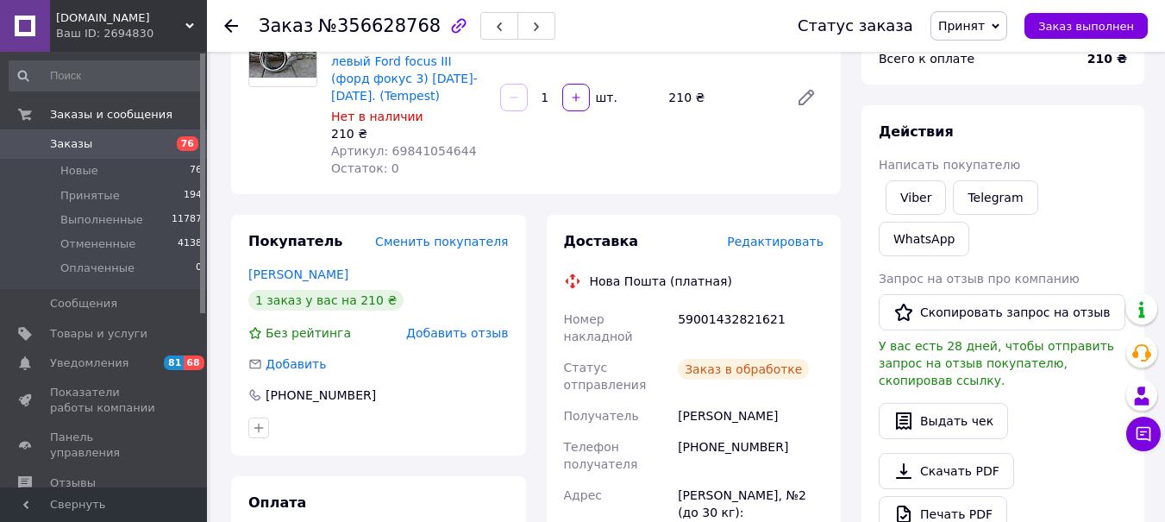
scroll to position [10, 0]
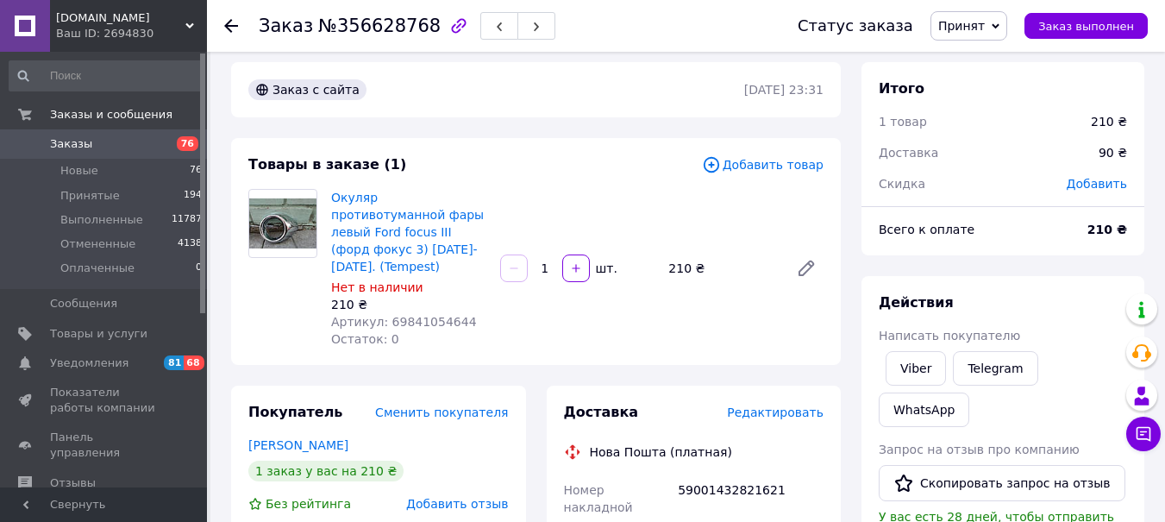
click at [973, 29] on span "Принят" at bounding box center [961, 26] width 47 height 14
click at [983, 62] on li "Выполнен" at bounding box center [976, 60] width 91 height 26
drag, startPoint x: 983, startPoint y: 62, endPoint x: 802, endPoint y: 135, distance: 195.3
click at [983, 62] on div "Итого 1 товар 210 ₴ Доставка 90 ₴ Скидка Добавить" at bounding box center [1002, 127] width 283 height 130
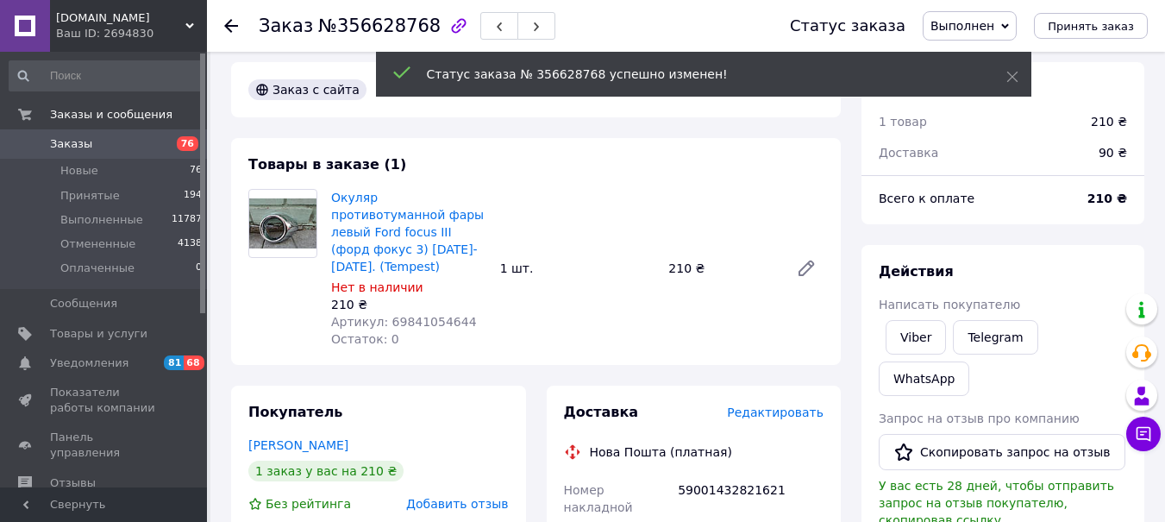
click at [228, 24] on use at bounding box center [231, 26] width 14 height 14
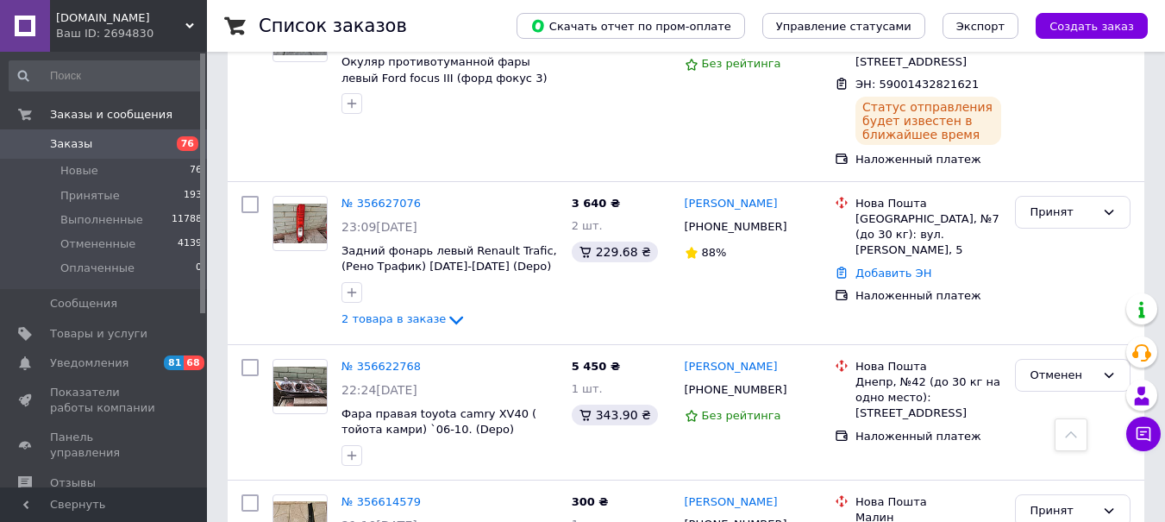
scroll to position [5139, 0]
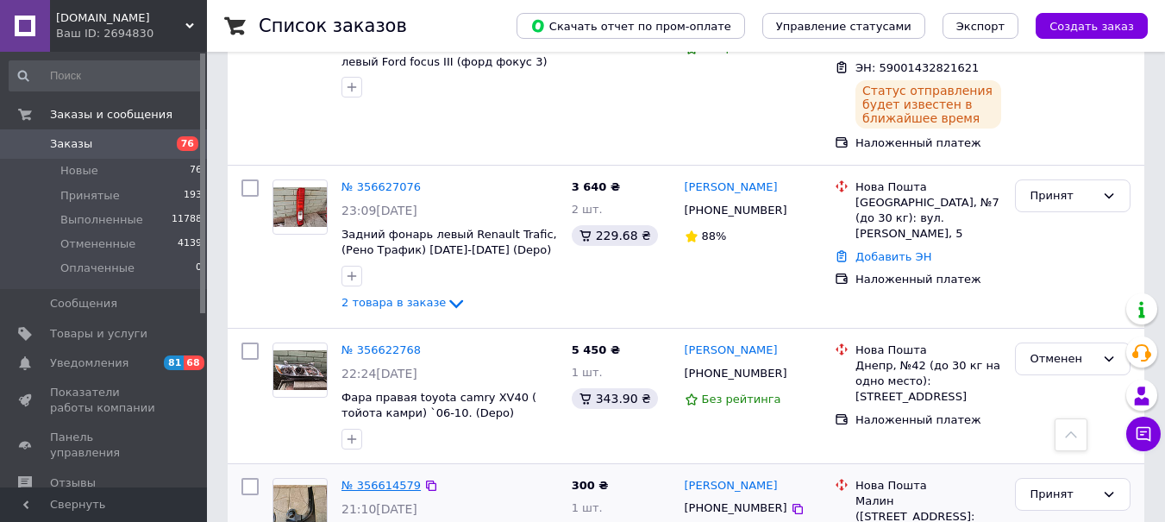
click at [360, 479] on link "№ 356614579" at bounding box center [380, 485] width 79 height 13
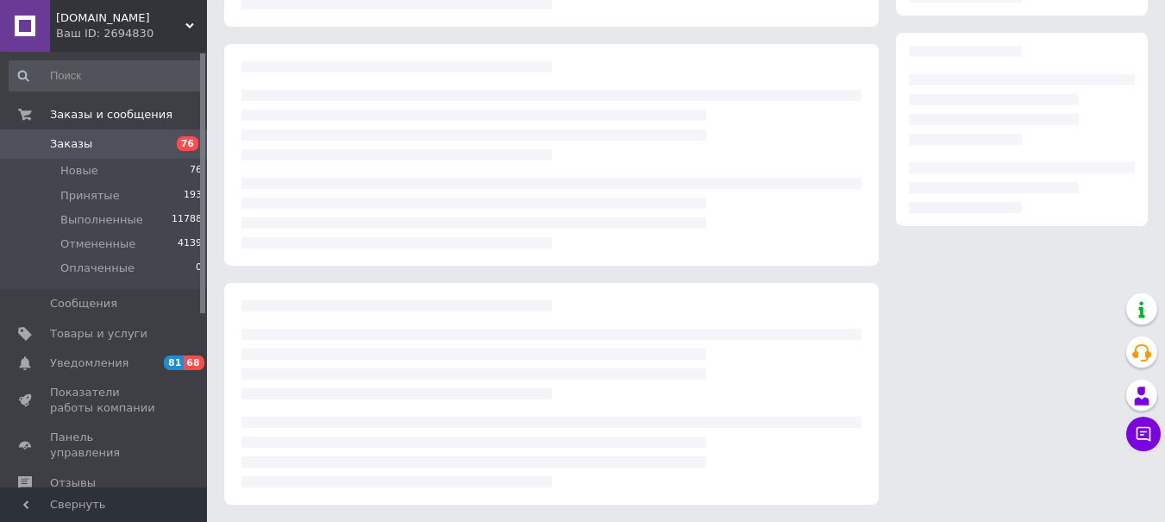
scroll to position [266, 0]
click at [360, 128] on div at bounding box center [551, 155] width 654 height 222
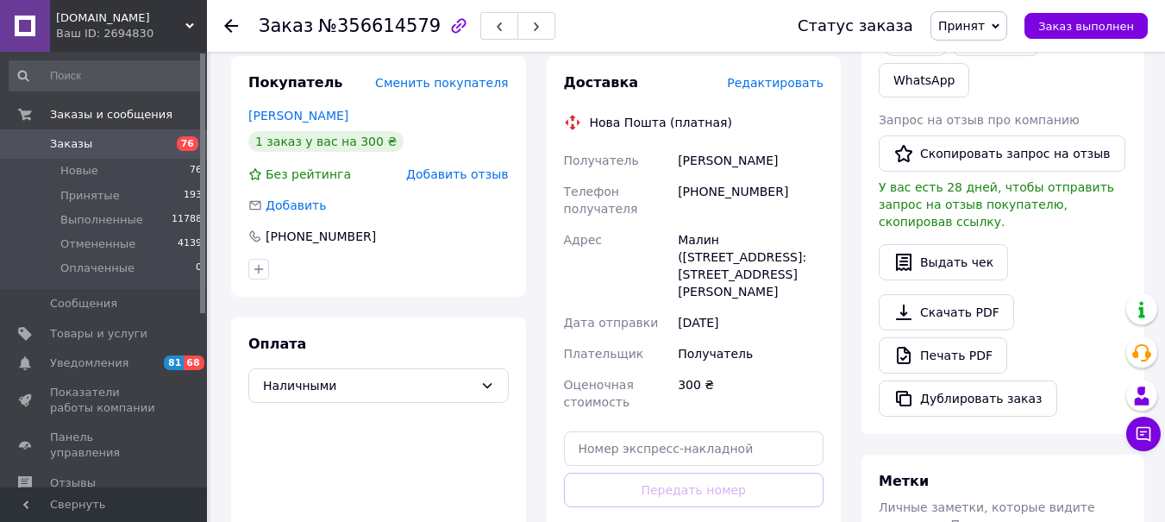
scroll to position [324, 0]
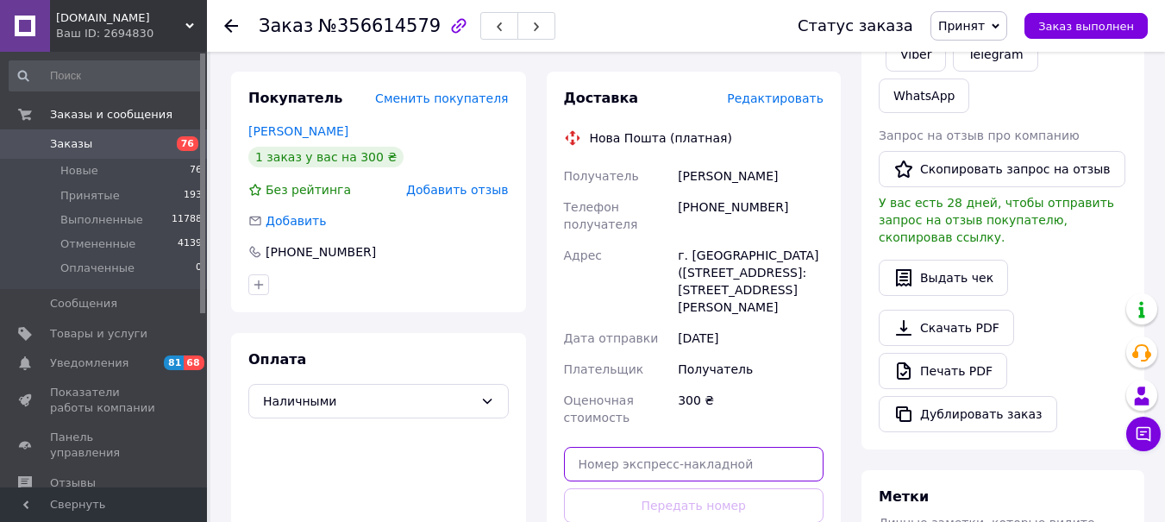
click at [588, 447] on input "text" at bounding box center [694, 464] width 260 height 34
paste input "5900143282"
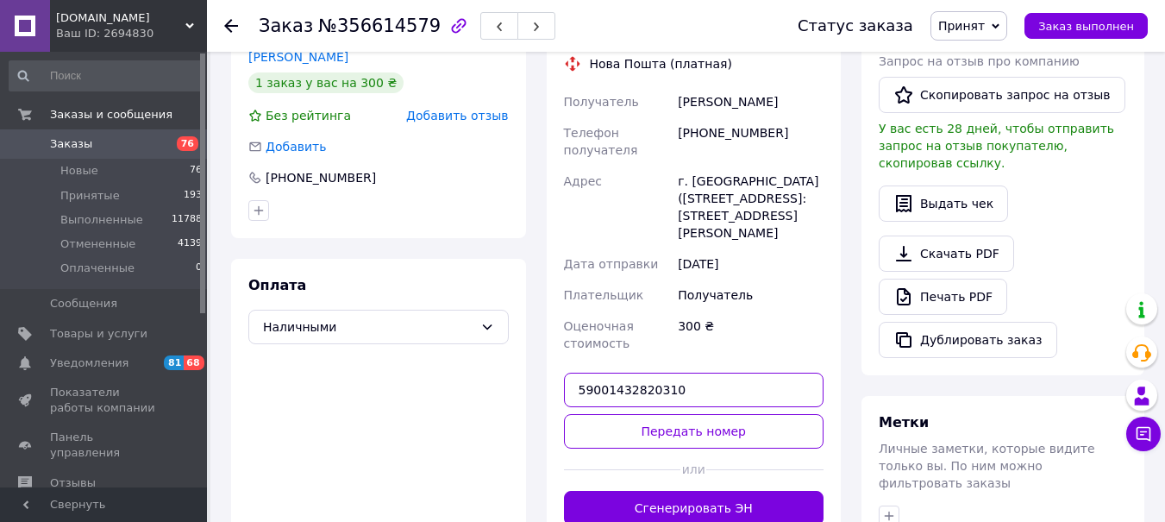
scroll to position [583, 0]
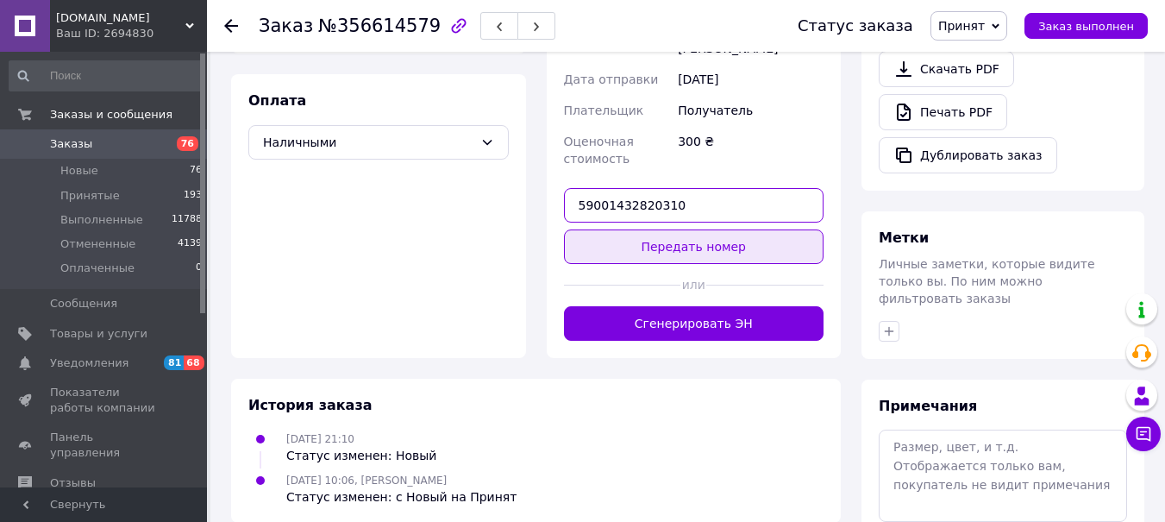
type input "59001432820310"
click at [662, 229] on button "Передать номер" at bounding box center [694, 246] width 260 height 34
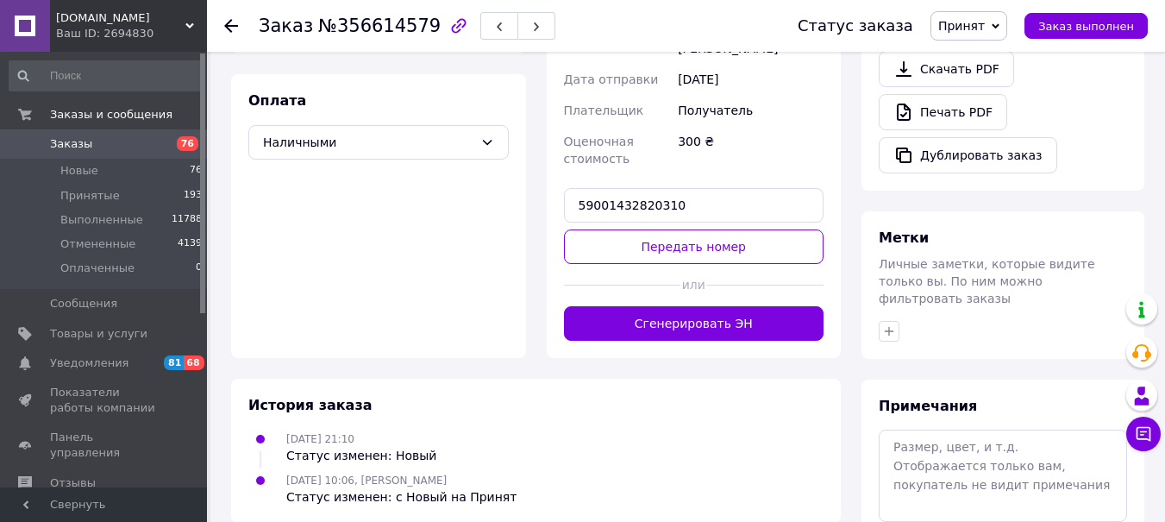
click at [633, 204] on div "Доставка Редактировать Нова Пошта (платная) Получатель Миронюк Світлана Телефон…" at bounding box center [694, 85] width 260 height 510
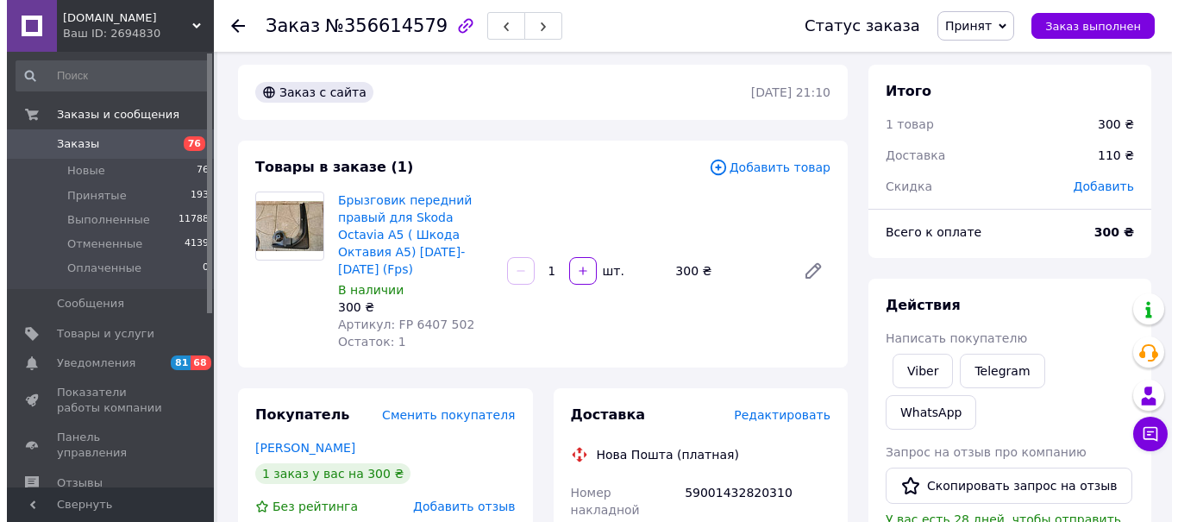
scroll to position [0, 0]
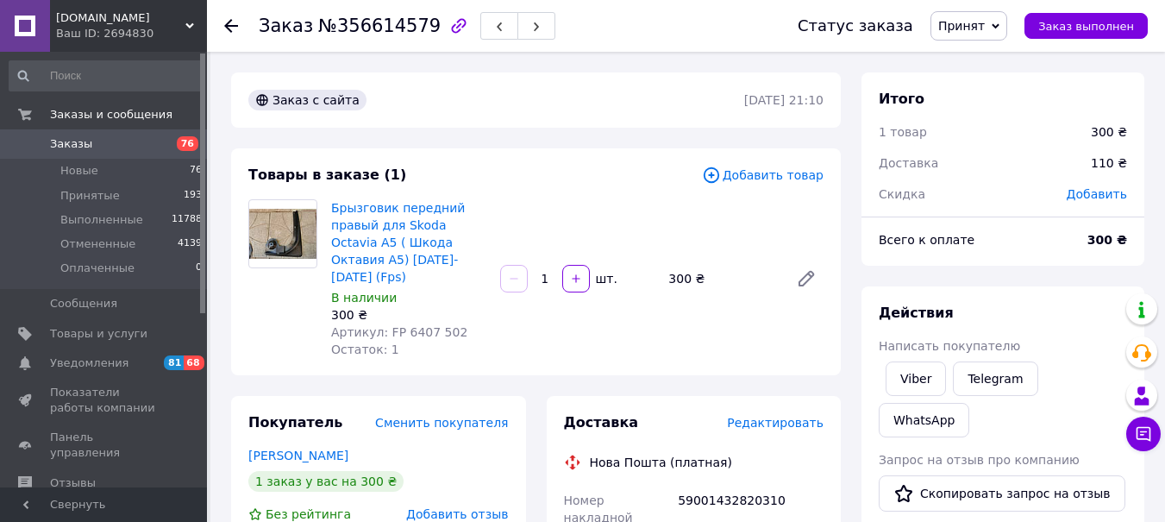
click at [967, 34] on span "Принят" at bounding box center [968, 25] width 77 height 29
click at [987, 57] on li "Выполнен" at bounding box center [976, 60] width 91 height 26
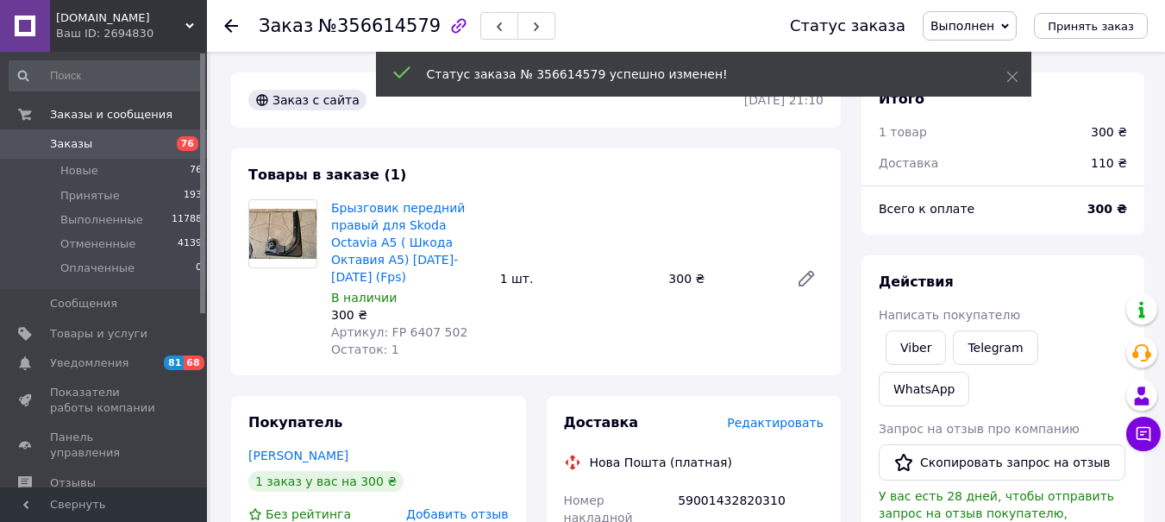
click at [231, 23] on icon at bounding box center [231, 26] width 14 height 14
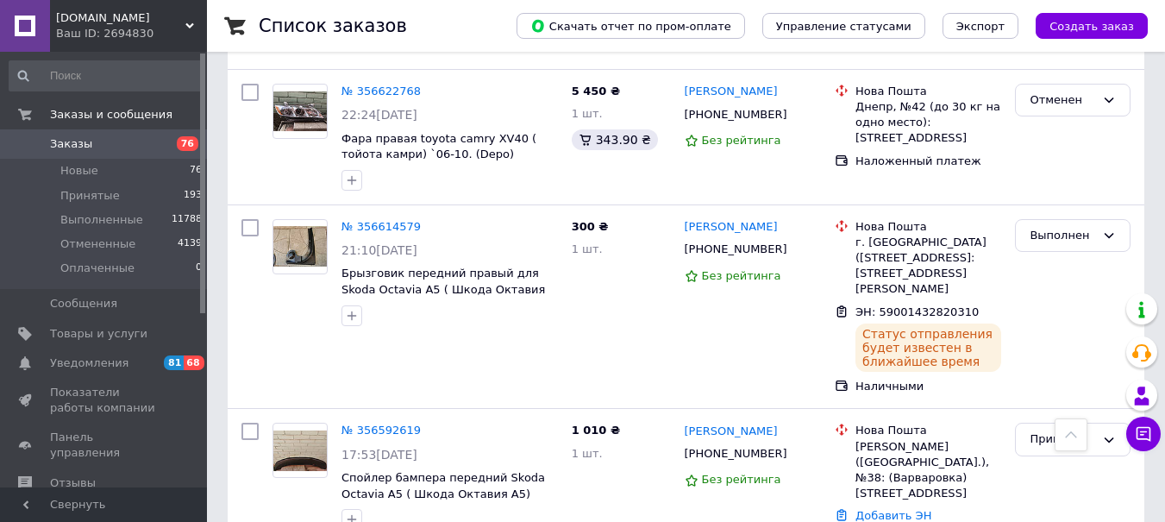
scroll to position [5484, 0]
